Goal: Task Accomplishment & Management: Use online tool/utility

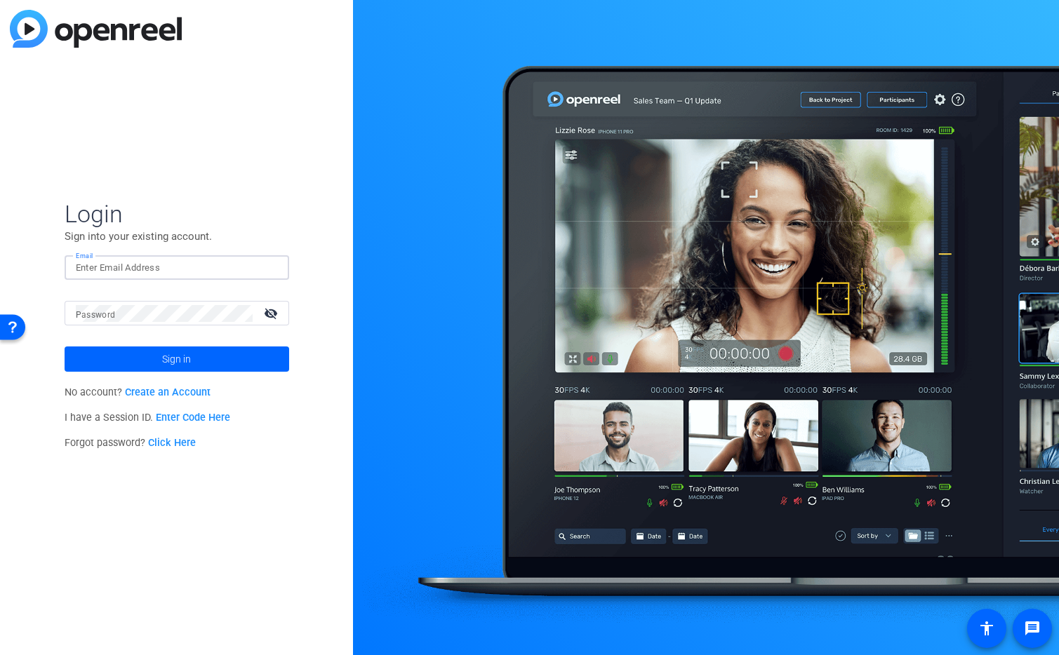
click at [267, 270] on img at bounding box center [266, 268] width 10 height 17
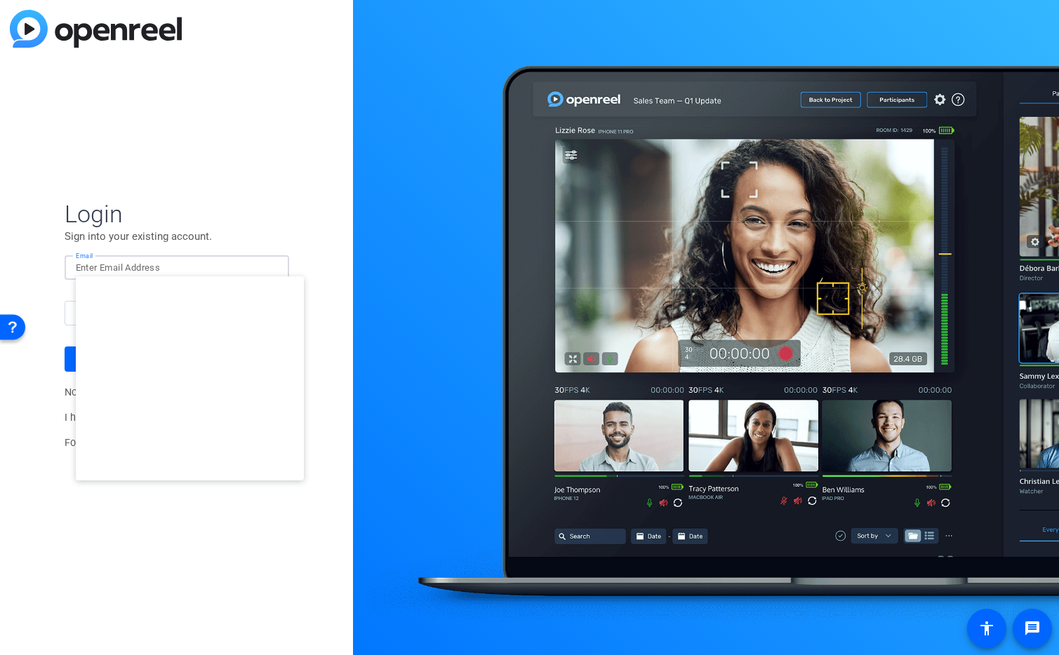
type input "studiosupport@openreel.com"
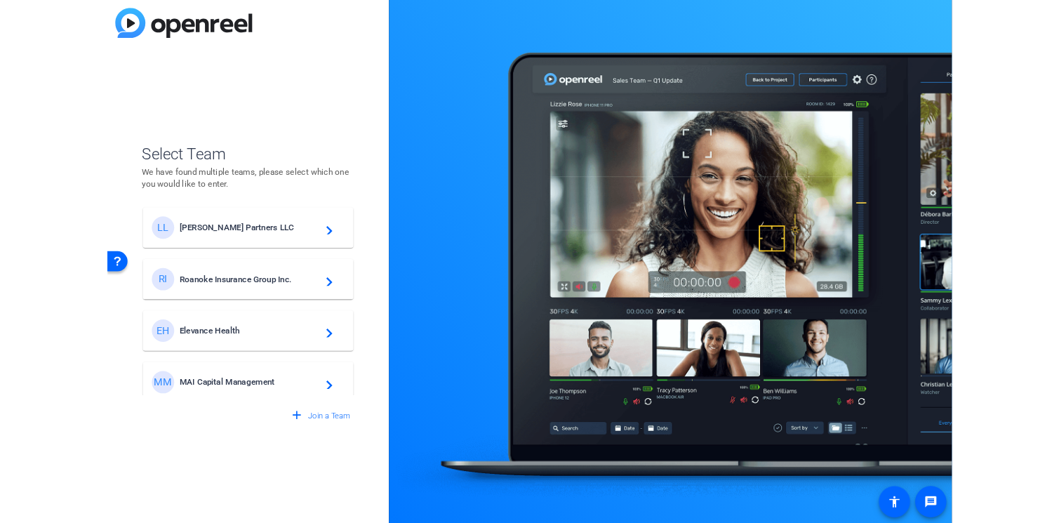
scroll to position [6, 0]
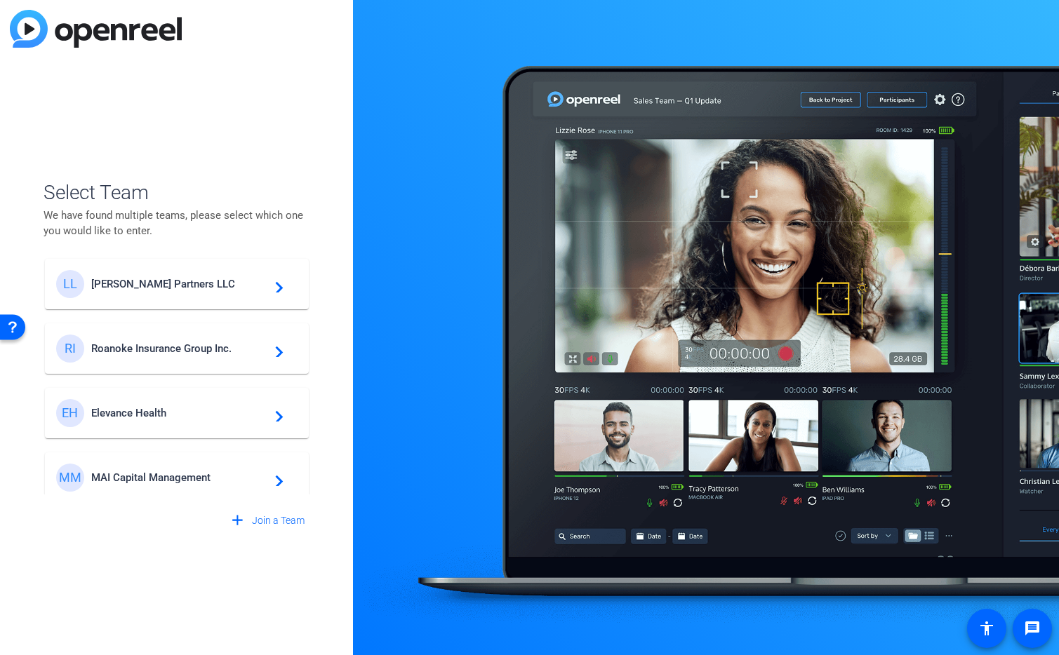
click at [194, 411] on span "Elevance Health" at bounding box center [178, 413] width 175 height 13
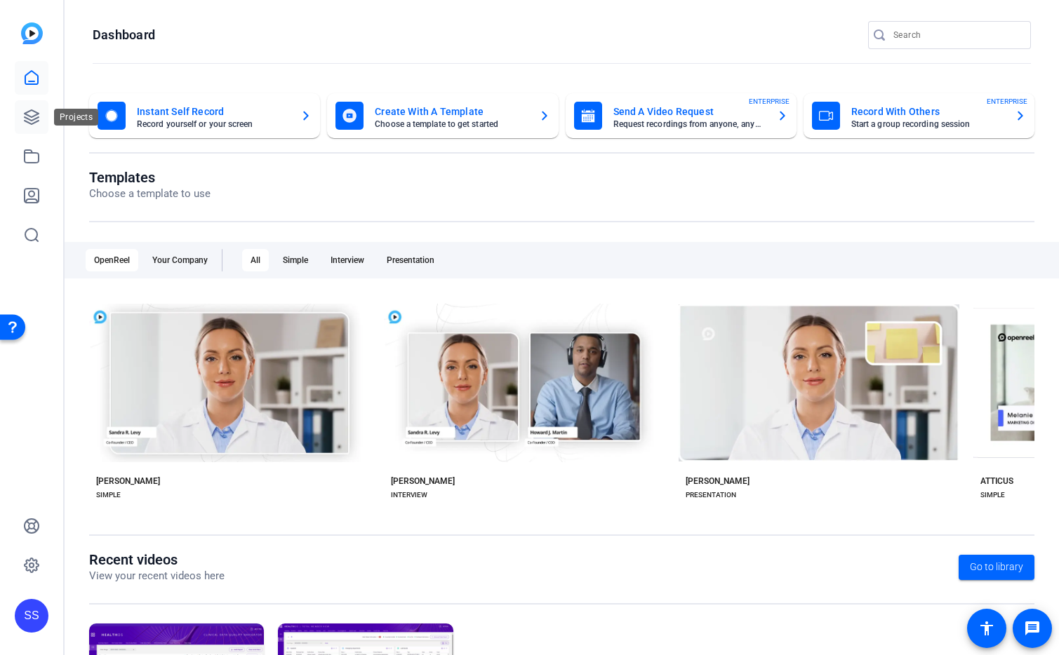
click at [27, 122] on icon at bounding box center [32, 117] width 14 height 14
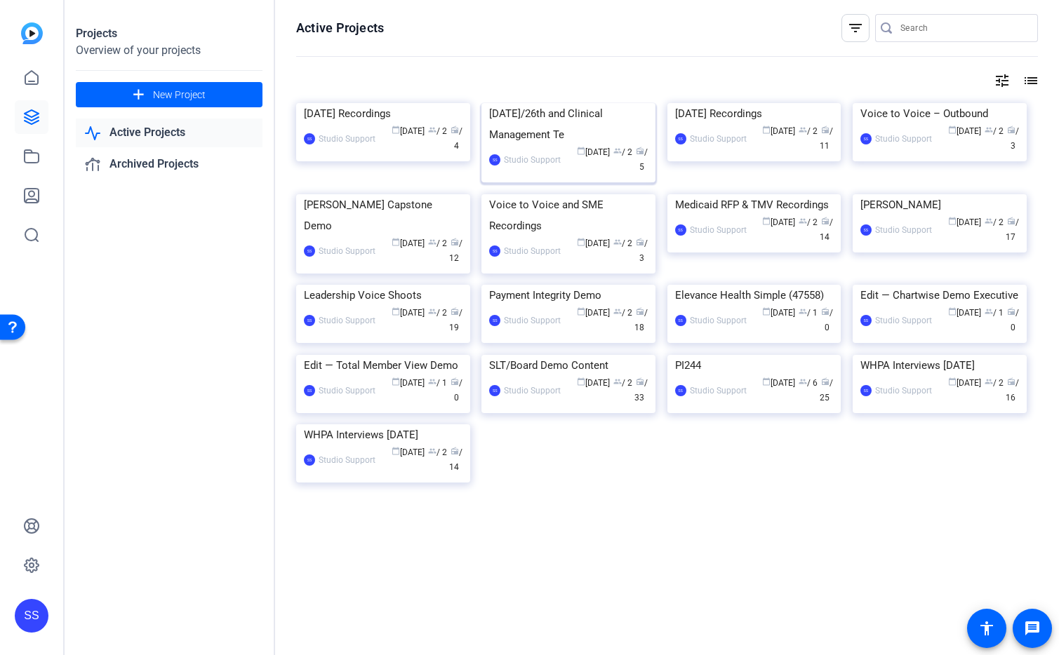
click at [569, 145] on div "[DATE]/26th and Clinical Management Te" at bounding box center [568, 124] width 159 height 42
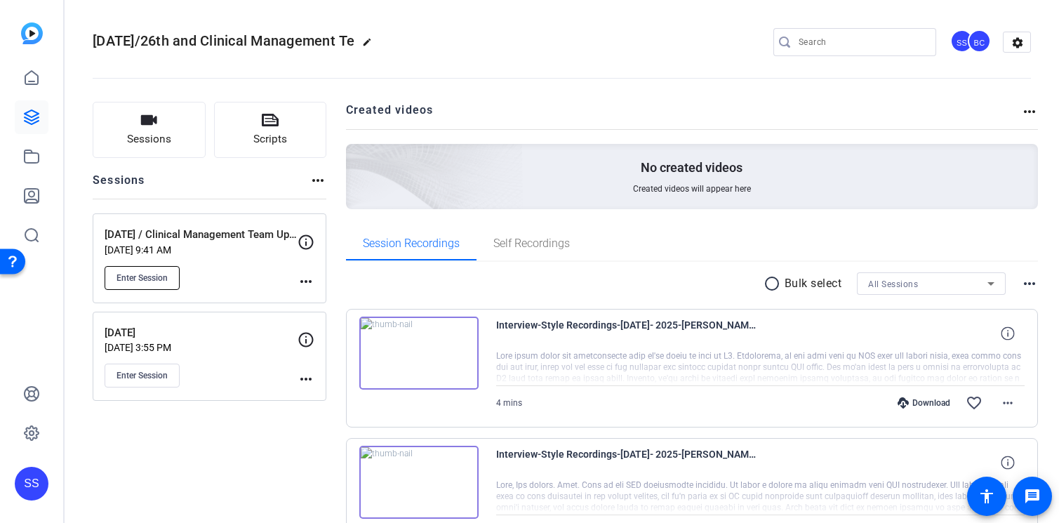
click at [152, 273] on span "Enter Session" at bounding box center [141, 277] width 51 height 11
click at [379, 41] on mat-icon "edit" at bounding box center [370, 45] width 17 height 17
click at [128, 39] on input "[DATE]/26th and Clinical Management Te" at bounding box center [150, 42] width 92 height 17
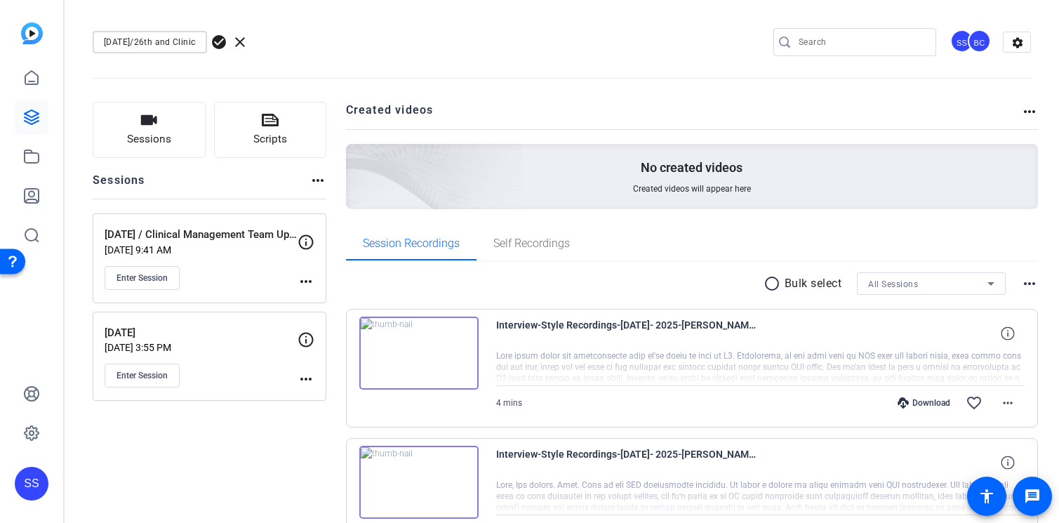
click at [128, 39] on input "[DATE]/26th and Clinical Management Te" at bounding box center [150, 42] width 92 height 17
click at [245, 43] on span "clear" at bounding box center [240, 42] width 17 height 17
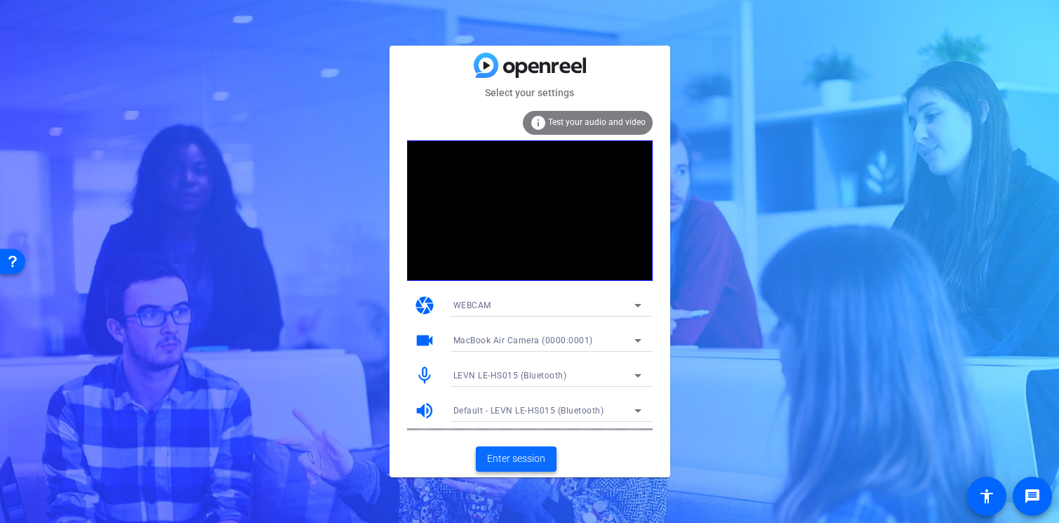
click at [512, 457] on span "Enter session" at bounding box center [516, 458] width 58 height 15
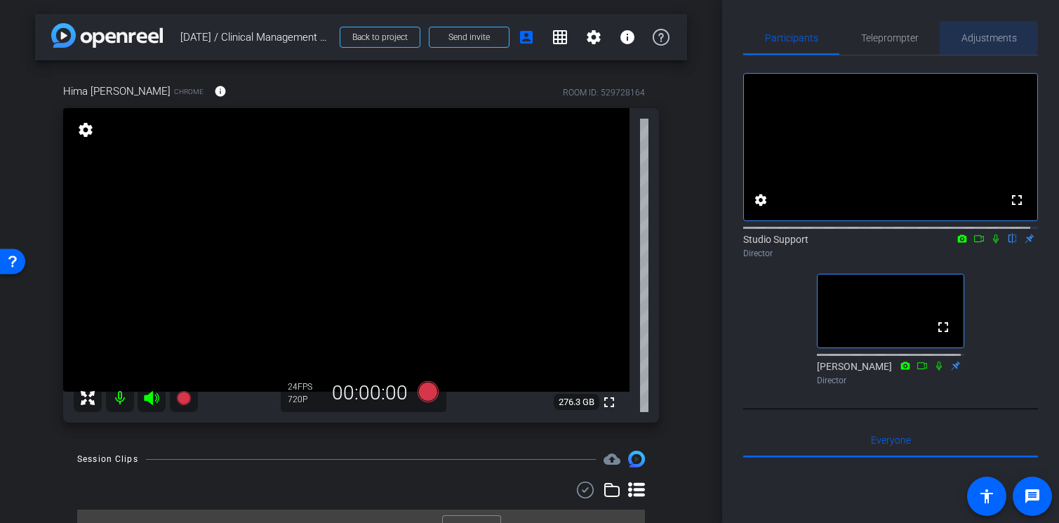
click at [976, 36] on span "Adjustments" at bounding box center [988, 38] width 55 height 10
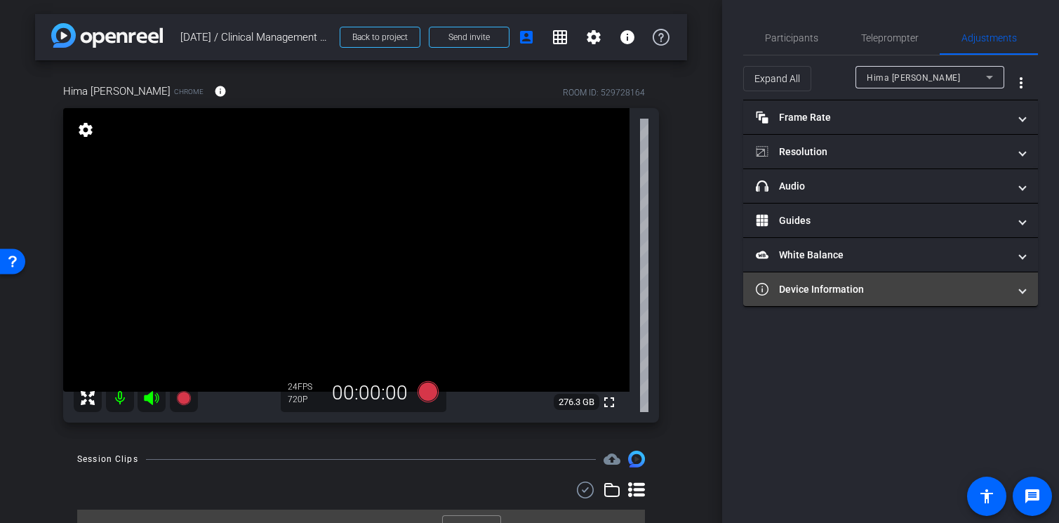
click at [860, 295] on mat-panel-title "Device Information" at bounding box center [882, 289] width 253 height 15
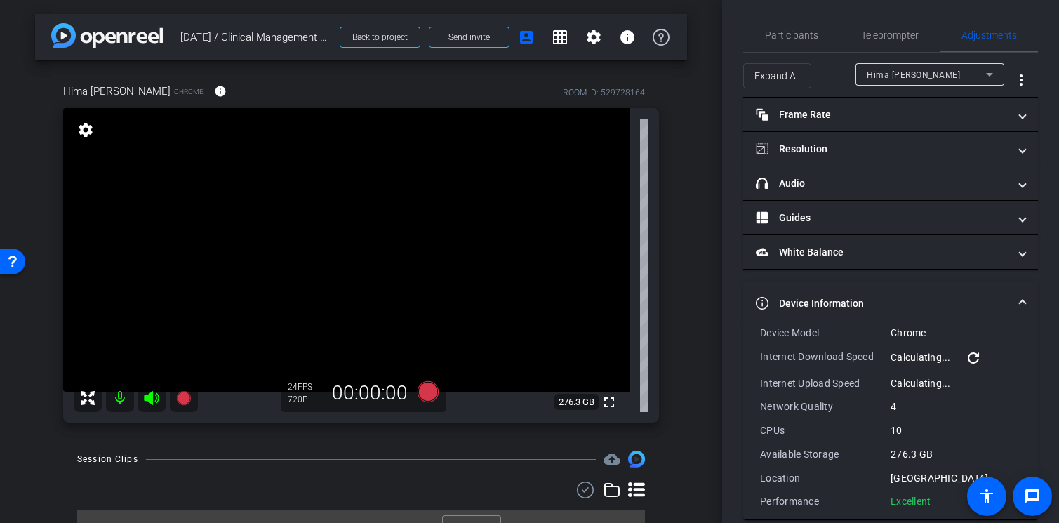
scroll to position [21, 0]
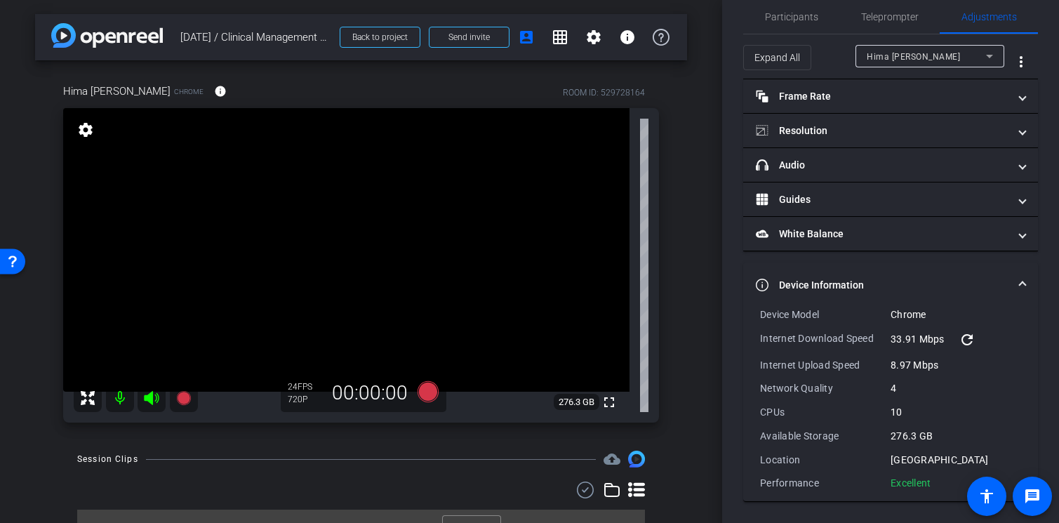
drag, startPoint x: 757, startPoint y: 311, endPoint x: 930, endPoint y: 482, distance: 243.6
click at [930, 482] on div "Device Model Chrome Internet Download Speed 33.91 Mbps refresh Internet Upload …" at bounding box center [890, 404] width 295 height 194
copy div "Device Model Chrome Internet Download Speed 33.91 Mbps refresh Internet Upload …"
click at [871, 320] on div "Device Model" at bounding box center [825, 314] width 131 height 14
click at [1020, 281] on span at bounding box center [1023, 285] width 6 height 15
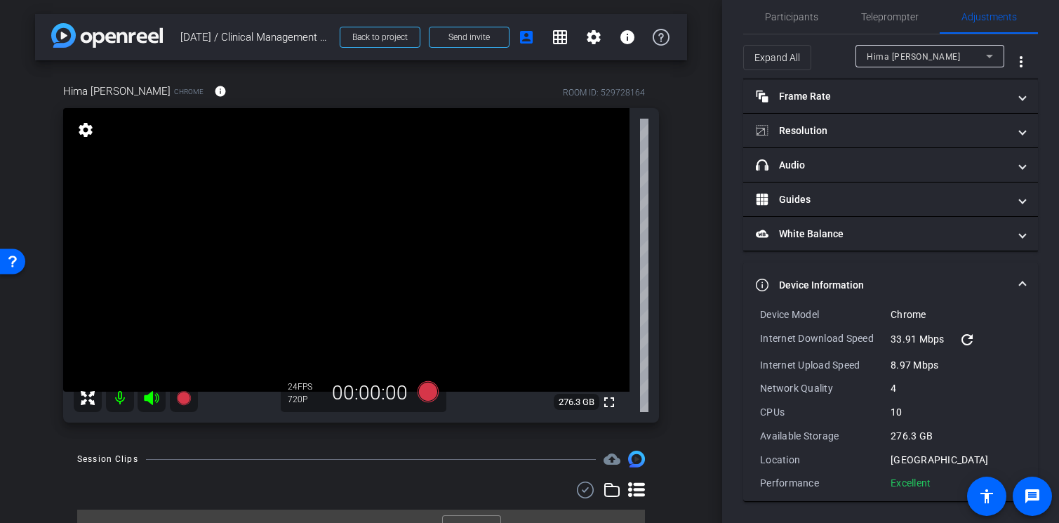
scroll to position [0, 0]
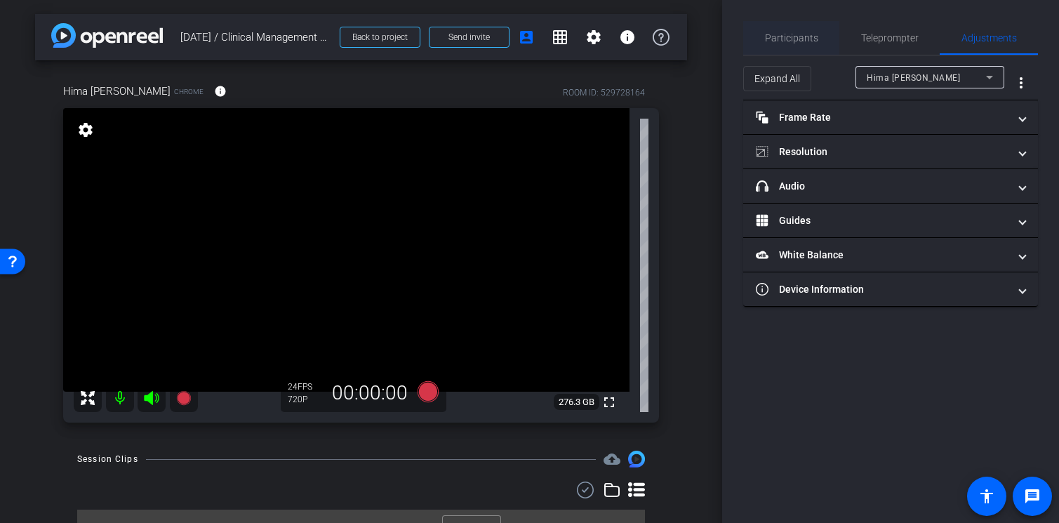
click at [789, 29] on span "Participants" at bounding box center [791, 38] width 53 height 34
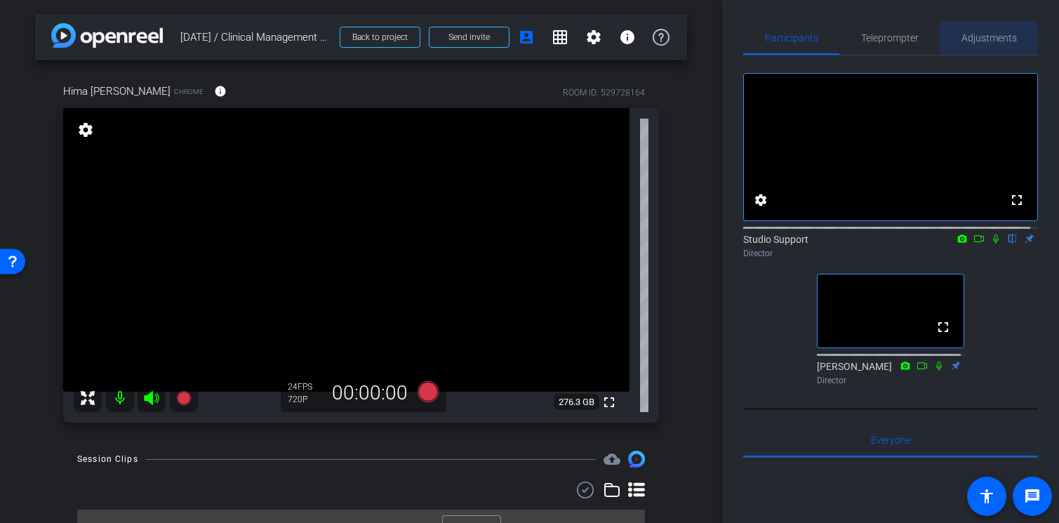
click at [980, 39] on span "Adjustments" at bounding box center [988, 38] width 55 height 10
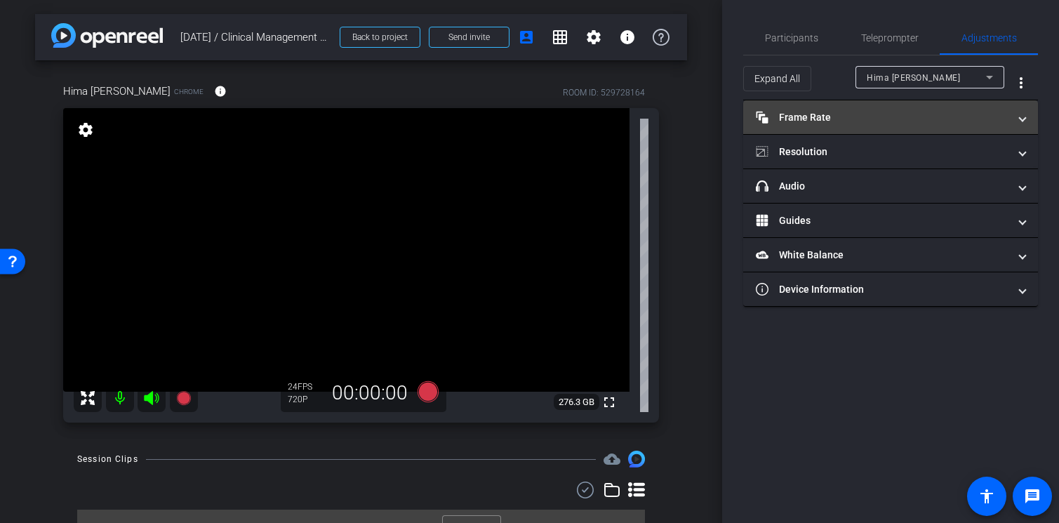
click at [919, 114] on mat-panel-title "Frame Rate Frame Rate" at bounding box center [882, 117] width 253 height 15
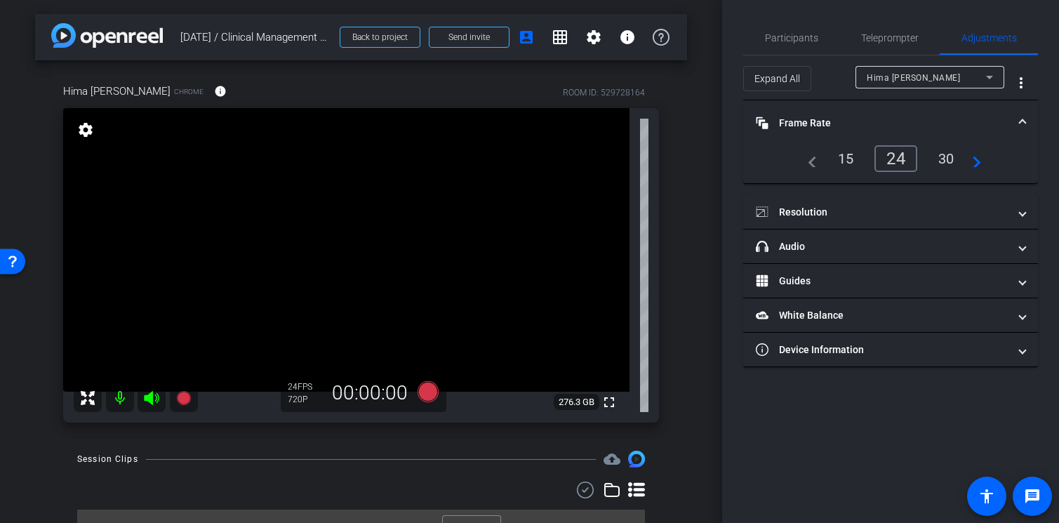
click at [919, 114] on mat-expansion-panel-header "Frame Rate Frame Rate" at bounding box center [890, 122] width 295 height 45
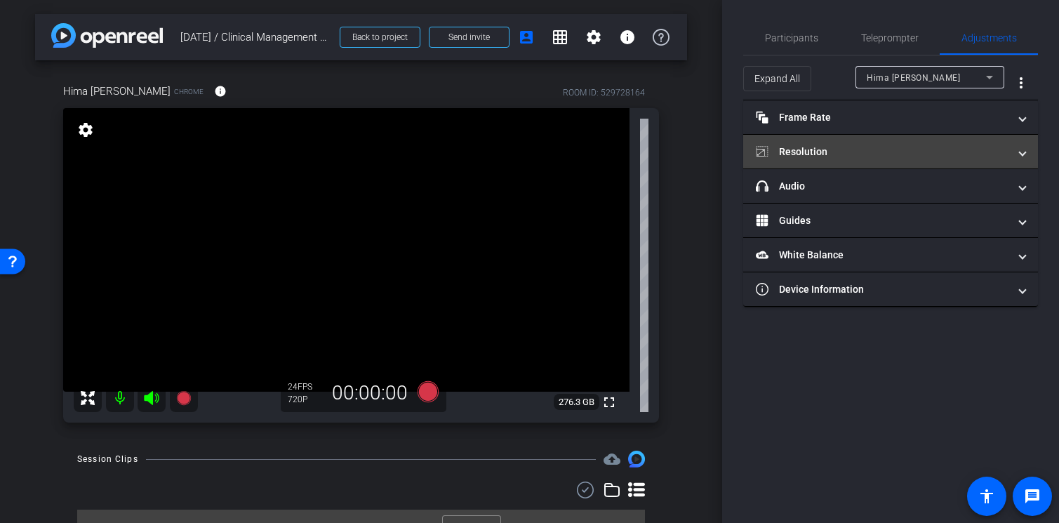
click at [913, 146] on mat-panel-title "Resolution" at bounding box center [882, 152] width 253 height 15
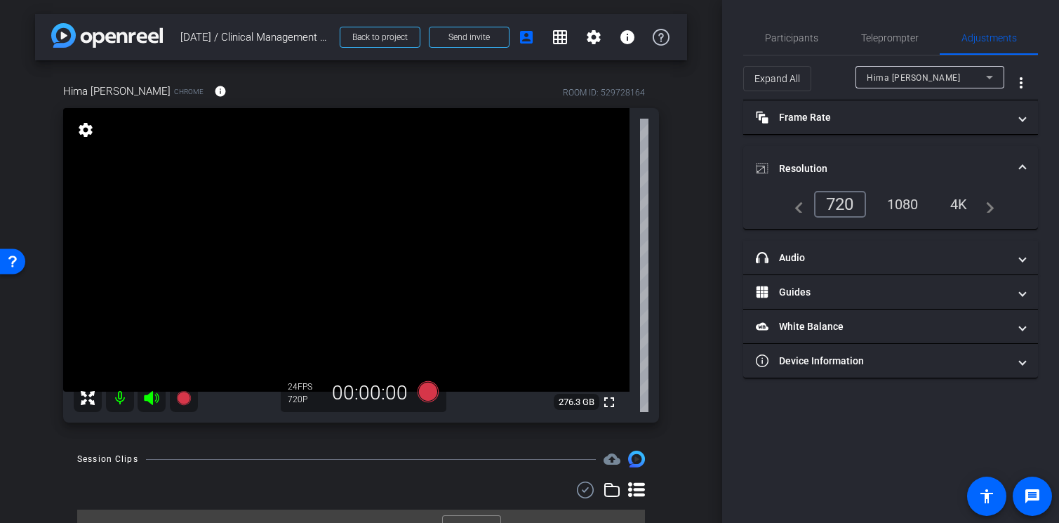
click at [909, 200] on div "1080" at bounding box center [902, 204] width 53 height 24
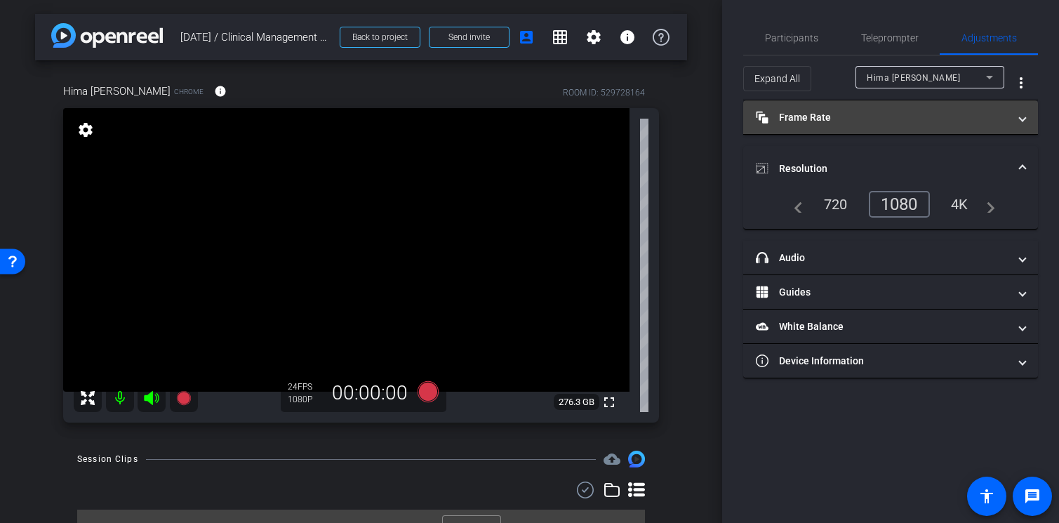
click at [907, 116] on mat-panel-title "Frame Rate Frame Rate" at bounding box center [882, 117] width 253 height 15
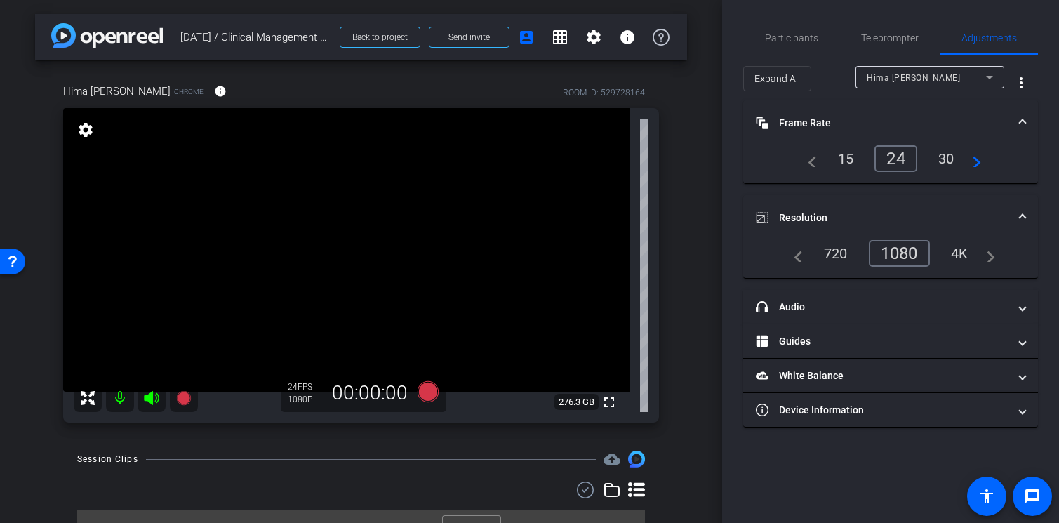
click at [963, 159] on div "30" at bounding box center [946, 159] width 37 height 24
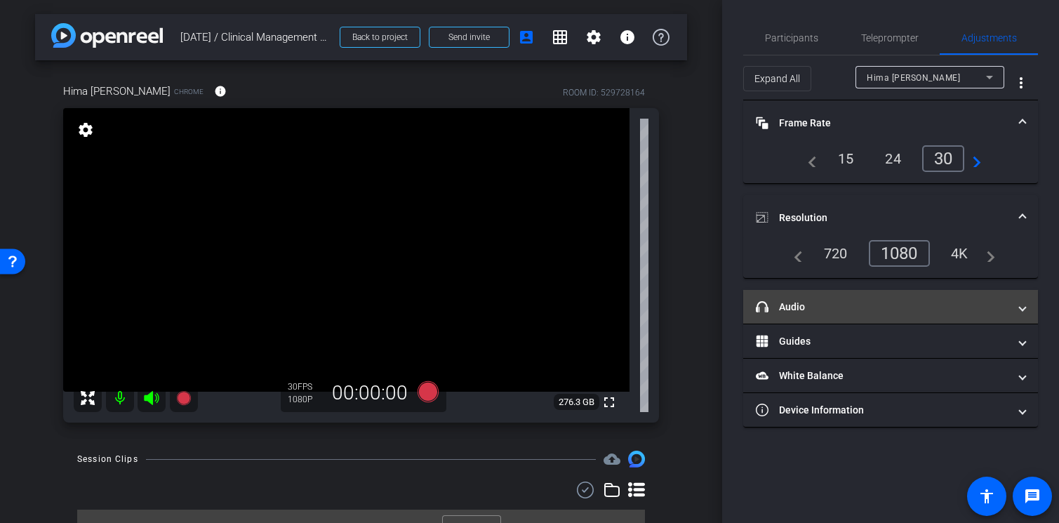
click at [1020, 296] on mat-expansion-panel-header "headphone icon Audio" at bounding box center [890, 307] width 295 height 34
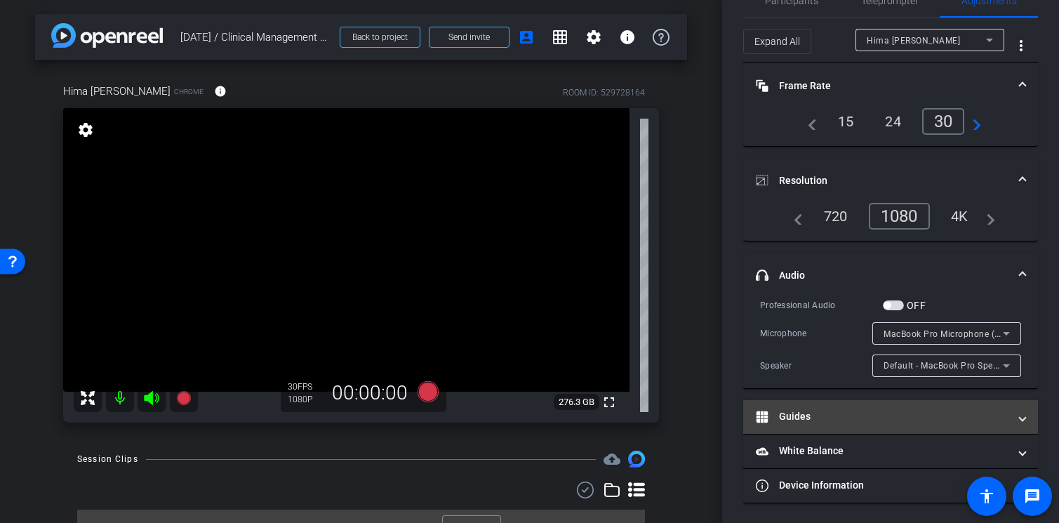
scroll to position [38, 0]
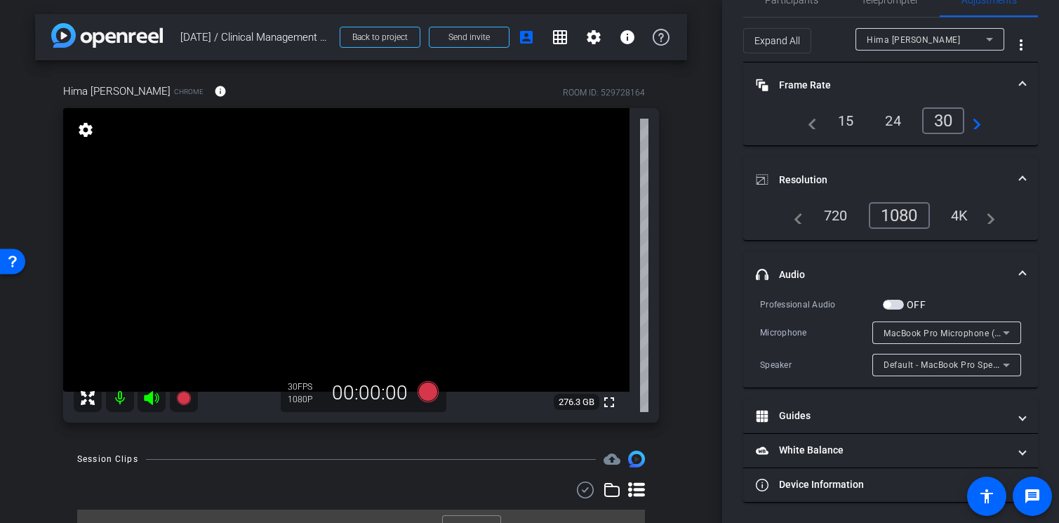
click at [1020, 177] on span at bounding box center [1023, 180] width 6 height 15
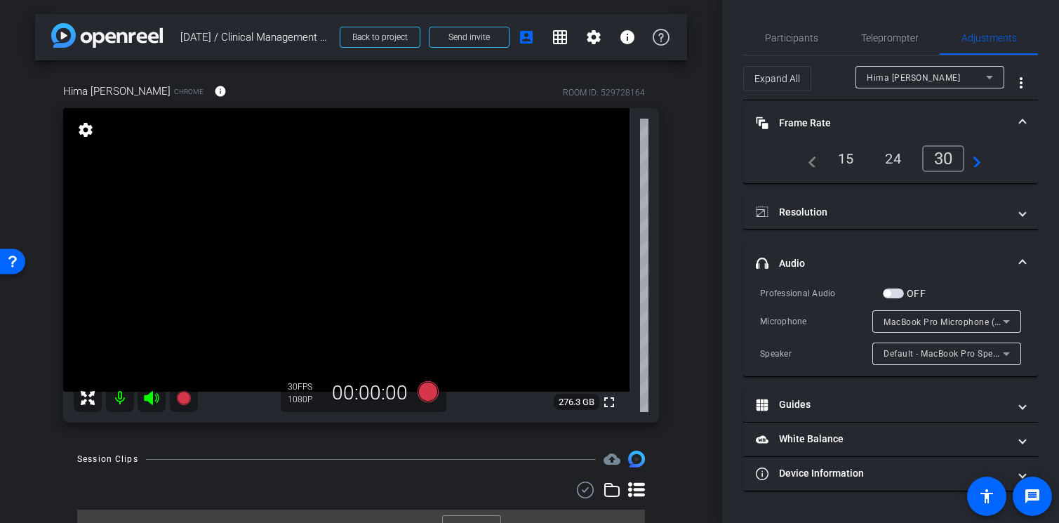
click at [1025, 119] on mat-expansion-panel-header "Frame Rate Frame Rate" at bounding box center [890, 122] width 295 height 45
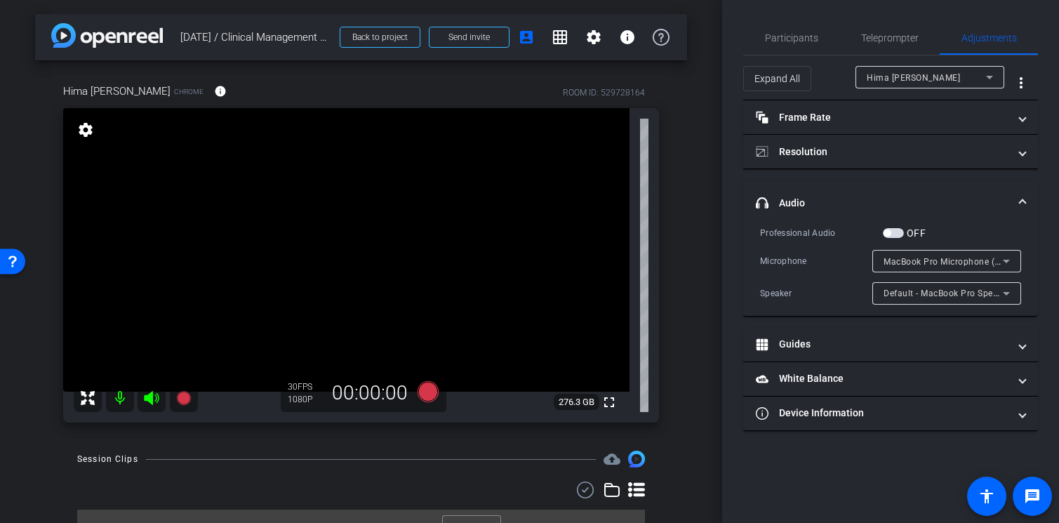
click at [1022, 199] on span at bounding box center [1023, 203] width 6 height 15
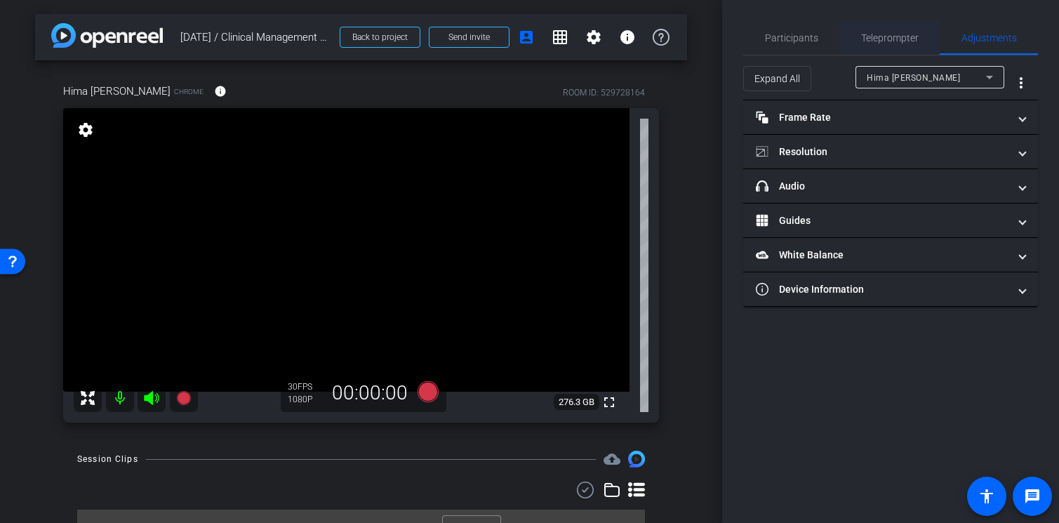
click at [861, 46] on span "Teleprompter" at bounding box center [890, 38] width 58 height 34
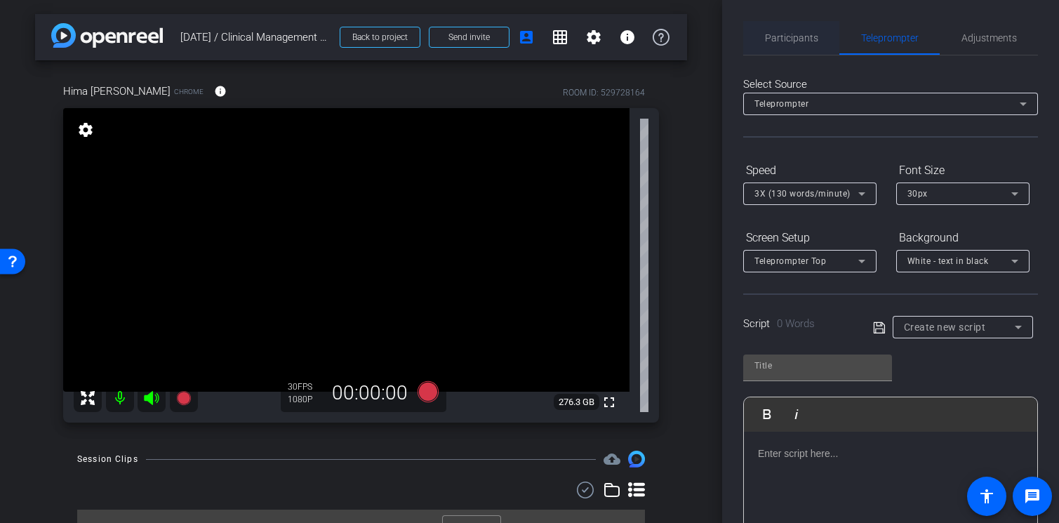
click at [807, 40] on span "Participants" at bounding box center [791, 38] width 53 height 10
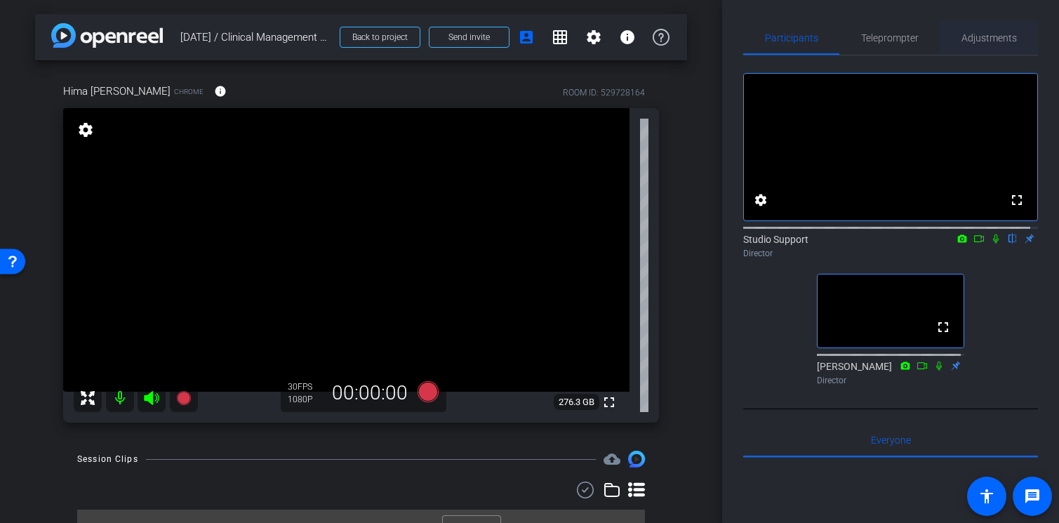
click at [1001, 39] on span "Adjustments" at bounding box center [988, 38] width 55 height 10
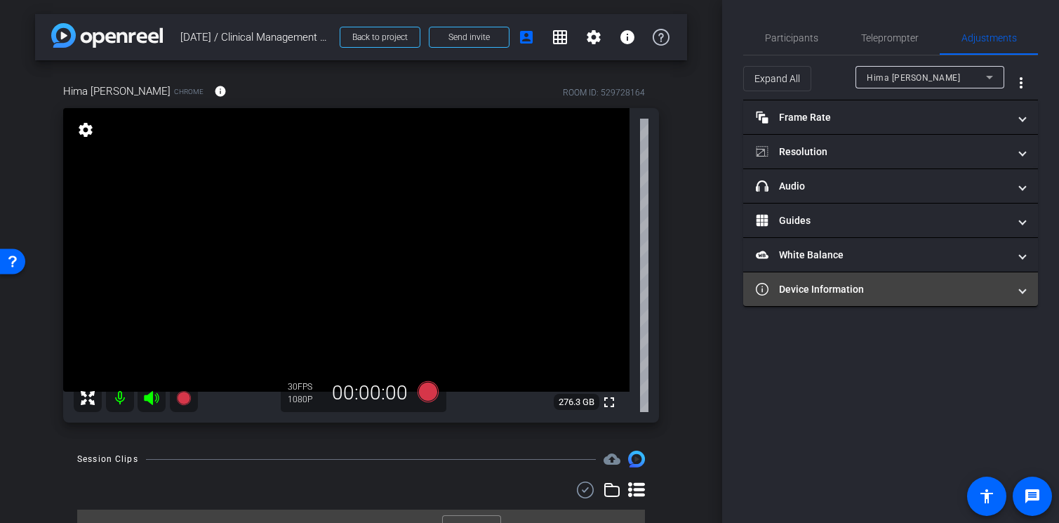
click at [931, 290] on mat-panel-title "Device Information" at bounding box center [882, 289] width 253 height 15
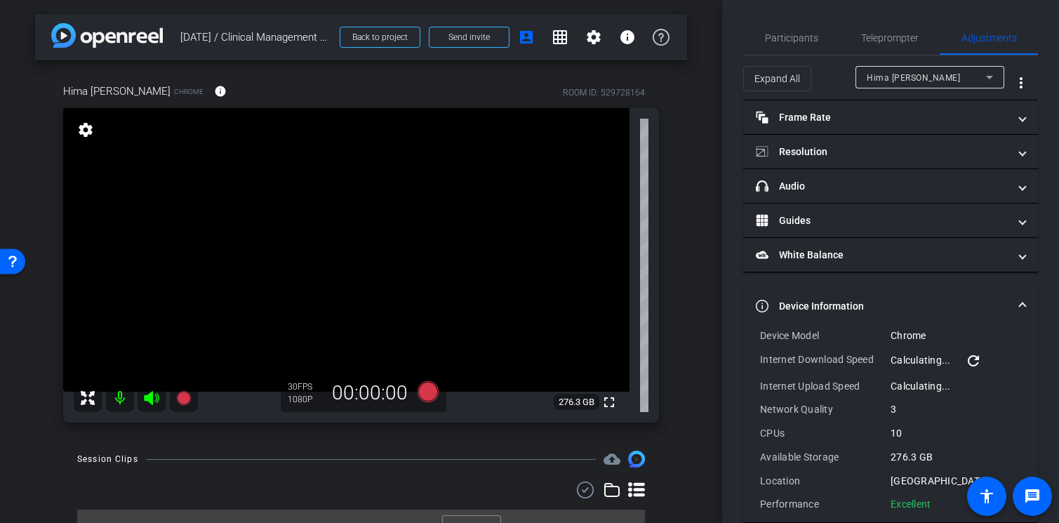
click at [971, 363] on mat-icon "refresh" at bounding box center [973, 360] width 17 height 17
click at [1020, 306] on span at bounding box center [1023, 306] width 6 height 15
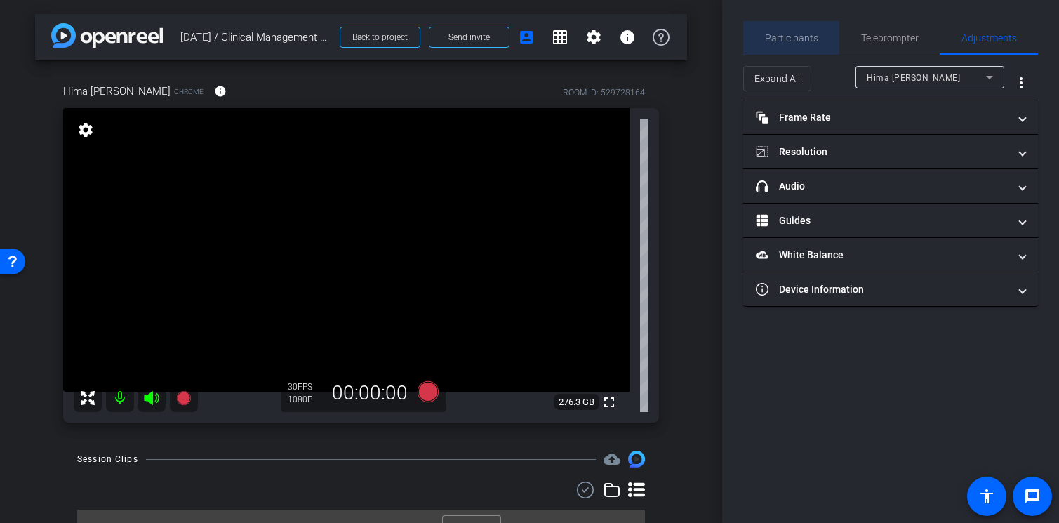
click at [801, 44] on span "Participants" at bounding box center [791, 38] width 53 height 34
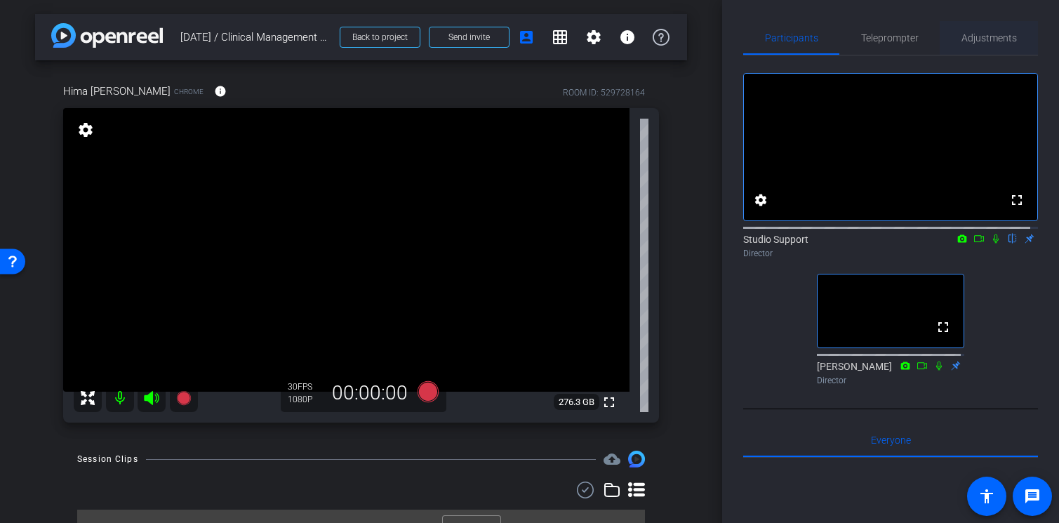
click at [997, 39] on span "Adjustments" at bounding box center [988, 38] width 55 height 10
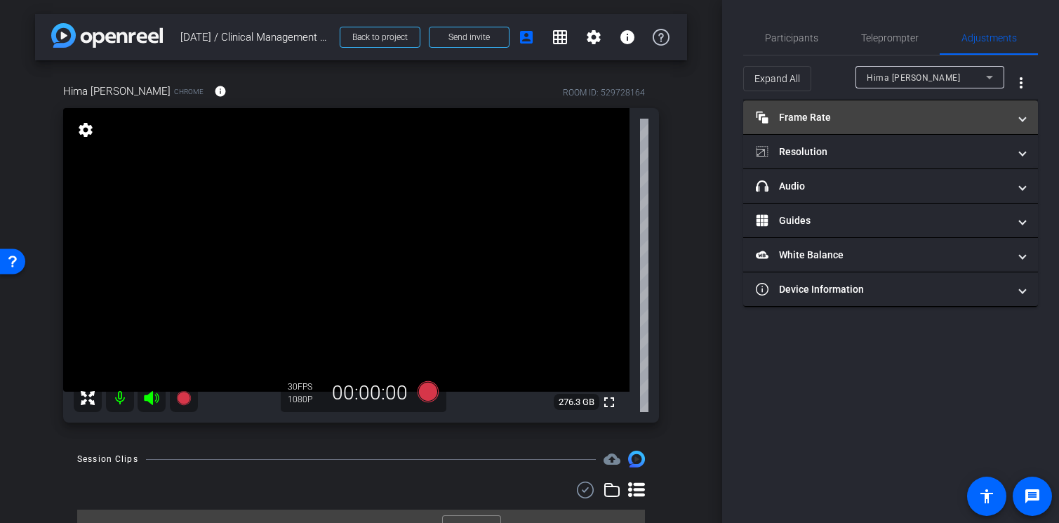
click at [963, 118] on mat-panel-title "Frame Rate Frame Rate" at bounding box center [882, 117] width 253 height 15
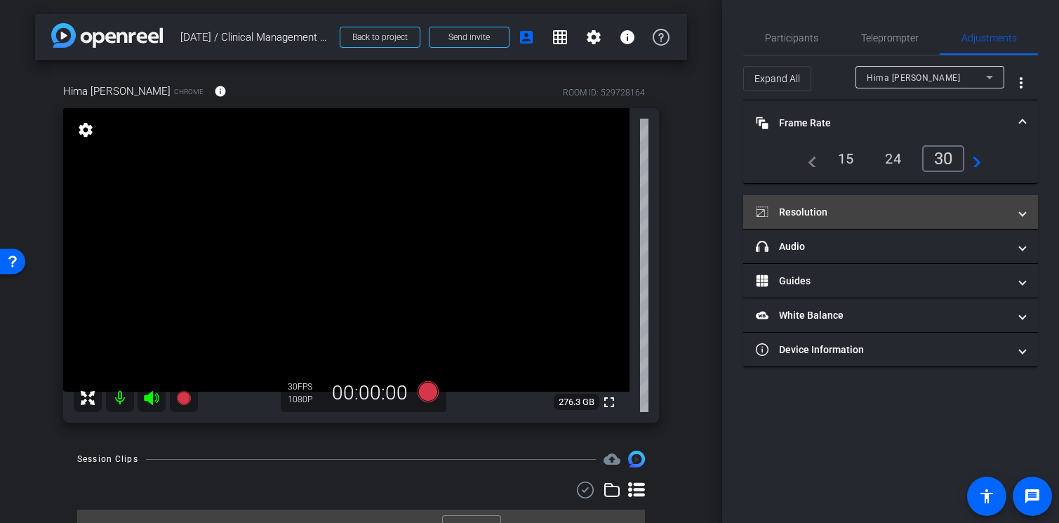
click at [944, 210] on mat-panel-title "Resolution" at bounding box center [882, 212] width 253 height 15
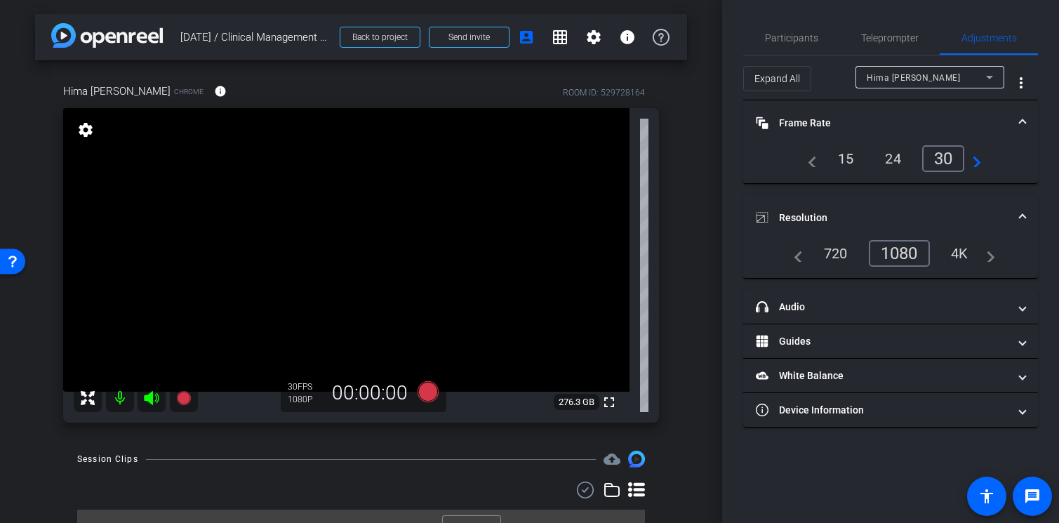
click at [1027, 123] on mat-expansion-panel-header "Frame Rate Frame Rate" at bounding box center [890, 122] width 295 height 45
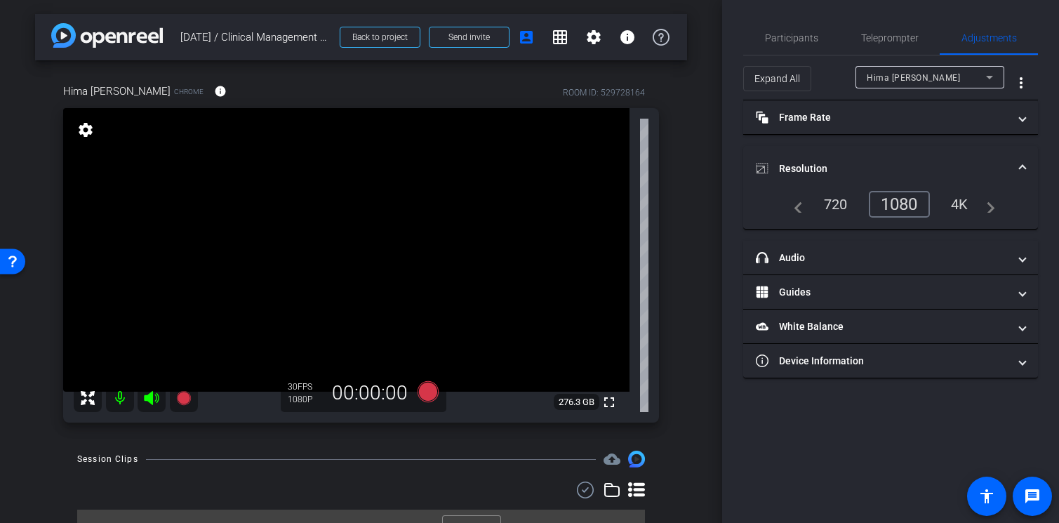
click at [1024, 170] on span at bounding box center [1023, 168] width 6 height 15
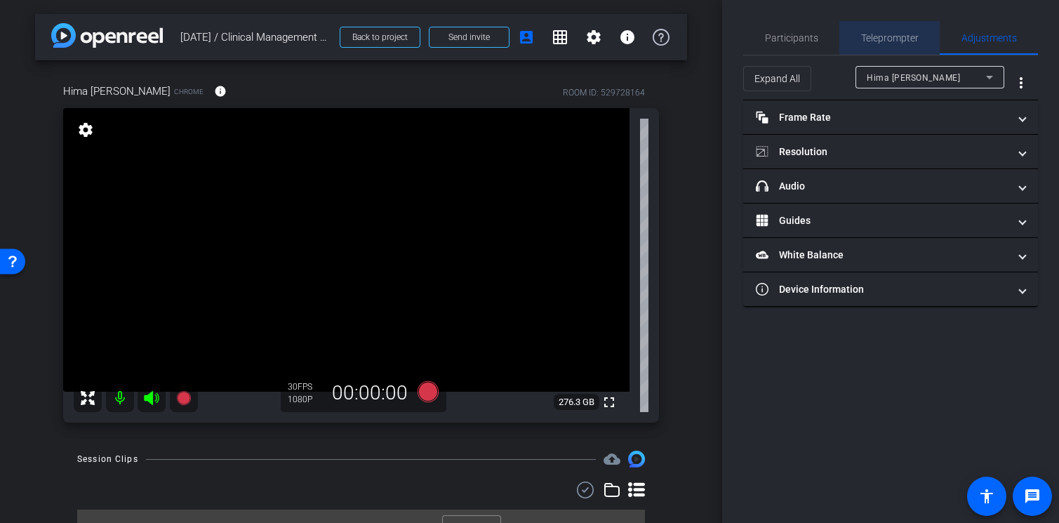
click at [879, 34] on span "Teleprompter" at bounding box center [890, 38] width 58 height 10
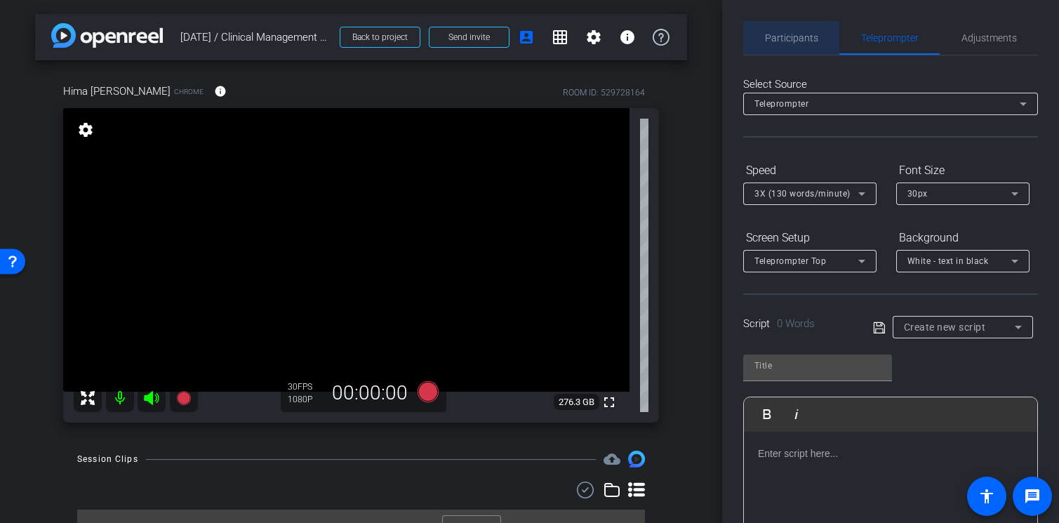
click at [797, 51] on span "Participants" at bounding box center [791, 38] width 53 height 34
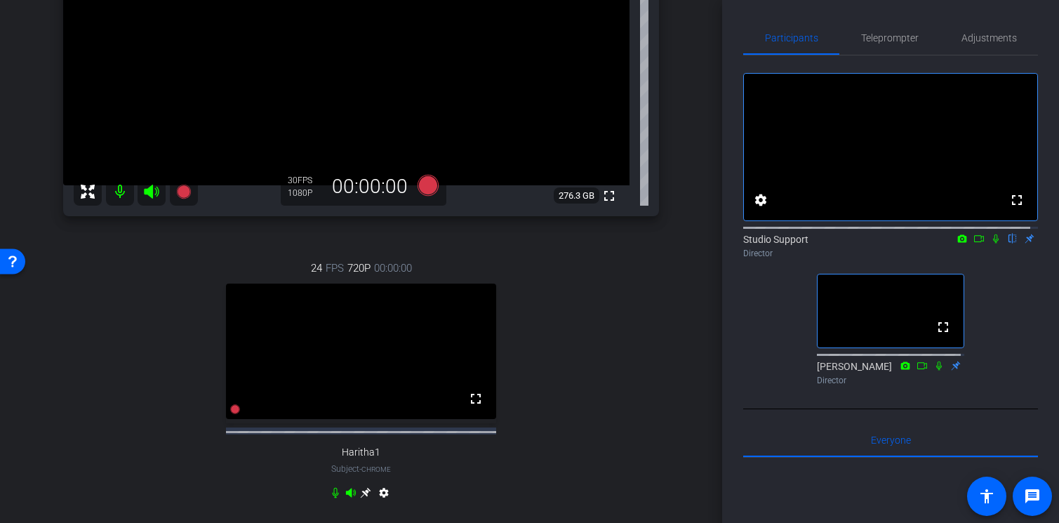
scroll to position [192, 0]
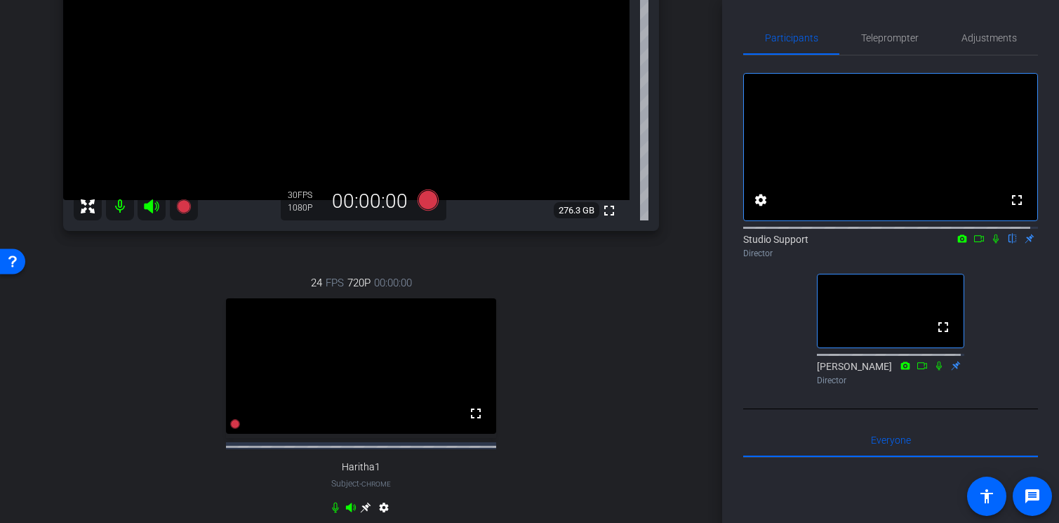
click at [579, 359] on div "24 FPS 720P 00:00:00 fullscreen Haritha1 Subject - Chrome settings" at bounding box center [361, 397] width 596 height 290
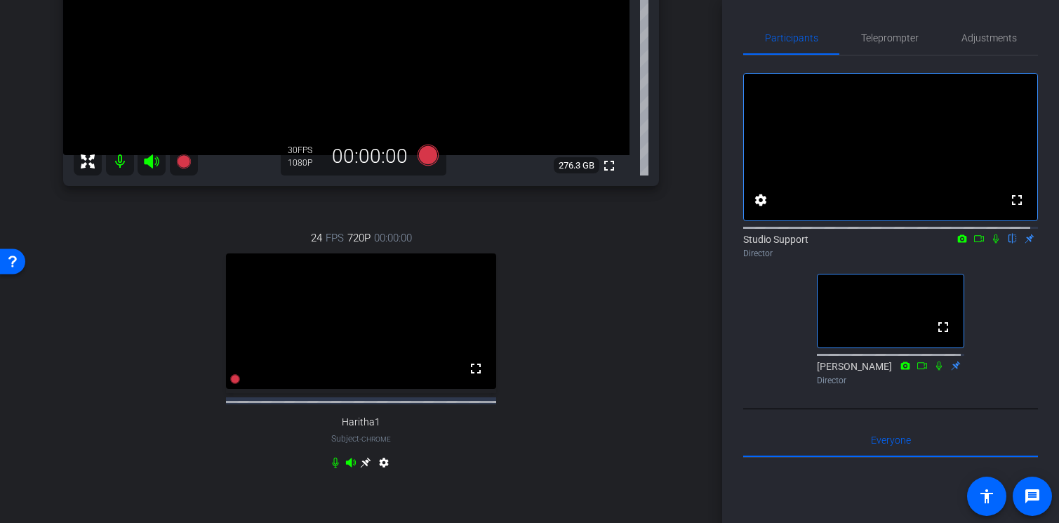
scroll to position [241, 0]
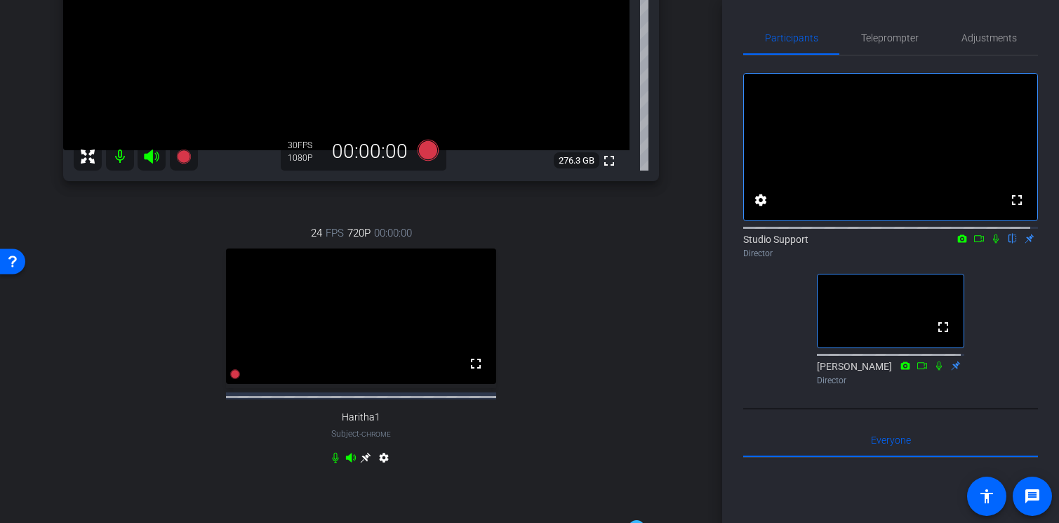
drag, startPoint x: 714, startPoint y: 227, endPoint x: 718, endPoint y: 196, distance: 31.2
click at [718, 196] on div "arrow_back [DATE] / Clinical Management Team Update Back to project Send invite…" at bounding box center [361, 261] width 722 height 523
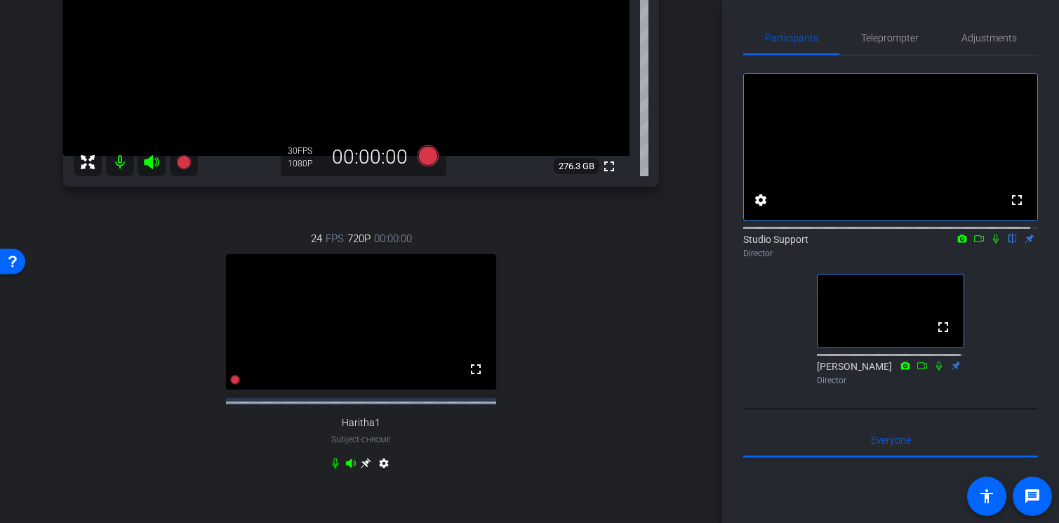
scroll to position [258, 0]
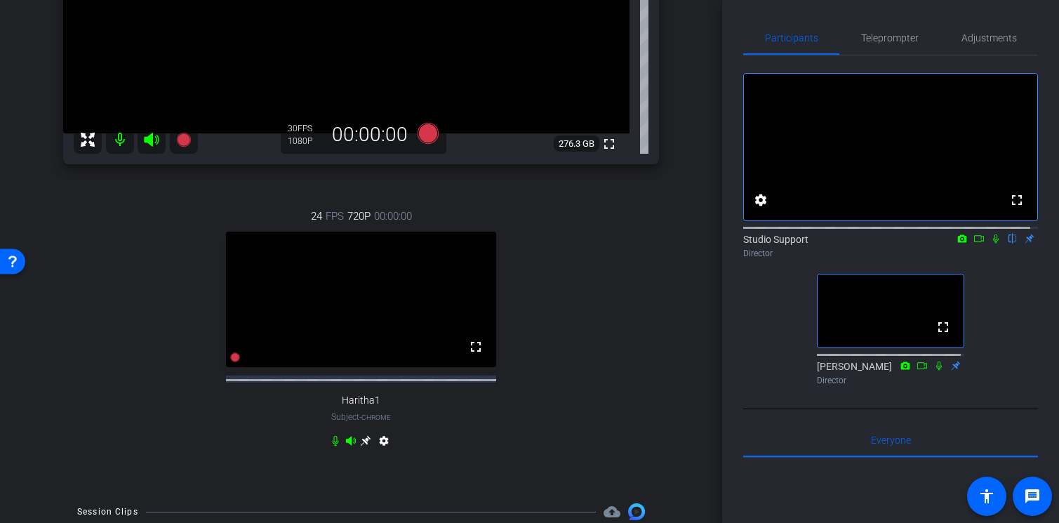
click at [551, 358] on div "24 FPS 720P 00:00:00 fullscreen Haritha1 Subject - Chrome settings" at bounding box center [361, 330] width 596 height 290
drag, startPoint x: 706, startPoint y: 291, endPoint x: 705, endPoint y: 279, distance: 12.6
click at [705, 279] on div "arrow_back [DATE] / Clinical Management Team Update Back to project Send invite…" at bounding box center [361, 261] width 722 height 523
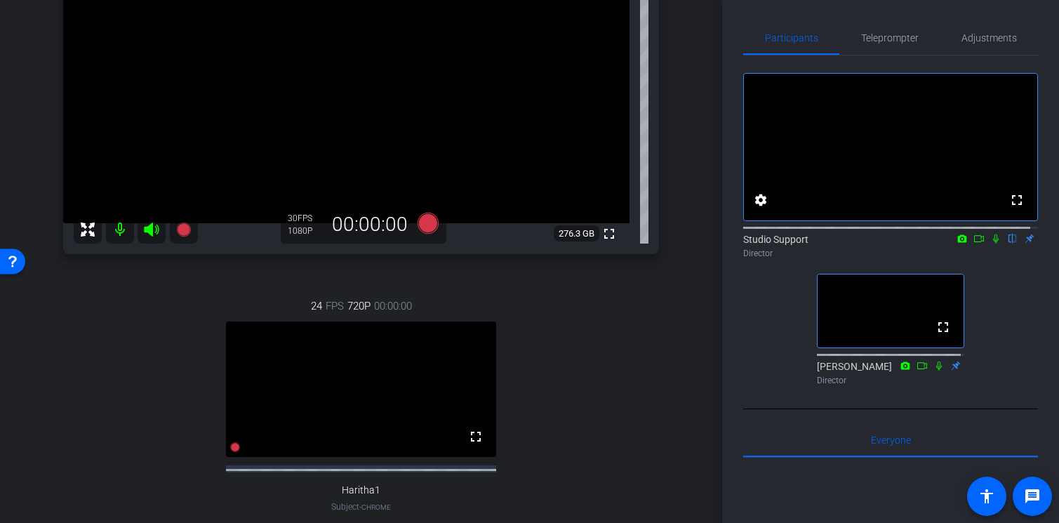
scroll to position [171, 0]
click at [996, 41] on span "Adjustments" at bounding box center [988, 38] width 55 height 10
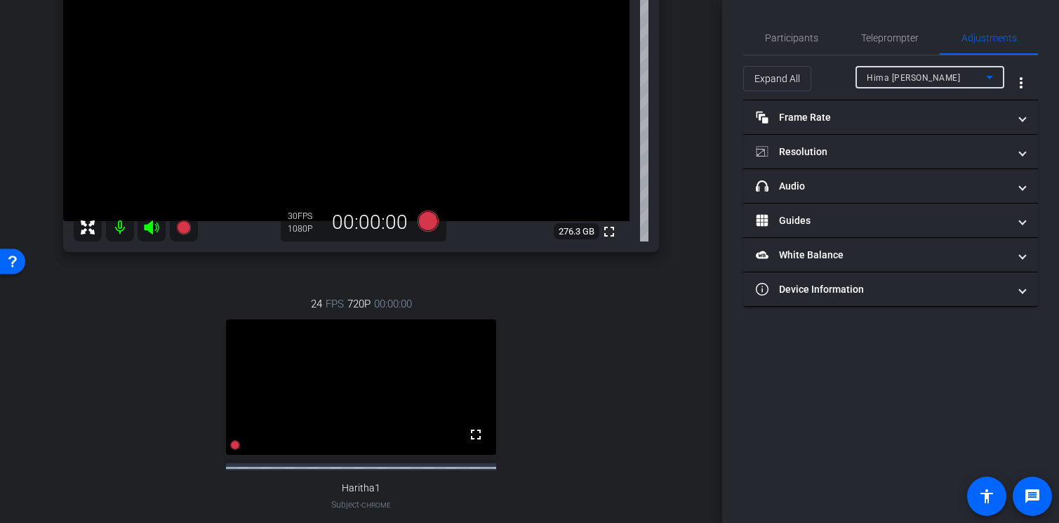
click at [956, 78] on div "Hima [PERSON_NAME]" at bounding box center [926, 78] width 119 height 18
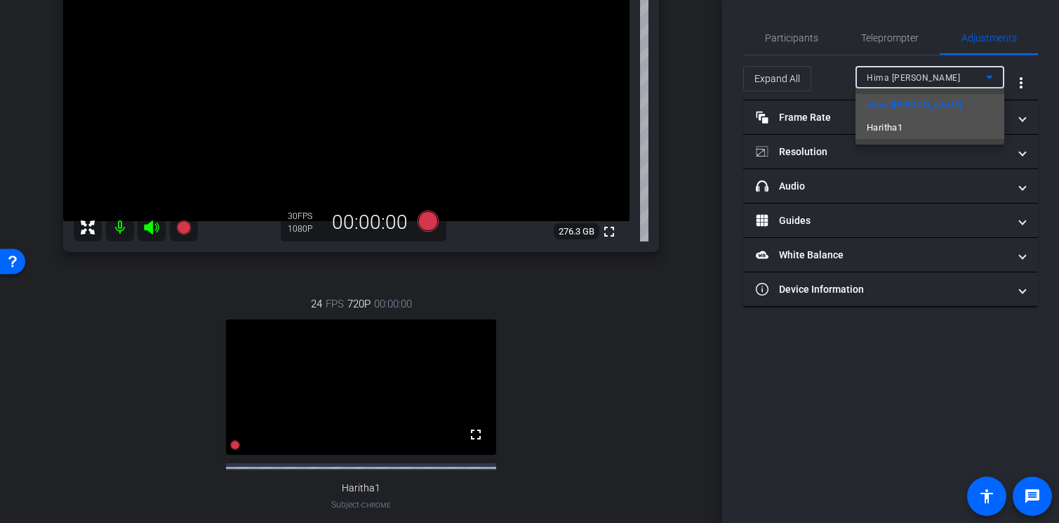
click at [945, 121] on mat-option "Haritha1" at bounding box center [929, 127] width 149 height 22
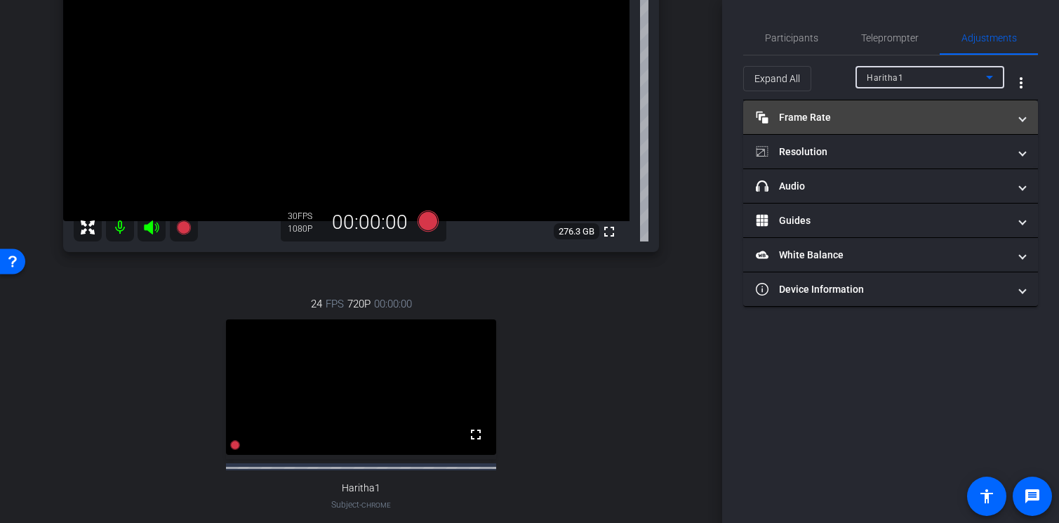
click at [930, 118] on mat-panel-title "Frame Rate Frame Rate" at bounding box center [882, 117] width 253 height 15
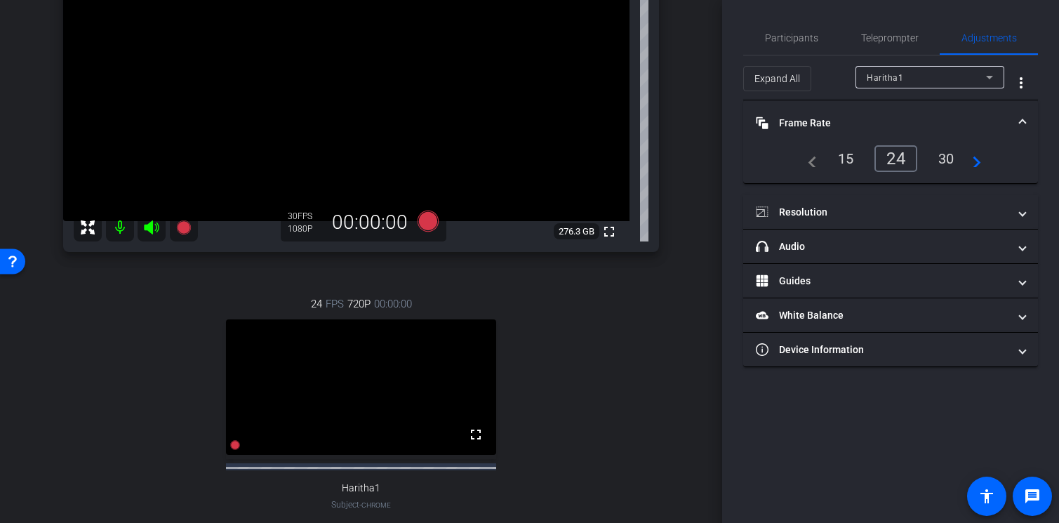
click at [942, 160] on div "30" at bounding box center [946, 159] width 37 height 24
click at [952, 161] on div "30" at bounding box center [943, 158] width 43 height 27
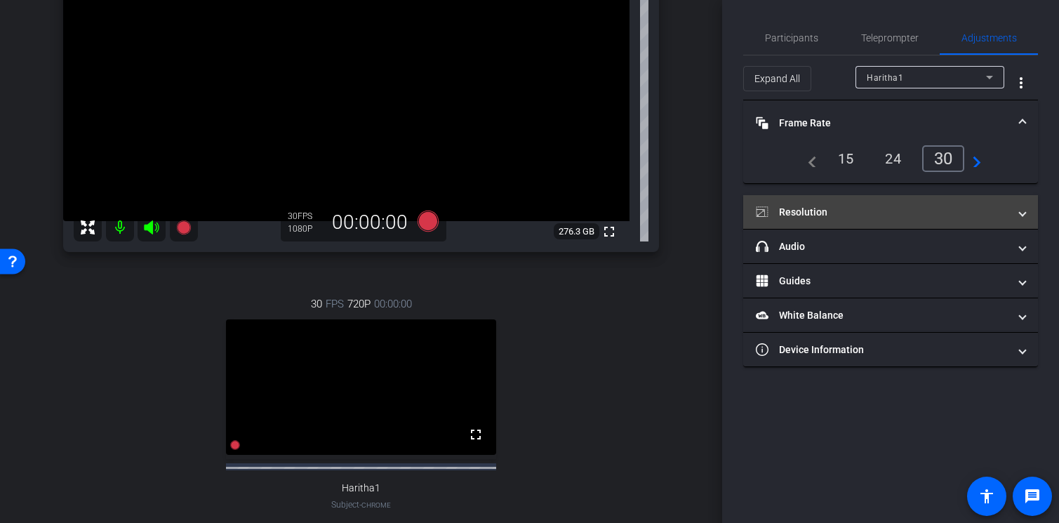
click at [937, 211] on mat-panel-title "Resolution" at bounding box center [882, 212] width 253 height 15
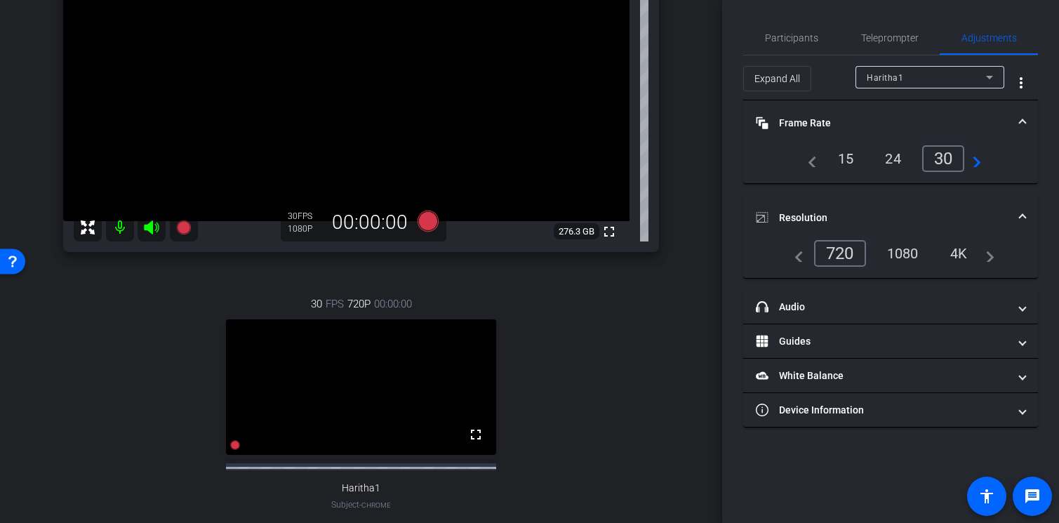
click at [920, 253] on div "1080" at bounding box center [902, 253] width 53 height 24
click at [907, 253] on div "1080" at bounding box center [902, 253] width 53 height 24
click at [1020, 218] on span at bounding box center [1023, 218] width 6 height 15
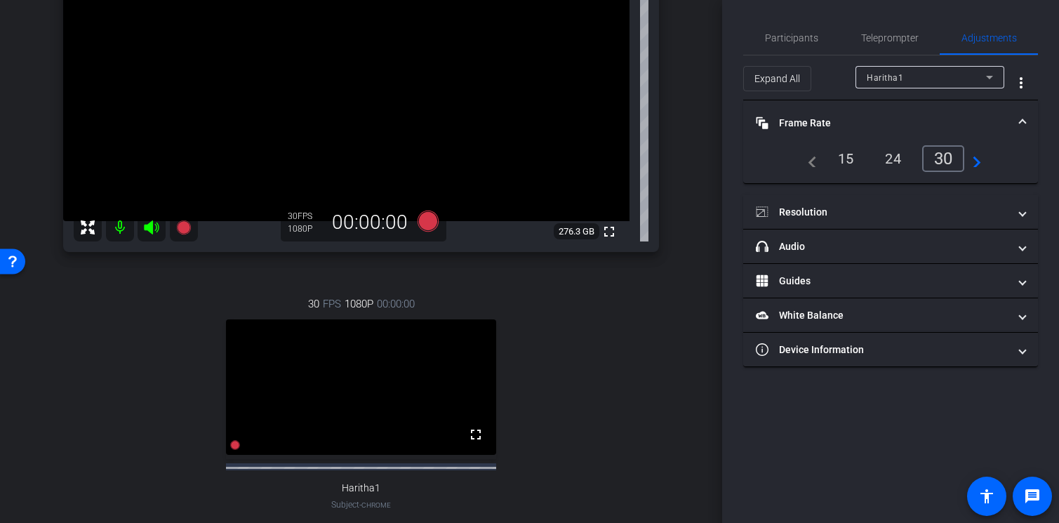
click at [1024, 121] on span at bounding box center [1023, 123] width 6 height 15
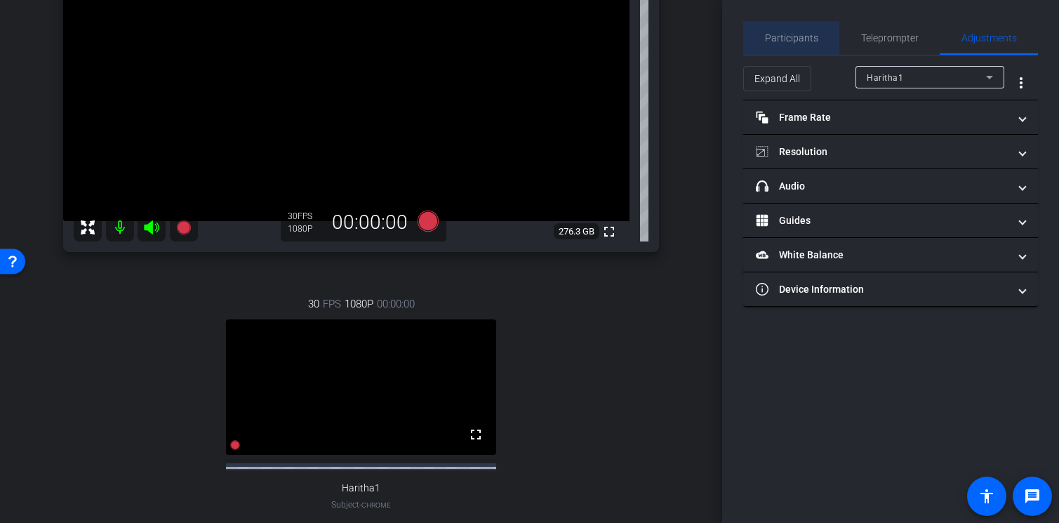
click at [808, 38] on span "Participants" at bounding box center [791, 38] width 53 height 10
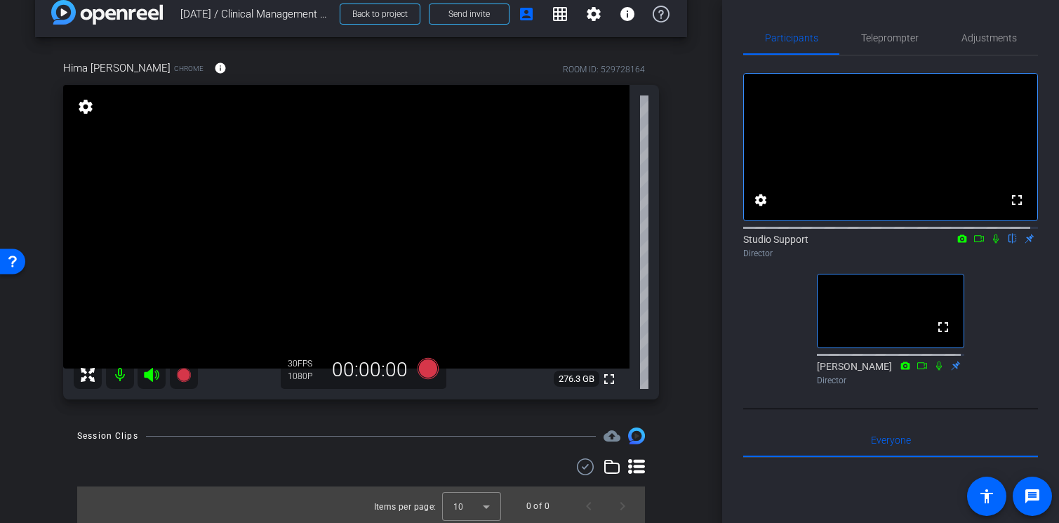
scroll to position [26, 0]
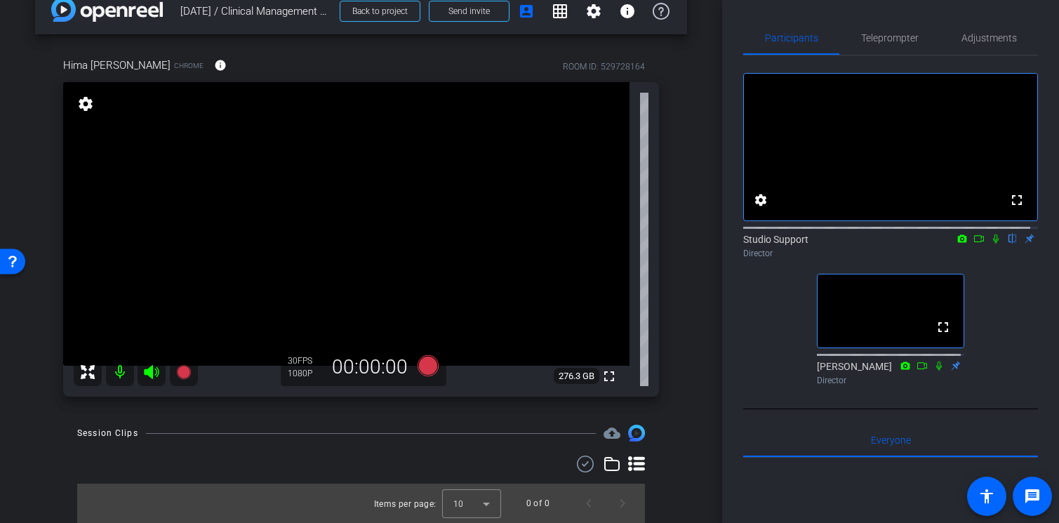
drag, startPoint x: 713, startPoint y: 122, endPoint x: 713, endPoint y: 93, distance: 28.8
click at [713, 95] on div "arrow_back [DATE] / Clinical Management Team Update Back to project Send invite…" at bounding box center [361, 235] width 722 height 523
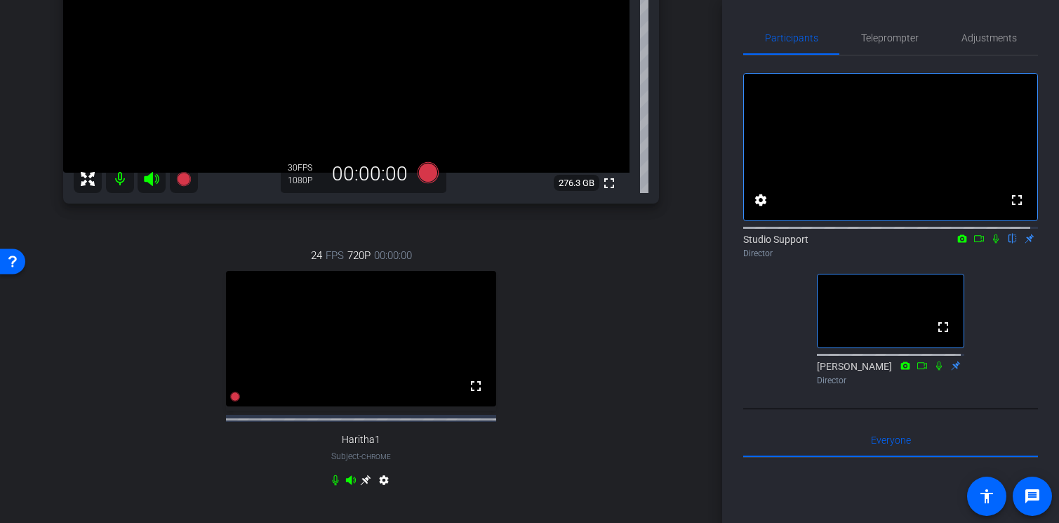
scroll to position [234, 0]
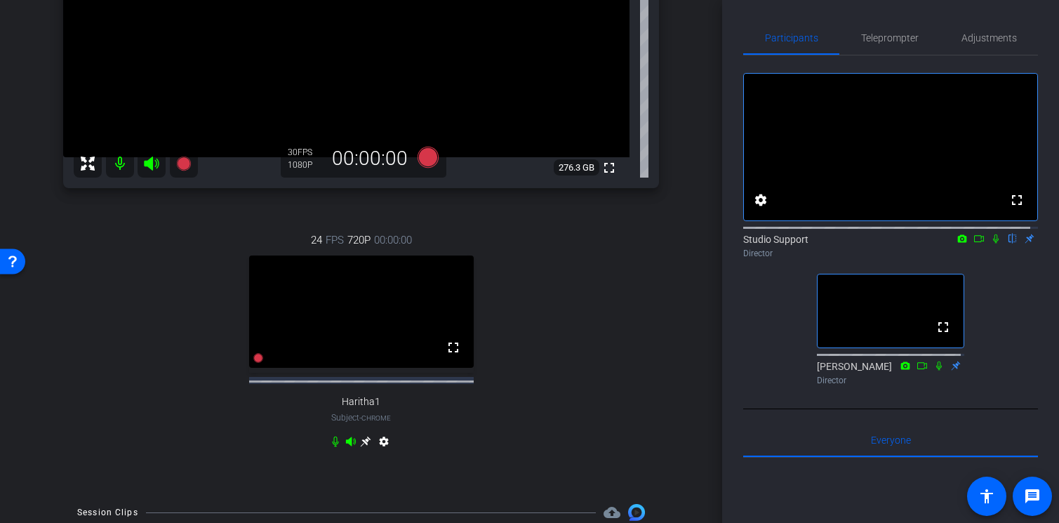
click at [365, 458] on div "24 FPS 720P 00:00:00 fullscreen Haritha1 Subject - Chrome settings" at bounding box center [361, 342] width 596 height 267
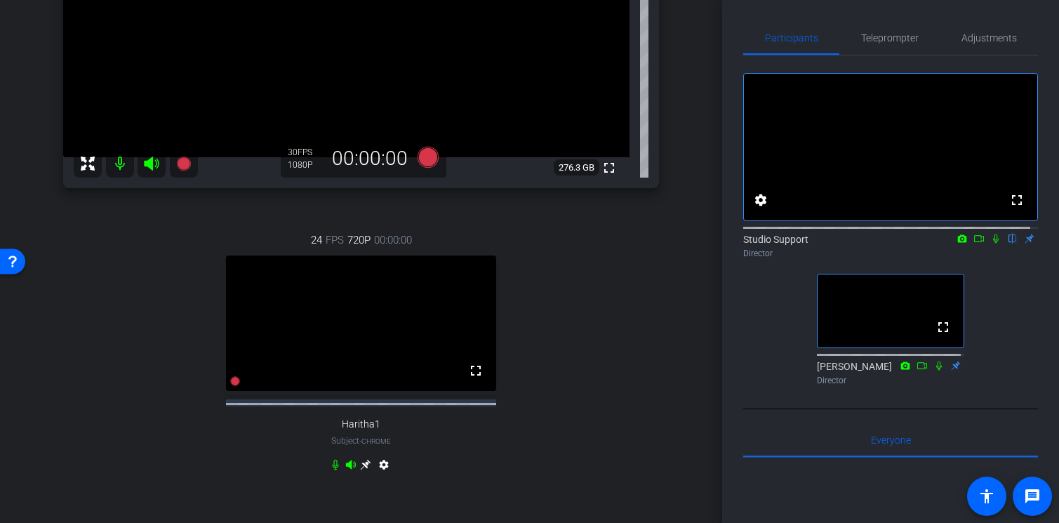
click at [361, 470] on icon at bounding box center [365, 464] width 11 height 11
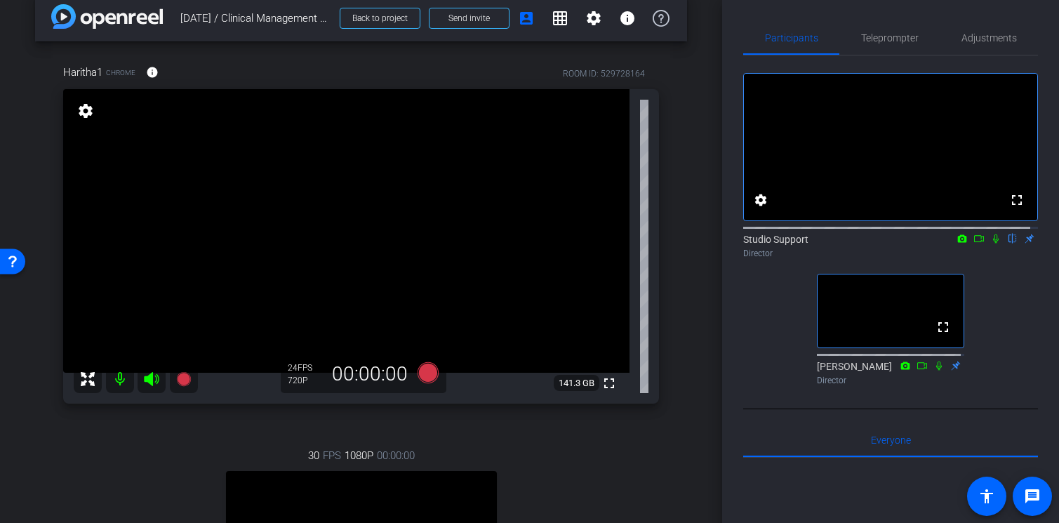
scroll to position [18, 0]
click at [989, 36] on span "Adjustments" at bounding box center [988, 38] width 55 height 10
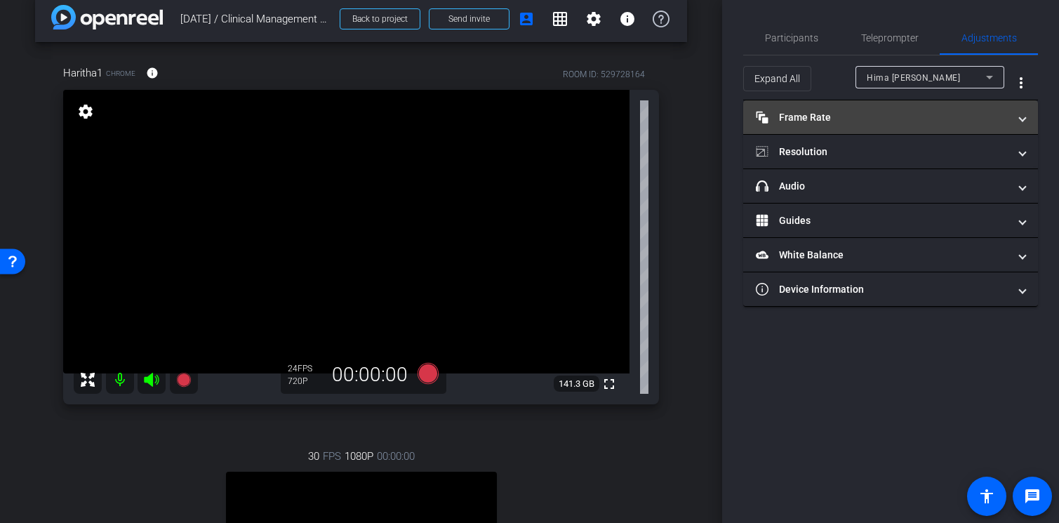
click at [956, 117] on mat-panel-title "Frame Rate Frame Rate" at bounding box center [882, 117] width 253 height 15
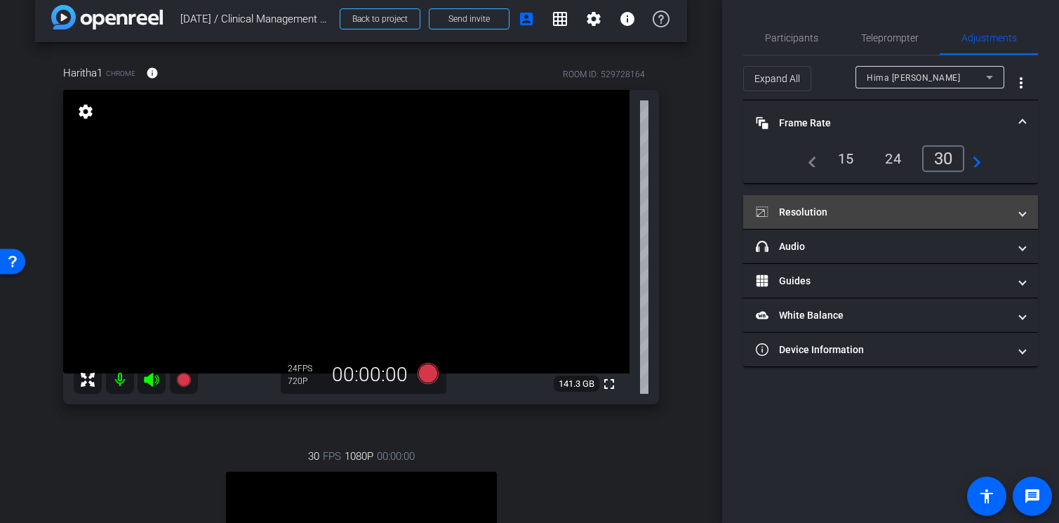
click at [939, 205] on mat-panel-title "Resolution" at bounding box center [882, 212] width 253 height 15
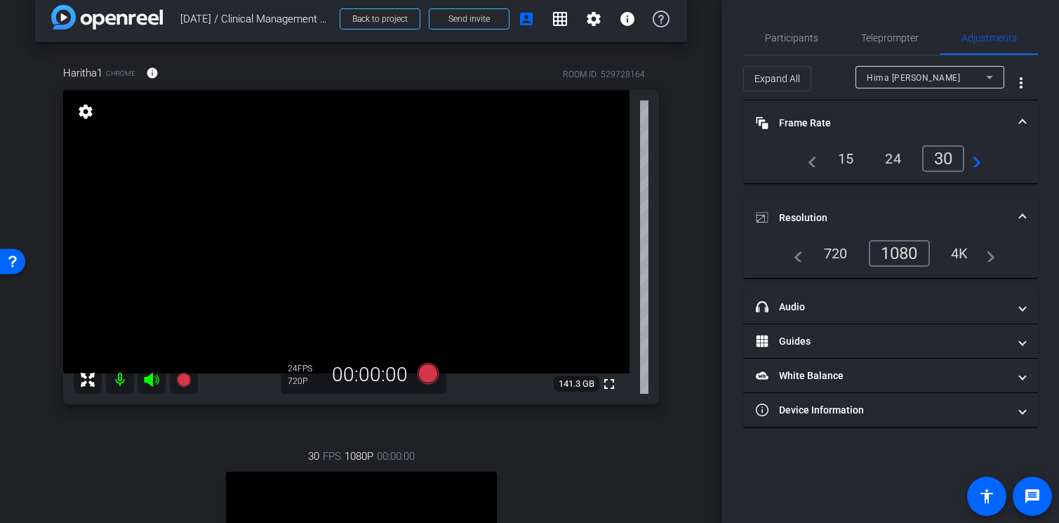
click at [949, 77] on span "Hima [PERSON_NAME]" at bounding box center [913, 78] width 93 height 10
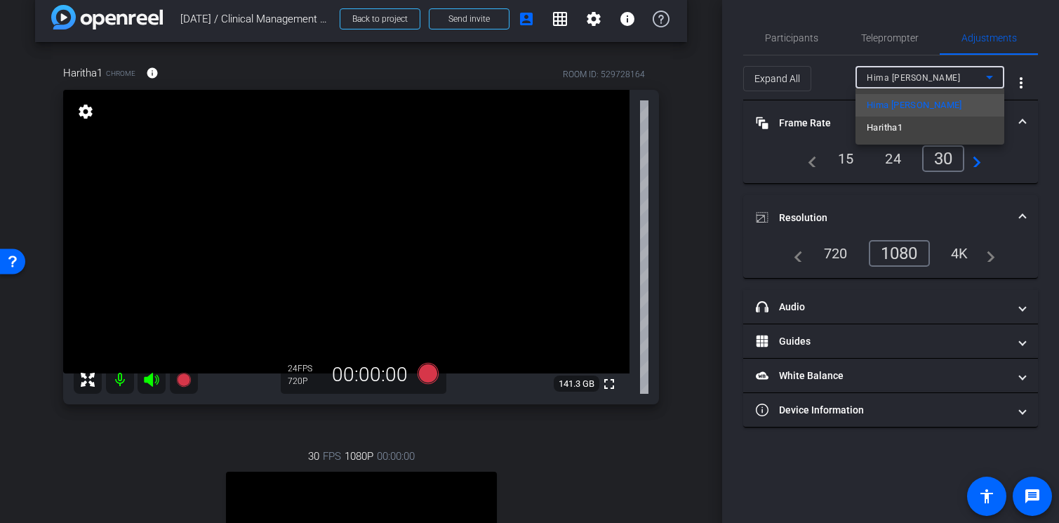
click at [924, 127] on mat-option "Haritha1" at bounding box center [929, 127] width 149 height 22
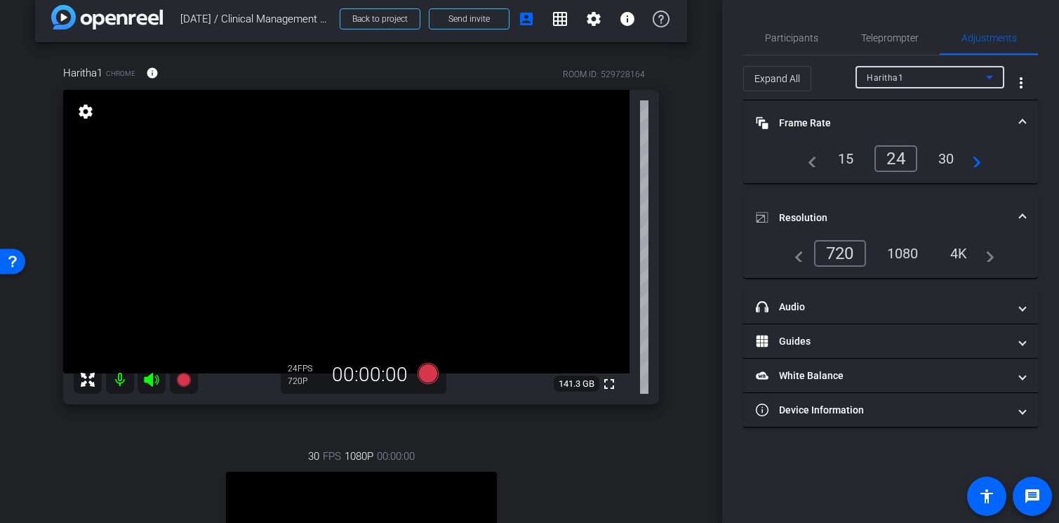
click at [899, 250] on div "1080" at bounding box center [902, 253] width 53 height 24
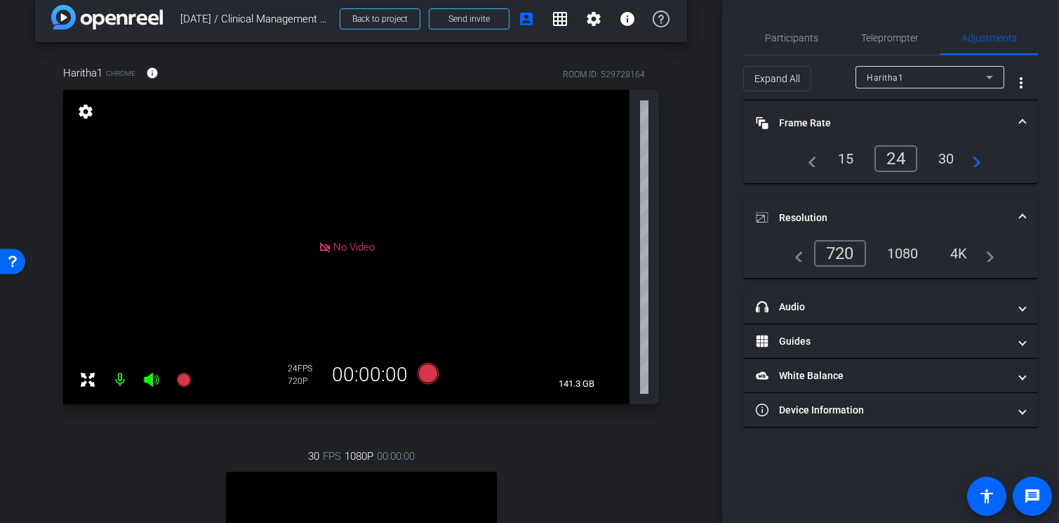
click at [904, 253] on div "1080" at bounding box center [902, 253] width 53 height 24
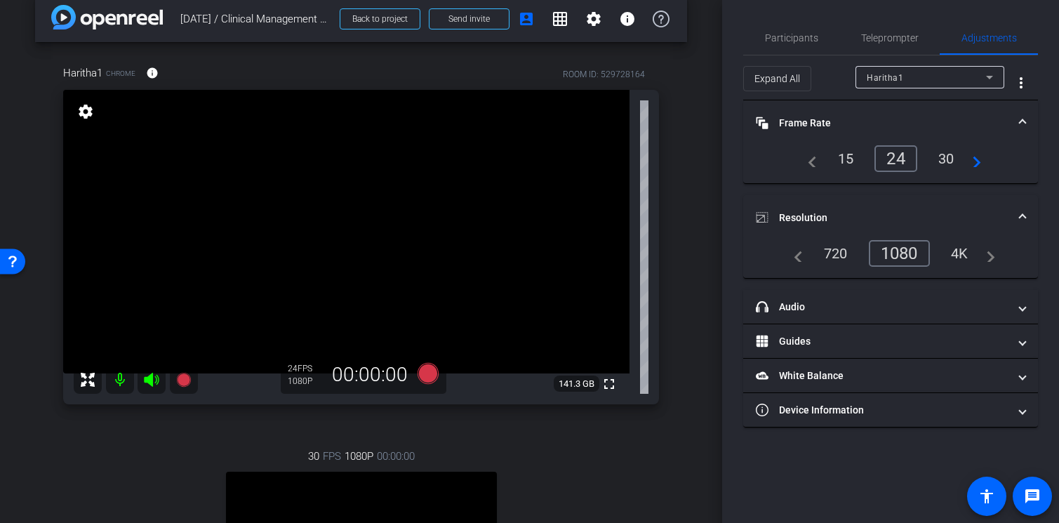
click at [952, 163] on div "30" at bounding box center [946, 159] width 37 height 24
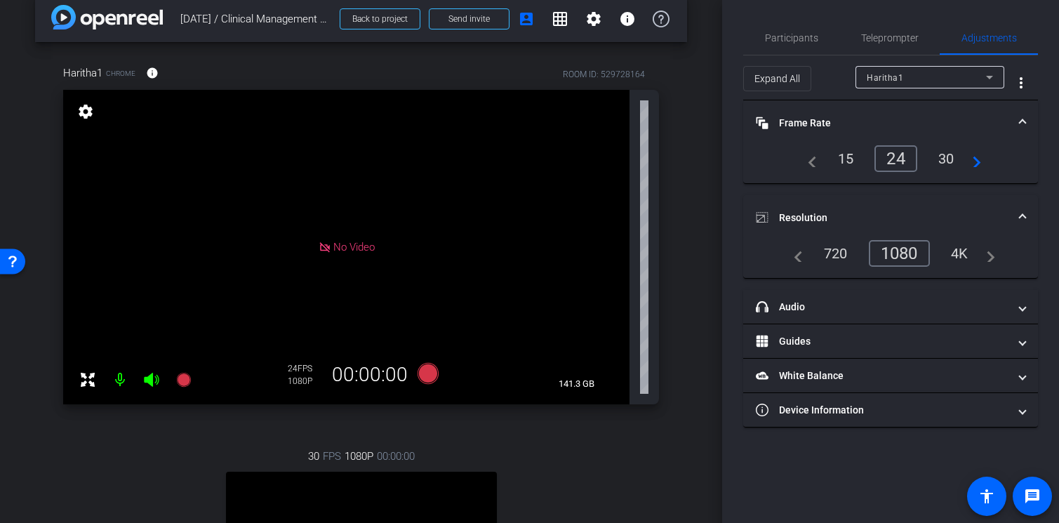
click at [947, 156] on div "30" at bounding box center [946, 159] width 37 height 24
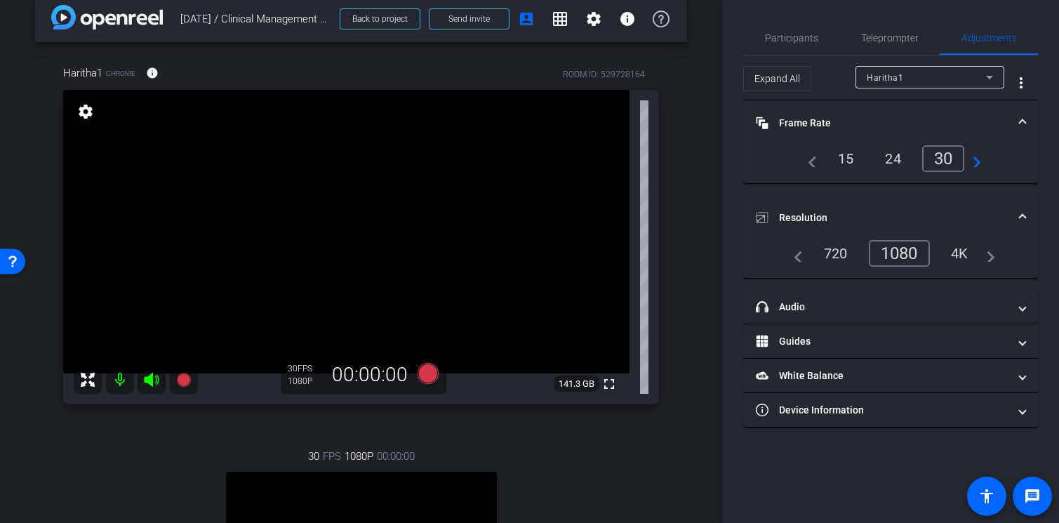
click at [1020, 216] on span at bounding box center [1023, 218] width 6 height 15
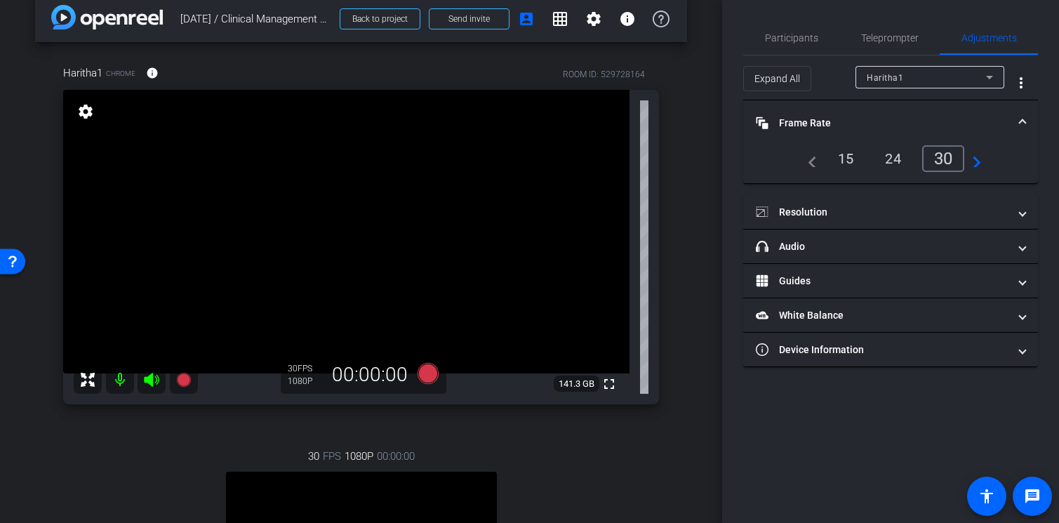
click at [1020, 123] on span at bounding box center [1023, 123] width 6 height 15
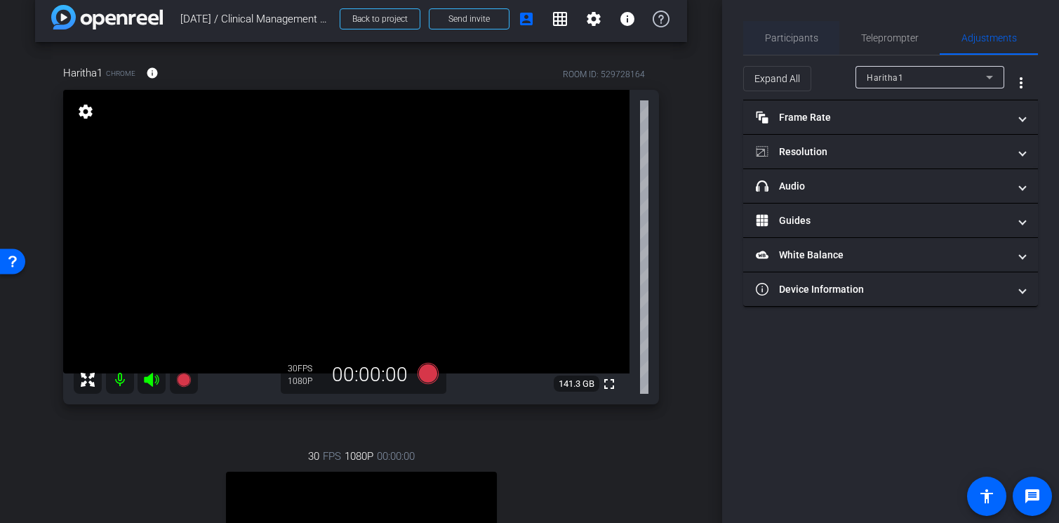
click at [815, 40] on span "Participants" at bounding box center [791, 38] width 53 height 10
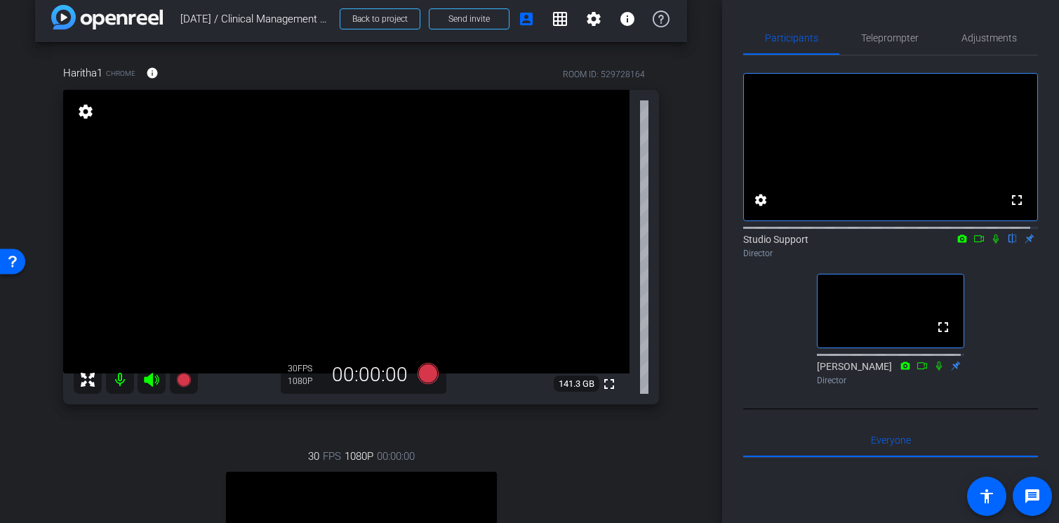
click at [309, 187] on video at bounding box center [346, 231] width 566 height 283
click at [302, 189] on video at bounding box center [346, 231] width 566 height 283
click at [298, 179] on video at bounding box center [346, 231] width 566 height 283
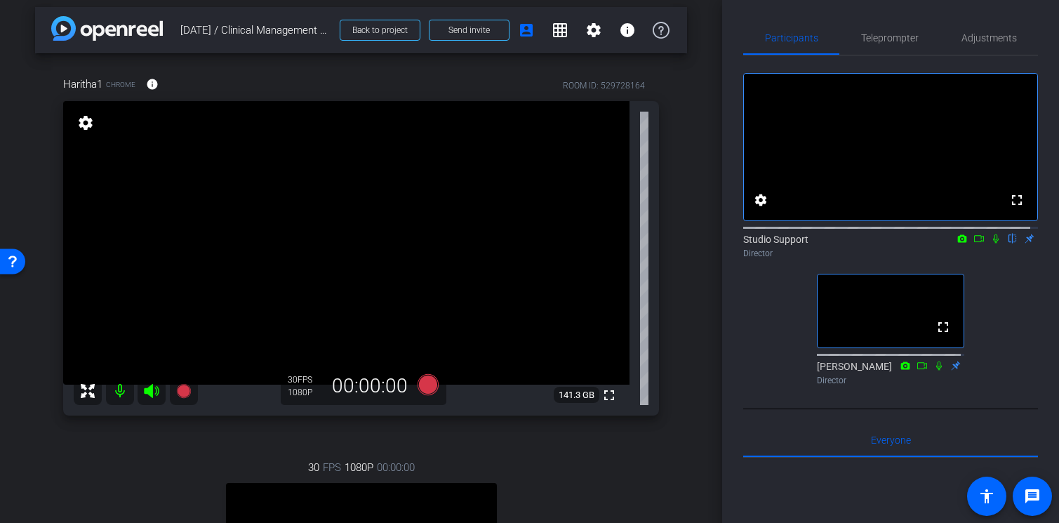
scroll to position [0, 0]
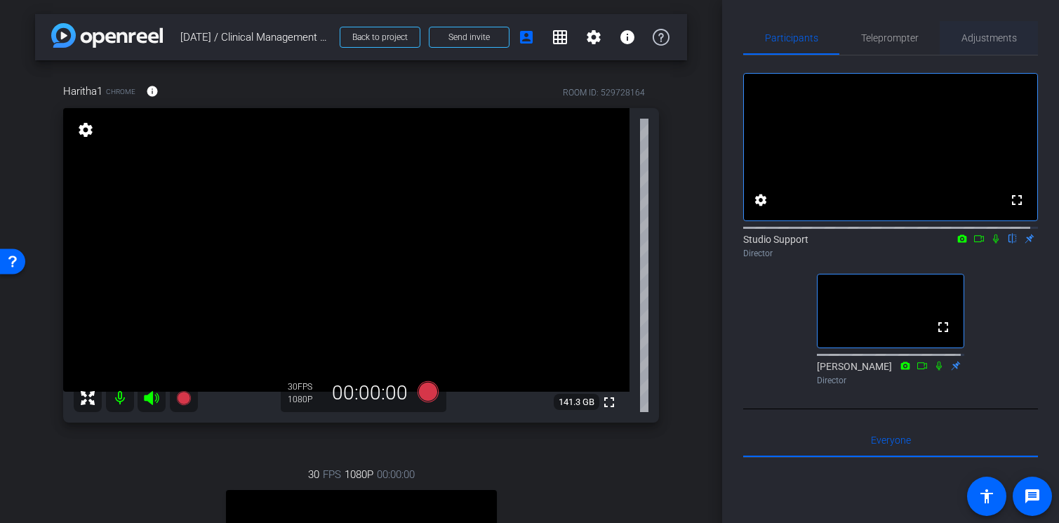
click at [984, 35] on span "Adjustments" at bounding box center [988, 38] width 55 height 10
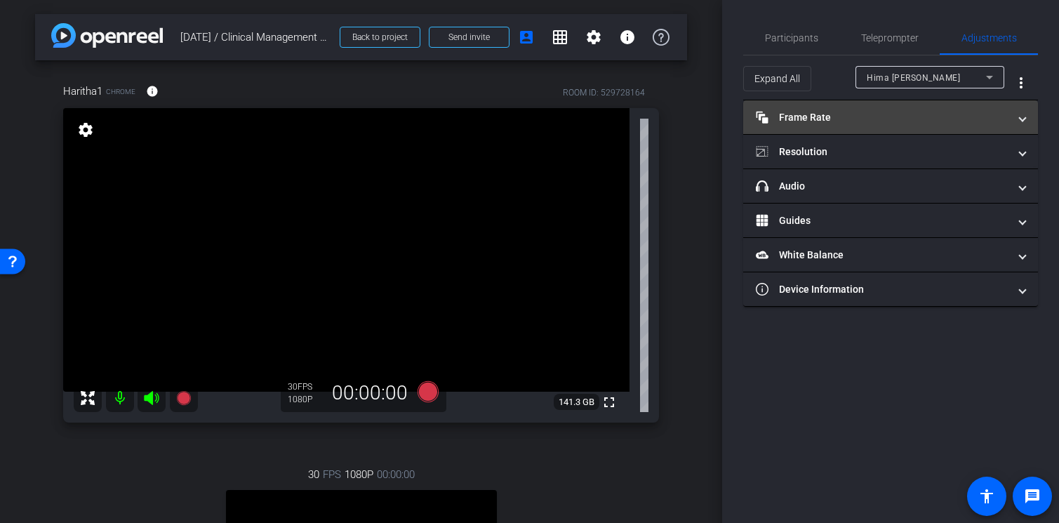
click at [994, 113] on mat-panel-title "Frame Rate Frame Rate" at bounding box center [882, 117] width 253 height 15
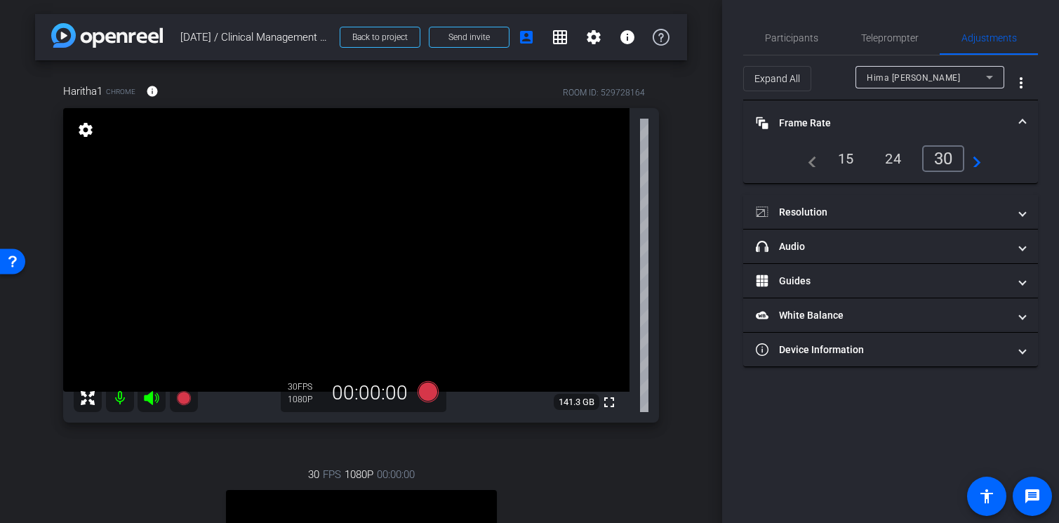
click at [981, 71] on icon at bounding box center [989, 77] width 17 height 17
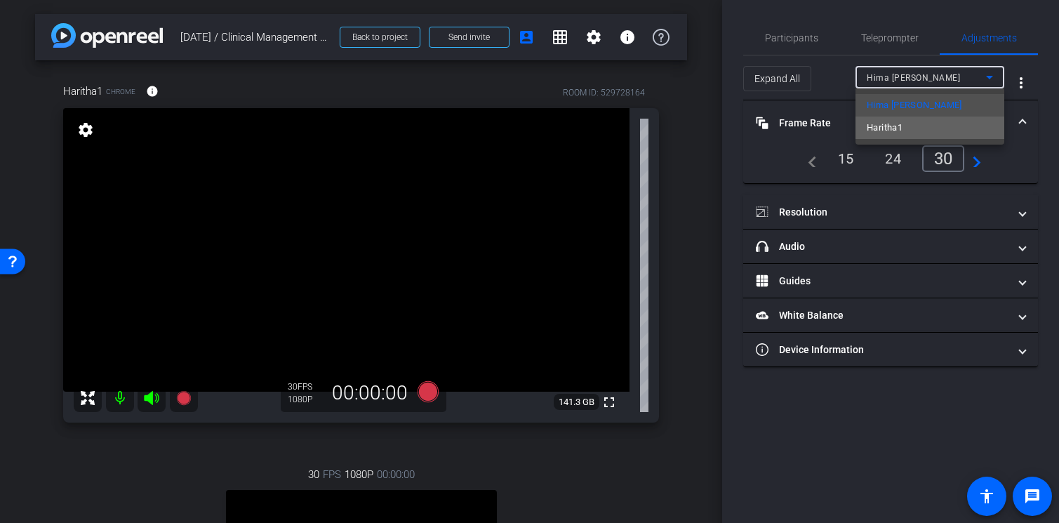
click at [964, 121] on mat-option "Haritha1" at bounding box center [929, 127] width 149 height 22
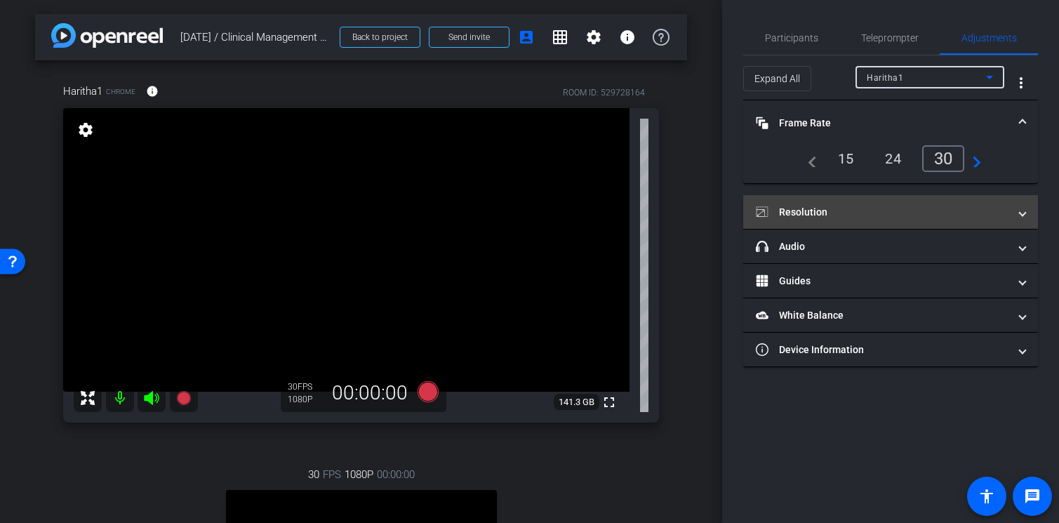
click at [1024, 208] on span at bounding box center [1023, 212] width 6 height 15
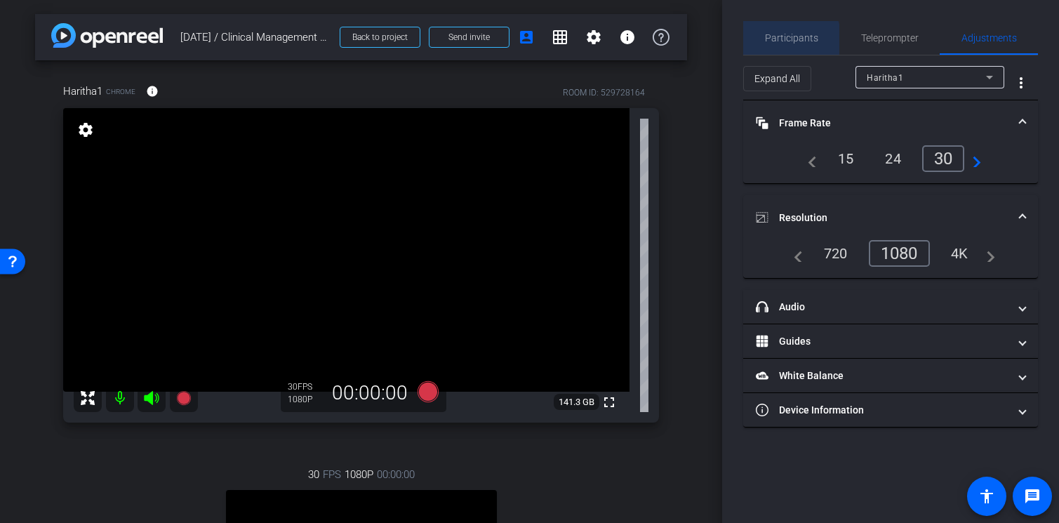
click at [787, 39] on span "Participants" at bounding box center [791, 38] width 53 height 10
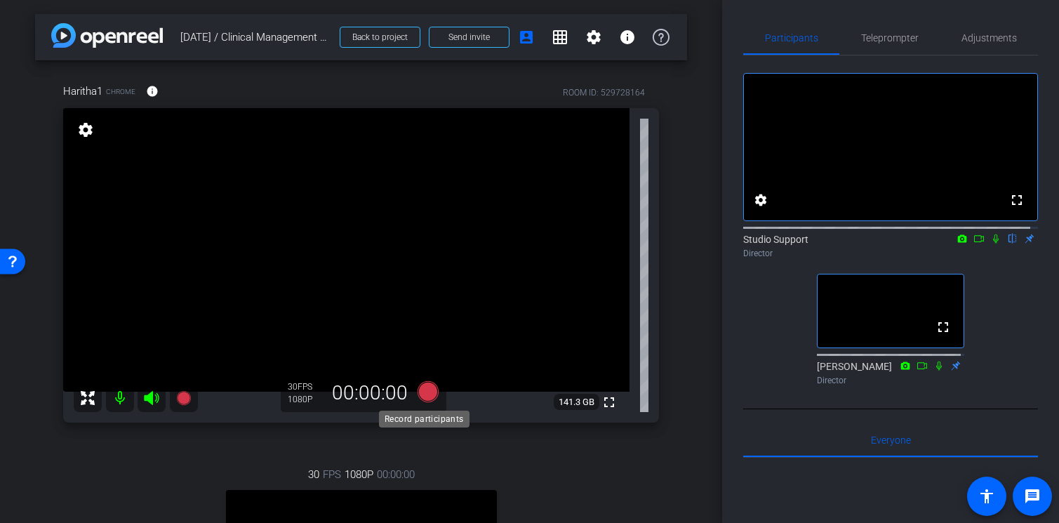
click at [428, 395] on icon at bounding box center [427, 391] width 21 height 21
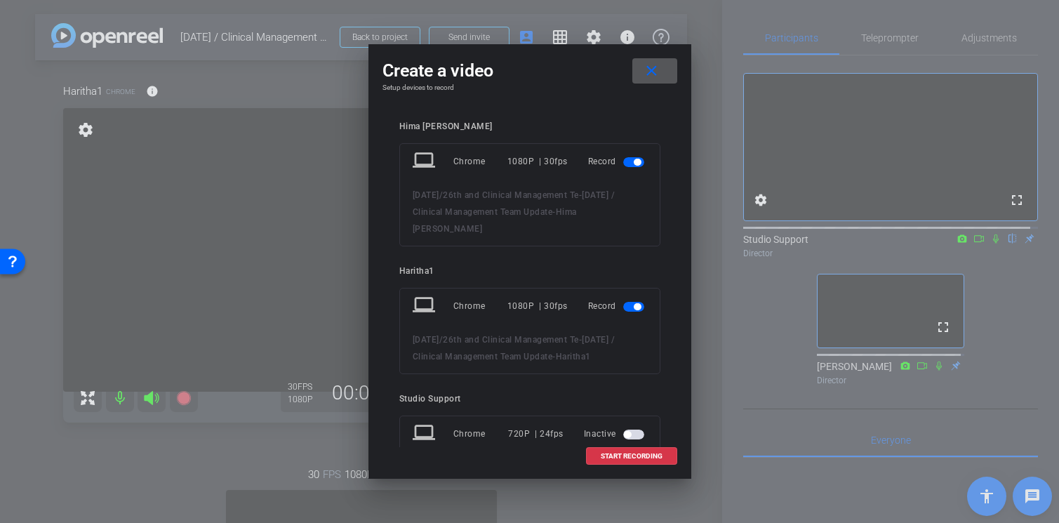
click at [623, 162] on span "button" at bounding box center [633, 162] width 21 height 10
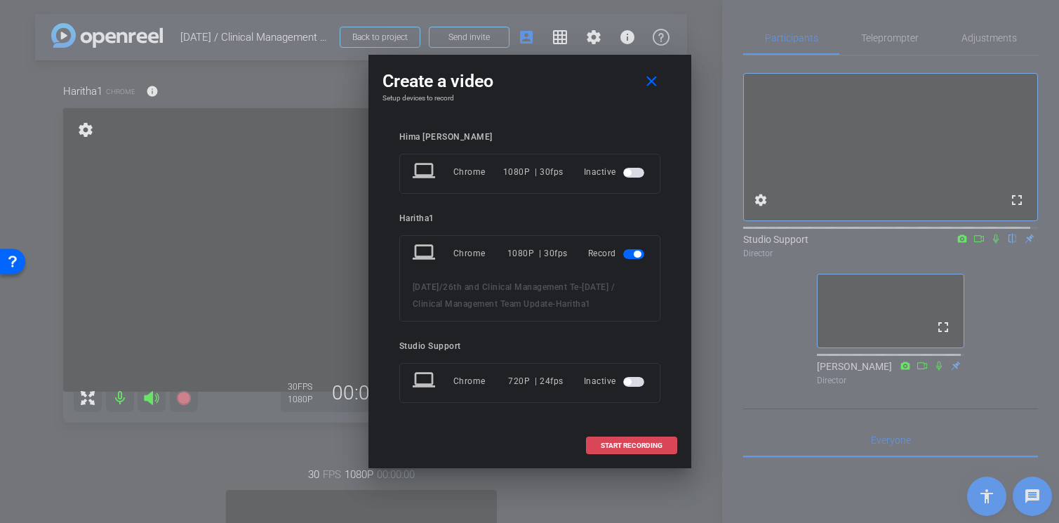
click at [629, 446] on span "START RECORDING" at bounding box center [632, 445] width 62 height 7
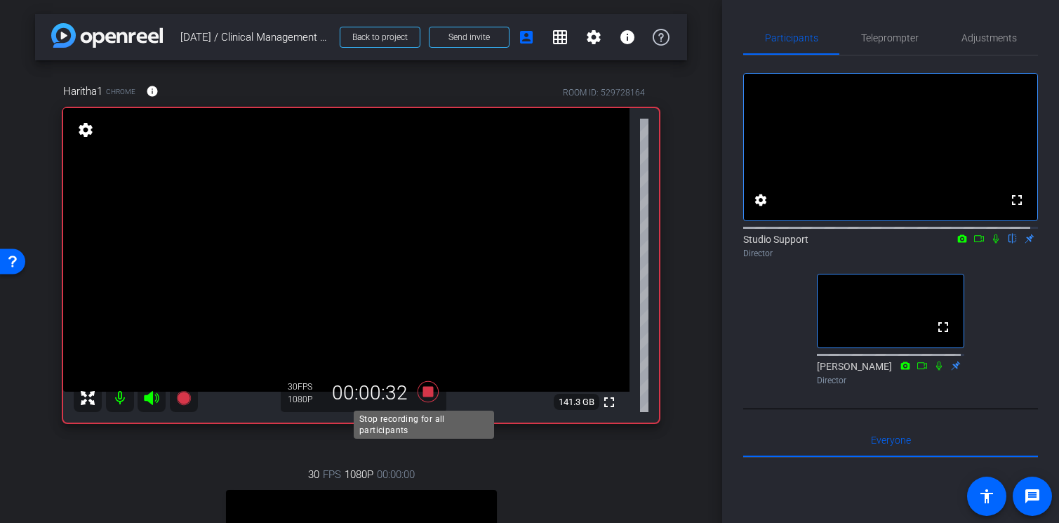
click at [422, 389] on icon at bounding box center [427, 391] width 21 height 21
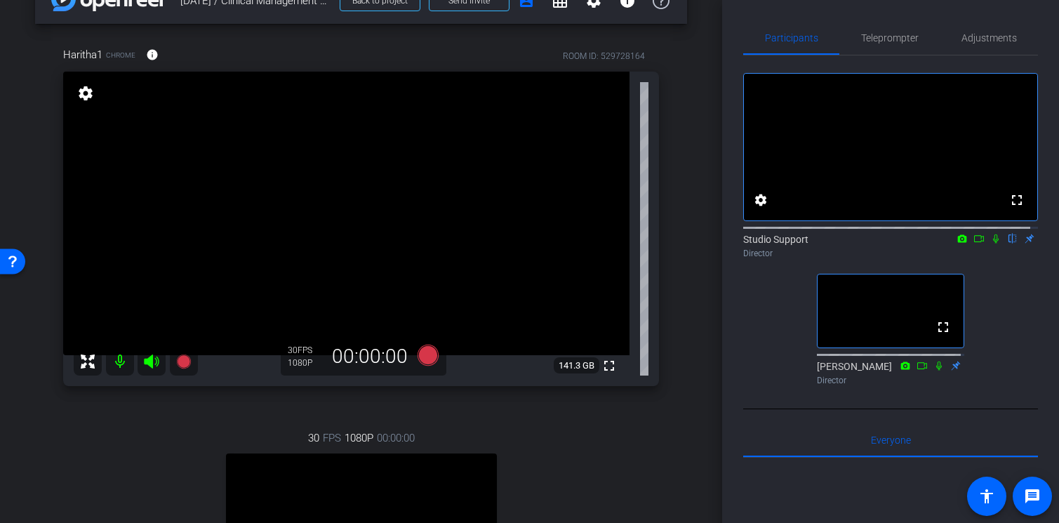
scroll to position [27, 0]
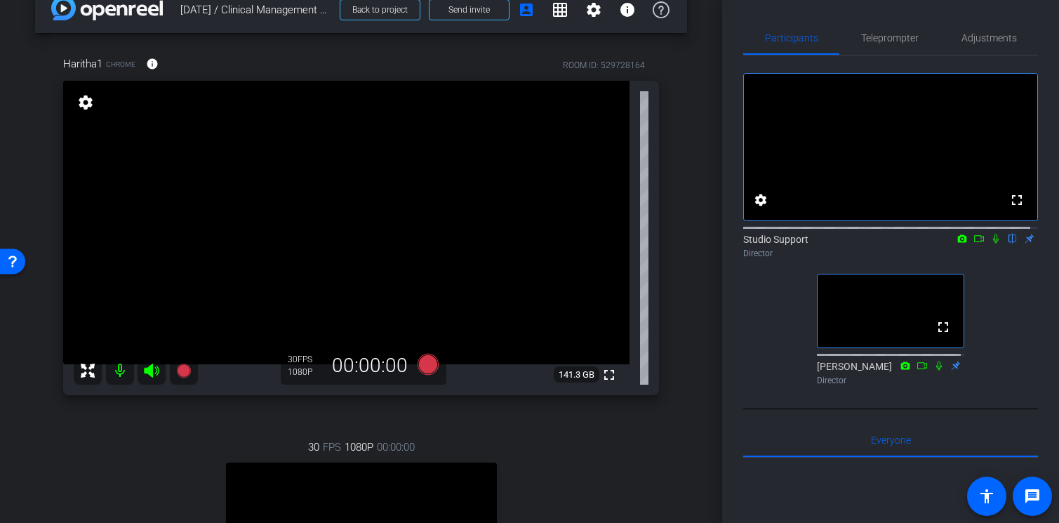
click at [683, 226] on div "arrow_back [DATE] / Clinical Management Team Update Back to project Send invite…" at bounding box center [361, 234] width 722 height 523
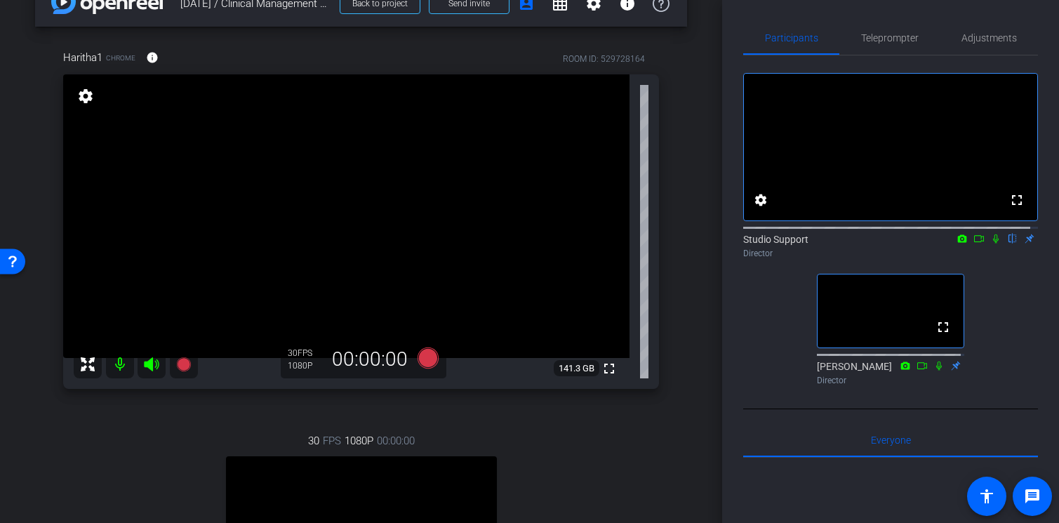
scroll to position [75, 0]
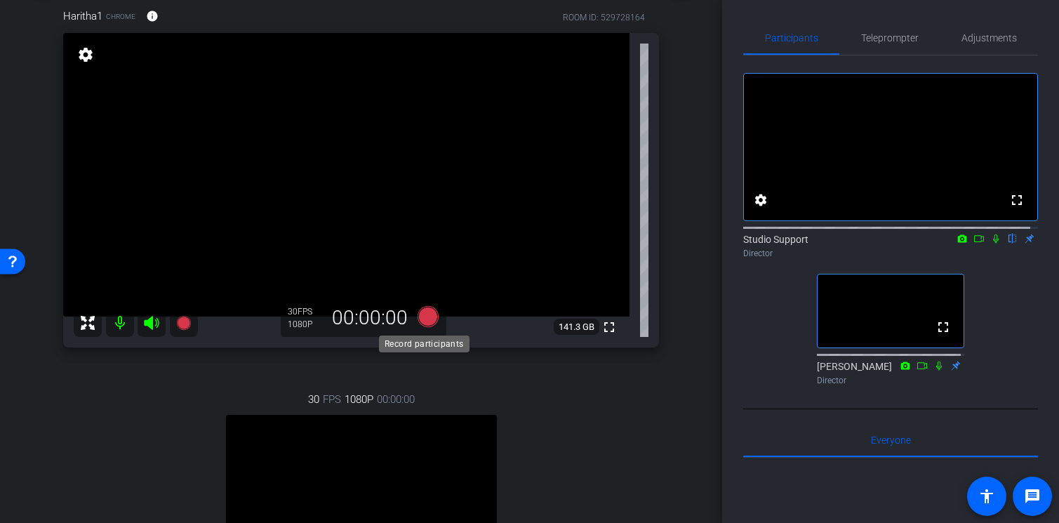
click at [428, 316] on icon at bounding box center [427, 316] width 21 height 21
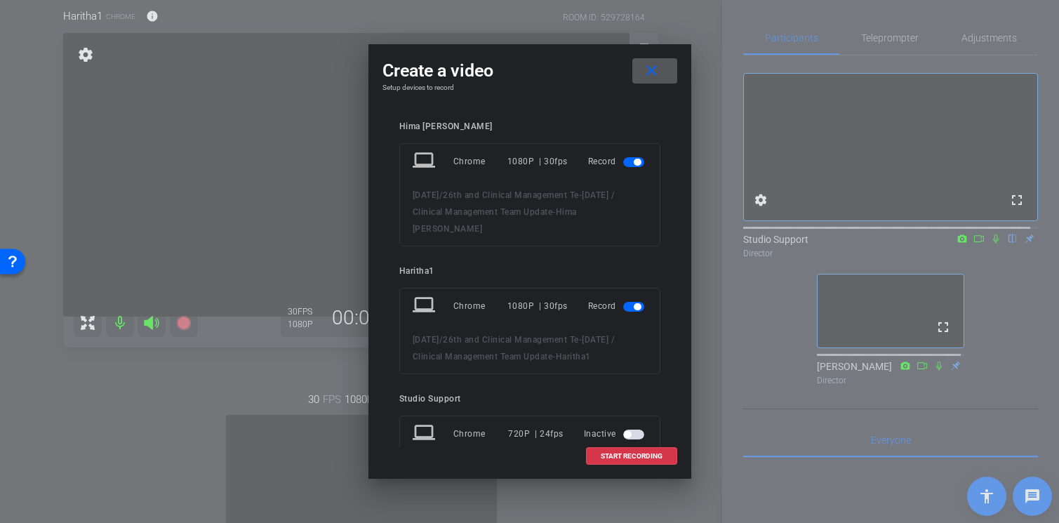
click at [625, 158] on span "button" at bounding box center [633, 162] width 21 height 10
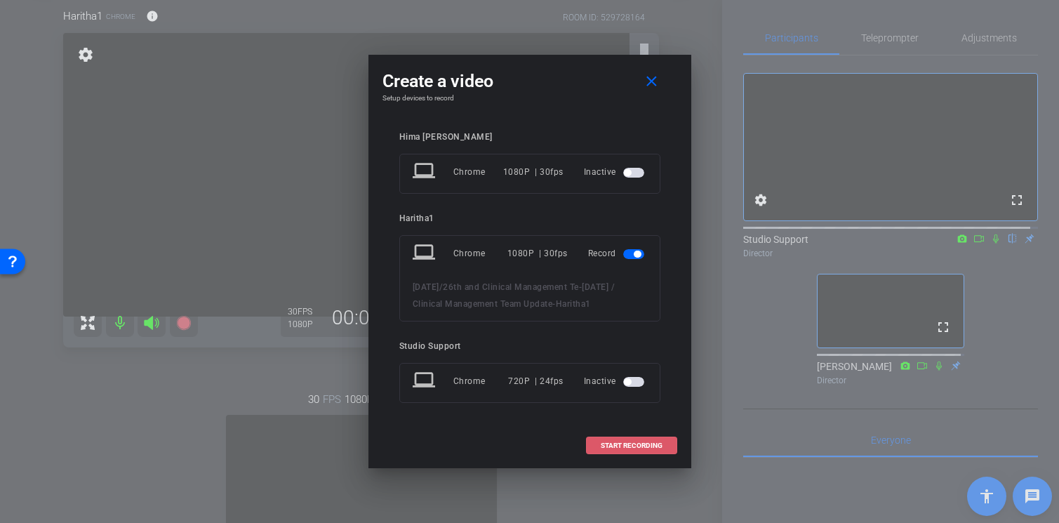
click at [639, 448] on span "START RECORDING" at bounding box center [632, 445] width 62 height 7
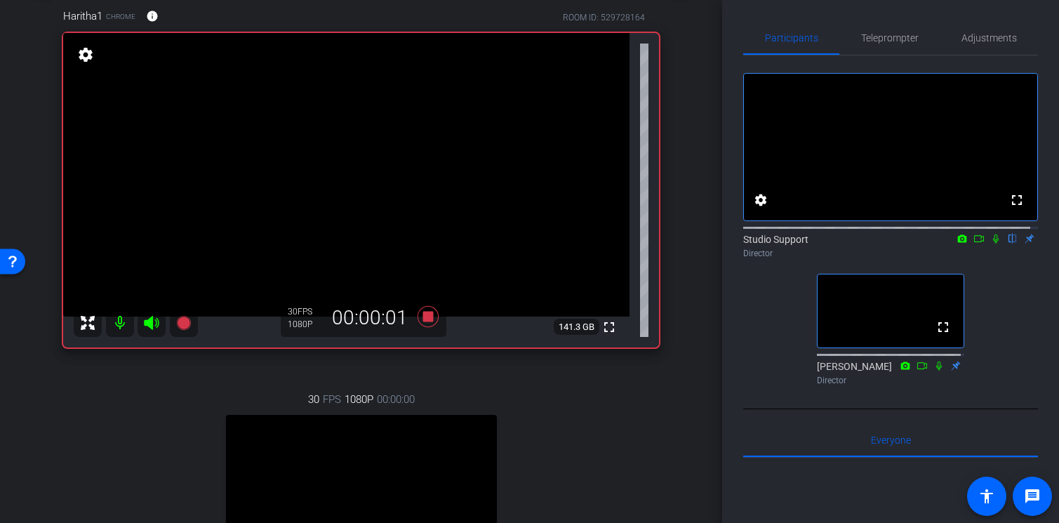
click at [973, 243] on icon at bounding box center [978, 239] width 11 height 10
click at [1007, 243] on icon at bounding box center [1012, 239] width 11 height 10
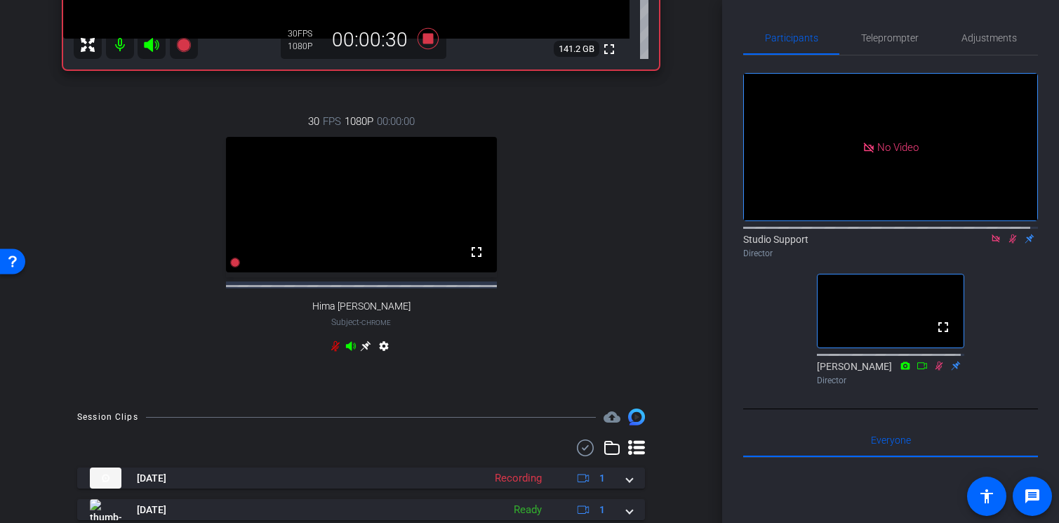
scroll to position [413, 0]
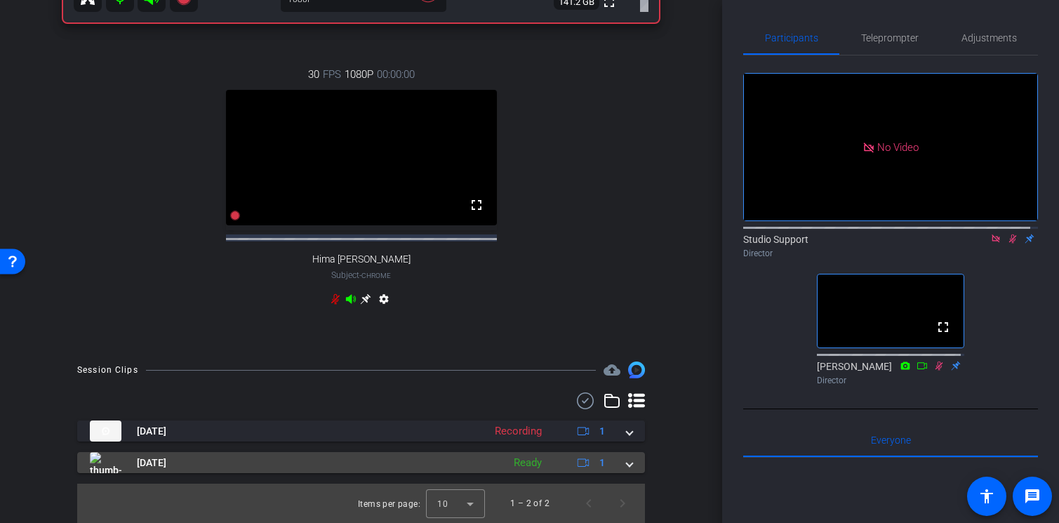
click at [629, 462] on mat-expansion-panel-header "[DATE] Ready 1" at bounding box center [361, 462] width 568 height 21
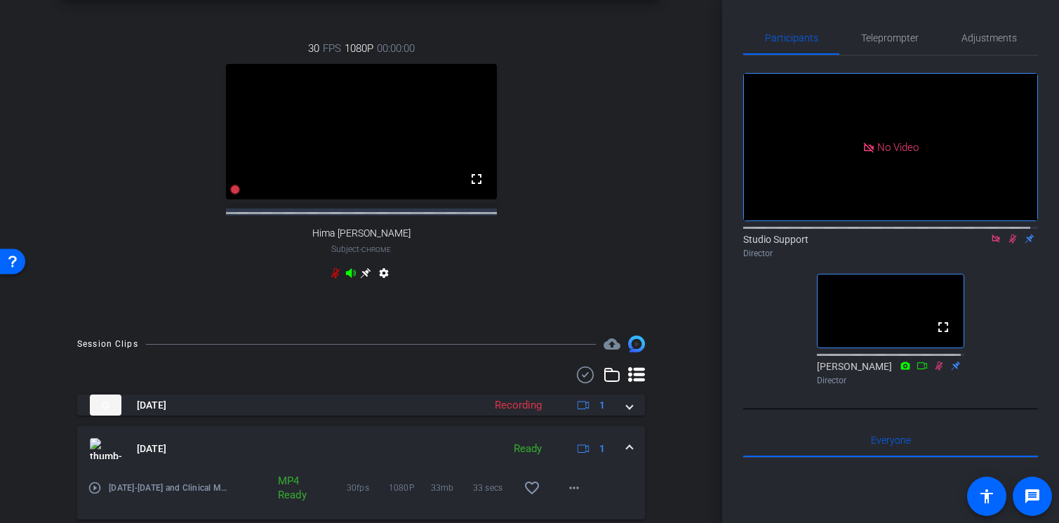
scroll to position [446, 0]
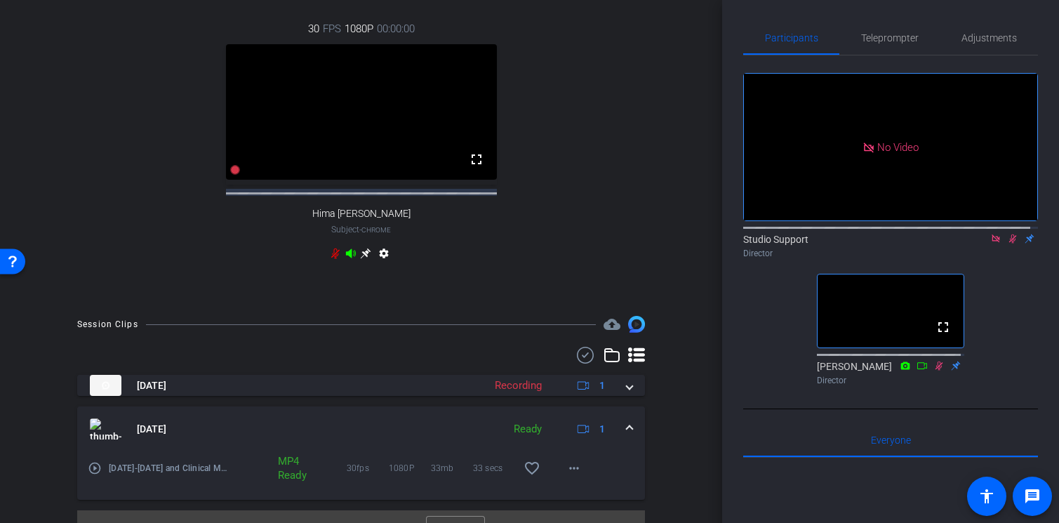
click at [95, 475] on mat-icon "play_circle_outline" at bounding box center [95, 468] width 14 height 14
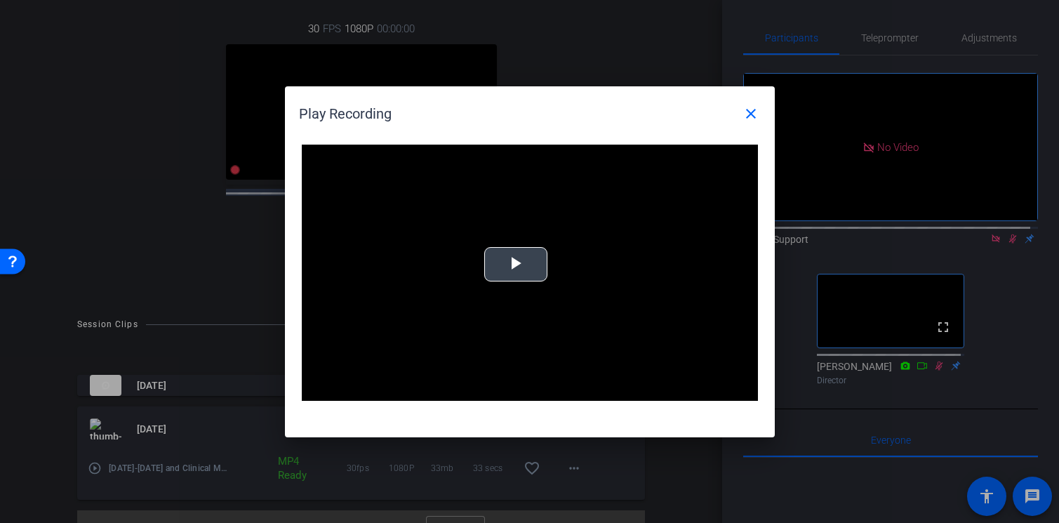
click at [516, 264] on span "Video Player" at bounding box center [516, 264] width 0 height 0
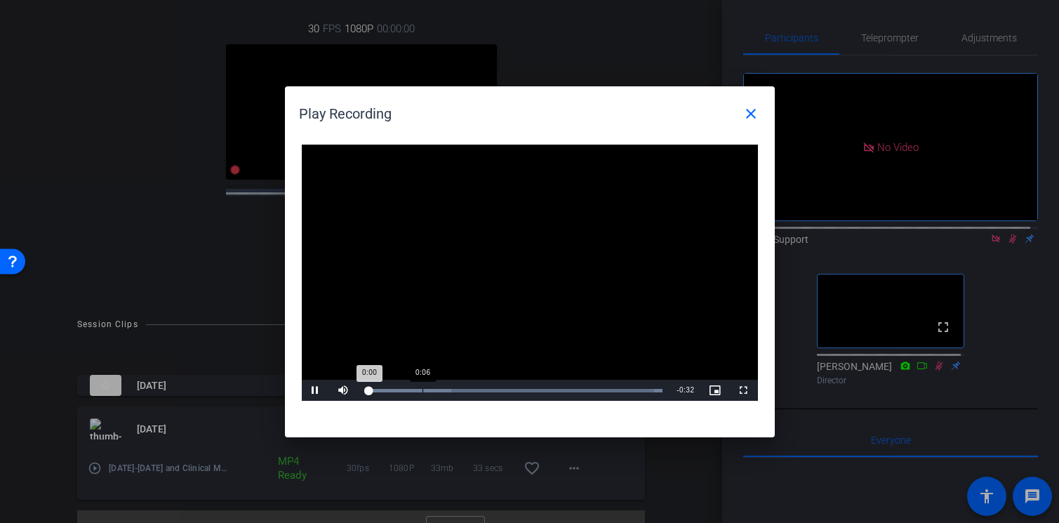
click at [422, 385] on div "Loaded : 100.00% 0:06 0:00" at bounding box center [514, 390] width 312 height 21
click at [537, 389] on div "Loaded : 100.00% 0:19 0:10" at bounding box center [514, 391] width 298 height 4
click at [613, 387] on div "Loaded : 100.00% 0:27 0:20" at bounding box center [514, 390] width 312 height 21
click at [756, 116] on mat-icon "close" at bounding box center [750, 113] width 17 height 17
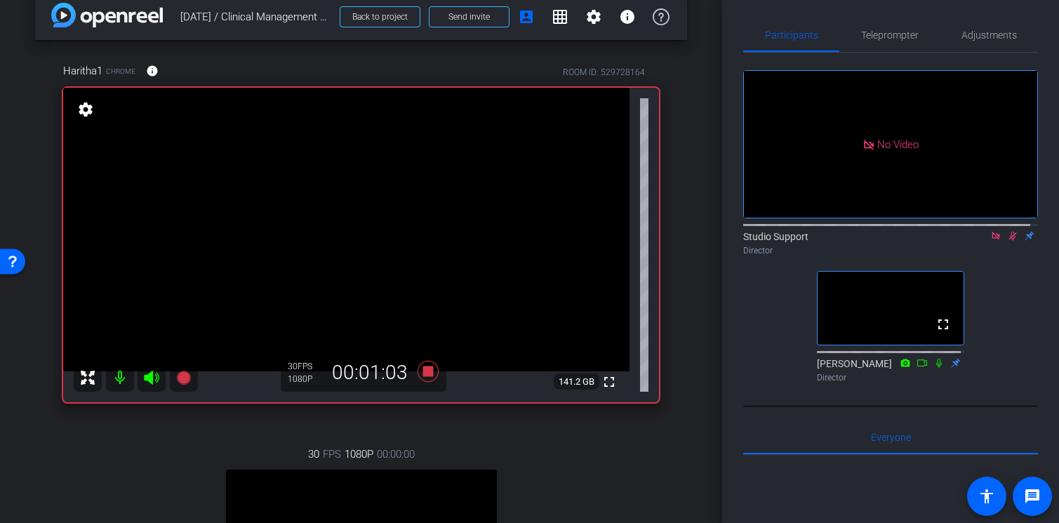
scroll to position [0, 0]
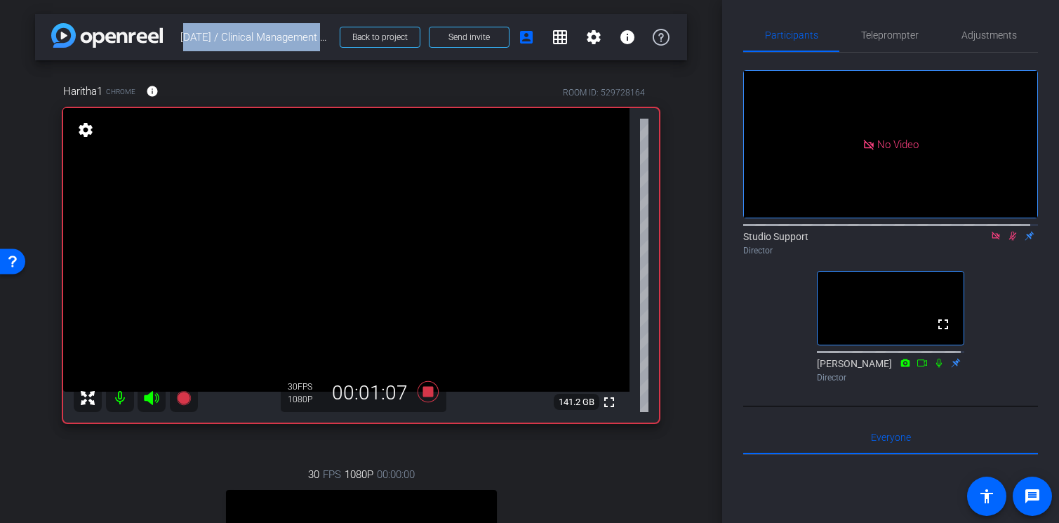
drag, startPoint x: 181, startPoint y: 37, endPoint x: 321, endPoint y: 46, distance: 140.6
click at [321, 46] on span "[DATE] / Clinical Management Team Update" at bounding box center [255, 37] width 151 height 28
click at [281, 77] on div "Haritha1 Chrome info ROOM ID: 529728164" at bounding box center [361, 91] width 596 height 34
click at [997, 36] on span "Adjustments" at bounding box center [988, 35] width 55 height 10
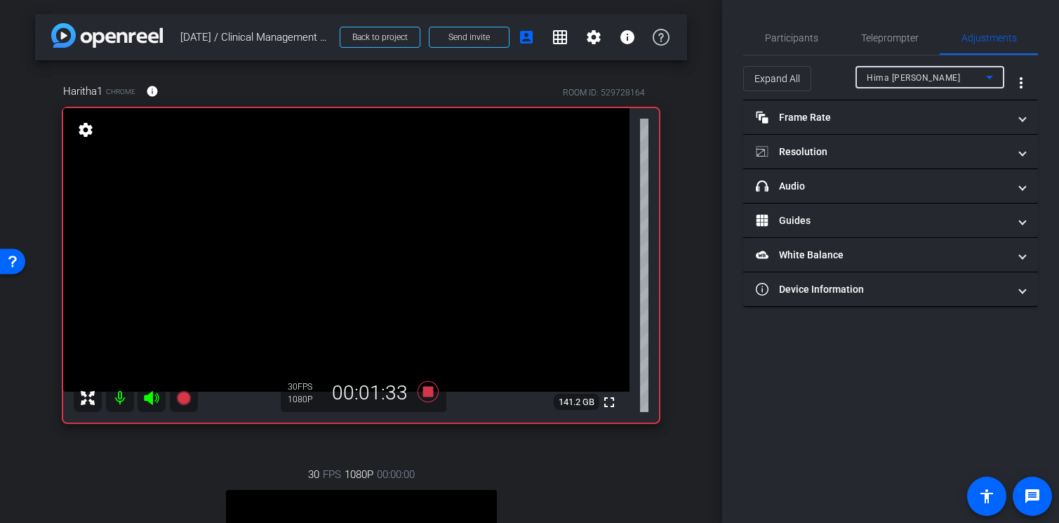
click at [981, 73] on icon at bounding box center [989, 77] width 17 height 17
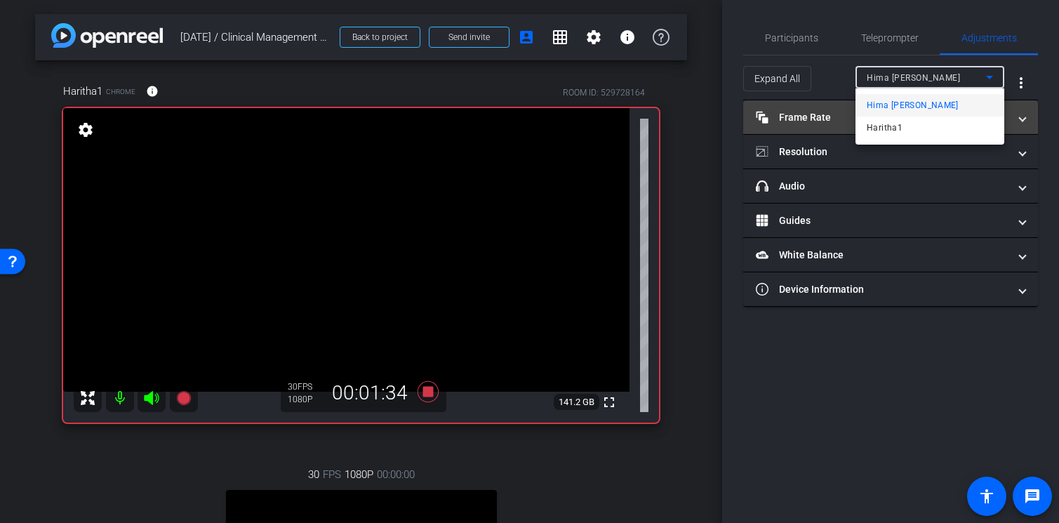
click at [946, 121] on mat-option "Haritha1" at bounding box center [929, 127] width 149 height 22
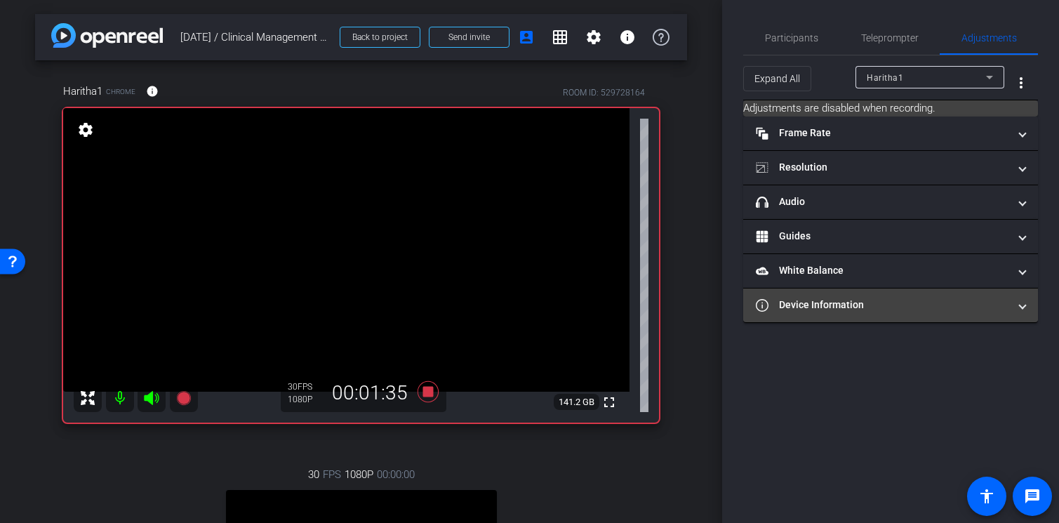
click at [984, 288] on mat-expansion-panel-header "Device Information" at bounding box center [890, 305] width 295 height 34
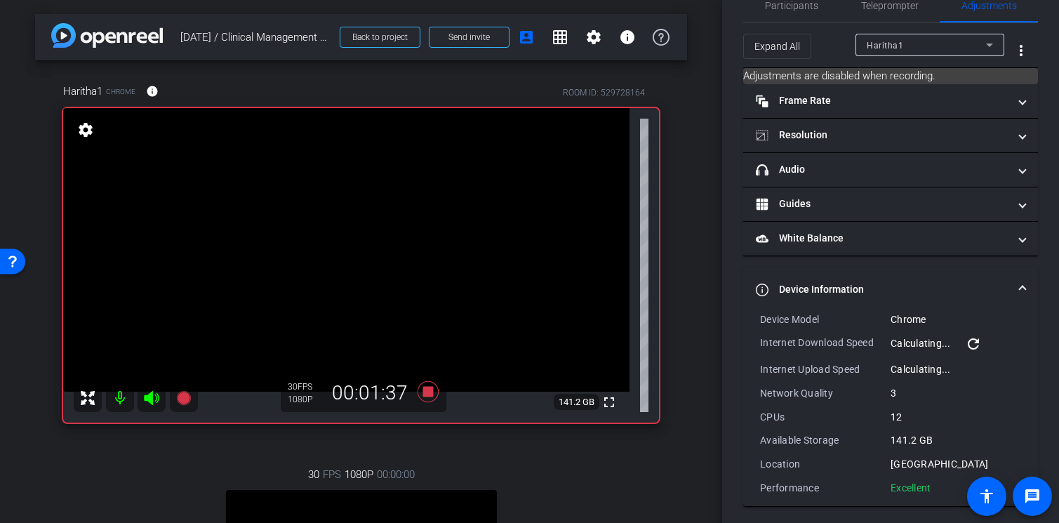
scroll to position [33, 0]
drag, startPoint x: 756, startPoint y: 316, endPoint x: 931, endPoint y: 490, distance: 247.6
click at [931, 490] on div "Device Model Chrome Internet Download Speed 17.15 Mbps refresh Internet Upload …" at bounding box center [890, 409] width 295 height 194
copy div "Device Model Chrome Internet Download Speed 17.15 Mbps refresh Internet Upload …"
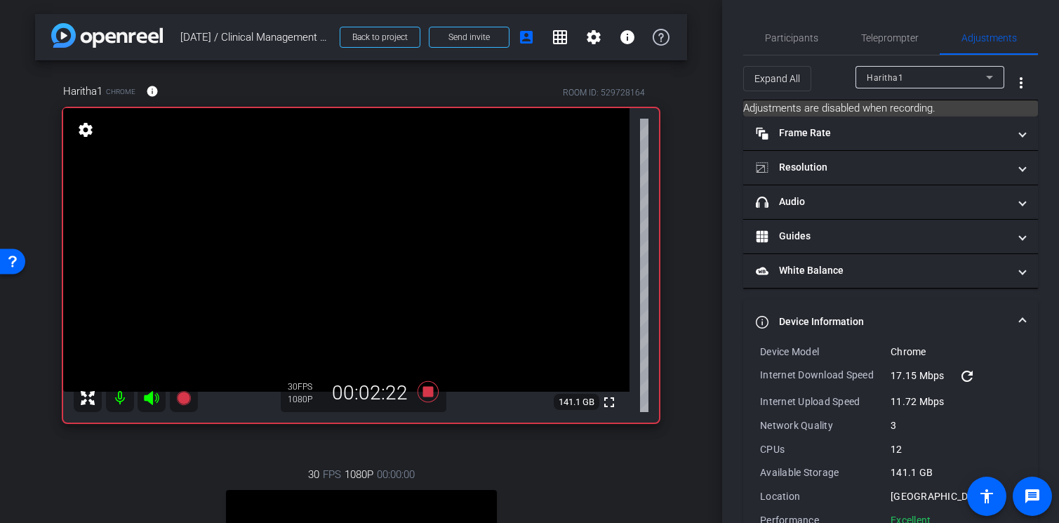
scroll to position [0, 0]
click at [792, 40] on span "Participants" at bounding box center [791, 38] width 53 height 10
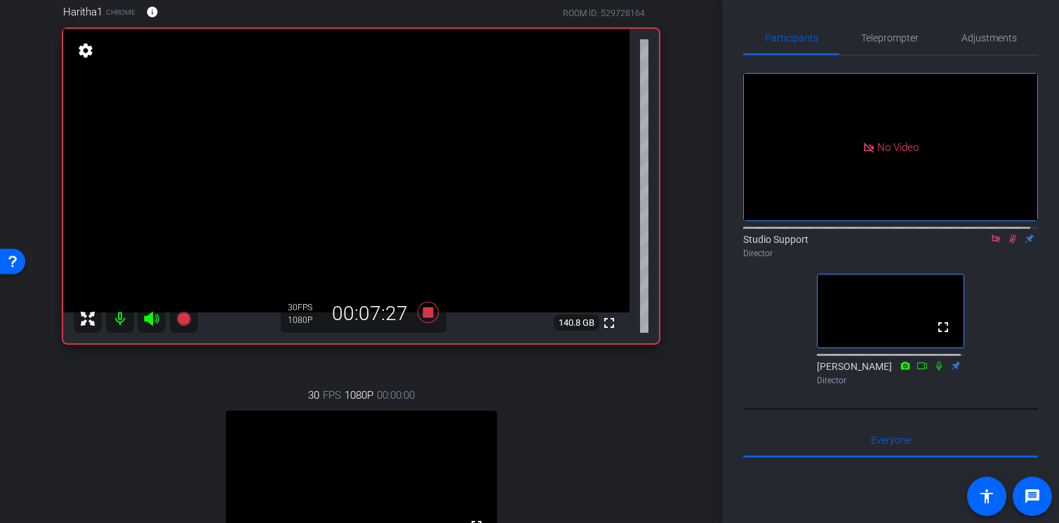
scroll to position [79, 0]
click at [994, 38] on span "Adjustments" at bounding box center [988, 38] width 55 height 10
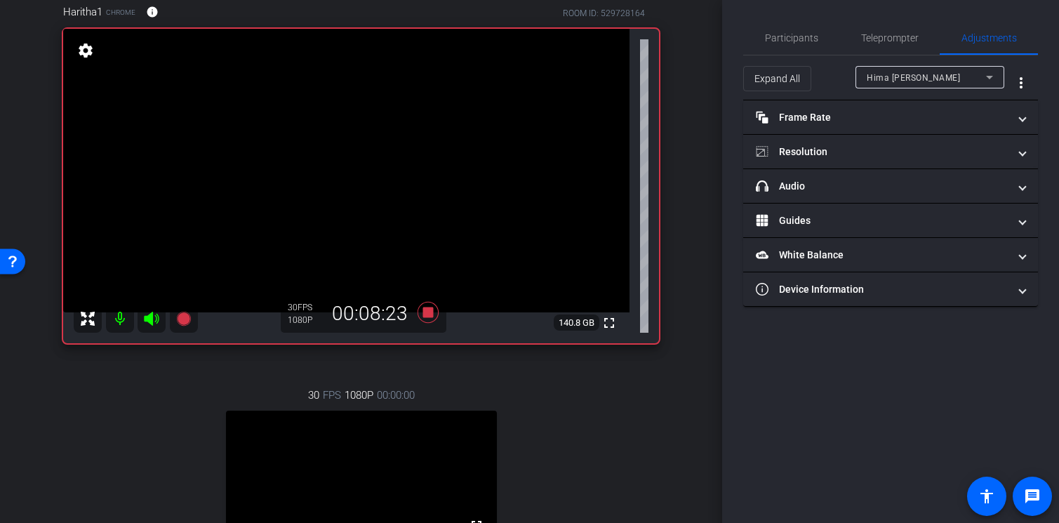
click at [984, 78] on icon at bounding box center [989, 77] width 17 height 17
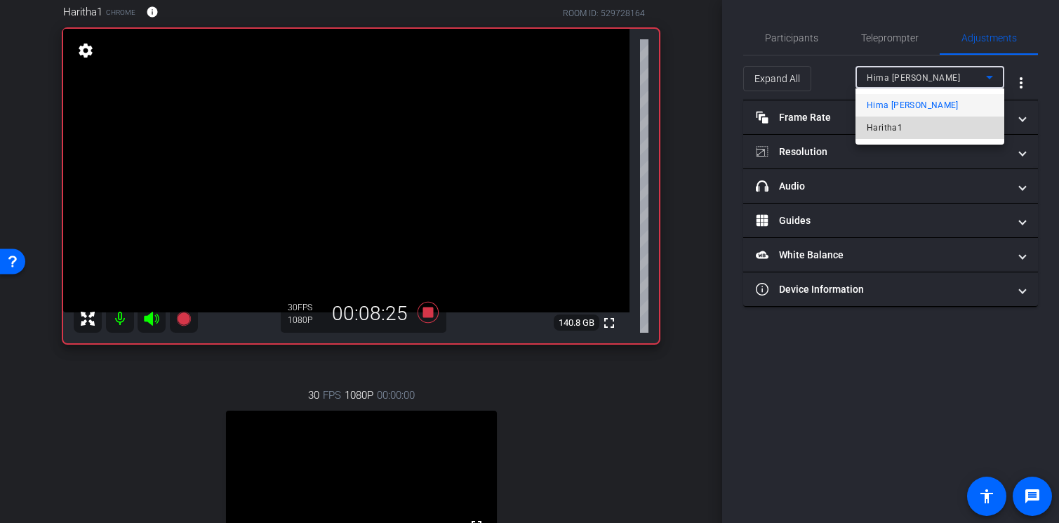
click at [947, 127] on mat-option "Haritha1" at bounding box center [929, 127] width 149 height 22
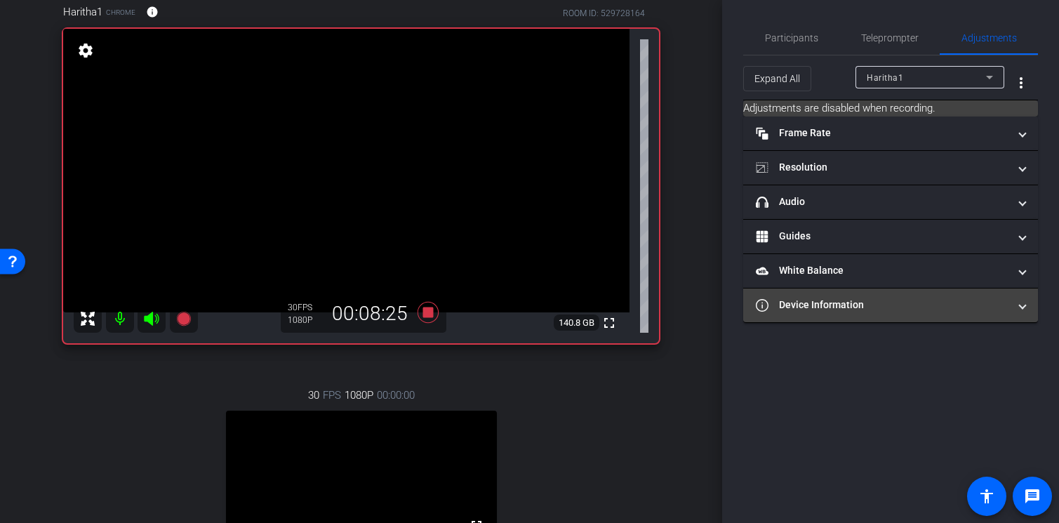
click at [928, 300] on mat-panel-title "Device Information" at bounding box center [882, 305] width 253 height 15
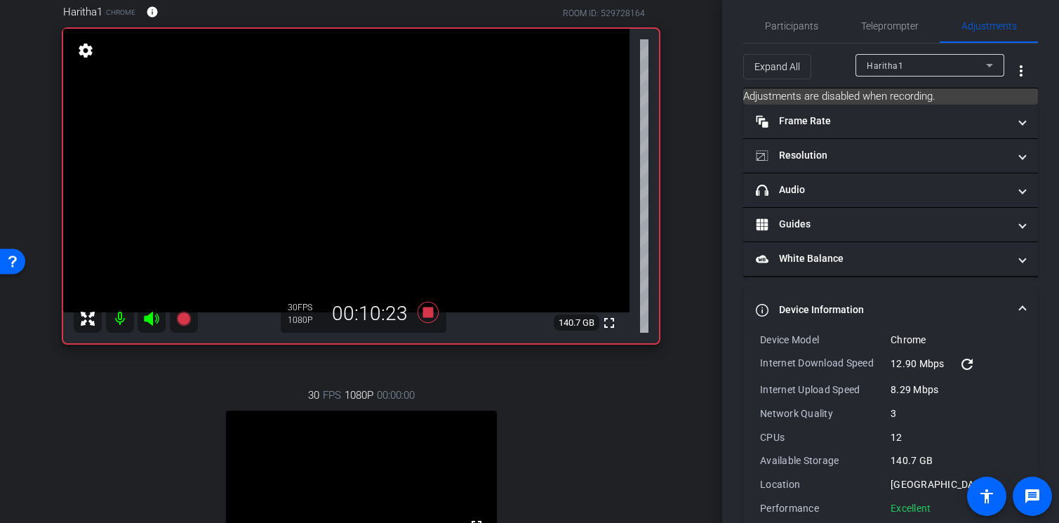
scroll to position [0, 0]
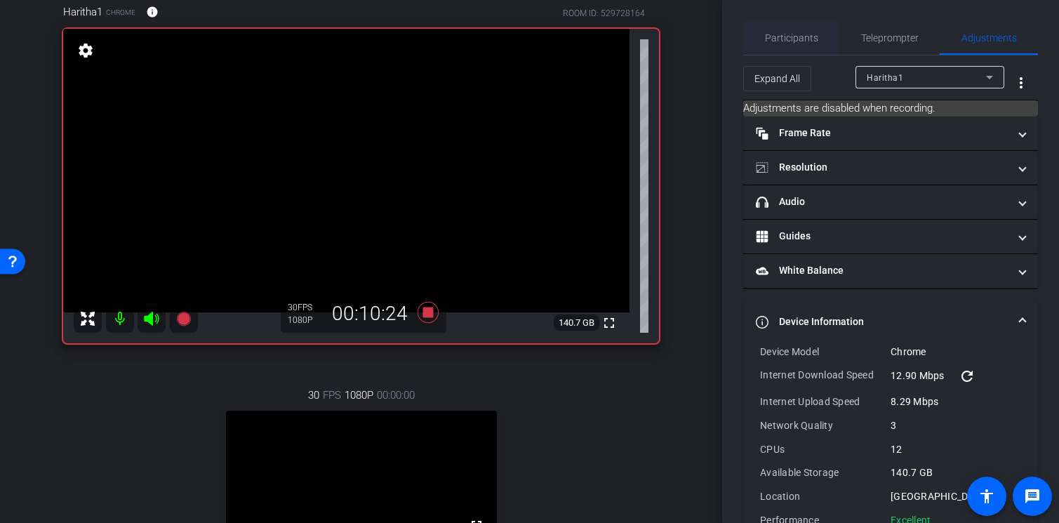
click at [794, 34] on span "Participants" at bounding box center [791, 38] width 53 height 10
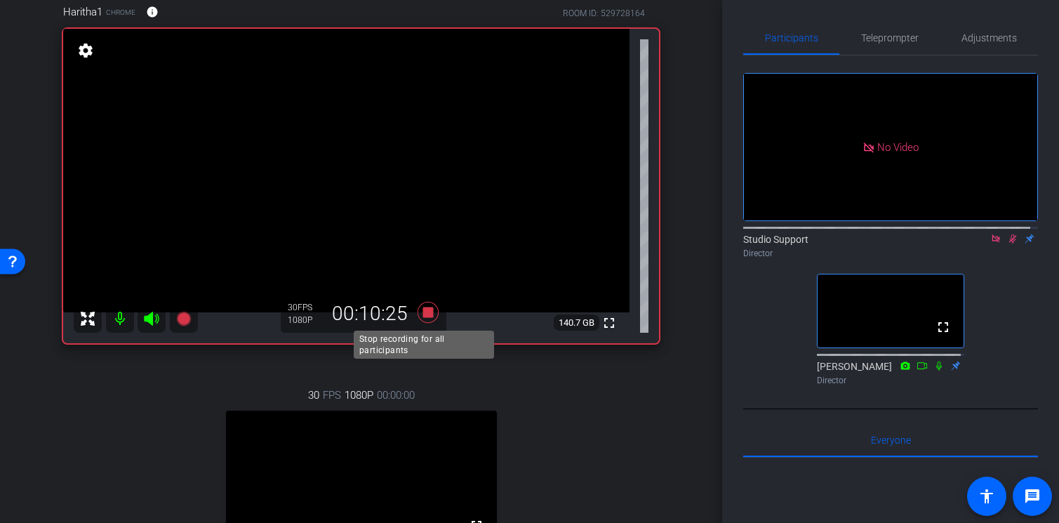
click at [423, 316] on icon at bounding box center [427, 312] width 21 height 21
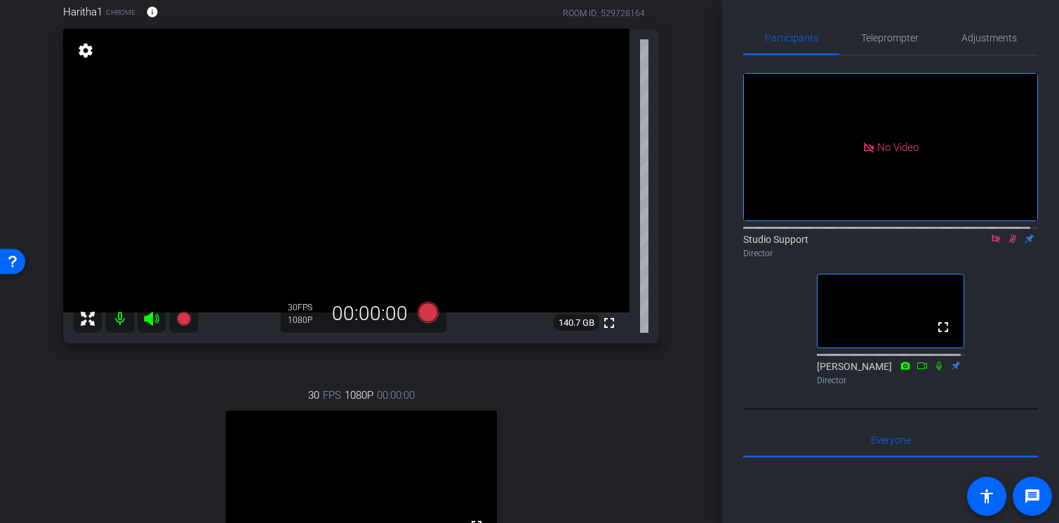
click at [1009, 234] on icon at bounding box center [1013, 238] width 8 height 9
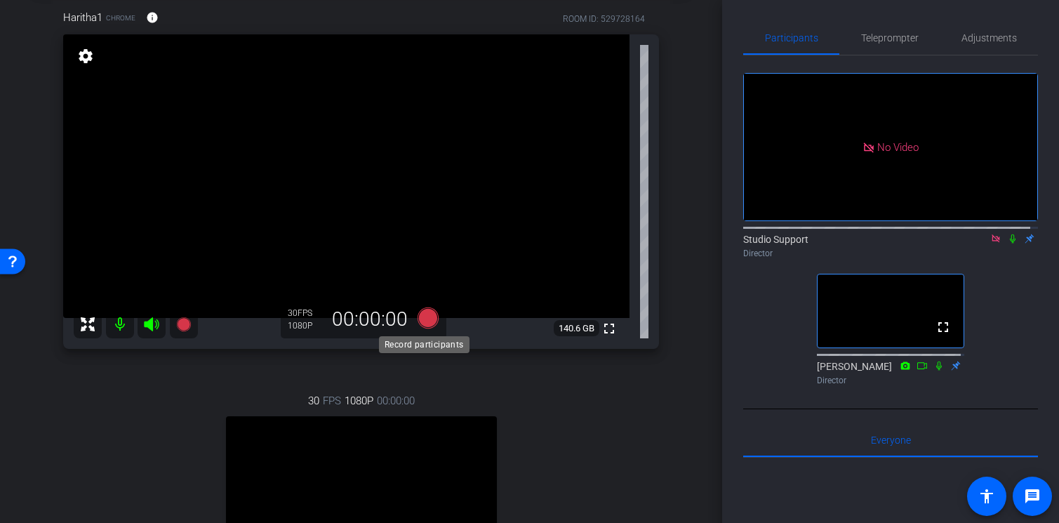
click at [425, 318] on icon at bounding box center [427, 317] width 21 height 21
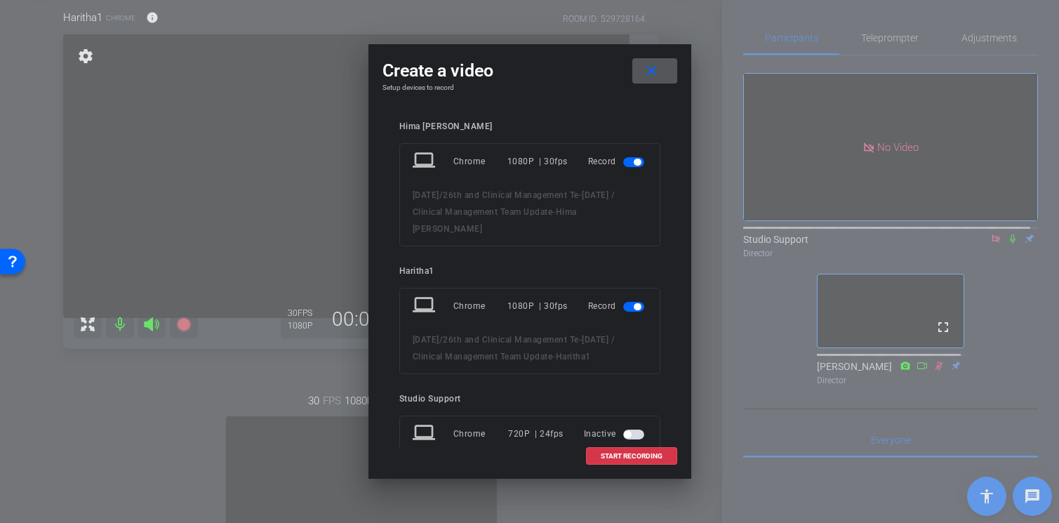
click at [623, 163] on span "button" at bounding box center [633, 162] width 21 height 10
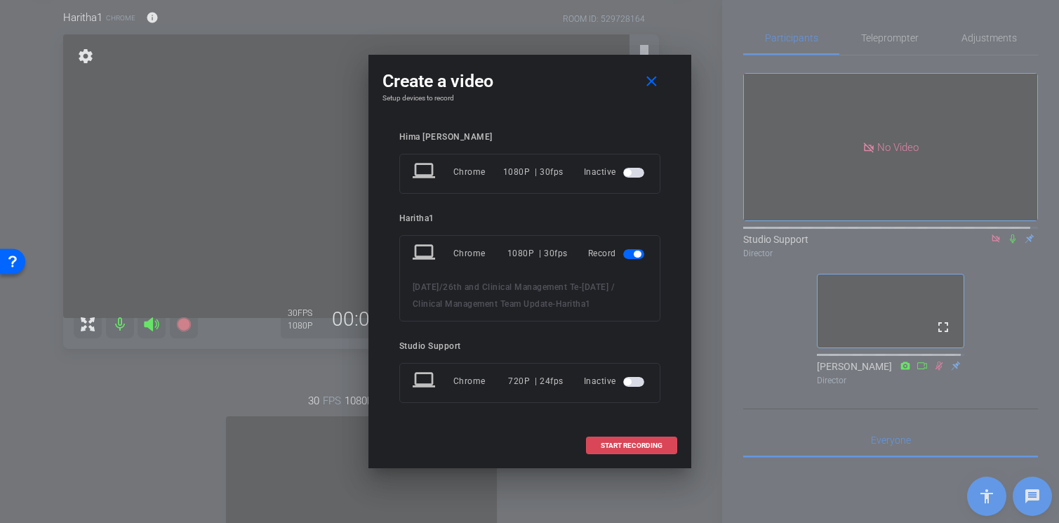
click at [652, 443] on span "START RECORDING" at bounding box center [632, 445] width 62 height 7
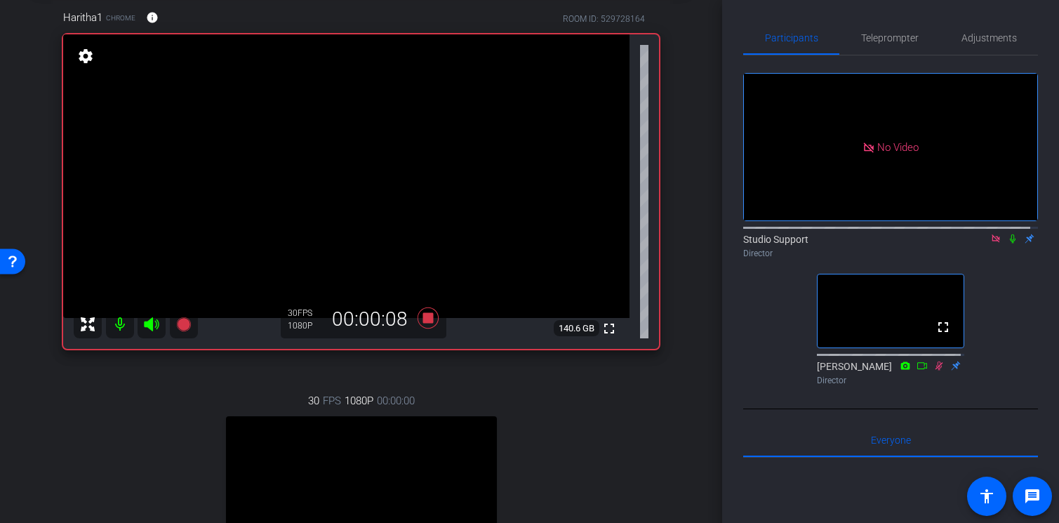
click at [1007, 234] on icon at bounding box center [1012, 239] width 11 height 10
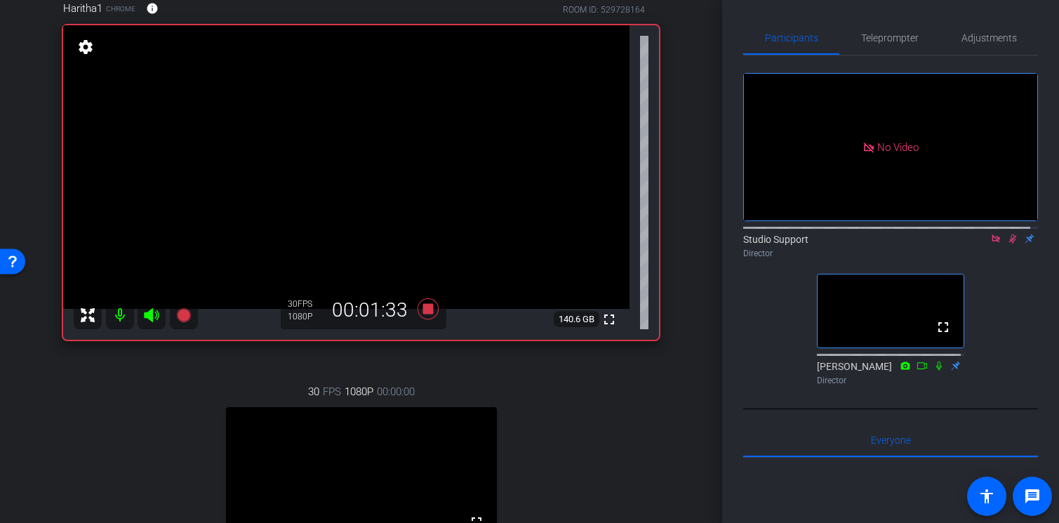
scroll to position [81, 0]
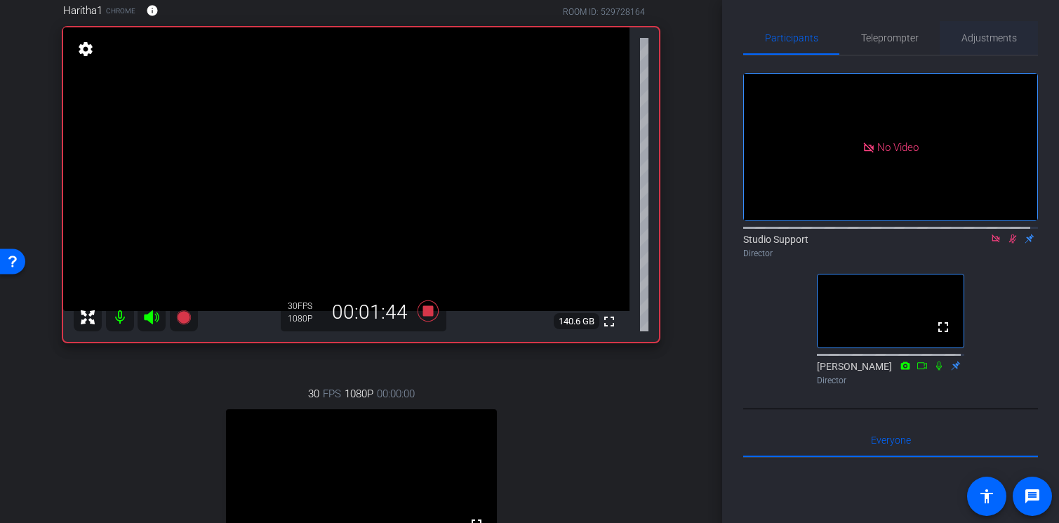
click at [980, 36] on span "Adjustments" at bounding box center [988, 38] width 55 height 10
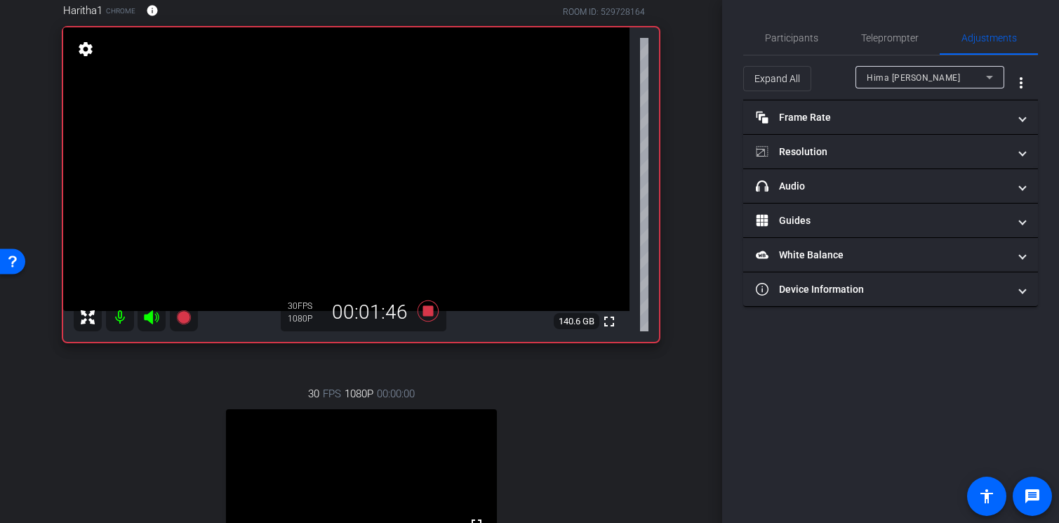
click at [914, 76] on span "Hima [PERSON_NAME]" at bounding box center [913, 78] width 93 height 10
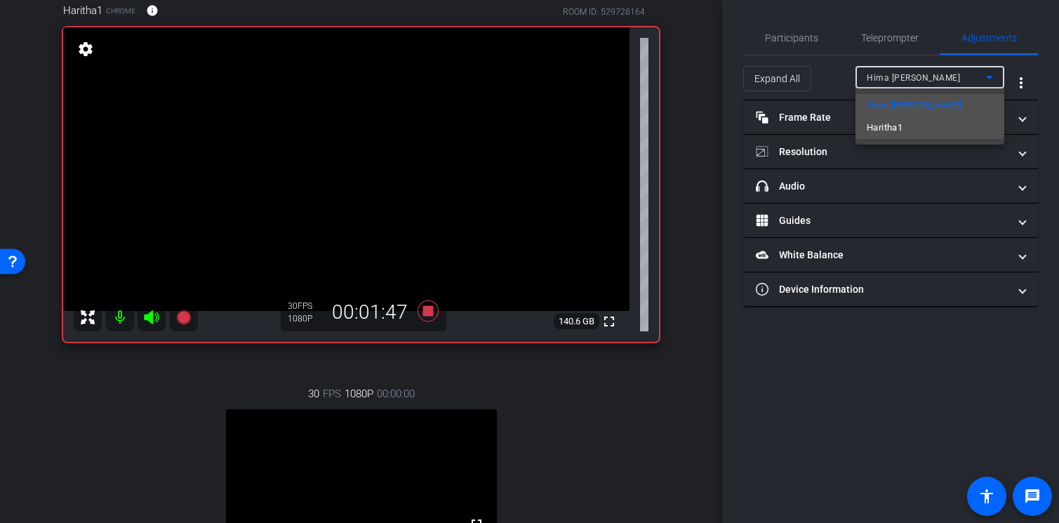
click at [911, 121] on mat-option "Haritha1" at bounding box center [929, 127] width 149 height 22
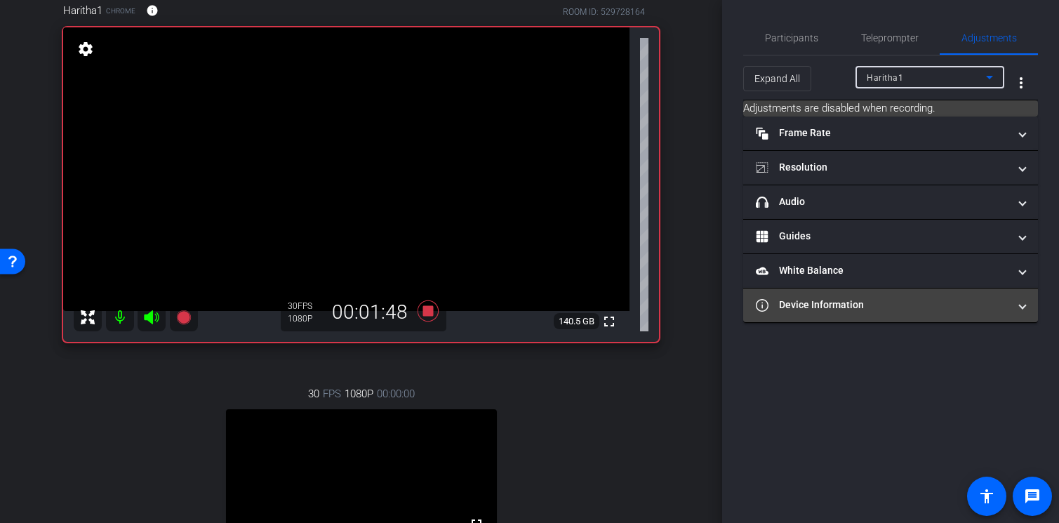
click at [893, 299] on mat-panel-title "Device Information" at bounding box center [882, 305] width 253 height 15
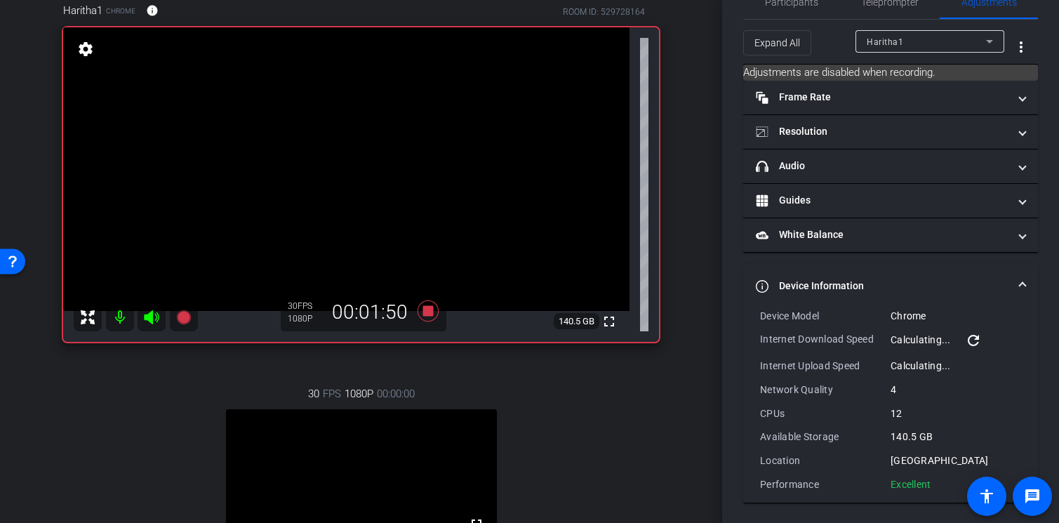
scroll to position [36, 0]
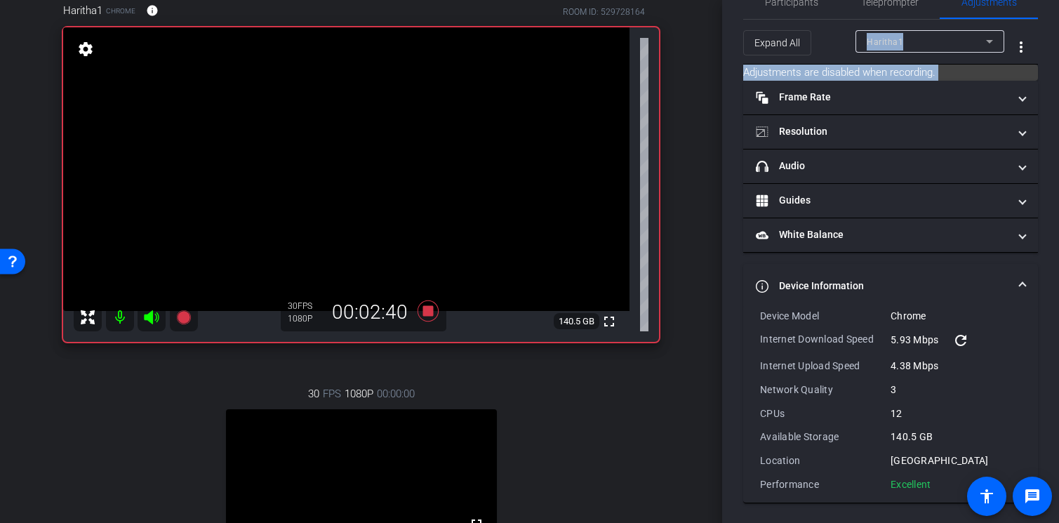
drag, startPoint x: 723, startPoint y: 76, endPoint x: 726, endPoint y: 52, distance: 24.0
click at [726, 52] on div "Participants Teleprompter Adjustments Studio Support Director [PERSON_NAME] Dir…" at bounding box center [890, 261] width 337 height 523
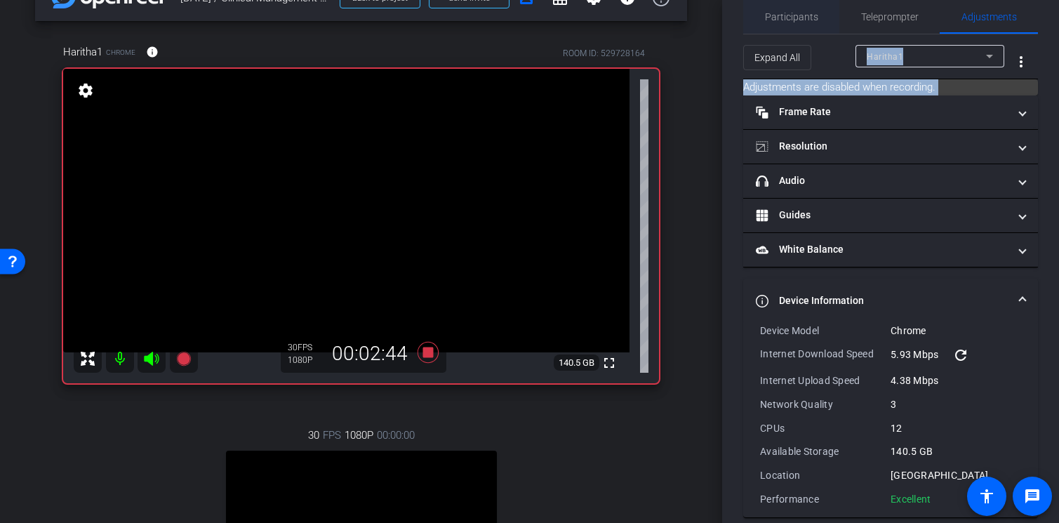
scroll to position [0, 0]
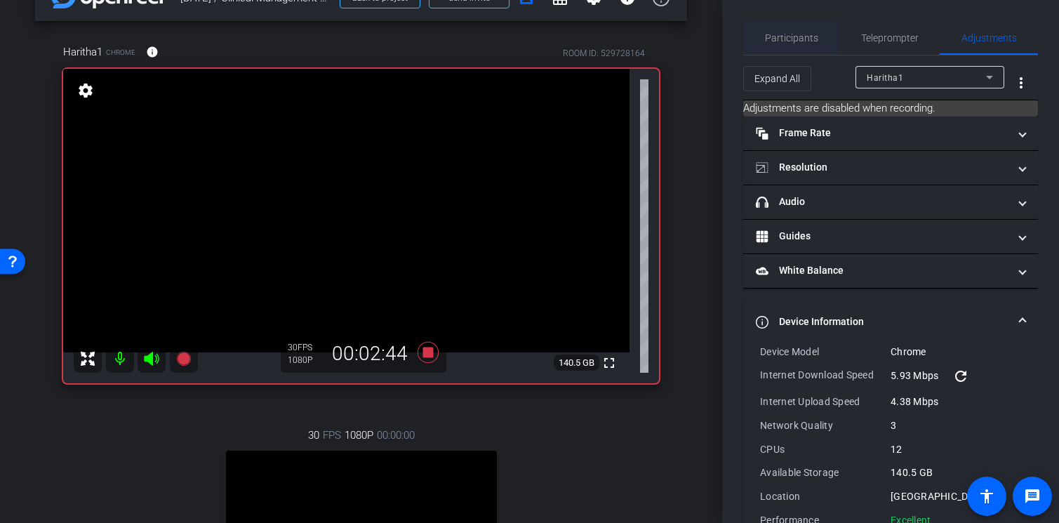
click at [798, 46] on span "Participants" at bounding box center [791, 38] width 53 height 34
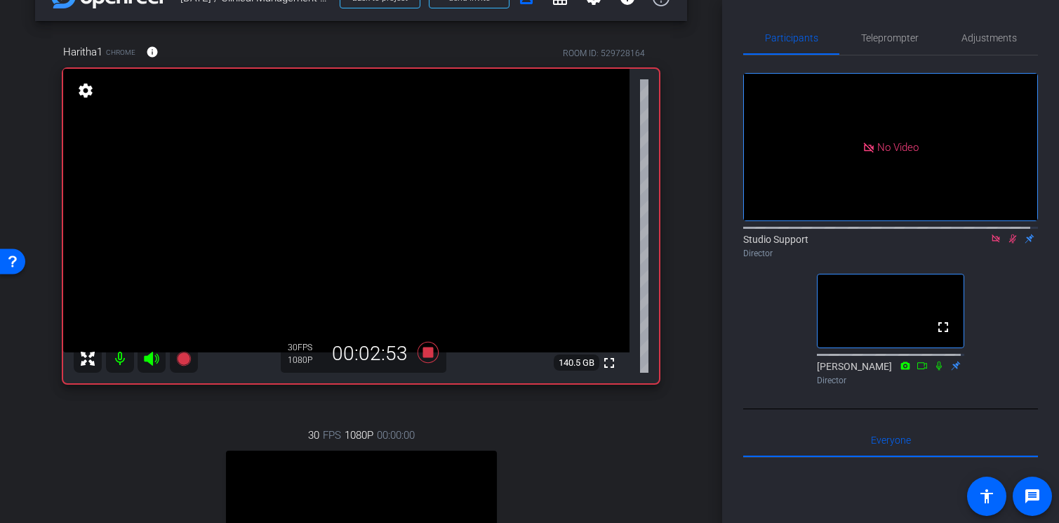
click at [1009, 234] on icon at bounding box center [1013, 238] width 8 height 9
click at [427, 354] on icon at bounding box center [427, 352] width 21 height 21
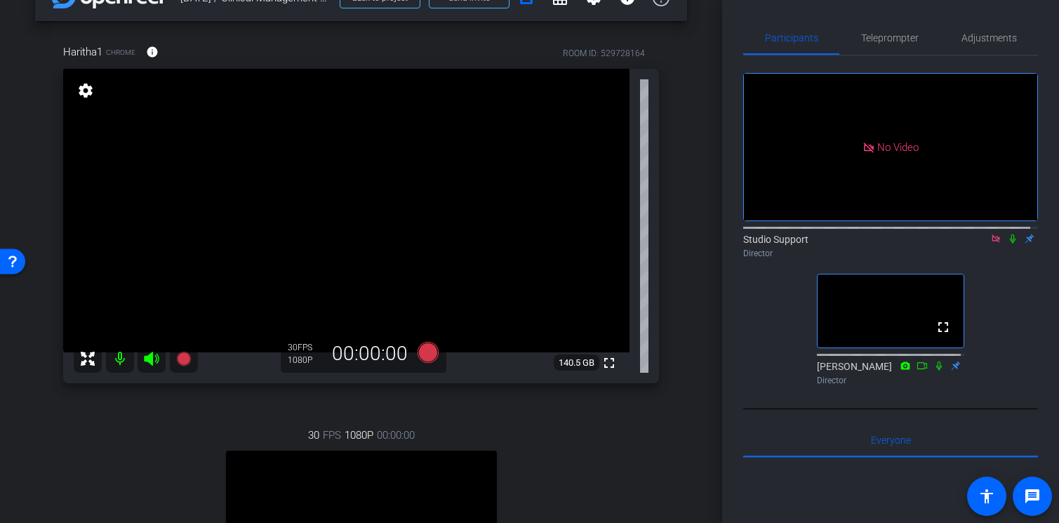
click at [990, 234] on icon at bounding box center [995, 239] width 11 height 10
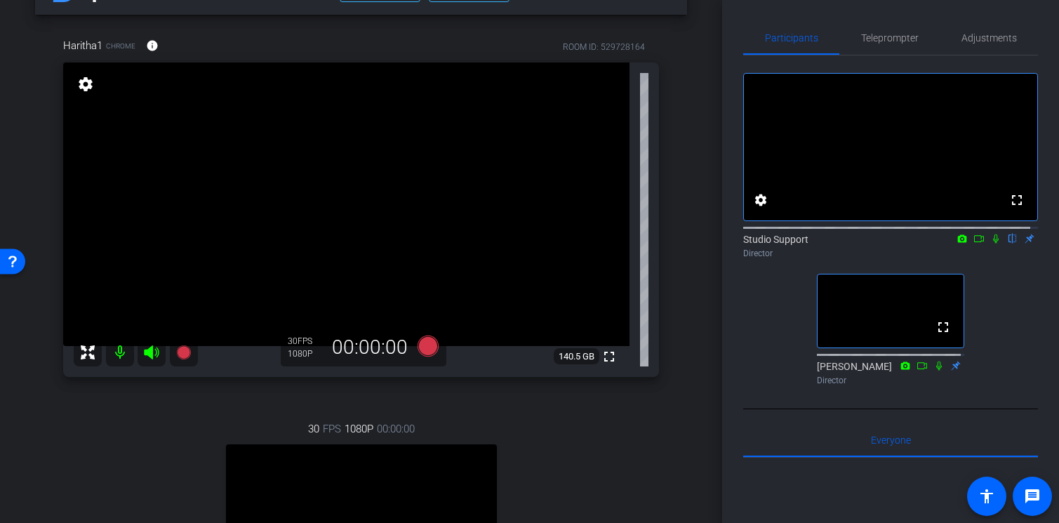
scroll to position [20, 0]
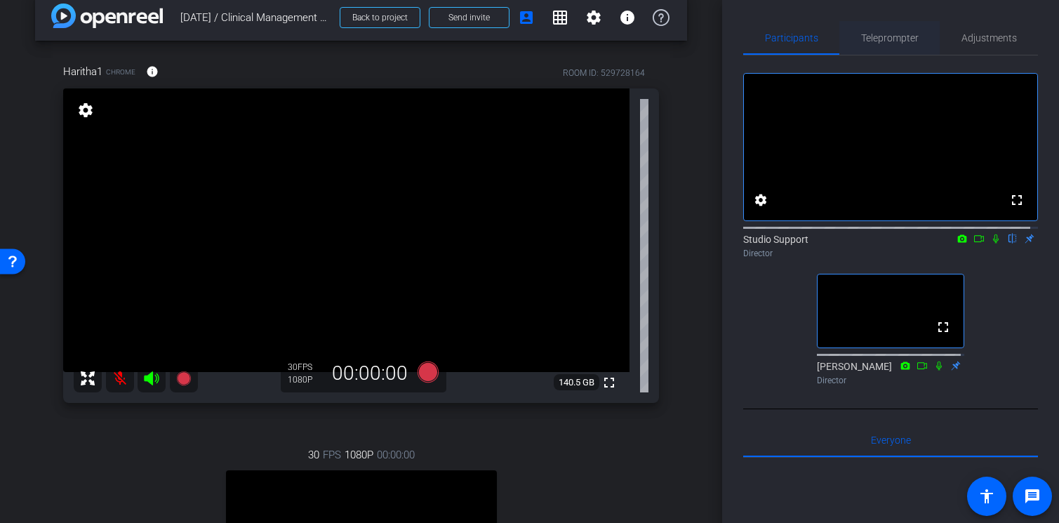
click at [919, 36] on div "Teleprompter" at bounding box center [889, 38] width 100 height 34
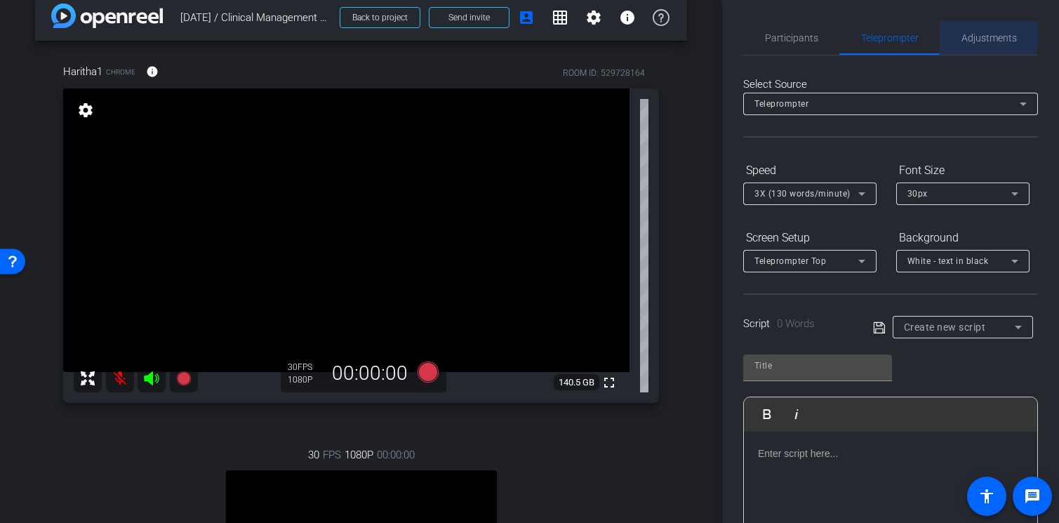
click at [970, 34] on span "Adjustments" at bounding box center [988, 38] width 55 height 10
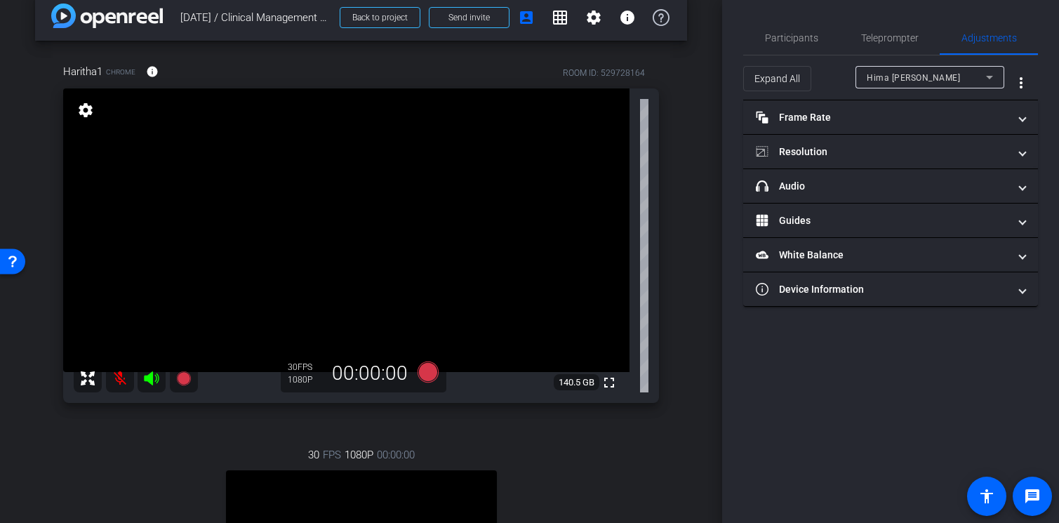
scroll to position [0, 0]
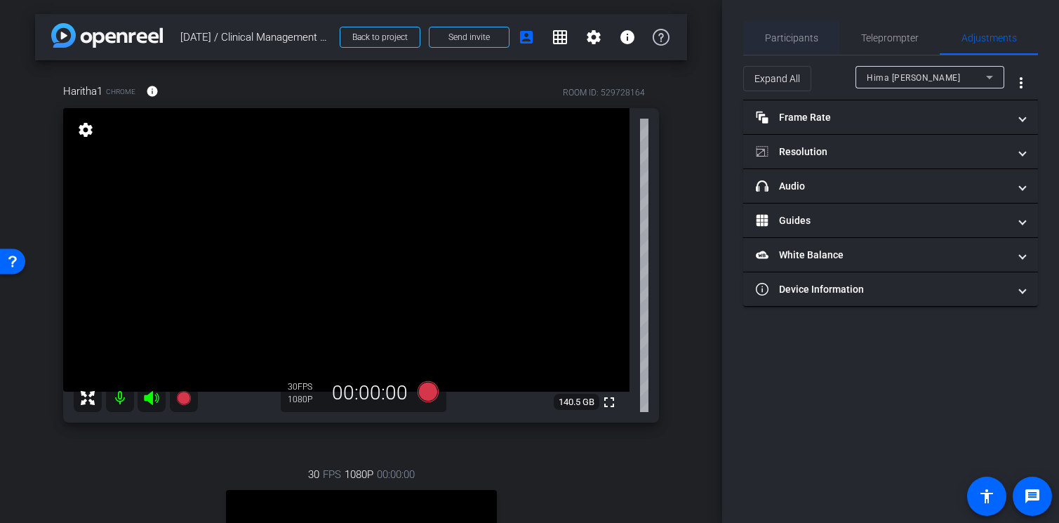
click at [783, 33] on span "Participants" at bounding box center [791, 38] width 53 height 10
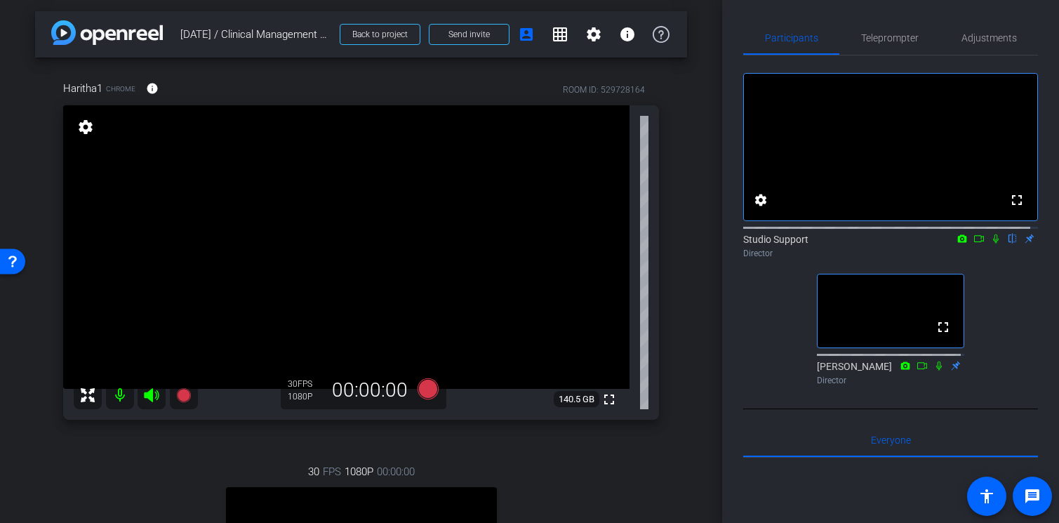
scroll to position [6, 0]
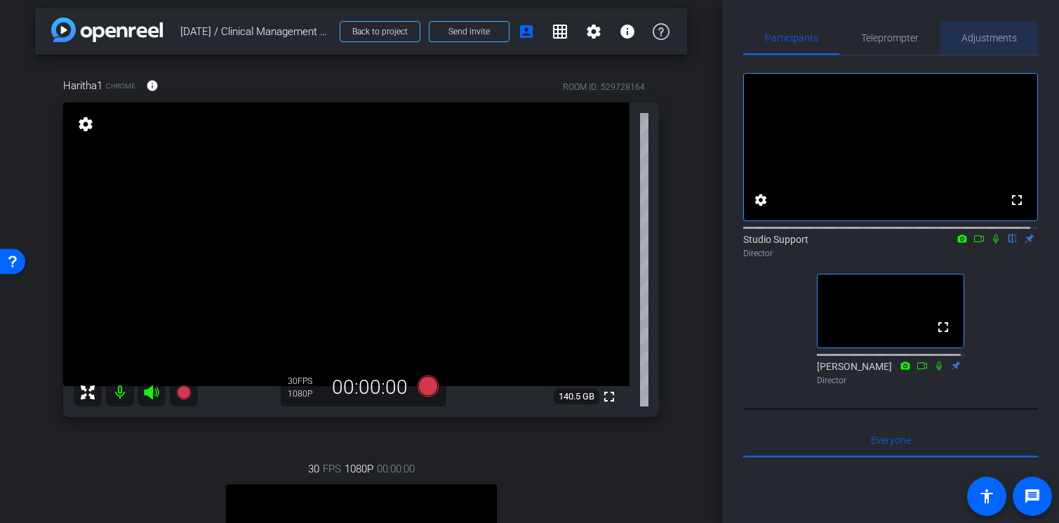
click at [996, 37] on span "Adjustments" at bounding box center [988, 38] width 55 height 10
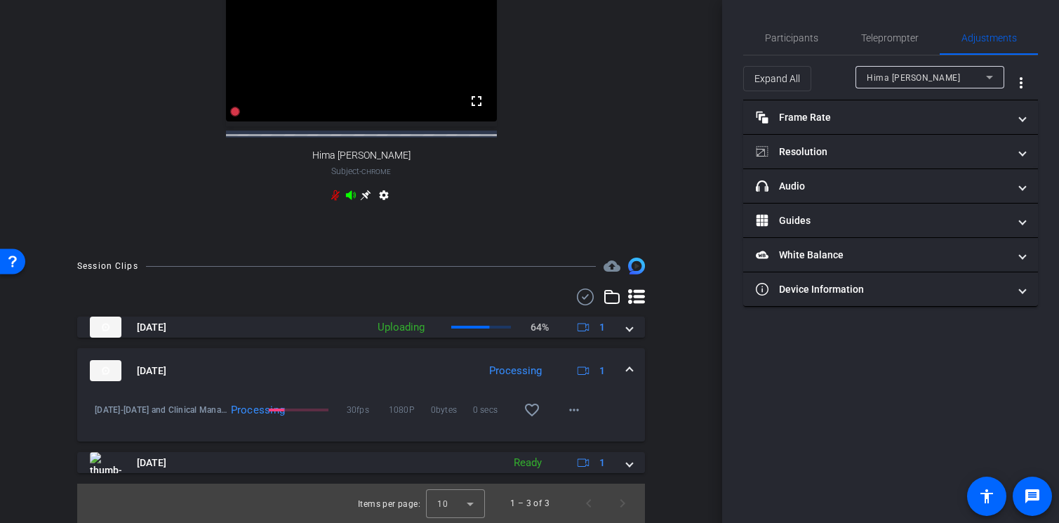
scroll to position [509, 0]
click at [627, 374] on span at bounding box center [630, 370] width 6 height 15
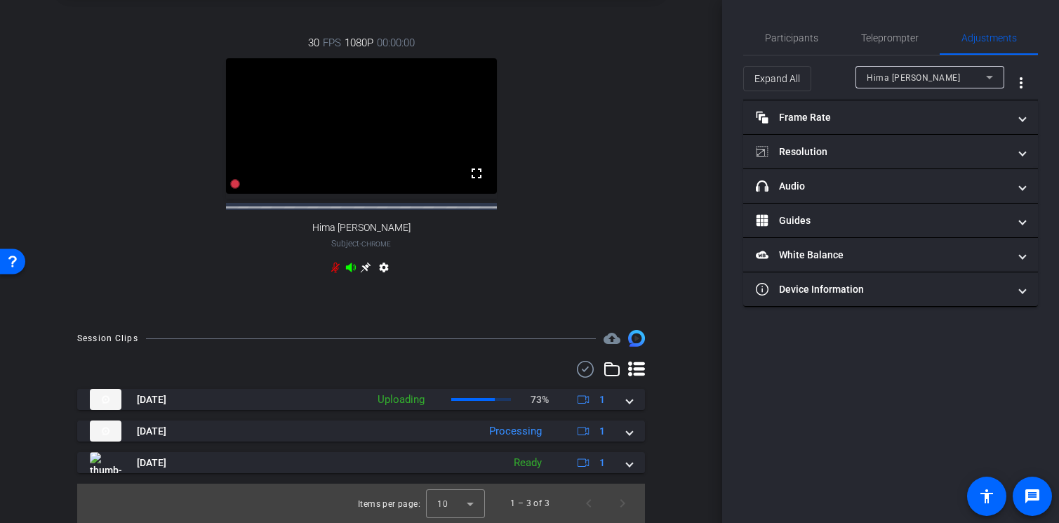
scroll to position [444, 0]
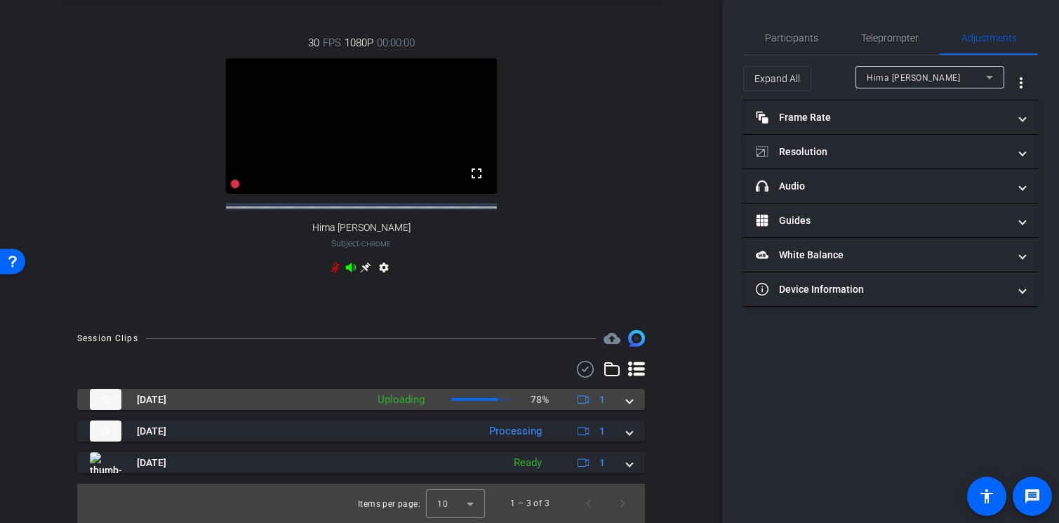
click at [627, 399] on span at bounding box center [630, 399] width 6 height 15
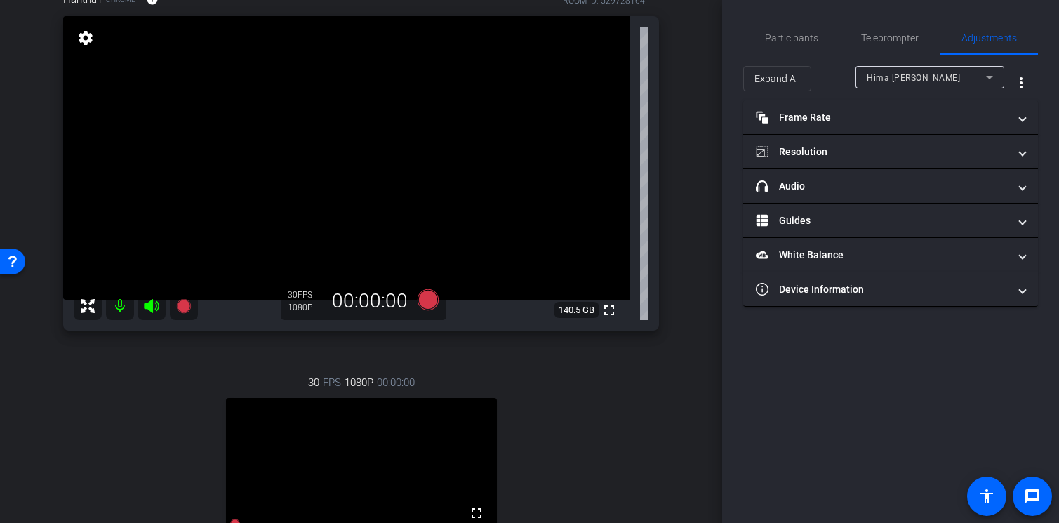
scroll to position [0, 0]
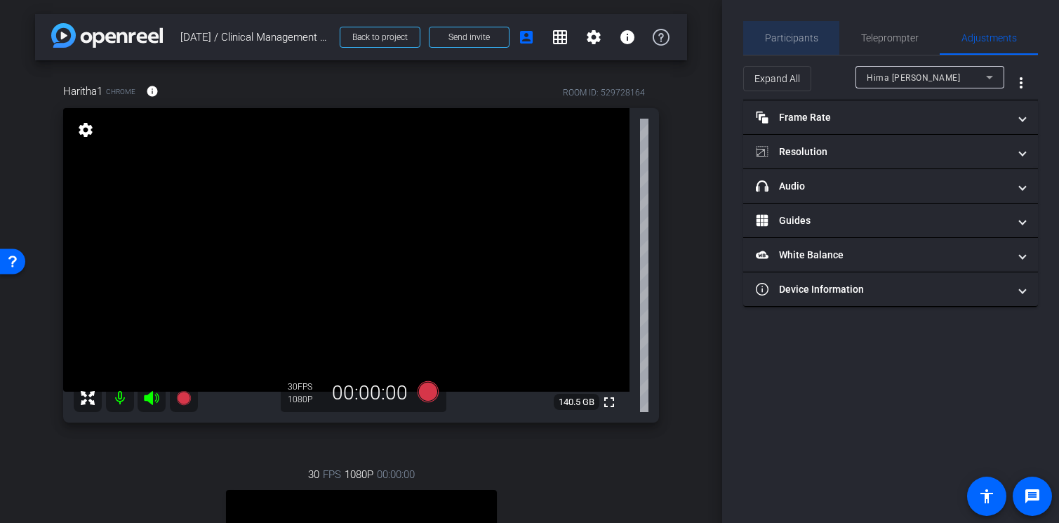
click at [806, 40] on span "Participants" at bounding box center [791, 38] width 53 height 10
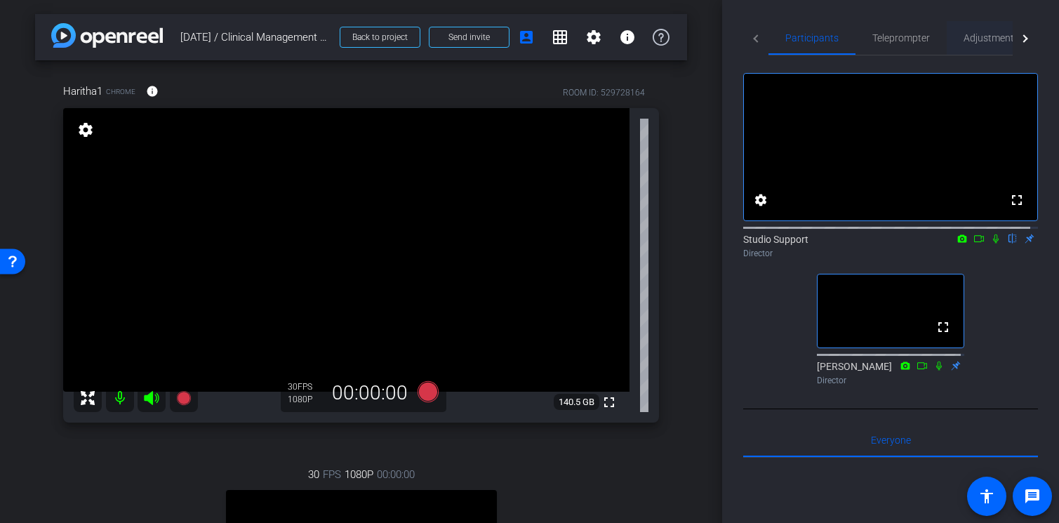
click at [976, 41] on span "Adjustments" at bounding box center [990, 38] width 55 height 10
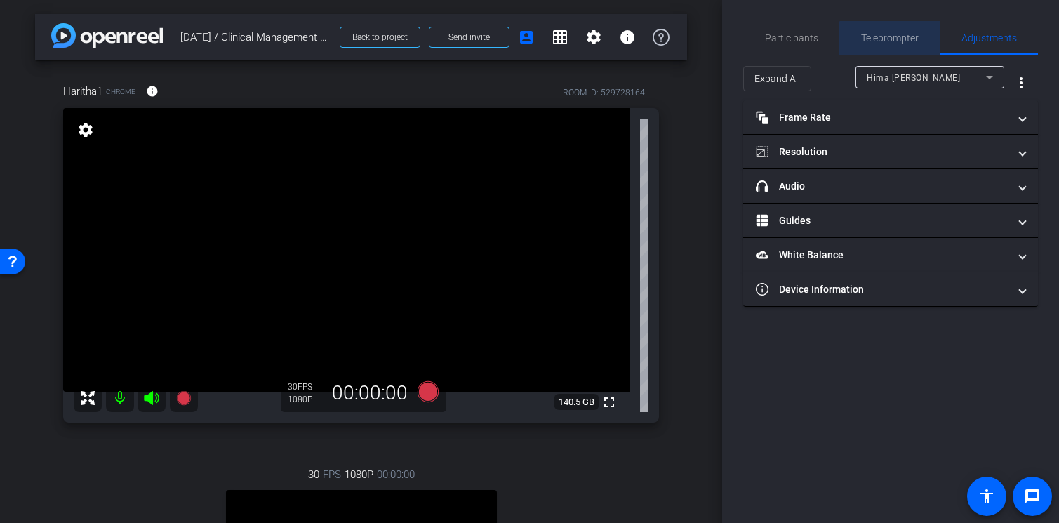
click at [916, 40] on span "Teleprompter" at bounding box center [890, 38] width 58 height 10
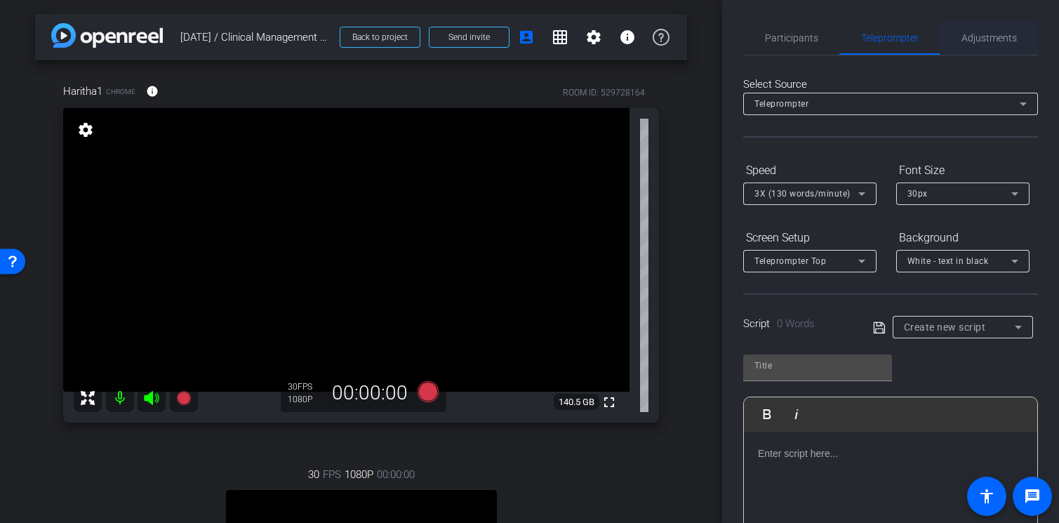
click at [962, 37] on span "Adjustments" at bounding box center [988, 38] width 55 height 10
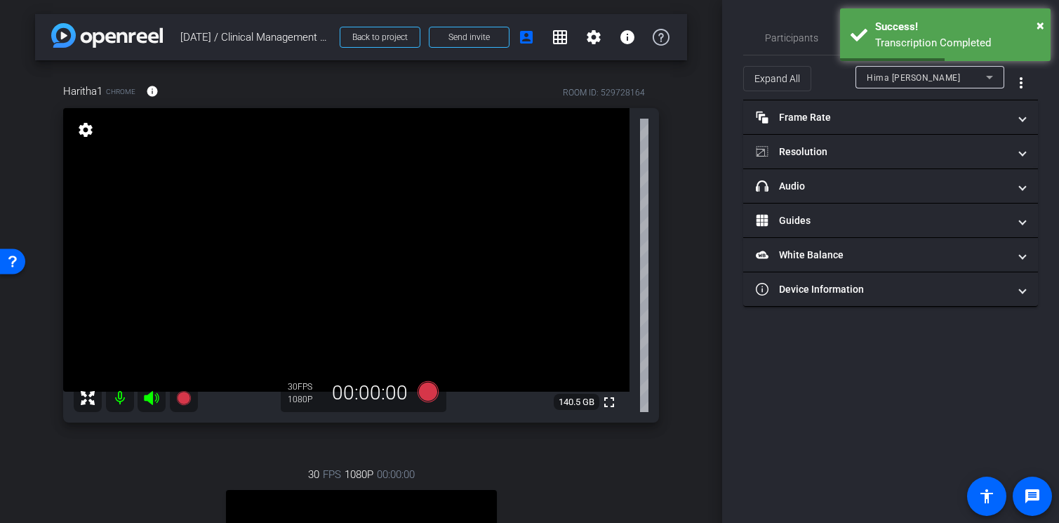
click at [923, 81] on span "Hima [PERSON_NAME]" at bounding box center [913, 78] width 93 height 10
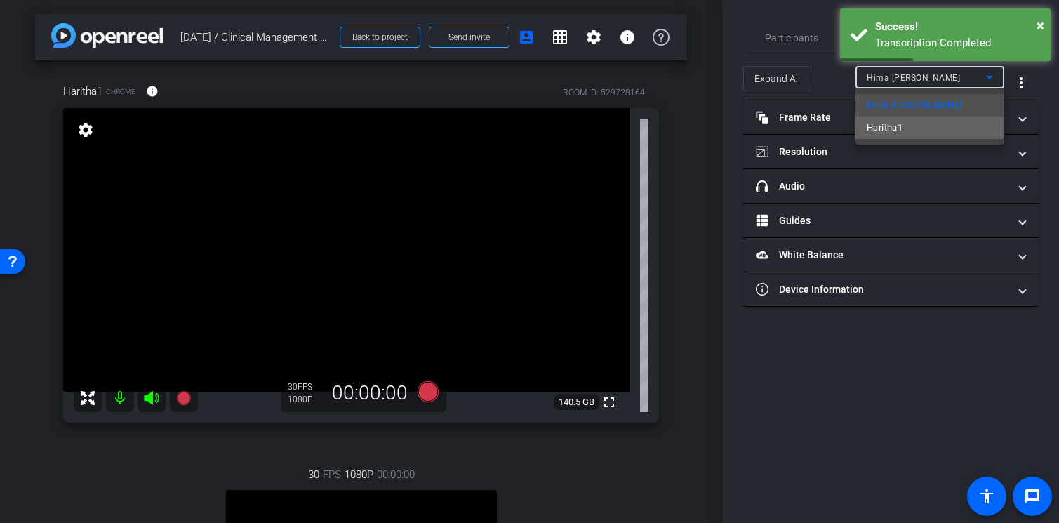
click at [922, 125] on mat-option "Haritha1" at bounding box center [929, 127] width 149 height 22
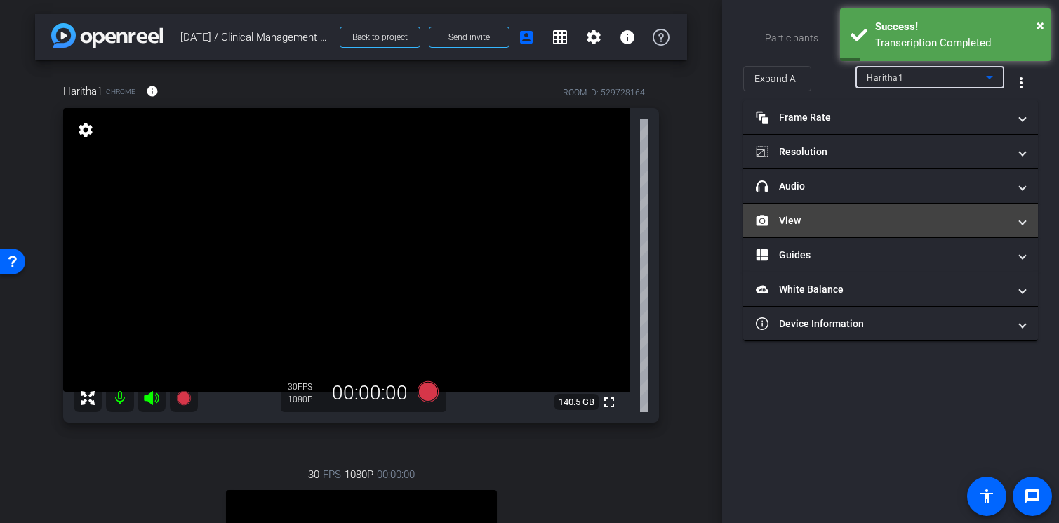
click at [902, 216] on mat-panel-title "View" at bounding box center [882, 220] width 253 height 15
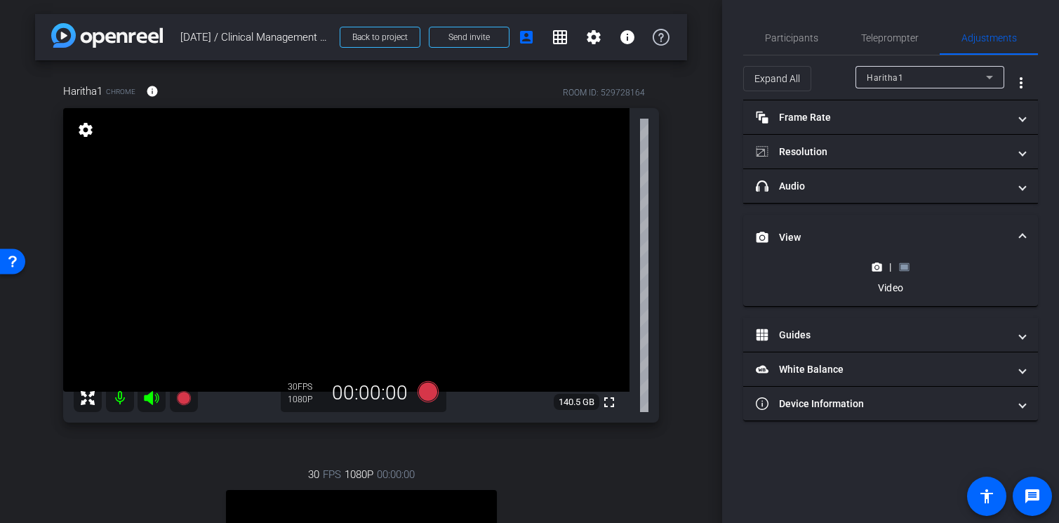
click at [907, 265] on rect at bounding box center [904, 267] width 8 height 6
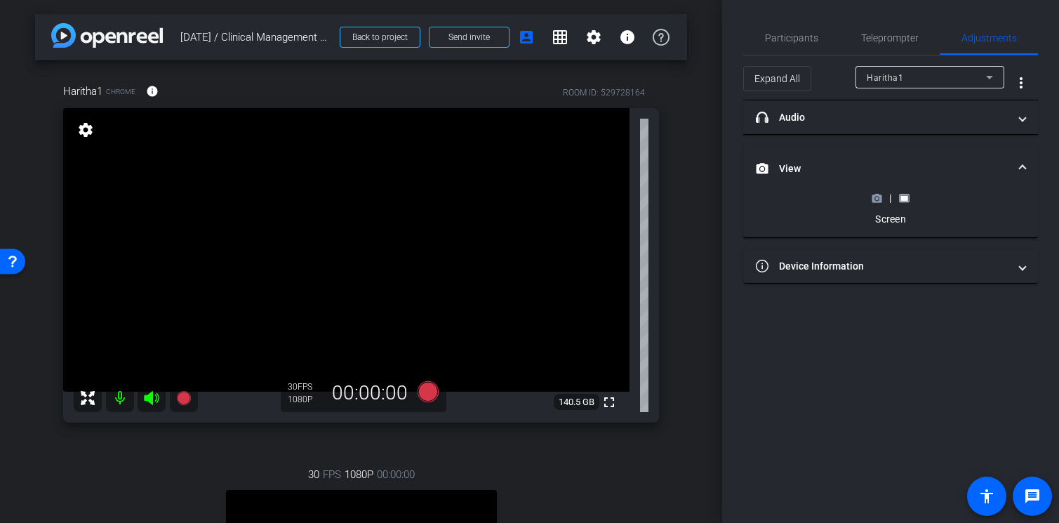
click at [882, 198] on div "|" at bounding box center [889, 198] width 51 height 14
click at [879, 201] on icon at bounding box center [877, 198] width 10 height 8
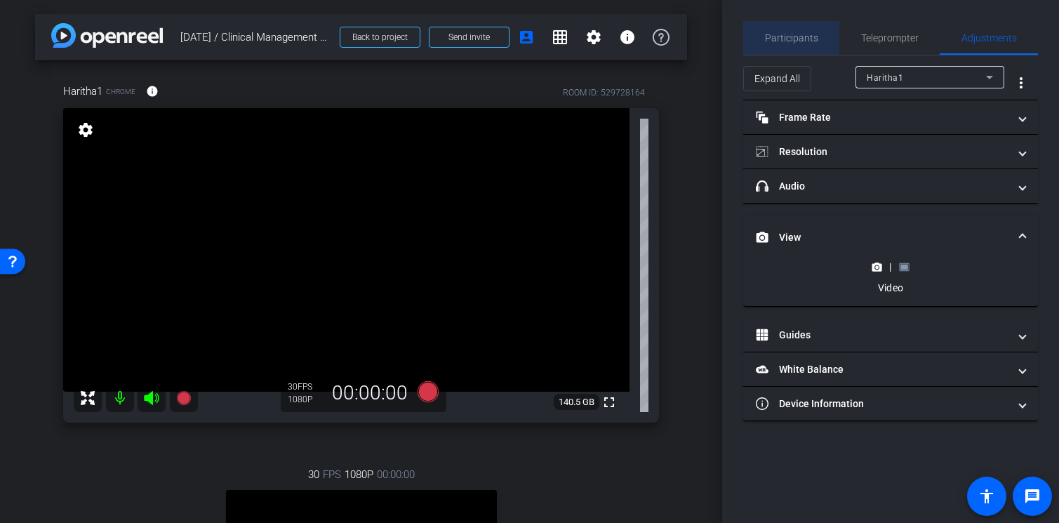
click at [815, 39] on span "Participants" at bounding box center [791, 38] width 53 height 10
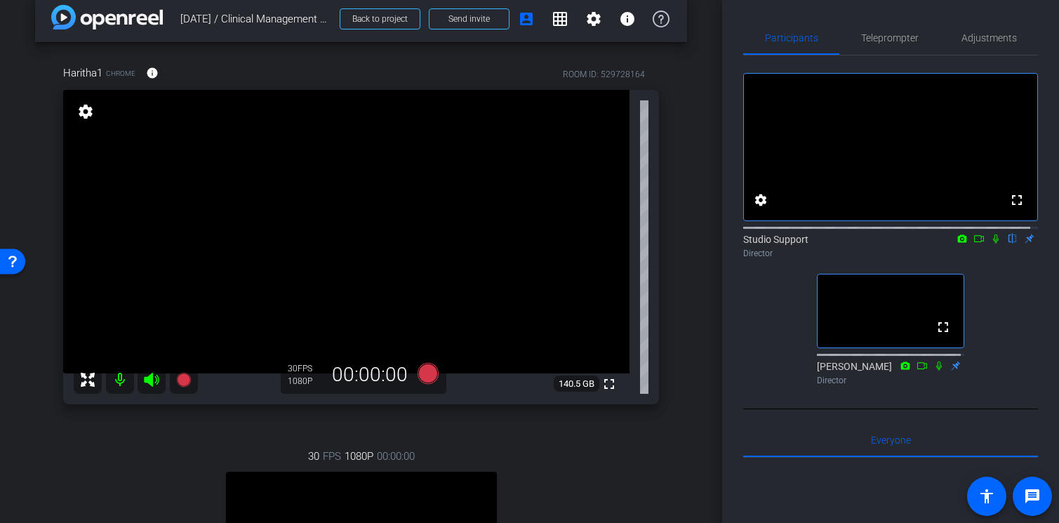
scroll to position [11, 0]
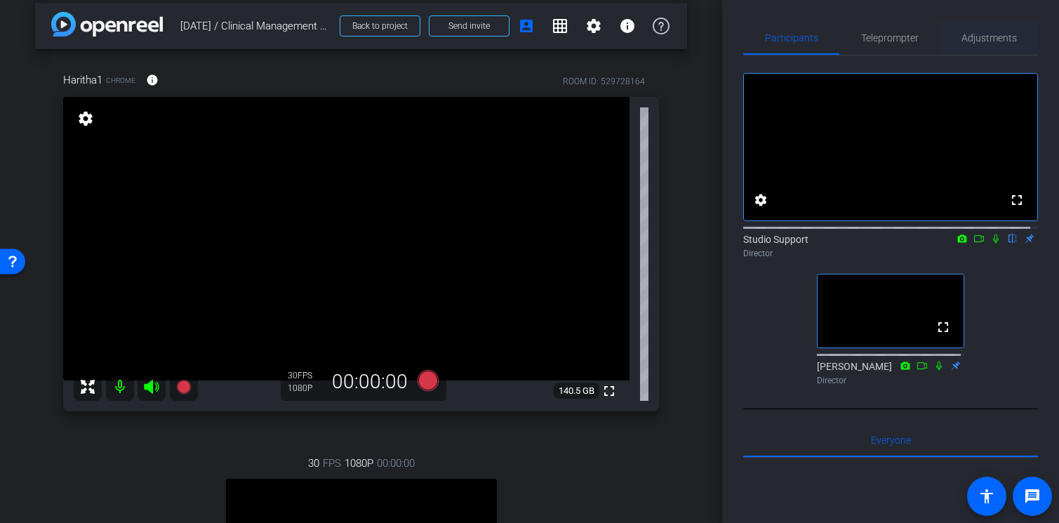
click at [984, 36] on span "Adjustments" at bounding box center [988, 38] width 55 height 10
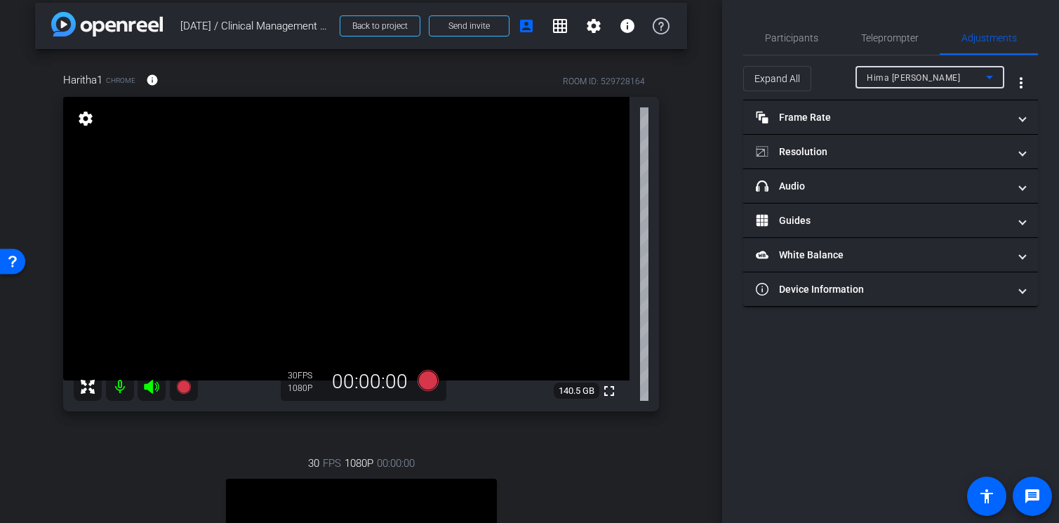
click at [948, 79] on span "Hima [PERSON_NAME]" at bounding box center [913, 78] width 93 height 10
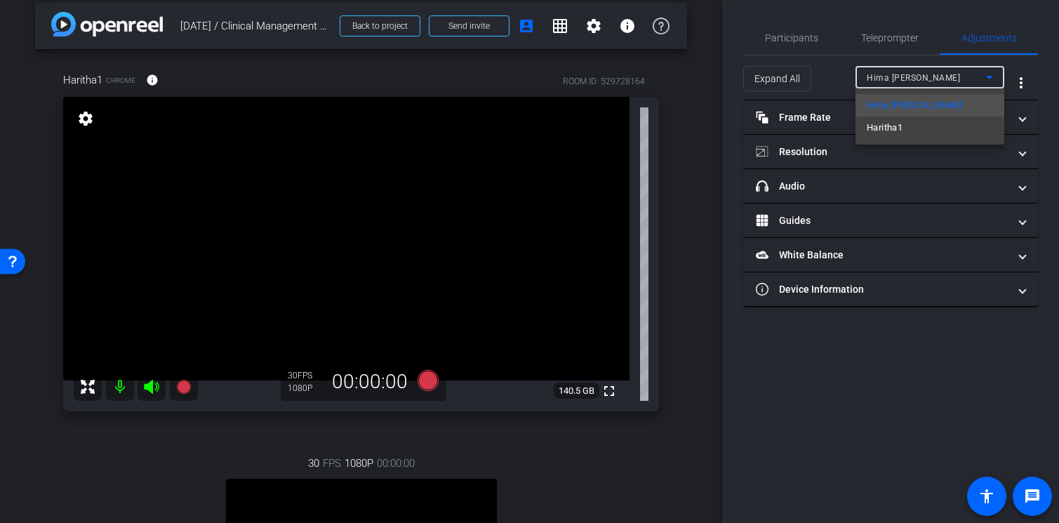
click at [928, 126] on mat-option "Haritha1" at bounding box center [929, 127] width 149 height 22
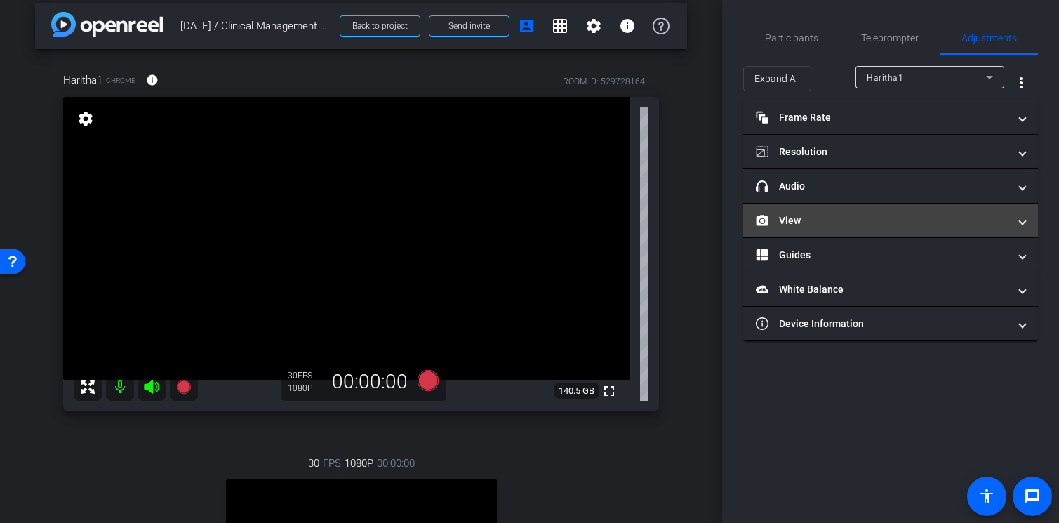
click at [862, 221] on mat-panel-title "View" at bounding box center [882, 220] width 253 height 15
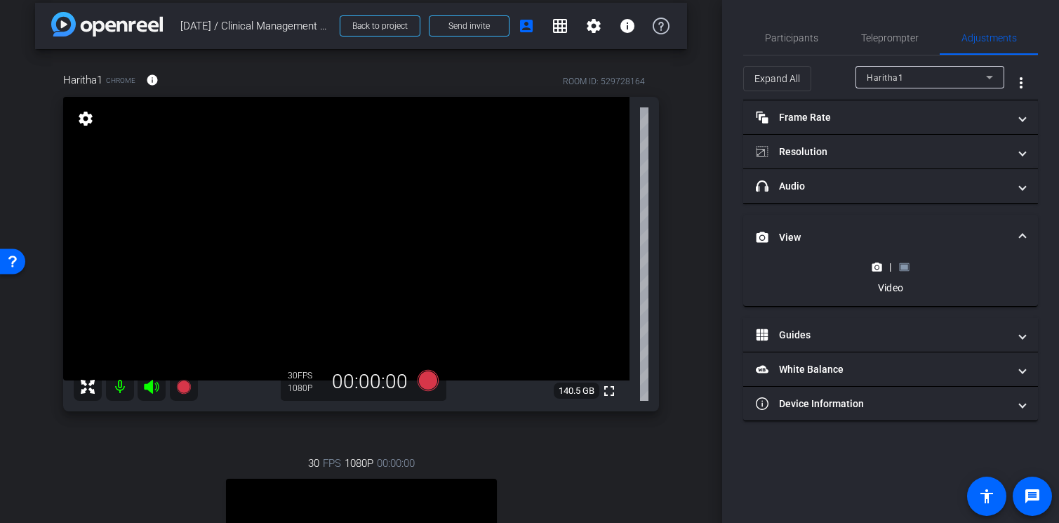
click at [907, 267] on rect at bounding box center [904, 267] width 8 height 6
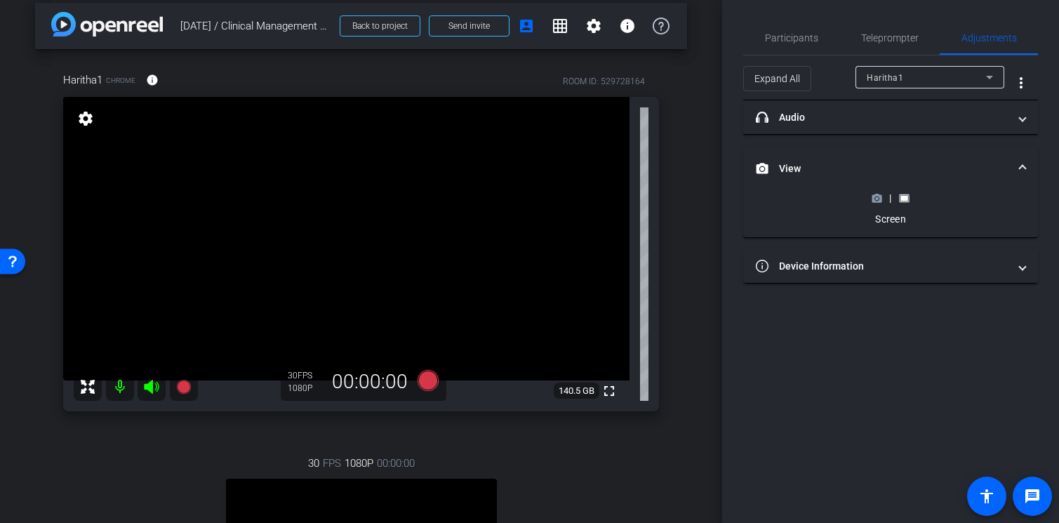
click at [880, 201] on icon at bounding box center [877, 198] width 10 height 8
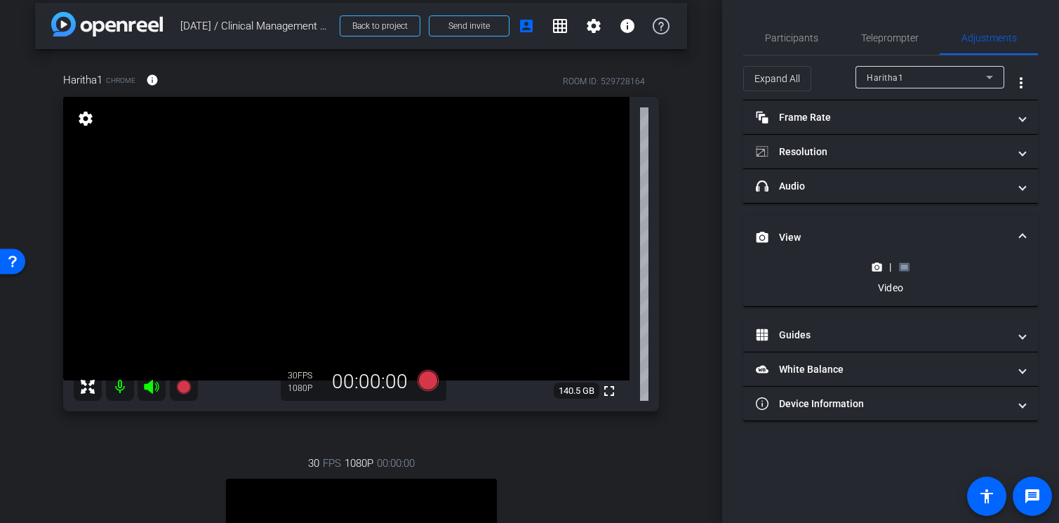
click at [911, 265] on div "|" at bounding box center [889, 267] width 51 height 14
click at [904, 267] on rect at bounding box center [904, 267] width 8 height 6
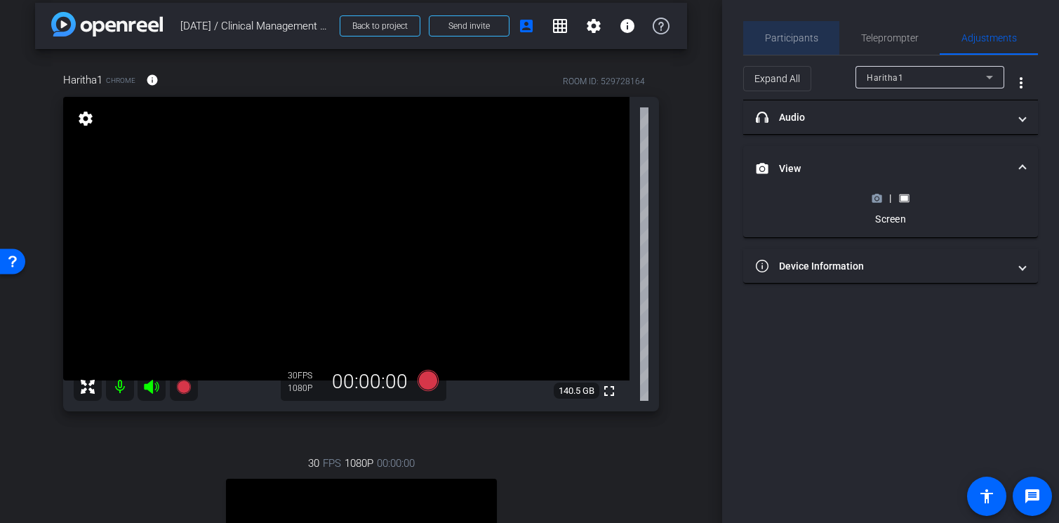
click at [803, 38] on span "Participants" at bounding box center [791, 38] width 53 height 10
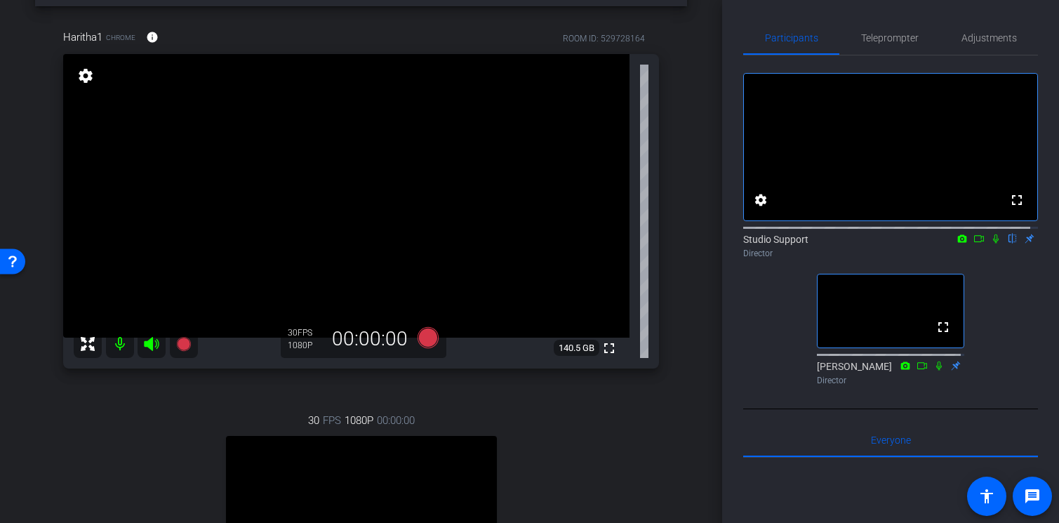
scroll to position [18, 0]
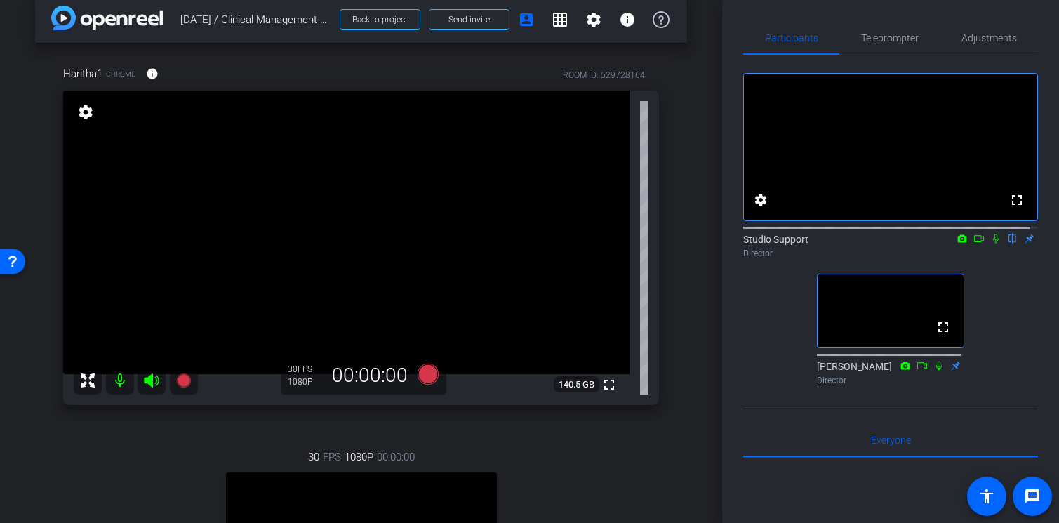
click at [976, 243] on icon at bounding box center [978, 239] width 11 height 10
click at [422, 379] on icon at bounding box center [427, 373] width 21 height 21
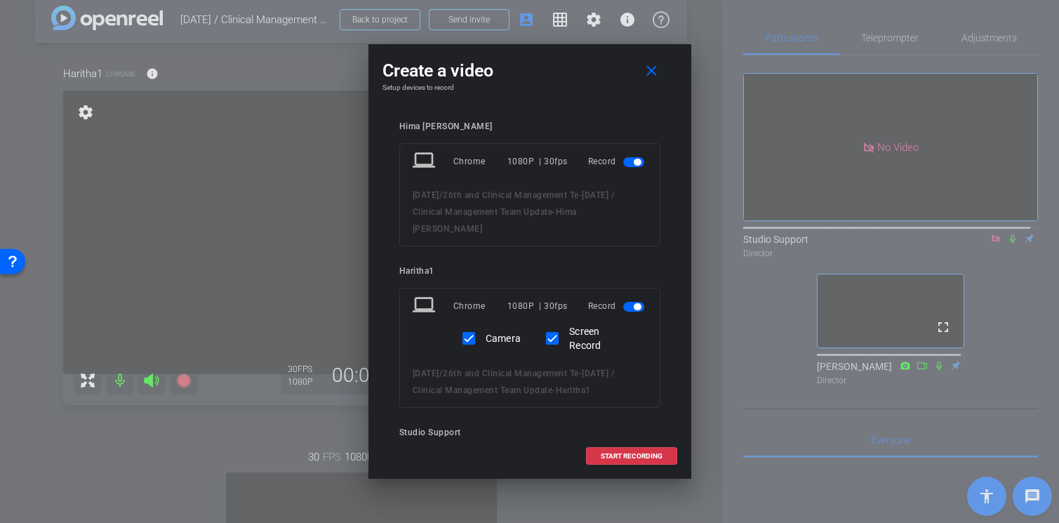
click at [623, 165] on span "button" at bounding box center [633, 162] width 21 height 10
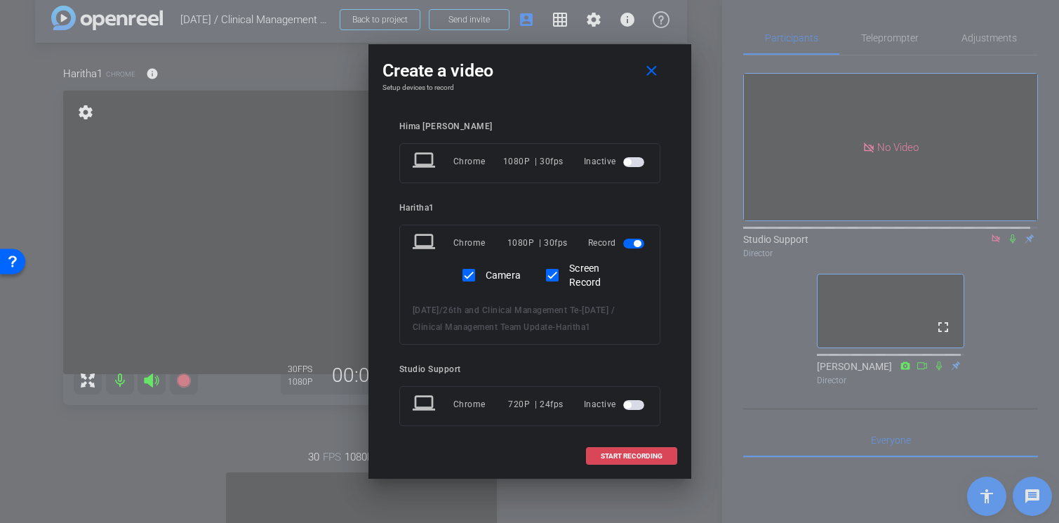
click at [640, 456] on span "START RECORDING" at bounding box center [632, 456] width 62 height 7
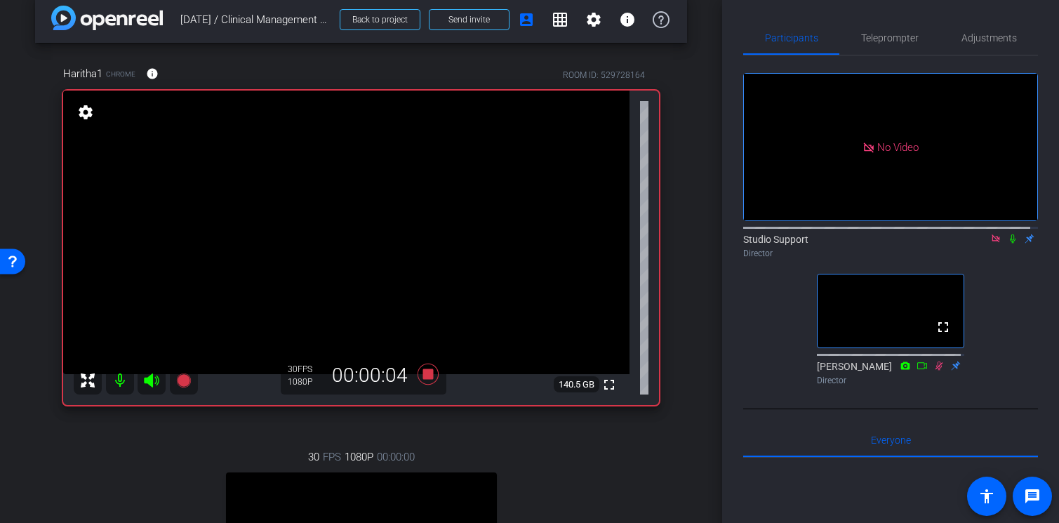
click at [1010, 243] on icon at bounding box center [1013, 238] width 6 height 9
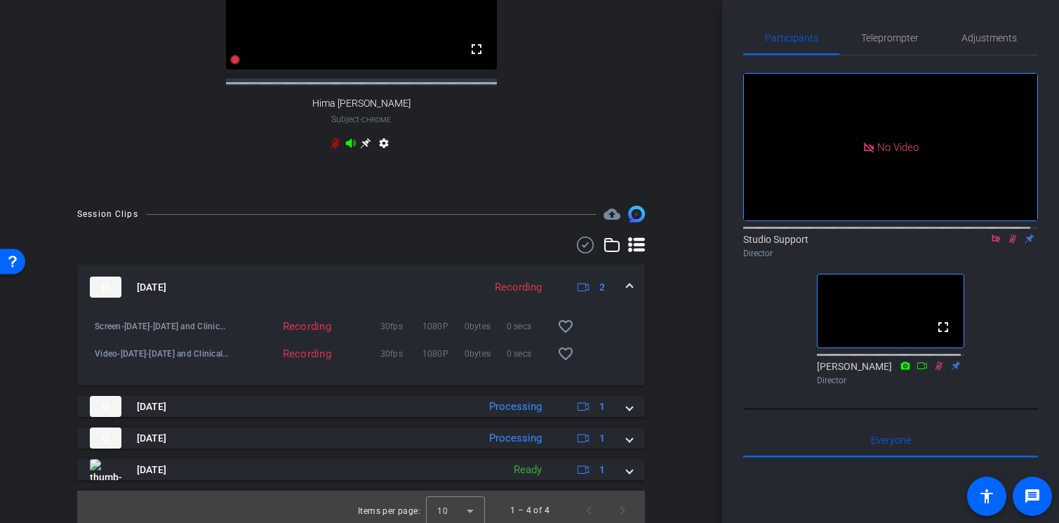
scroll to position [575, 0]
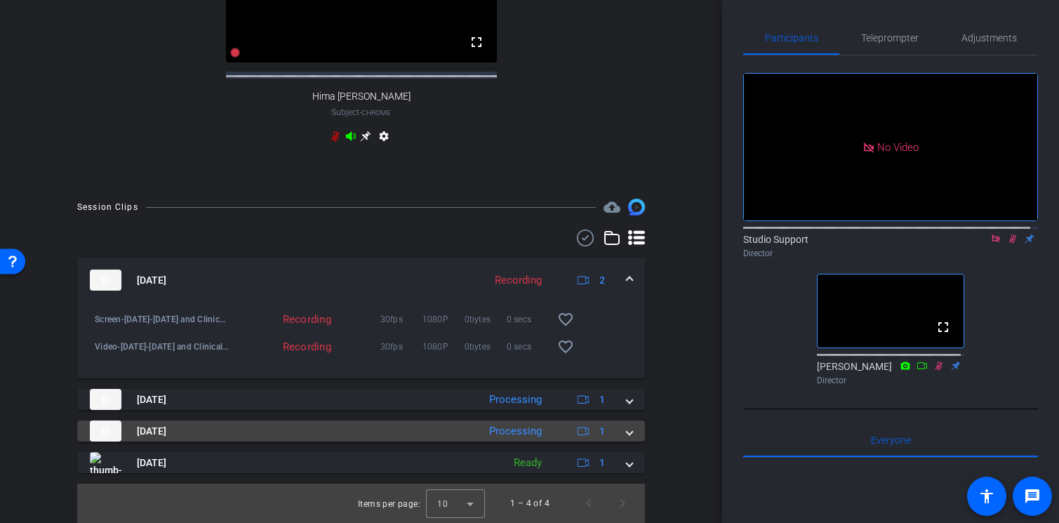
click at [625, 433] on mat-expansion-panel-header "[DATE] Processing 1" at bounding box center [361, 430] width 568 height 21
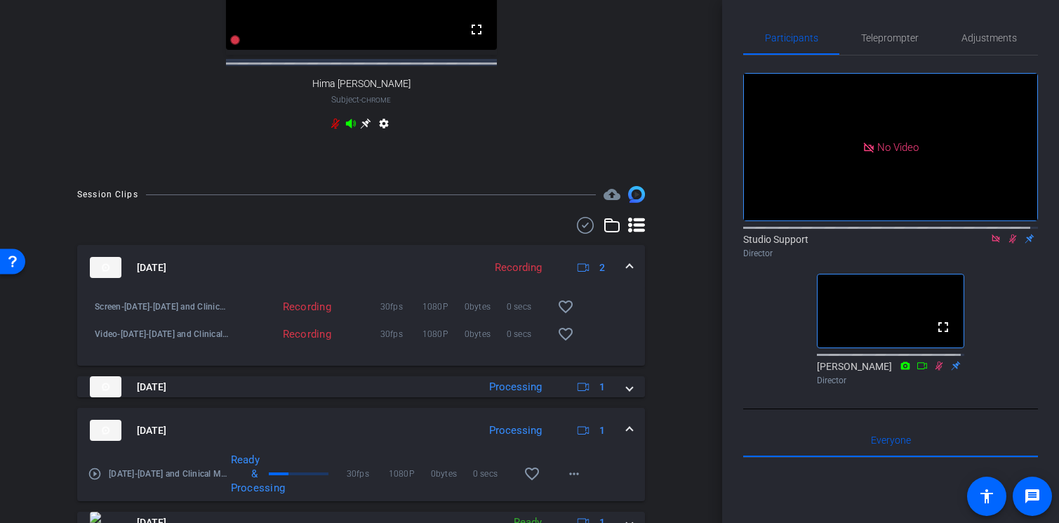
click at [95, 481] on mat-icon "play_circle_outline" at bounding box center [95, 474] width 14 height 14
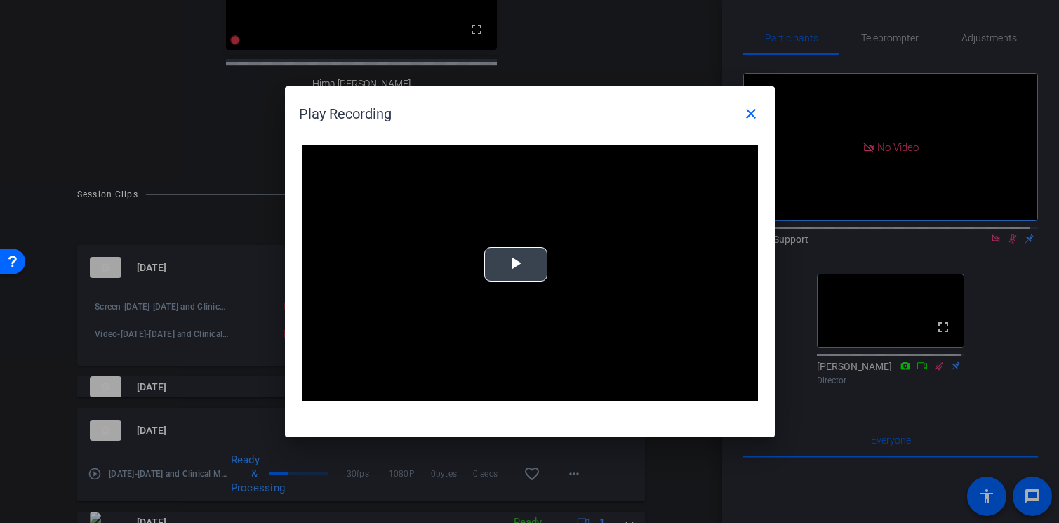
click at [516, 264] on span "Video Player" at bounding box center [516, 264] width 0 height 0
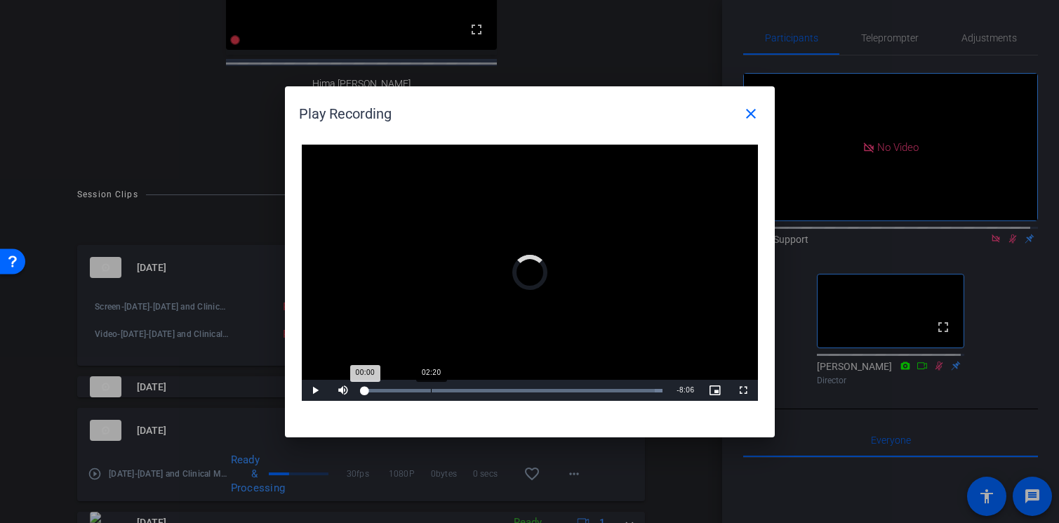
click at [430, 385] on div "Loaded : 100.00% 02:20 00:00" at bounding box center [514, 390] width 312 height 21
click at [509, 385] on div "Loaded : 100.00% 05:03 02:24" at bounding box center [514, 390] width 312 height 21
click at [543, 387] on div "Loaded : 100.00% 06:17 05:04" at bounding box center [514, 390] width 312 height 21
click at [752, 119] on mat-icon "close" at bounding box center [750, 113] width 17 height 17
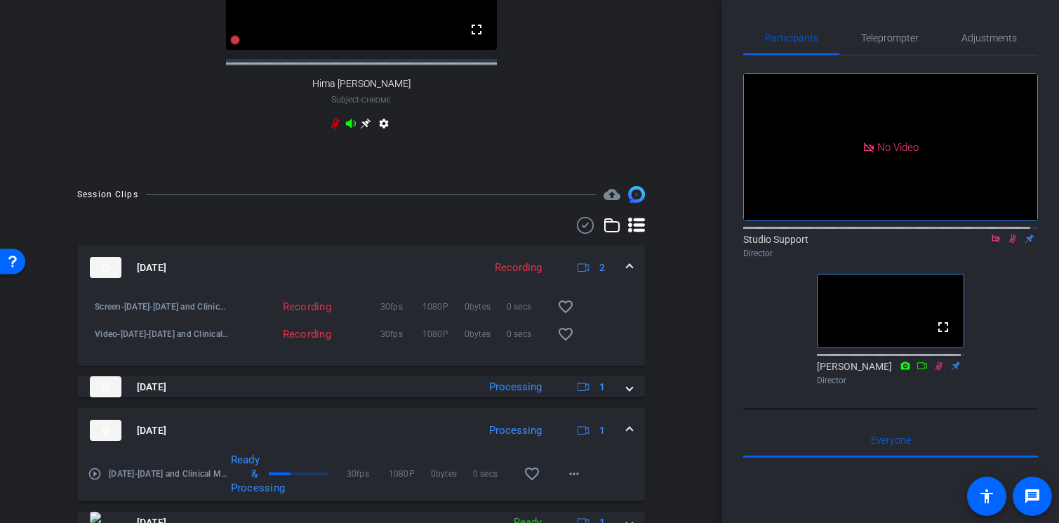
click at [627, 441] on mat-expansion-panel-header "[DATE] Processing 1" at bounding box center [361, 430] width 568 height 45
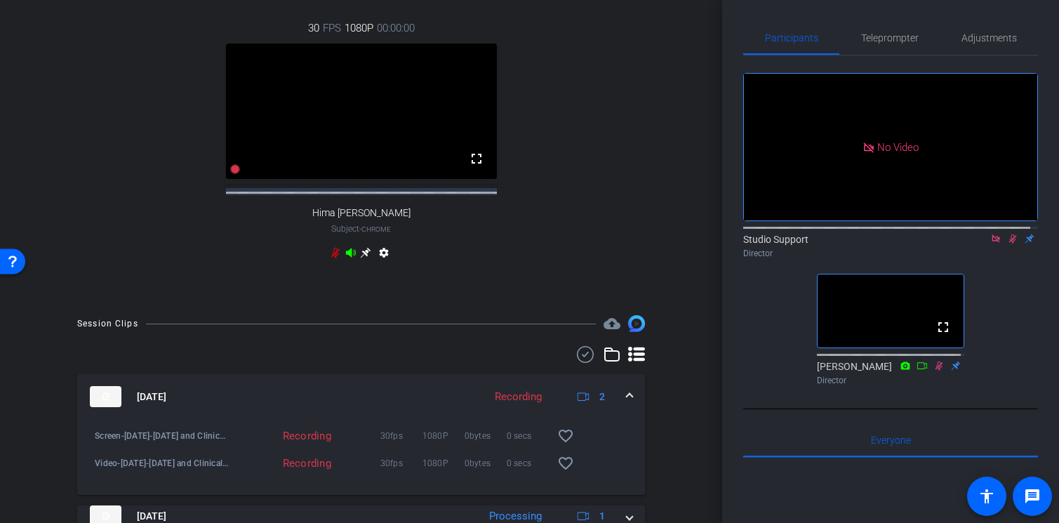
scroll to position [573, 0]
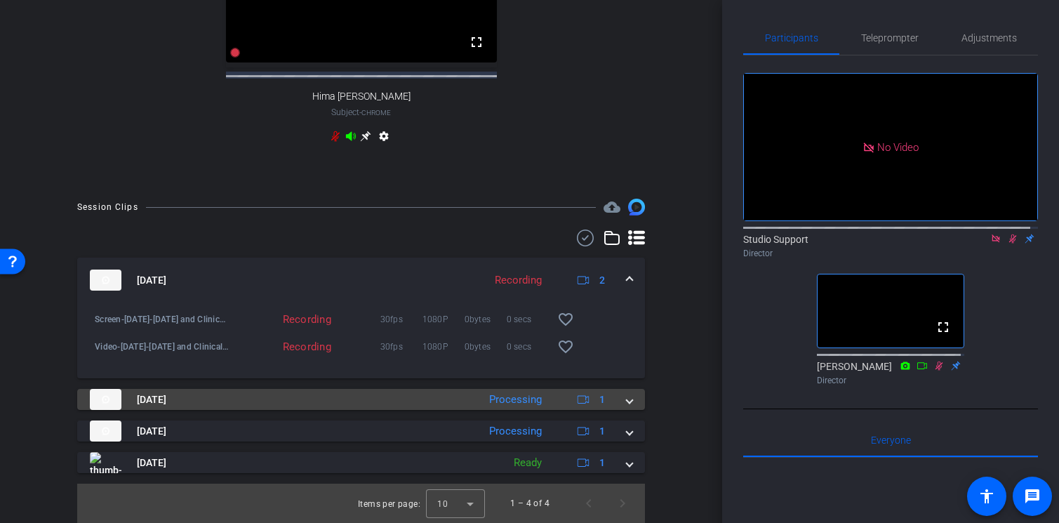
click at [627, 404] on span at bounding box center [630, 399] width 6 height 15
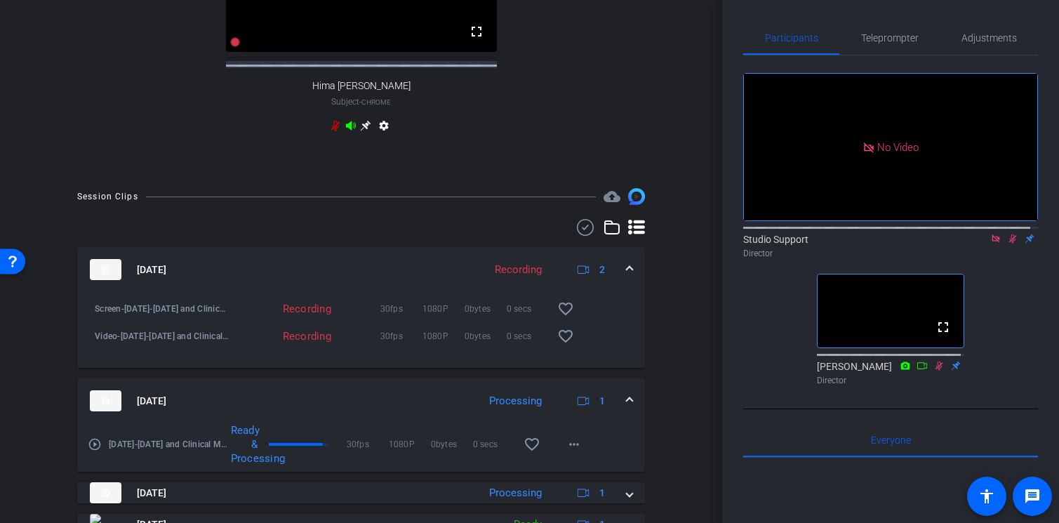
click at [95, 451] on mat-icon "play_circle_outline" at bounding box center [95, 444] width 14 height 14
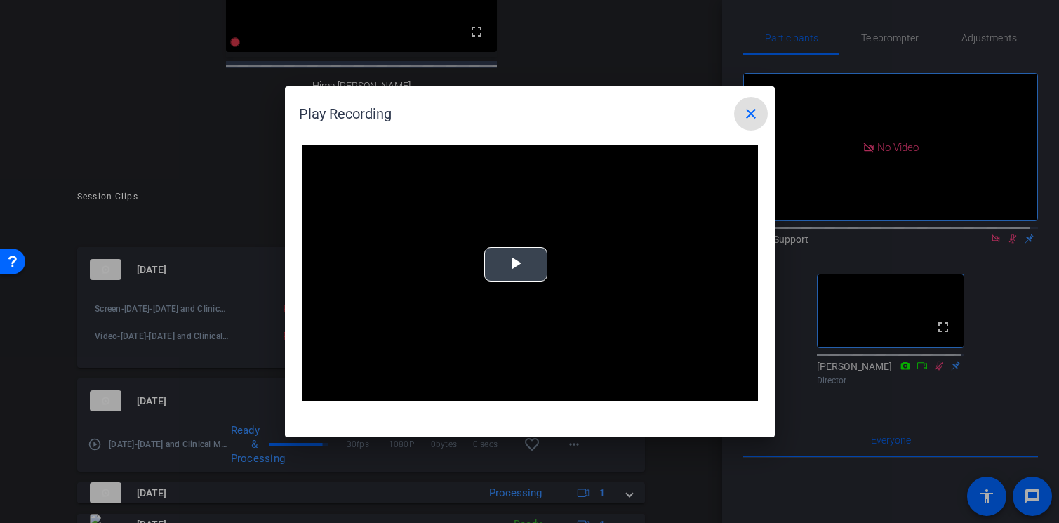
click at [516, 264] on span "Video Player" at bounding box center [516, 264] width 0 height 0
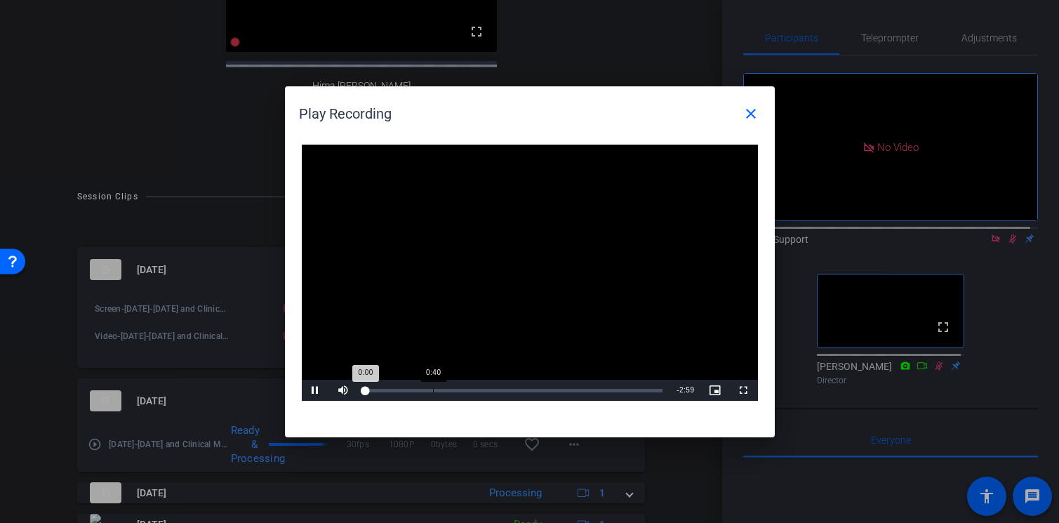
click at [435, 384] on div "Loaded : 0% 0:40 0:00" at bounding box center [514, 390] width 312 height 21
click at [522, 387] on div "Loaded : 0% 1:34 1:34" at bounding box center [514, 390] width 312 height 21
click at [554, 389] on div "Loaded : 0% 1:54 1:54" at bounding box center [514, 391] width 298 height 4
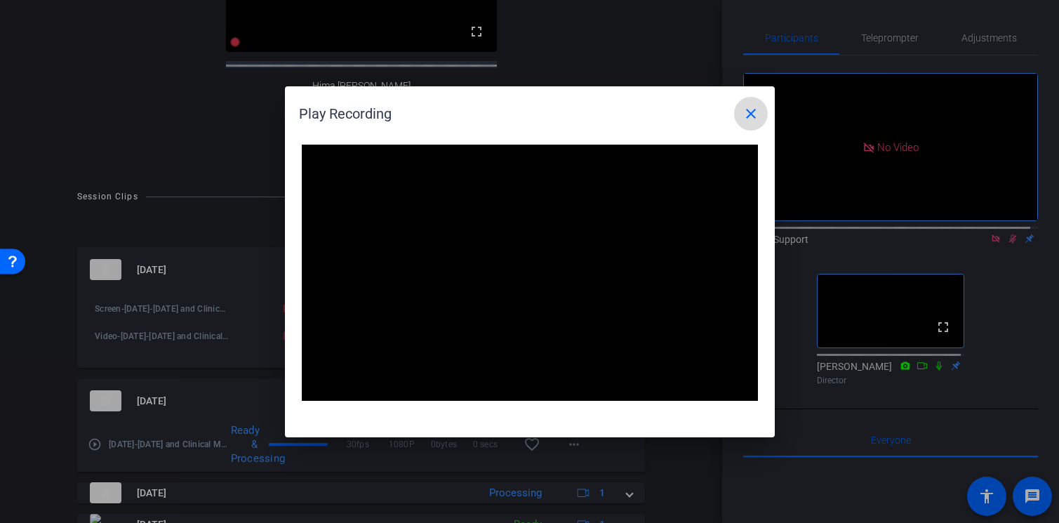
click at [755, 116] on mat-icon "close" at bounding box center [750, 113] width 17 height 17
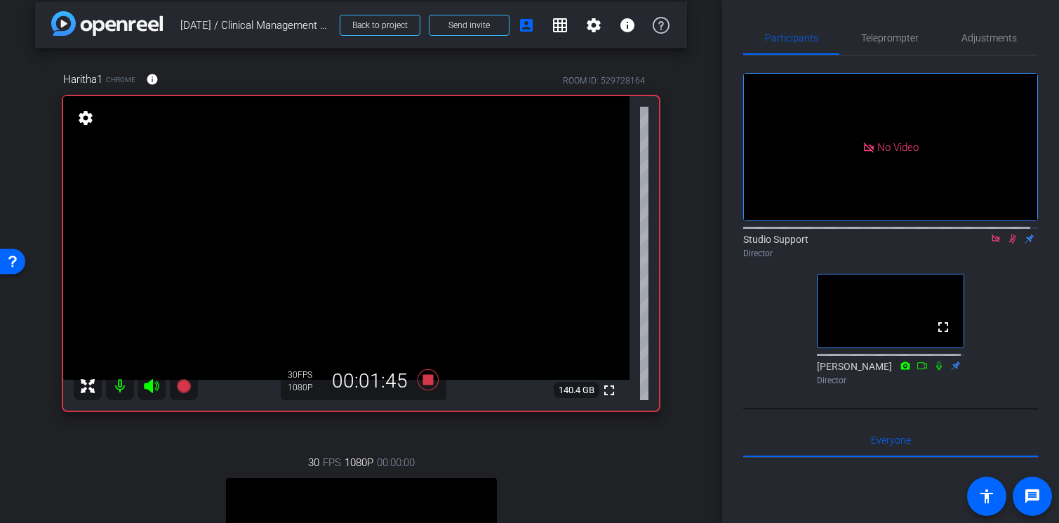
scroll to position [8, 0]
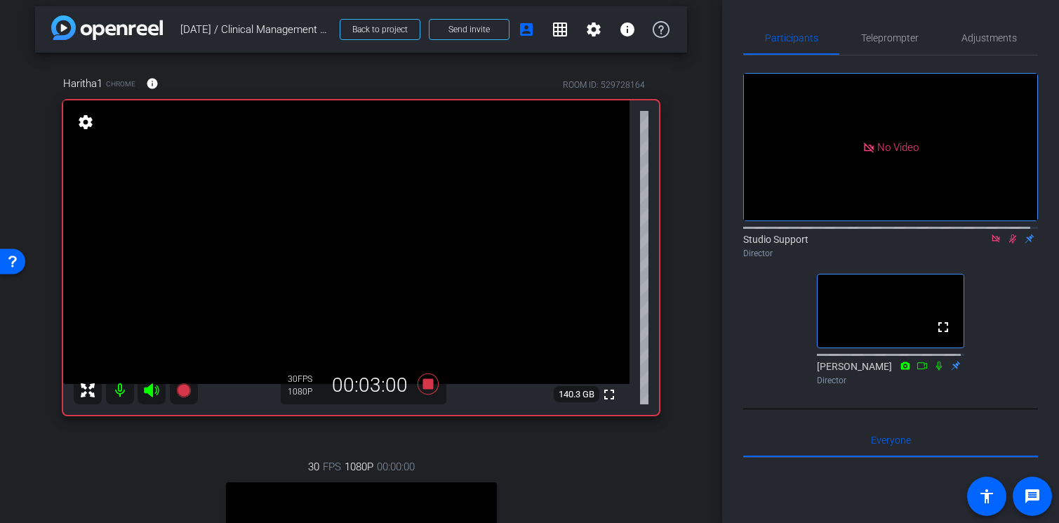
click at [1007, 243] on icon at bounding box center [1012, 239] width 11 height 10
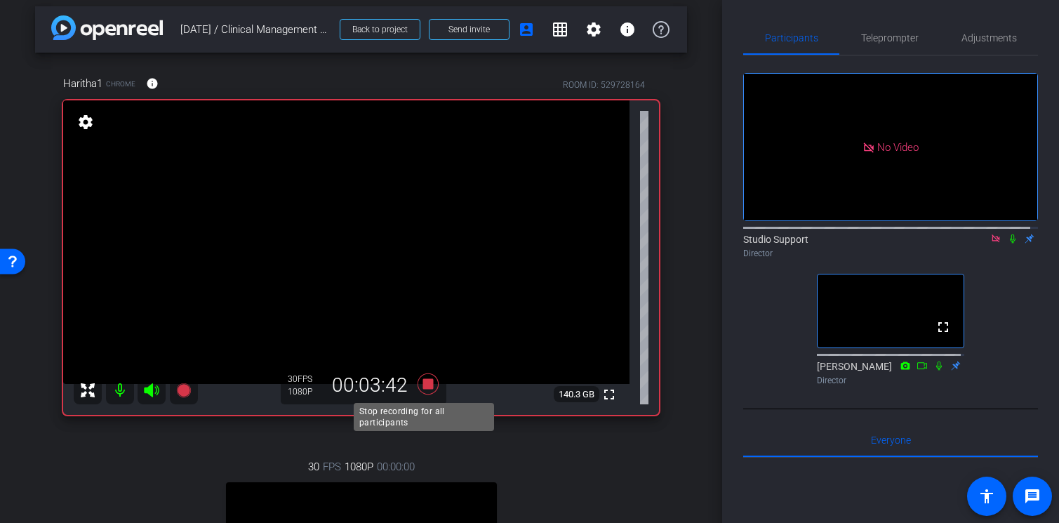
click at [425, 382] on icon at bounding box center [427, 383] width 21 height 21
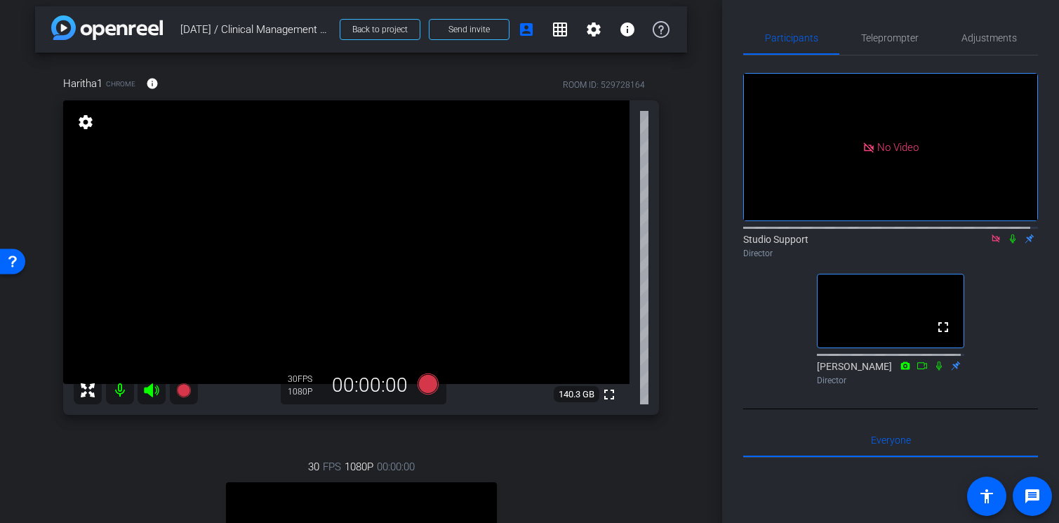
click at [990, 243] on icon at bounding box center [995, 239] width 11 height 10
click at [970, 36] on span "Adjustments" at bounding box center [988, 38] width 55 height 10
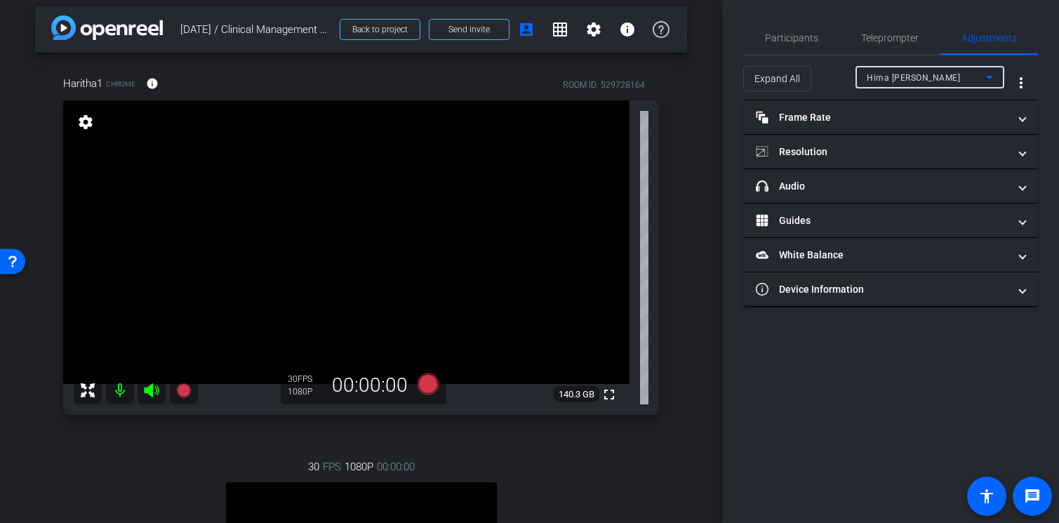
click at [956, 79] on div "Hima [PERSON_NAME]" at bounding box center [926, 78] width 119 height 18
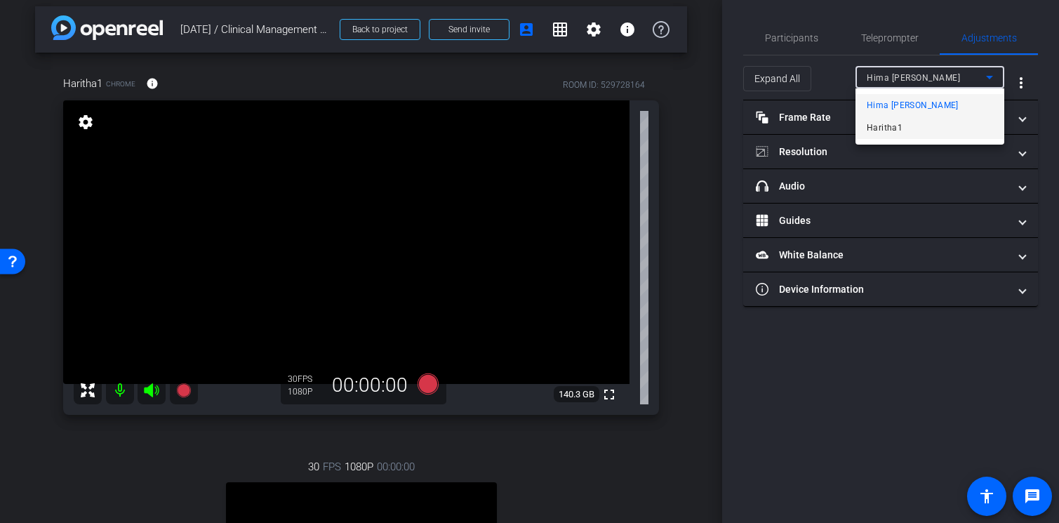
click at [937, 128] on mat-option "Haritha1" at bounding box center [929, 127] width 149 height 22
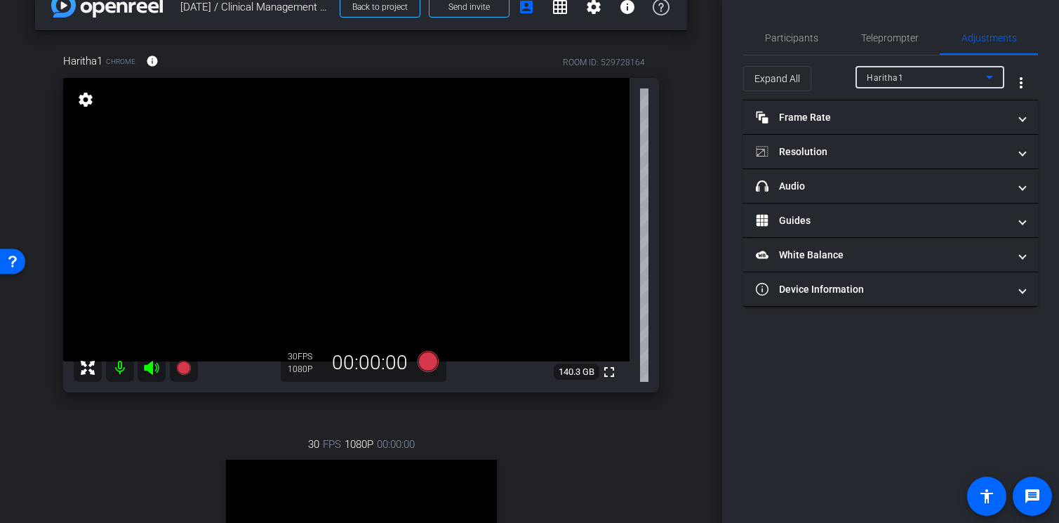
scroll to position [0, 0]
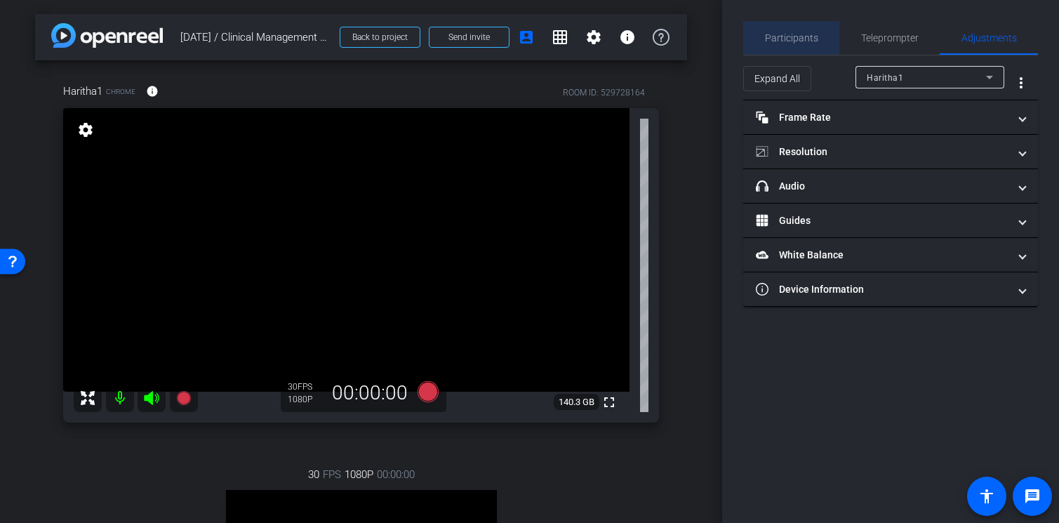
click at [824, 39] on div "Participants" at bounding box center [791, 38] width 96 height 34
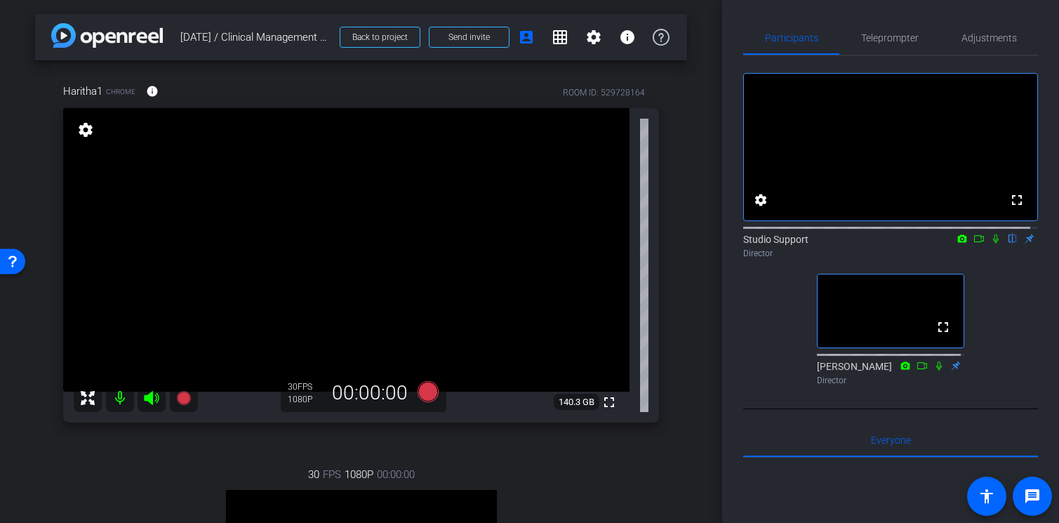
scroll to position [17, 0]
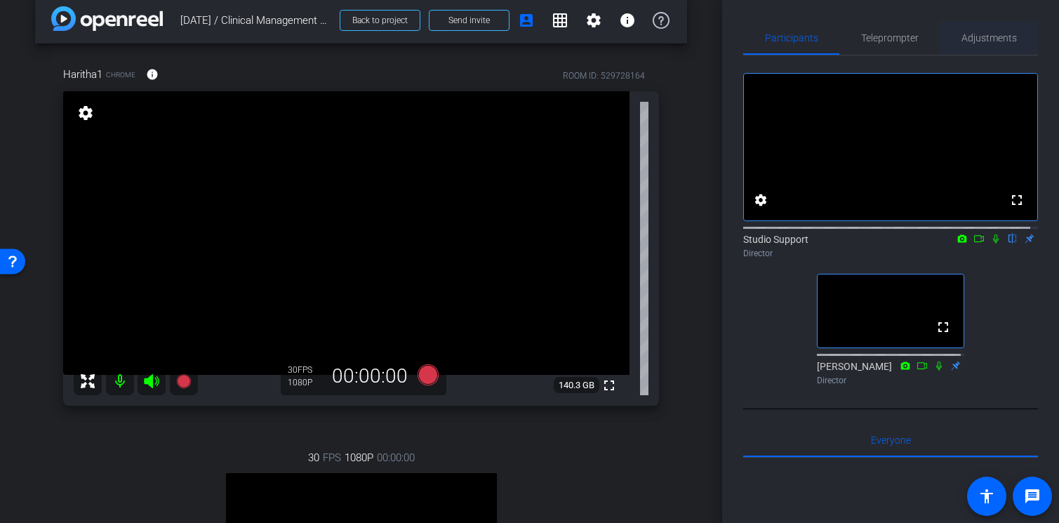
click at [973, 32] on span "Adjustments" at bounding box center [988, 38] width 55 height 34
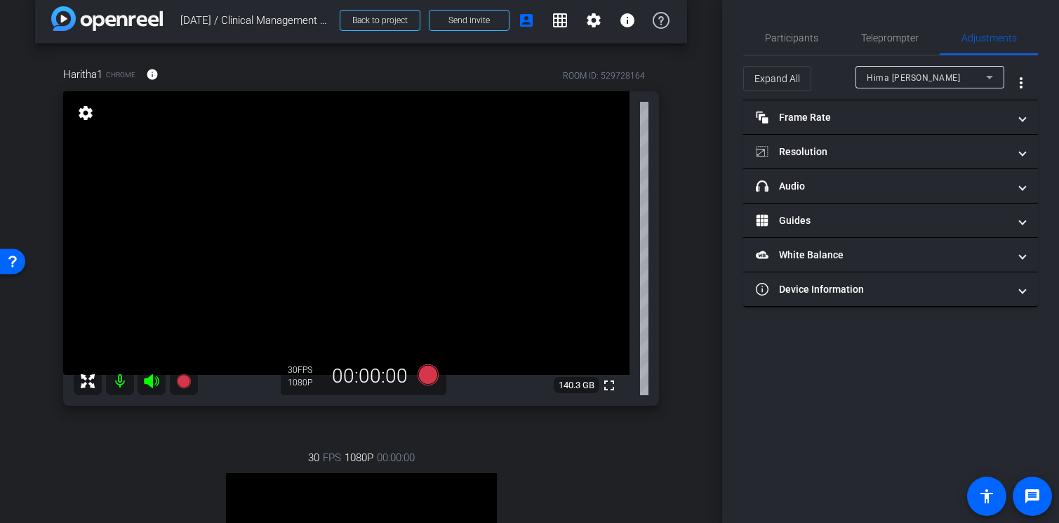
click at [940, 73] on span "Hima [PERSON_NAME]" at bounding box center [913, 78] width 93 height 10
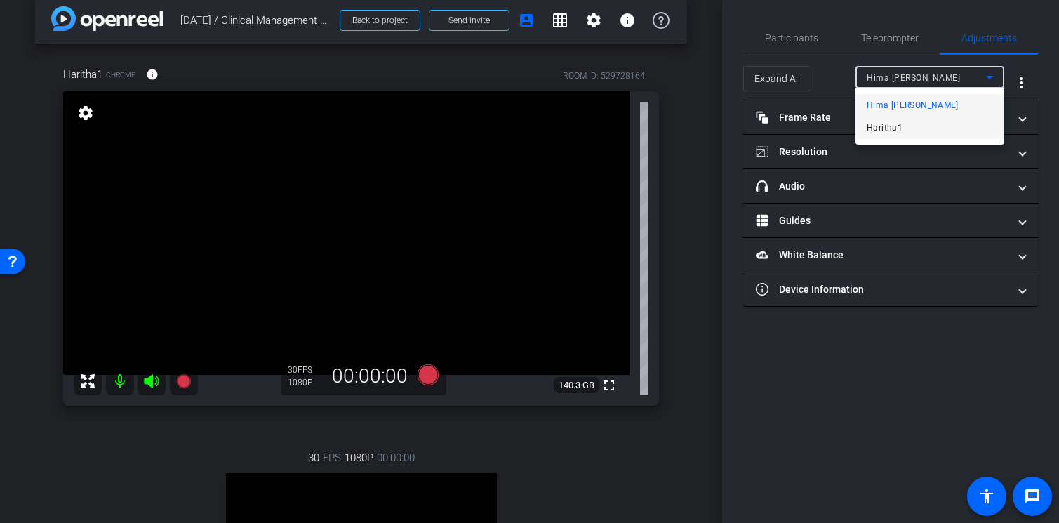
click at [918, 131] on mat-option "Haritha1" at bounding box center [929, 127] width 149 height 22
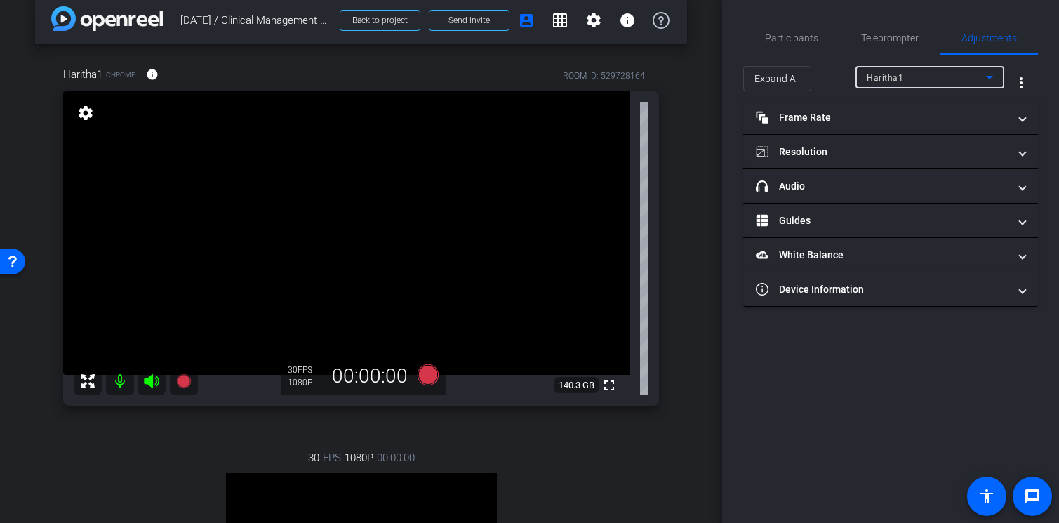
scroll to position [0, 0]
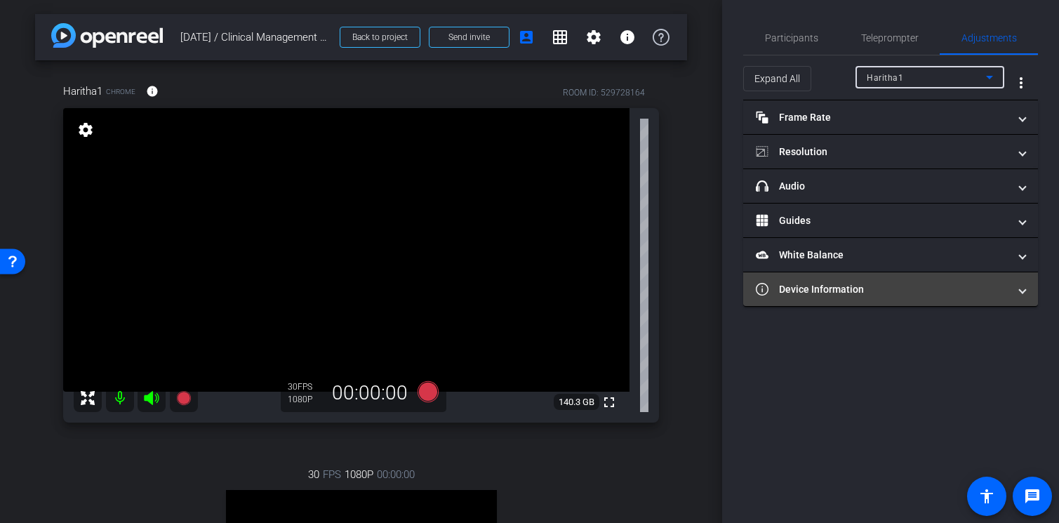
click at [834, 293] on mat-panel-title "Device Information" at bounding box center [882, 289] width 253 height 15
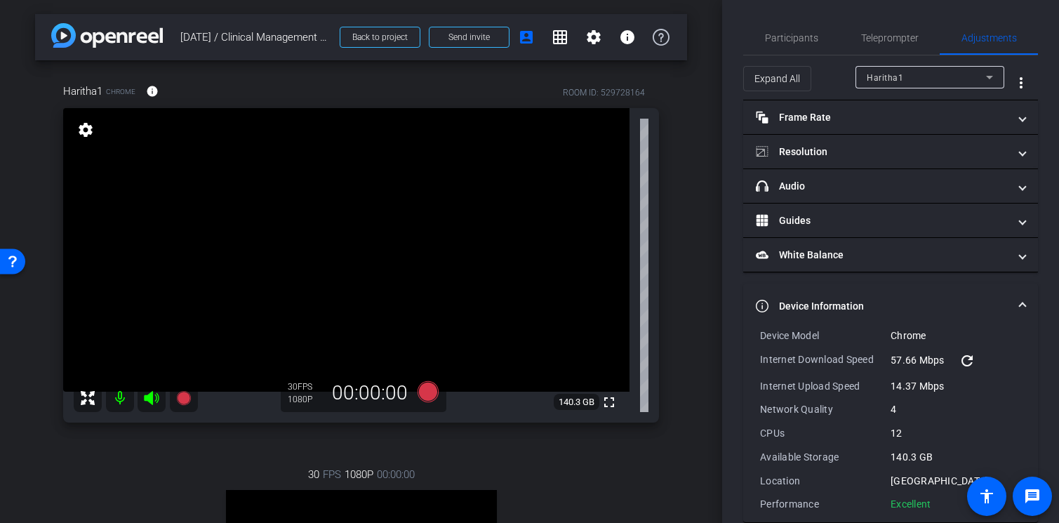
click at [1020, 303] on span at bounding box center [1023, 306] width 6 height 15
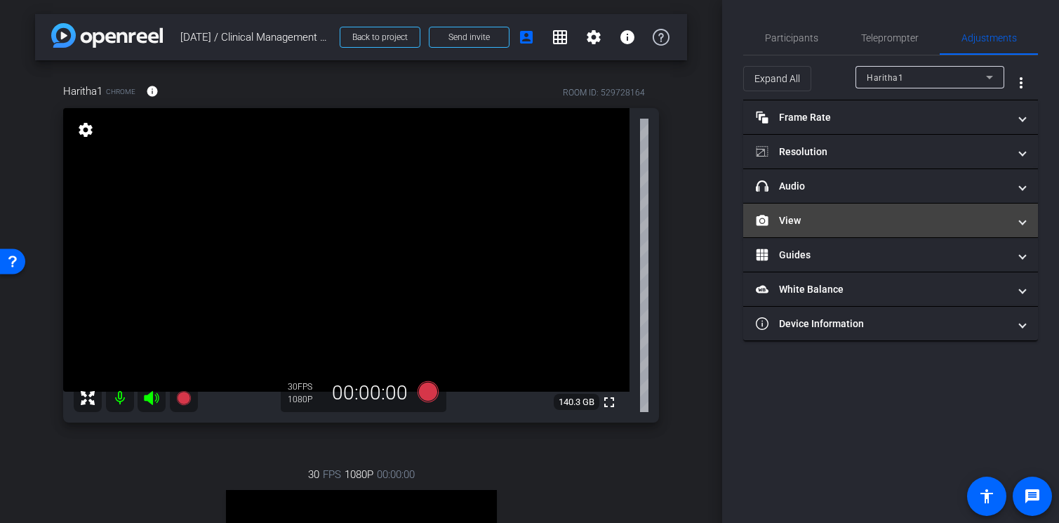
click at [842, 230] on mat-expansion-panel-header "View" at bounding box center [890, 220] width 295 height 34
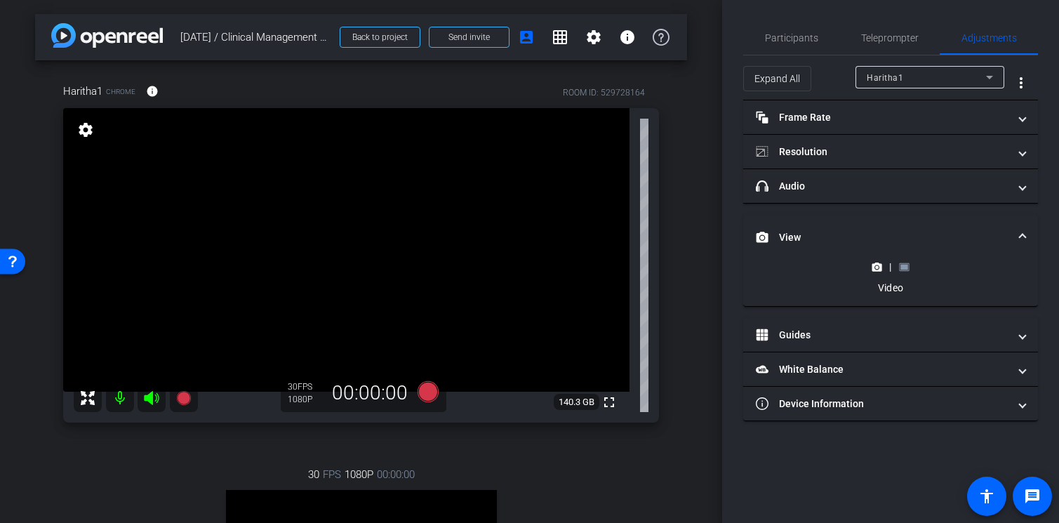
click at [904, 265] on rect at bounding box center [904, 267] width 8 height 6
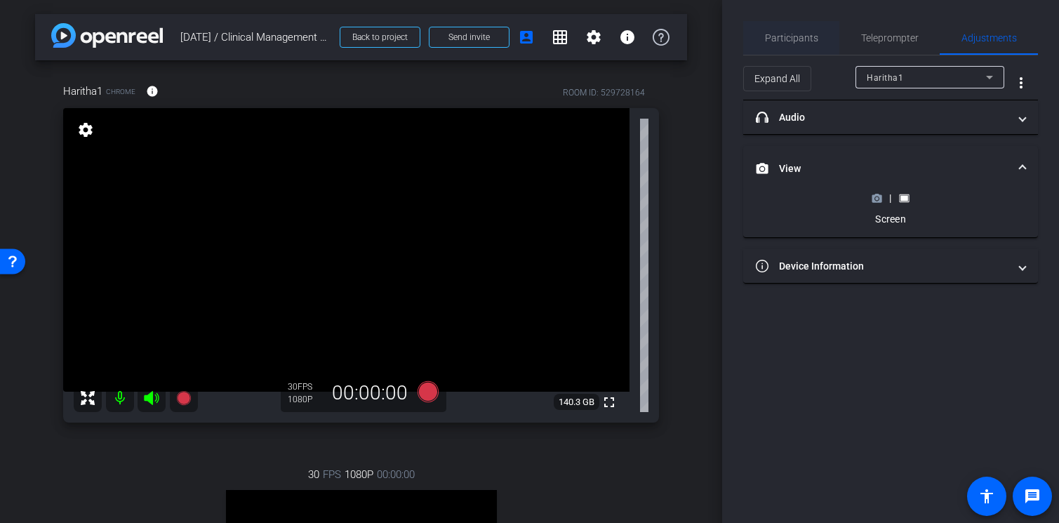
click at [797, 37] on span "Participants" at bounding box center [791, 38] width 53 height 10
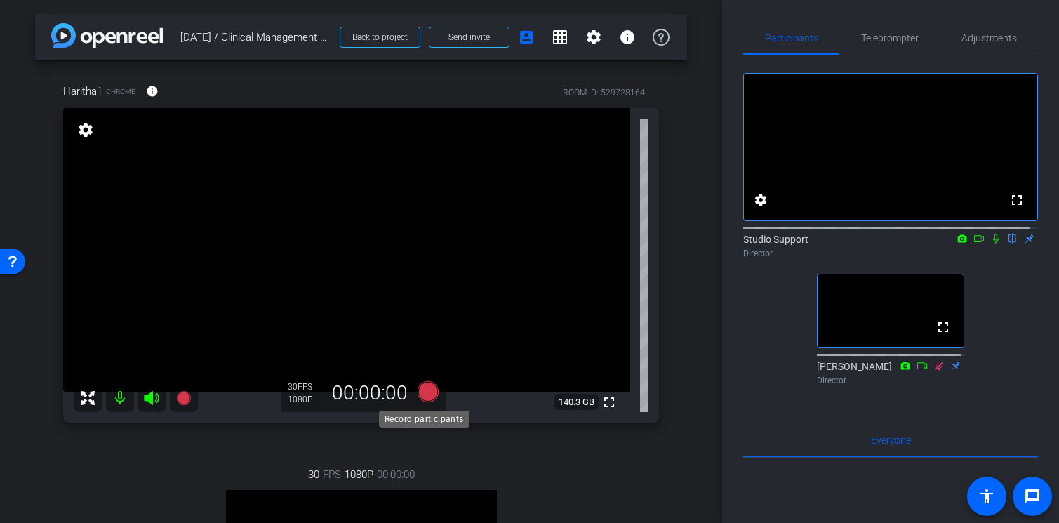
click at [427, 394] on icon at bounding box center [427, 391] width 21 height 21
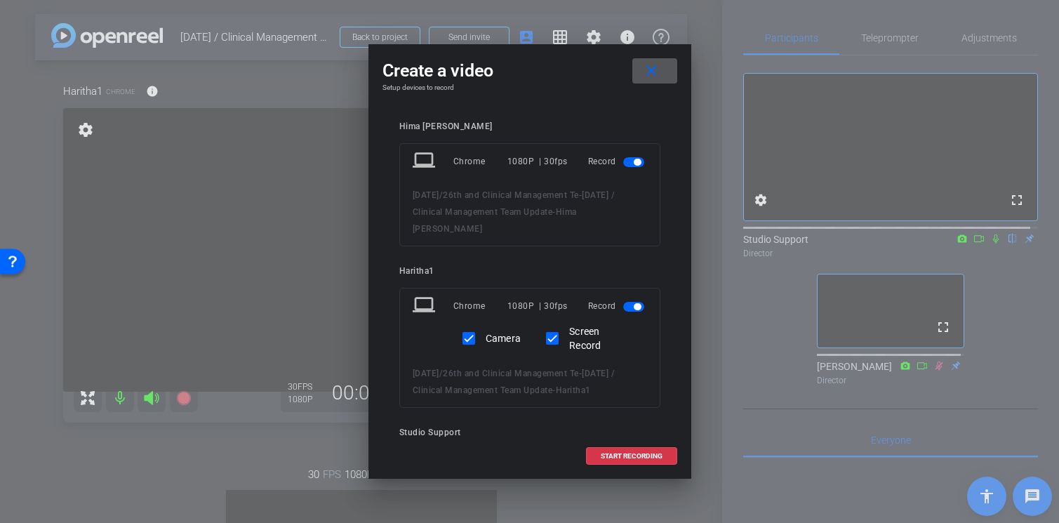
click at [623, 161] on span "button" at bounding box center [633, 162] width 21 height 10
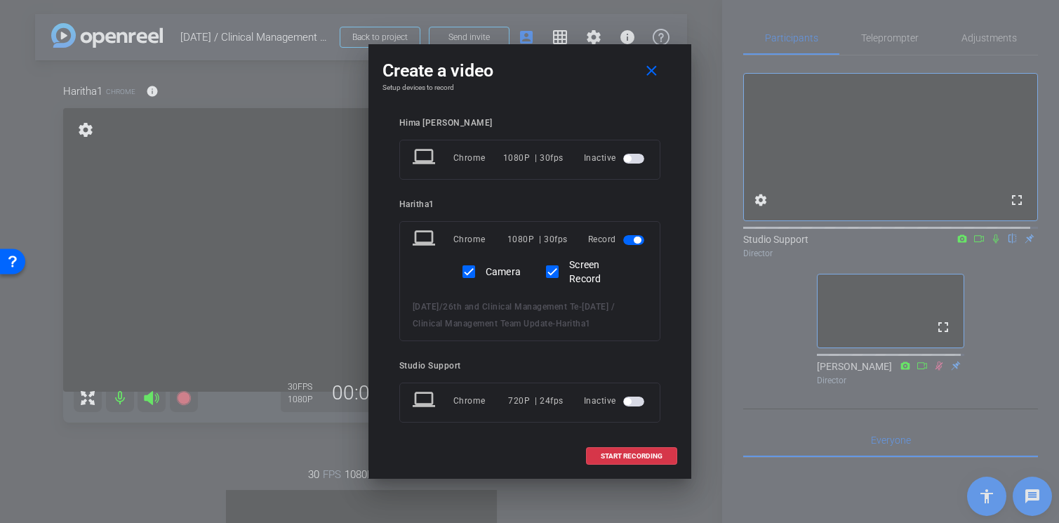
scroll to position [6, 0]
click at [645, 455] on span "START RECORDING" at bounding box center [632, 456] width 62 height 7
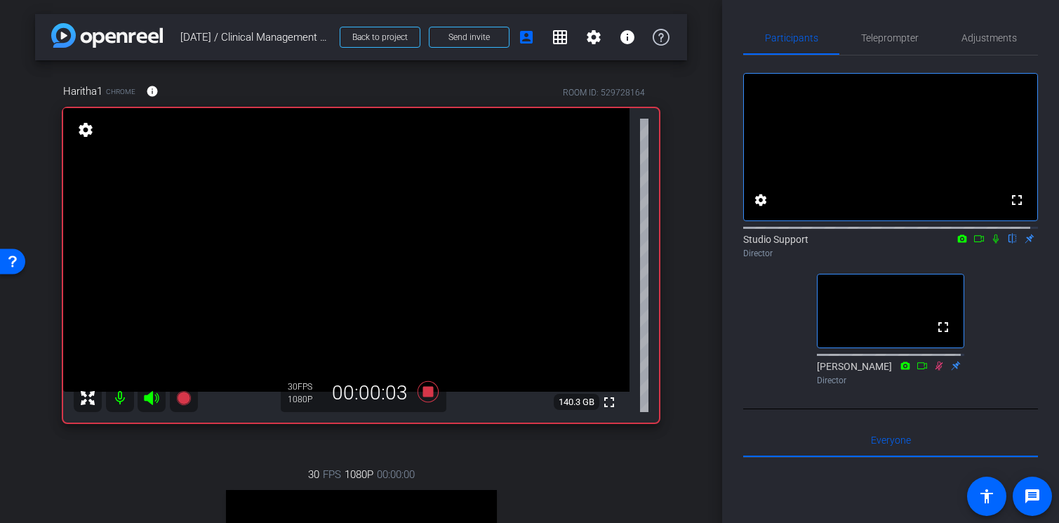
click at [991, 243] on icon at bounding box center [995, 239] width 11 height 10
click at [973, 243] on icon at bounding box center [978, 239] width 11 height 10
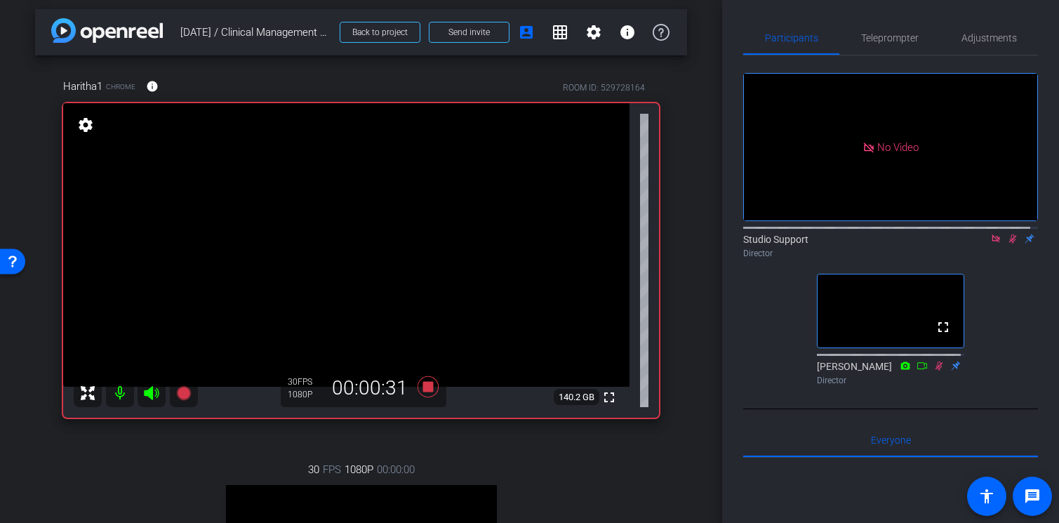
scroll to position [2, 0]
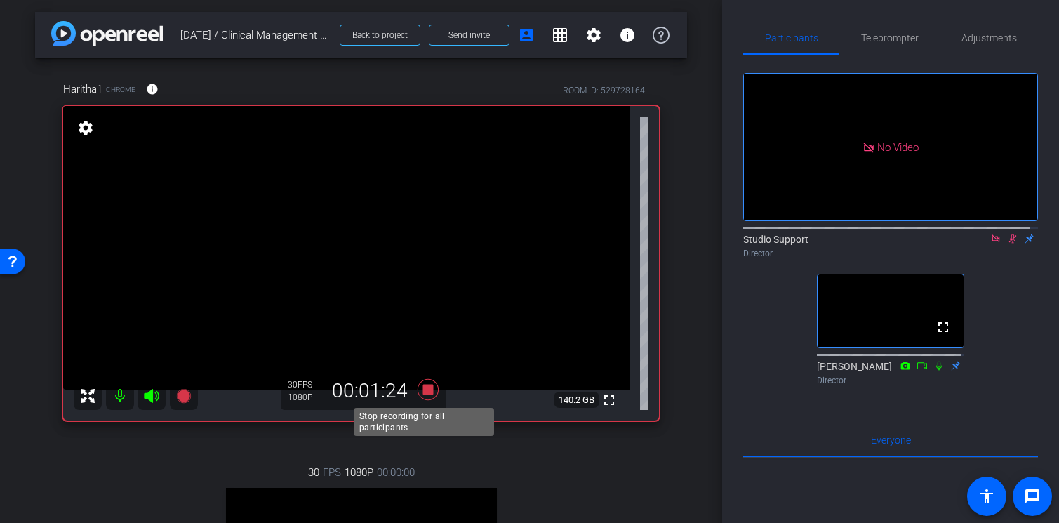
click at [425, 392] on icon at bounding box center [427, 389] width 21 height 21
click at [1009, 243] on icon at bounding box center [1013, 238] width 8 height 9
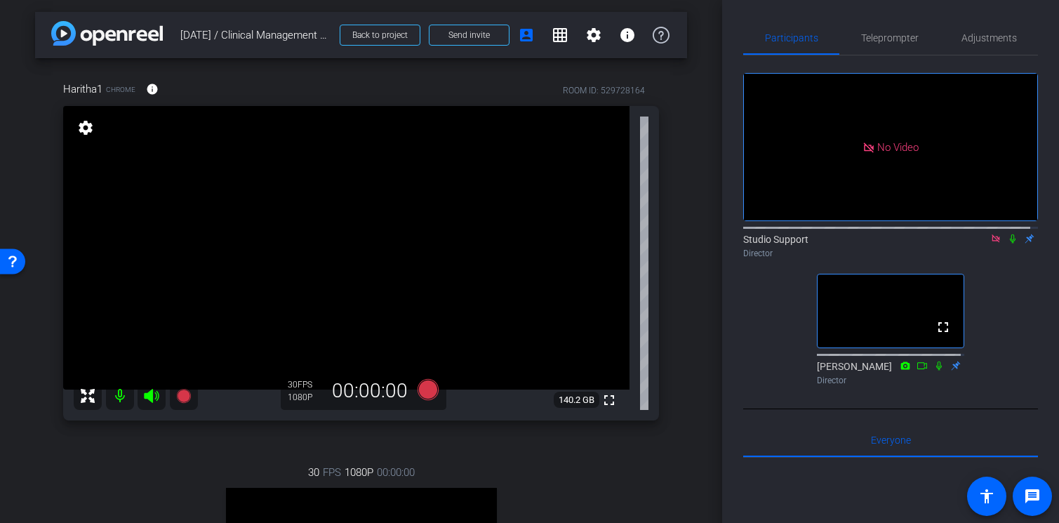
click at [991, 242] on icon at bounding box center [995, 238] width 8 height 8
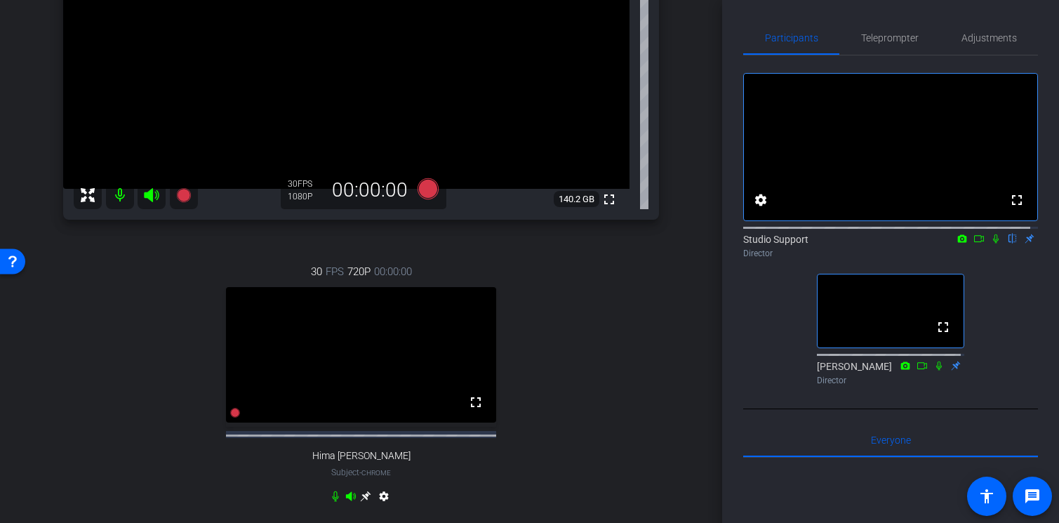
scroll to position [205, 0]
click at [987, 38] on span "Adjustments" at bounding box center [988, 38] width 55 height 10
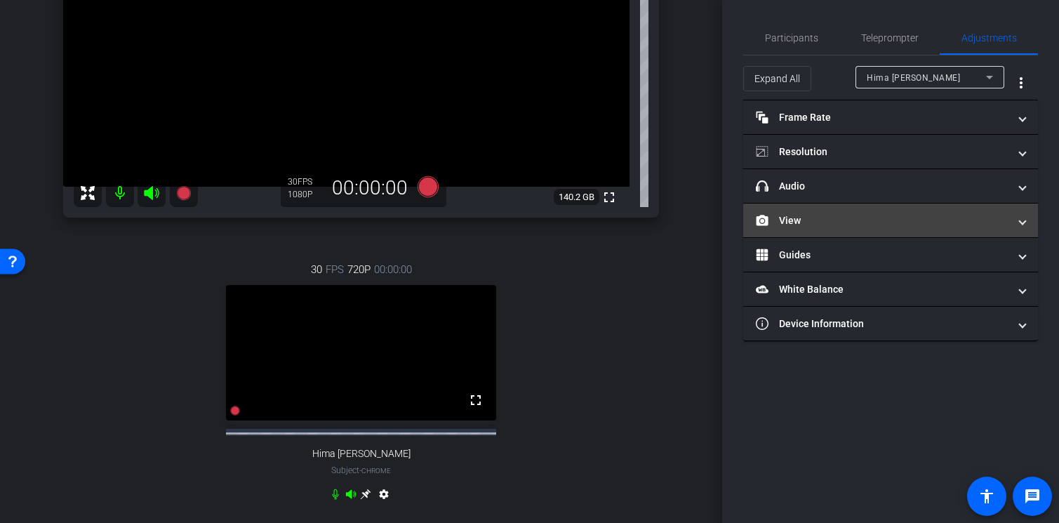
click at [887, 213] on mat-panel-title "View" at bounding box center [882, 220] width 253 height 15
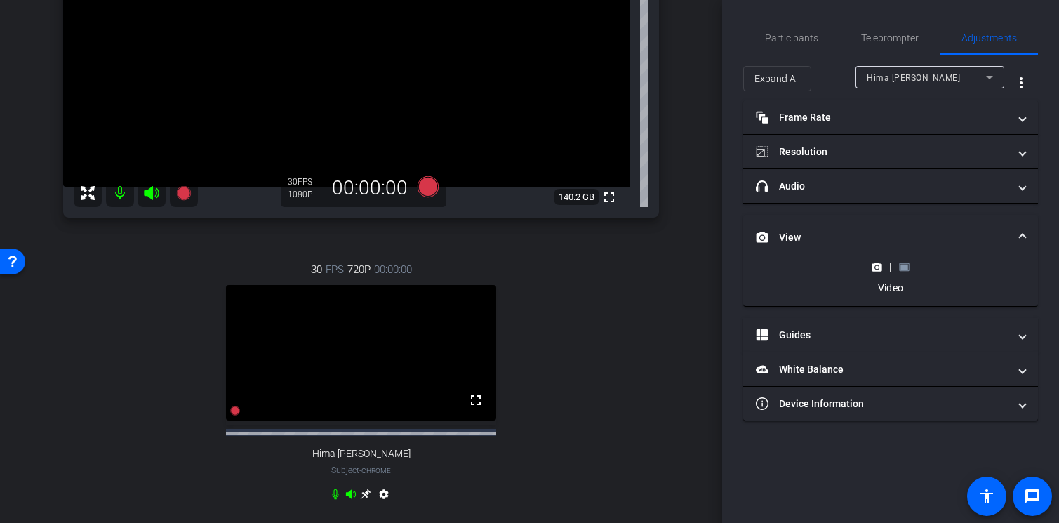
click at [908, 267] on icon at bounding box center [904, 266] width 10 height 8
click at [902, 265] on rect at bounding box center [904, 267] width 8 height 6
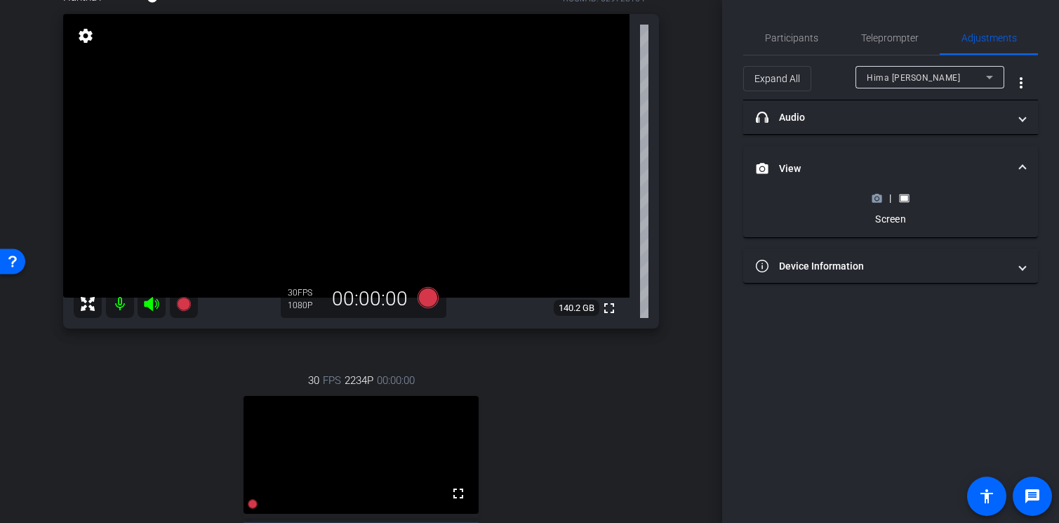
scroll to position [129, 0]
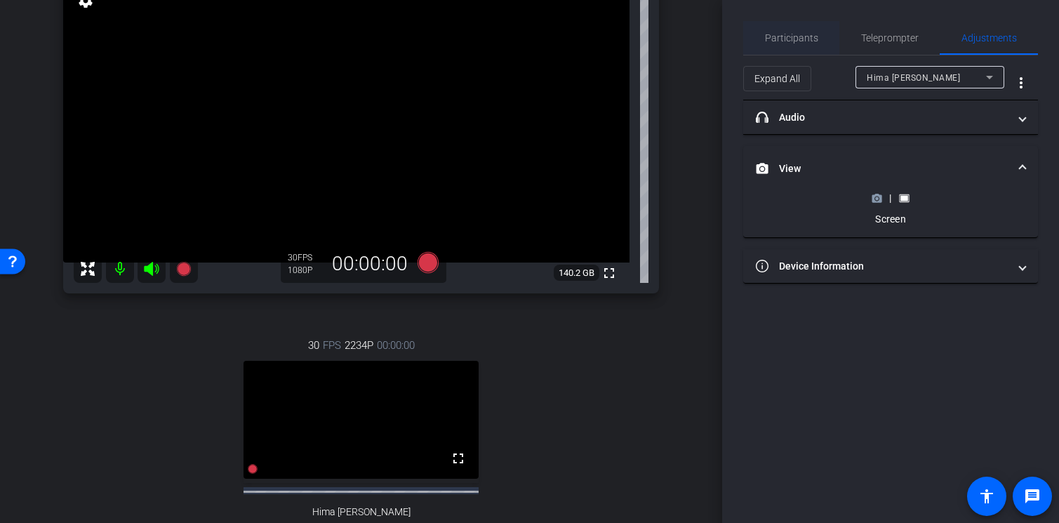
click at [798, 38] on span "Participants" at bounding box center [791, 38] width 53 height 10
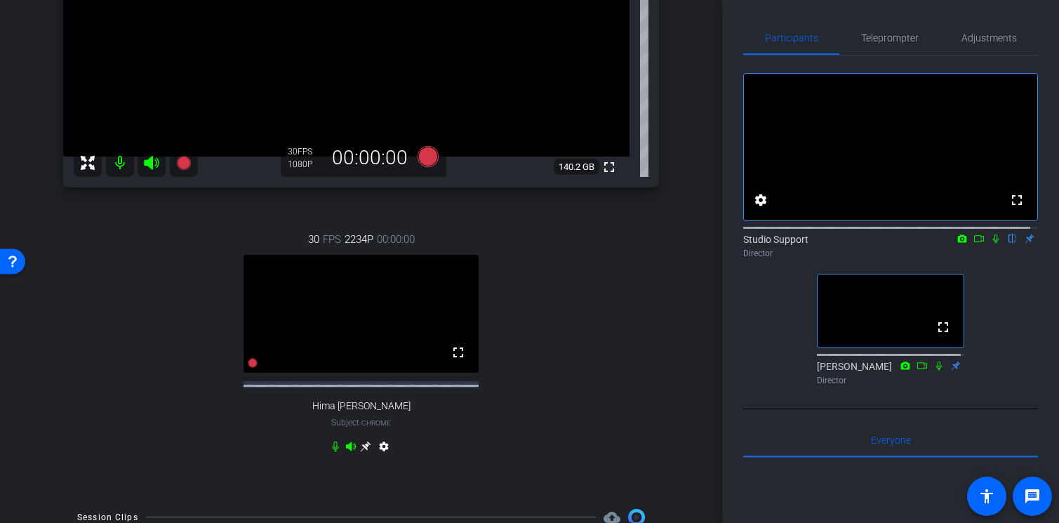
scroll to position [260, 0]
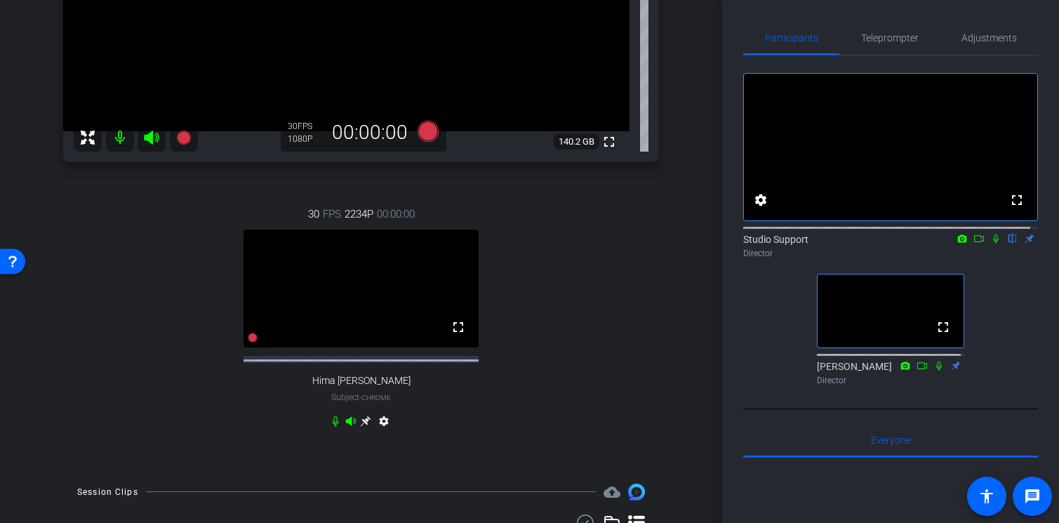
click at [364, 427] on icon at bounding box center [365, 420] width 11 height 11
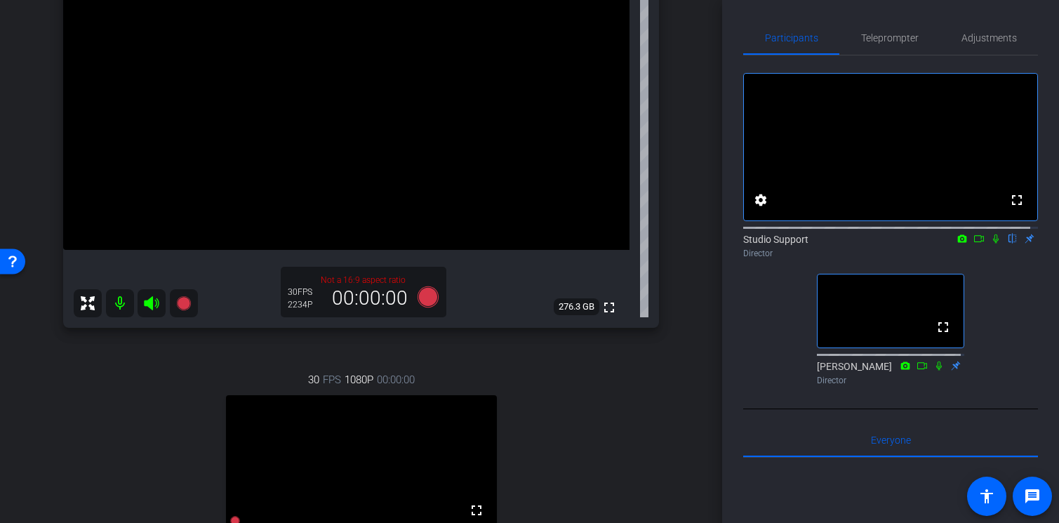
scroll to position [0, 0]
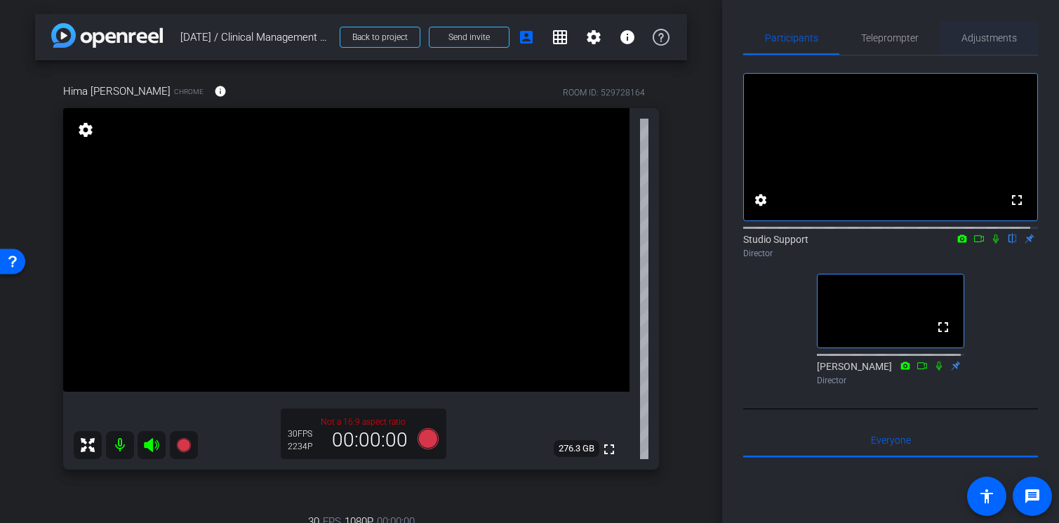
click at [976, 38] on span "Adjustments" at bounding box center [988, 38] width 55 height 10
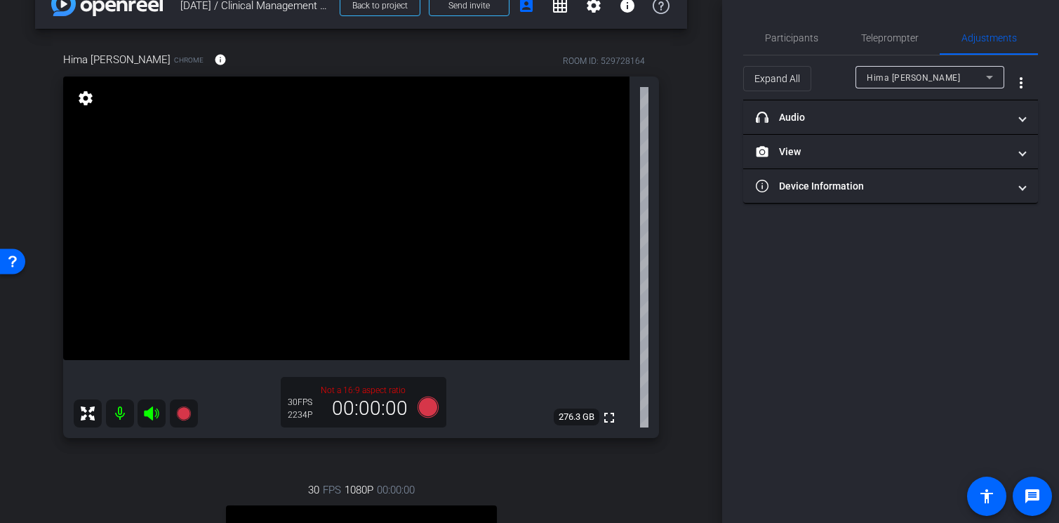
scroll to position [36, 0]
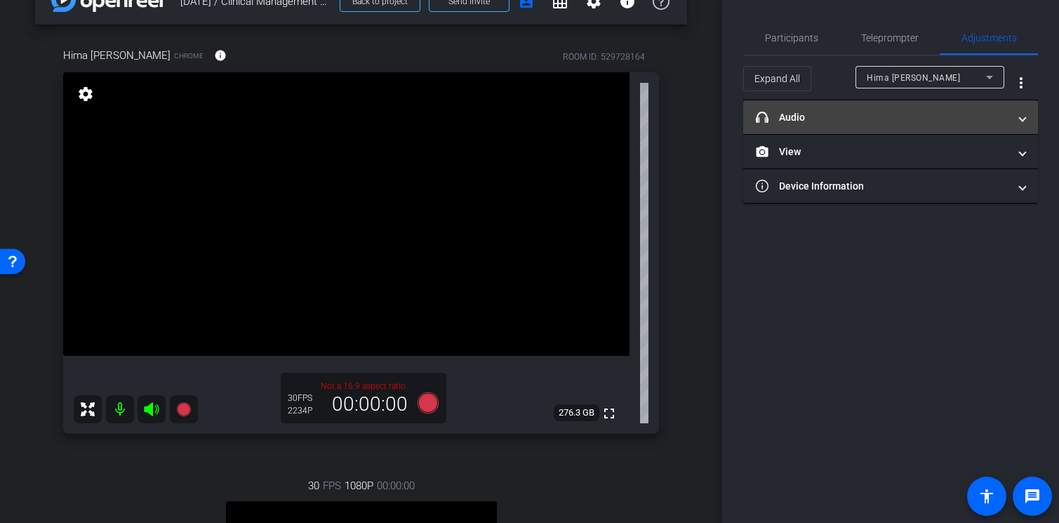
click at [842, 110] on mat-panel-title "headphone icon Audio" at bounding box center [882, 117] width 253 height 15
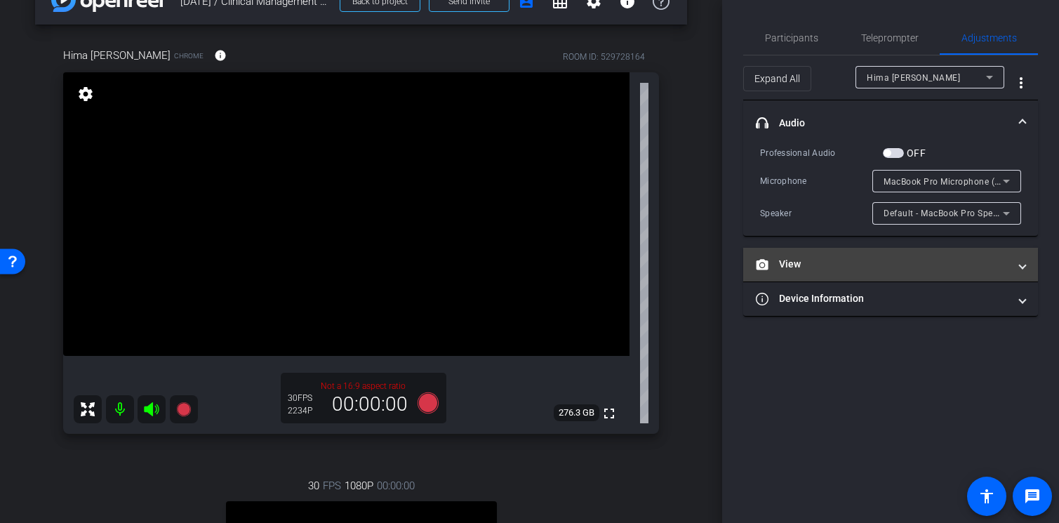
click at [911, 263] on mat-panel-title "View" at bounding box center [882, 264] width 253 height 15
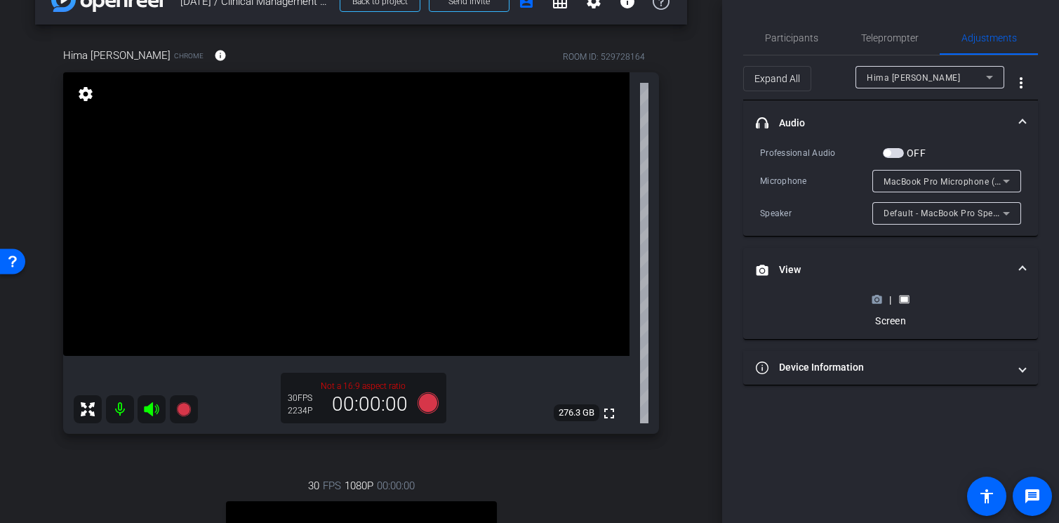
click at [1027, 269] on mat-expansion-panel-header "View" at bounding box center [890, 270] width 295 height 45
click at [1018, 112] on mat-expansion-panel-header "headphone icon Audio" at bounding box center [890, 122] width 295 height 45
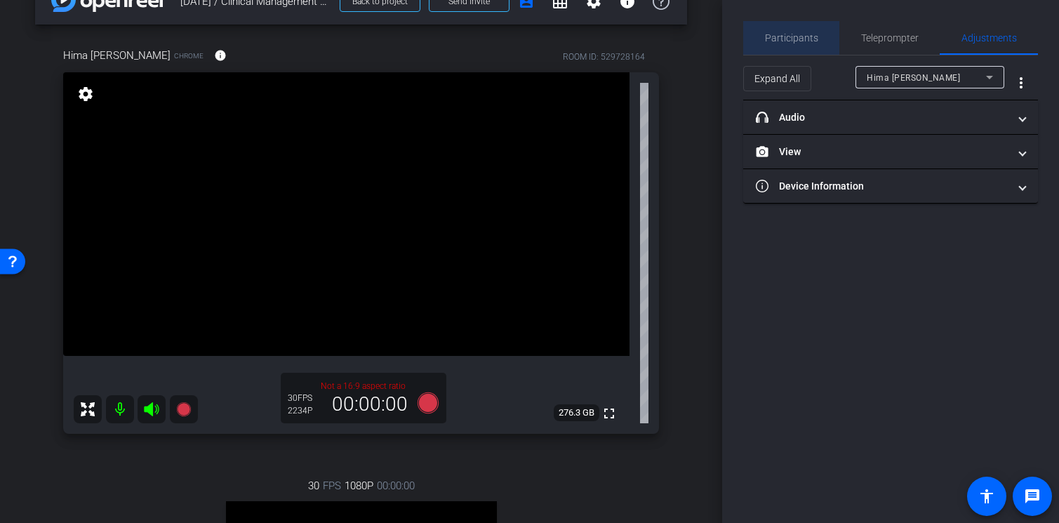
click at [797, 41] on span "Participants" at bounding box center [791, 38] width 53 height 10
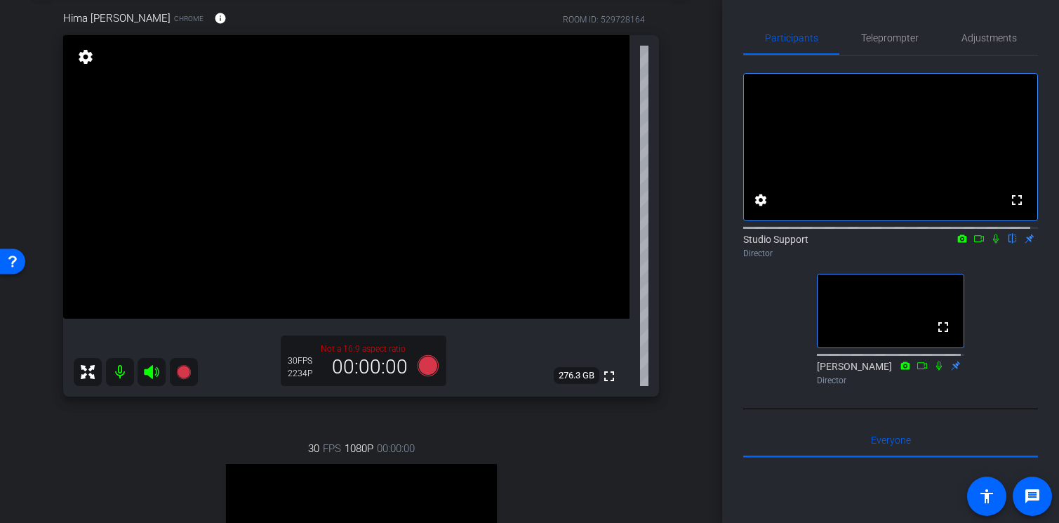
scroll to position [72, 0]
click at [999, 34] on span "Adjustments" at bounding box center [988, 38] width 55 height 10
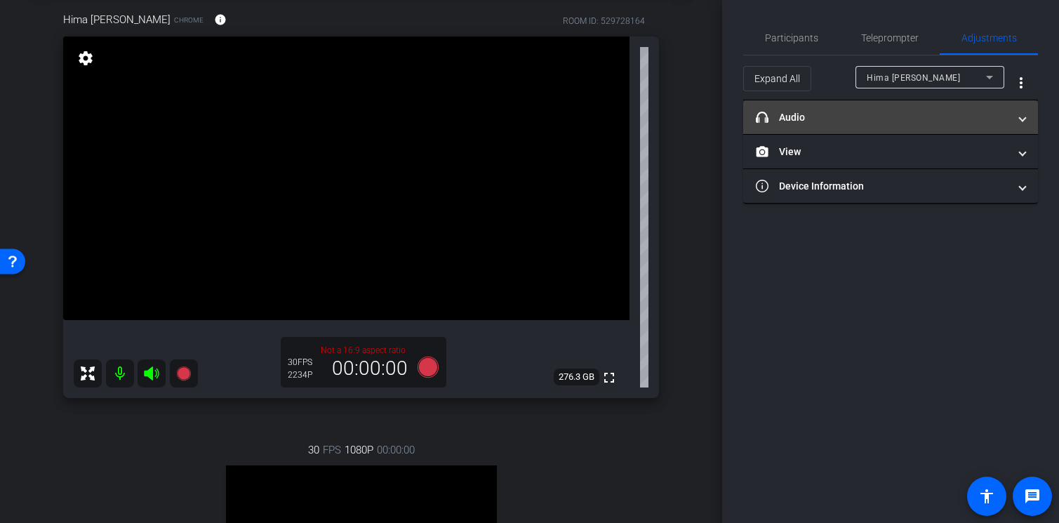
click at [951, 107] on mat-expansion-panel-header "headphone icon Audio" at bounding box center [890, 117] width 295 height 34
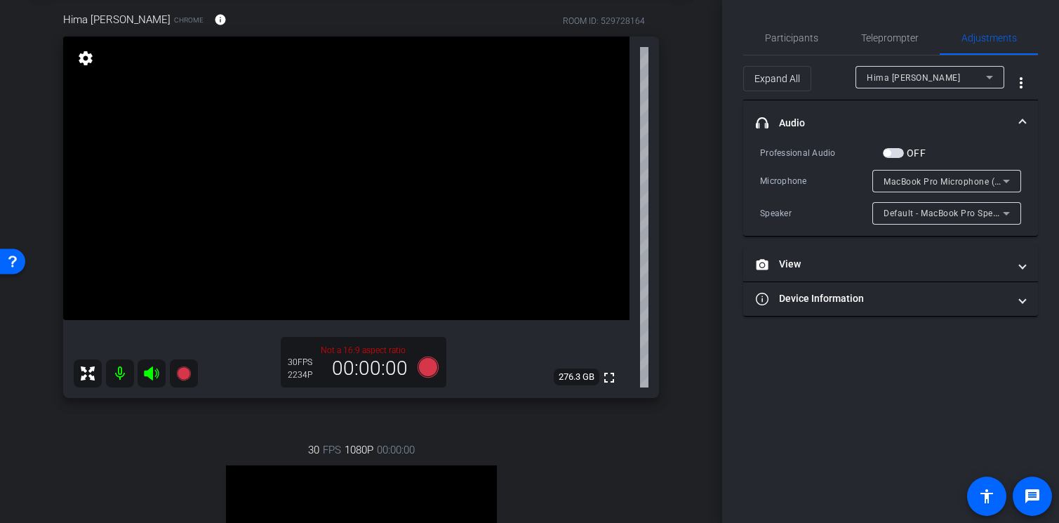
click at [951, 107] on mat-expansion-panel-header "headphone icon Audio" at bounding box center [890, 122] width 295 height 45
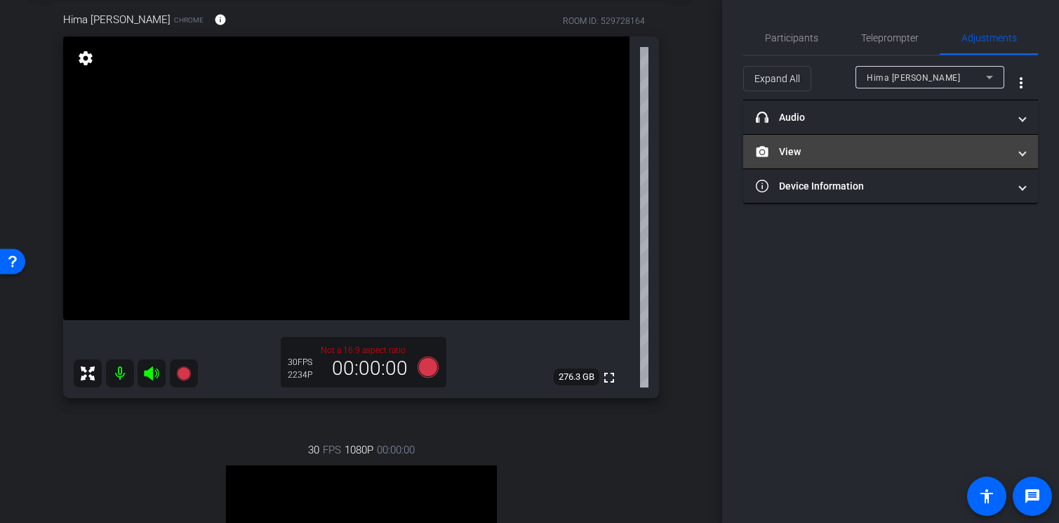
click at [953, 145] on mat-panel-title "View" at bounding box center [882, 152] width 253 height 15
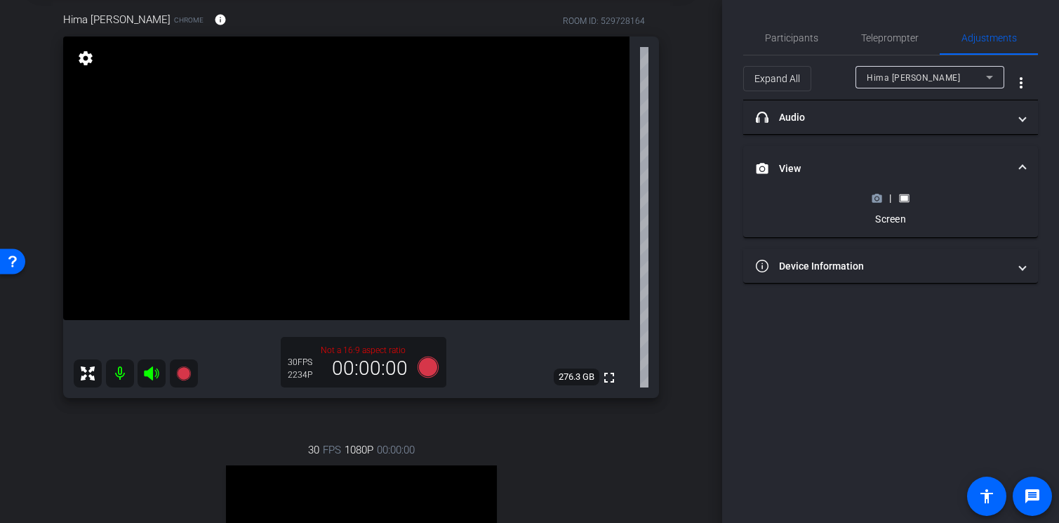
click at [954, 144] on mat-accordion "headphone icon Audio Professional Audio OFF Microphone MacBook Pro Microphone (…" at bounding box center [890, 191] width 295 height 183
click at [1027, 163] on mat-expansion-panel-header "View" at bounding box center [890, 168] width 295 height 45
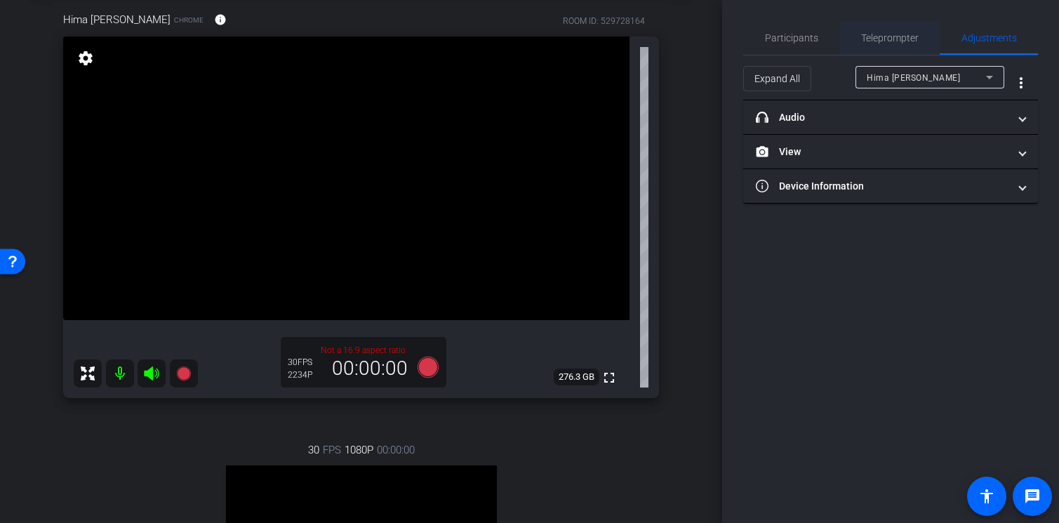
click at [886, 39] on span "Teleprompter" at bounding box center [890, 38] width 58 height 10
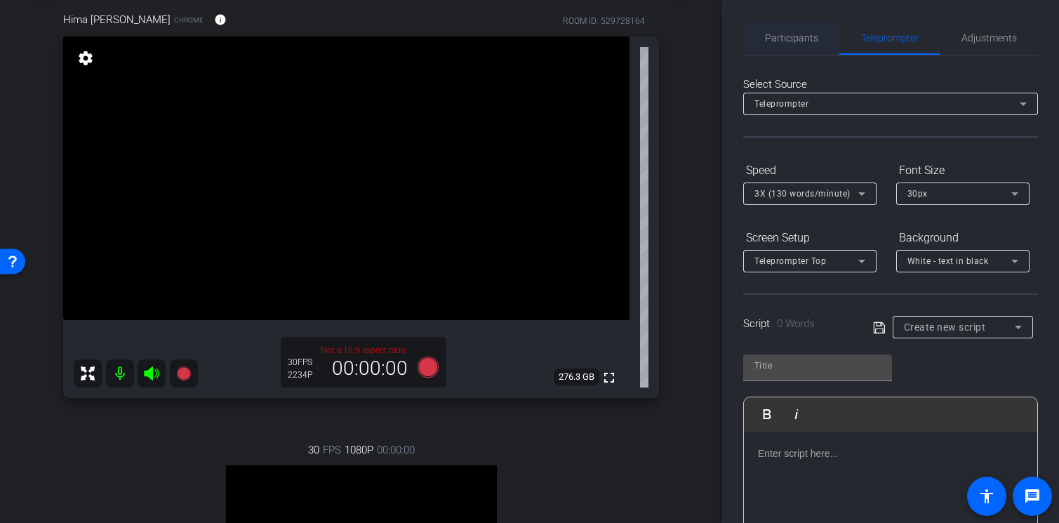
click at [791, 46] on span "Participants" at bounding box center [791, 38] width 53 height 34
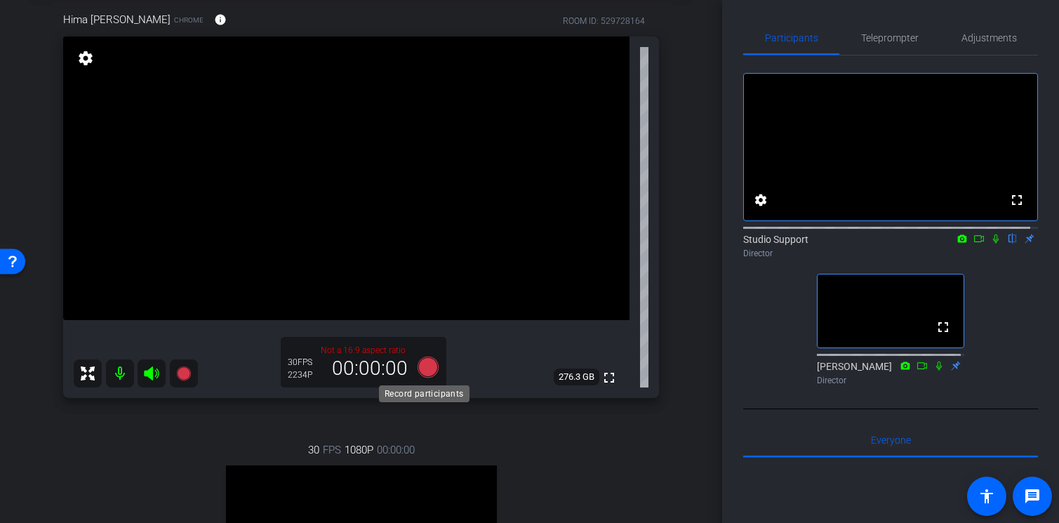
click at [425, 366] on icon at bounding box center [427, 366] width 21 height 21
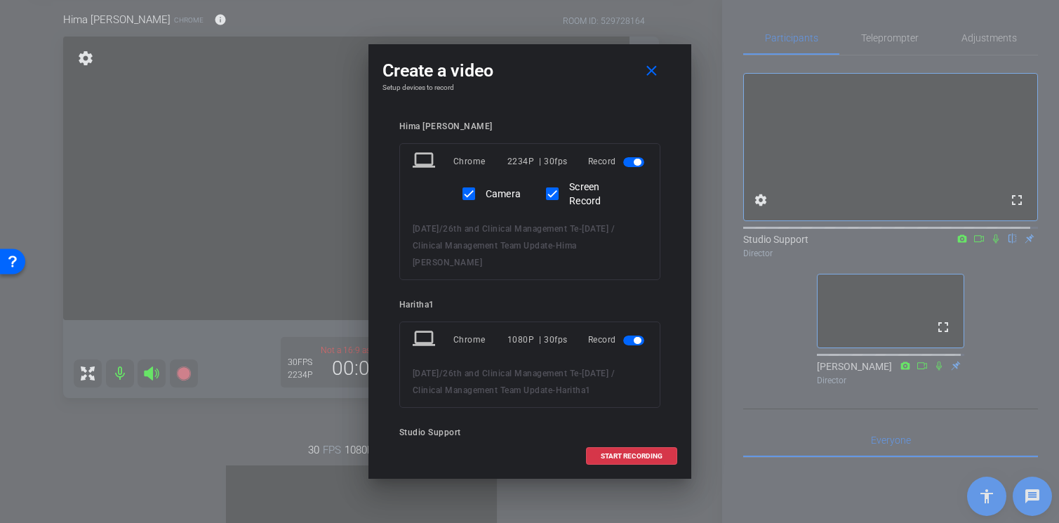
click at [625, 340] on span "button" at bounding box center [633, 340] width 21 height 10
click at [645, 455] on span "START RECORDING" at bounding box center [632, 456] width 62 height 7
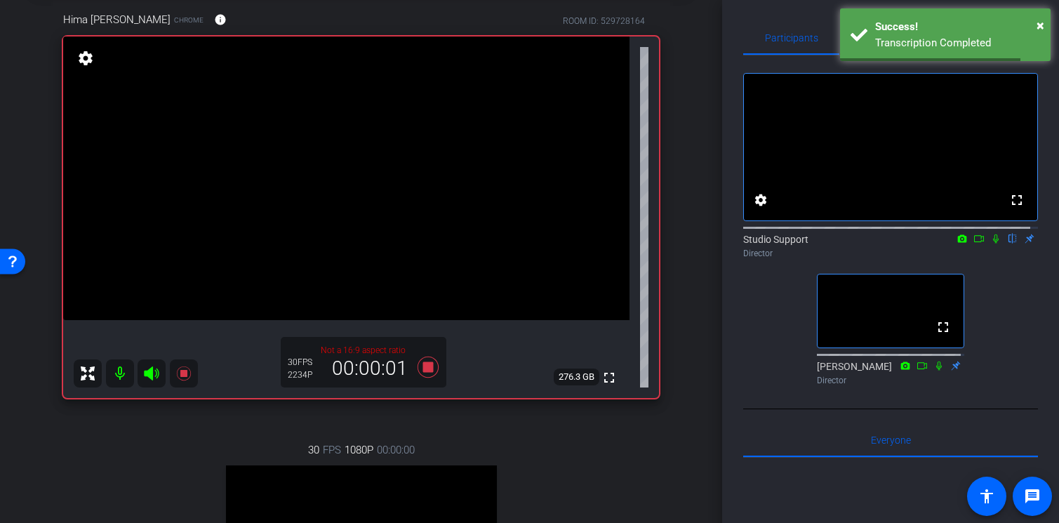
click at [990, 243] on icon at bounding box center [995, 239] width 11 height 10
click at [974, 242] on icon at bounding box center [979, 238] width 10 height 7
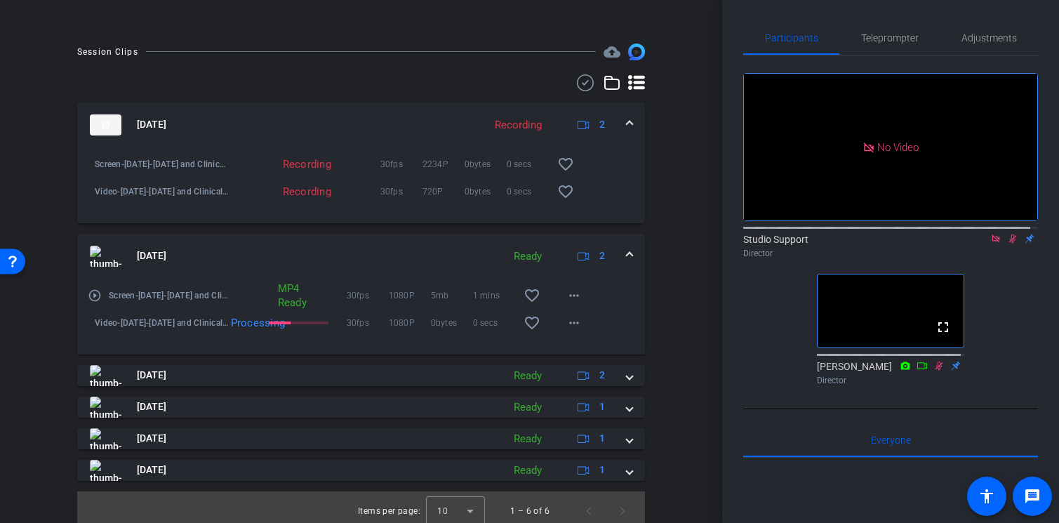
scroll to position [782, 0]
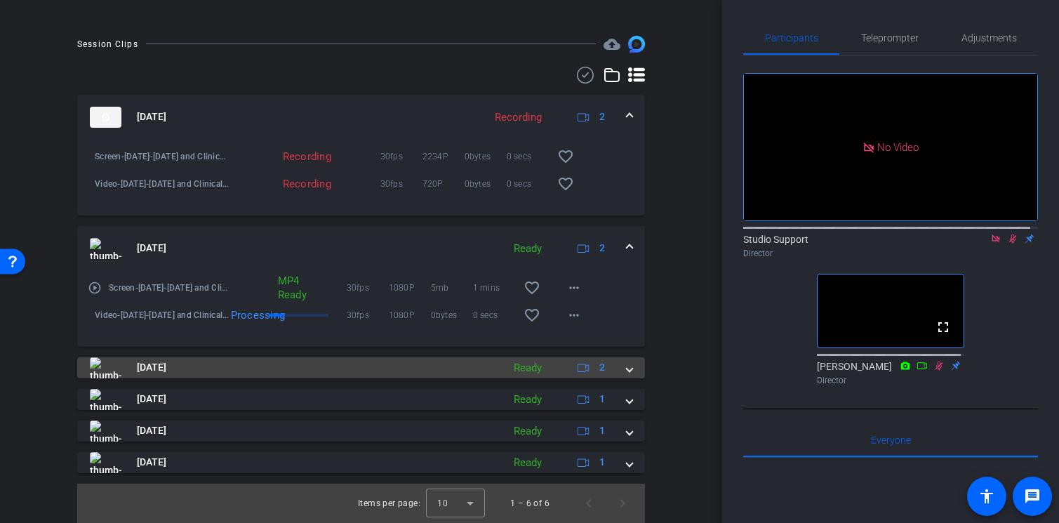
click at [627, 373] on span at bounding box center [630, 367] width 6 height 15
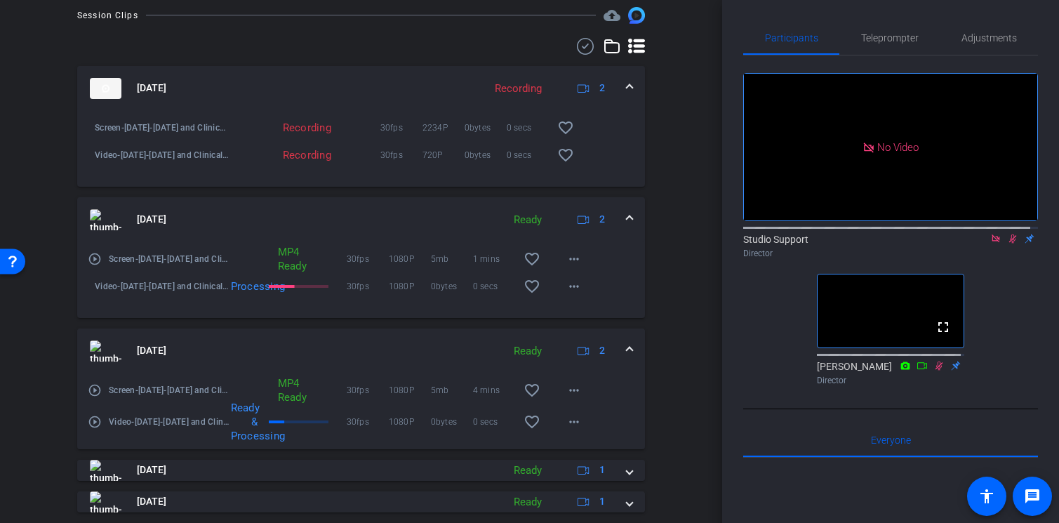
scroll to position [824, 0]
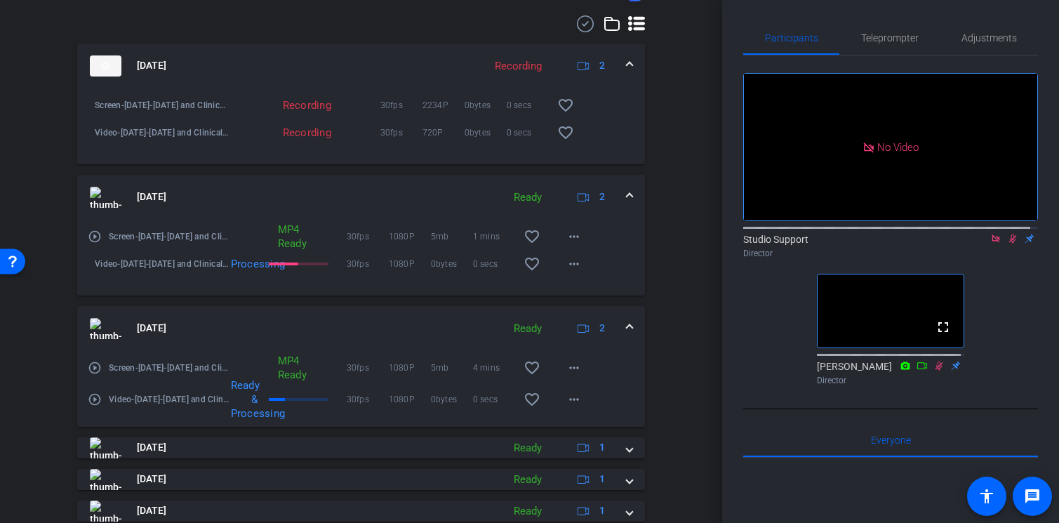
click at [94, 375] on mat-icon "play_circle_outline" at bounding box center [95, 368] width 14 height 14
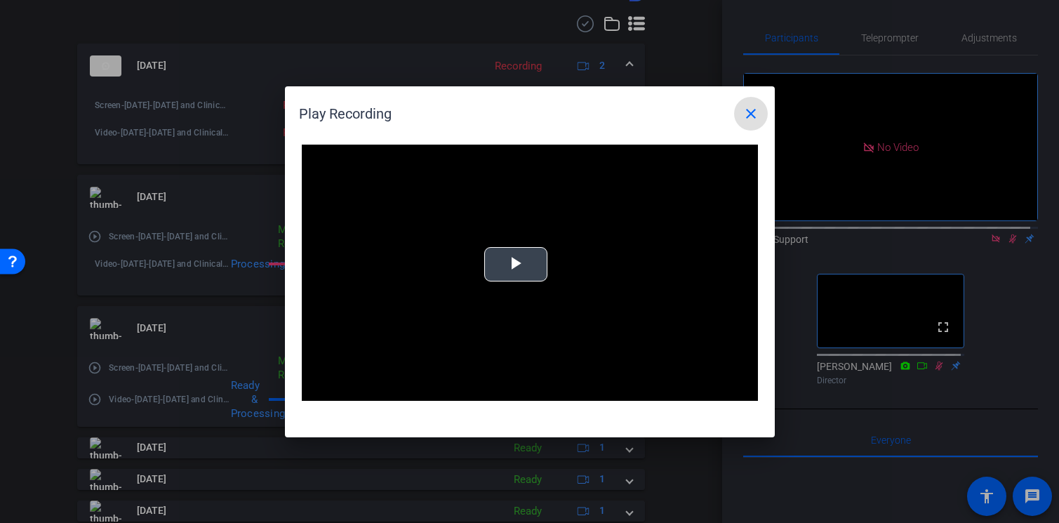
click at [553, 257] on video "Video Player" at bounding box center [530, 273] width 456 height 257
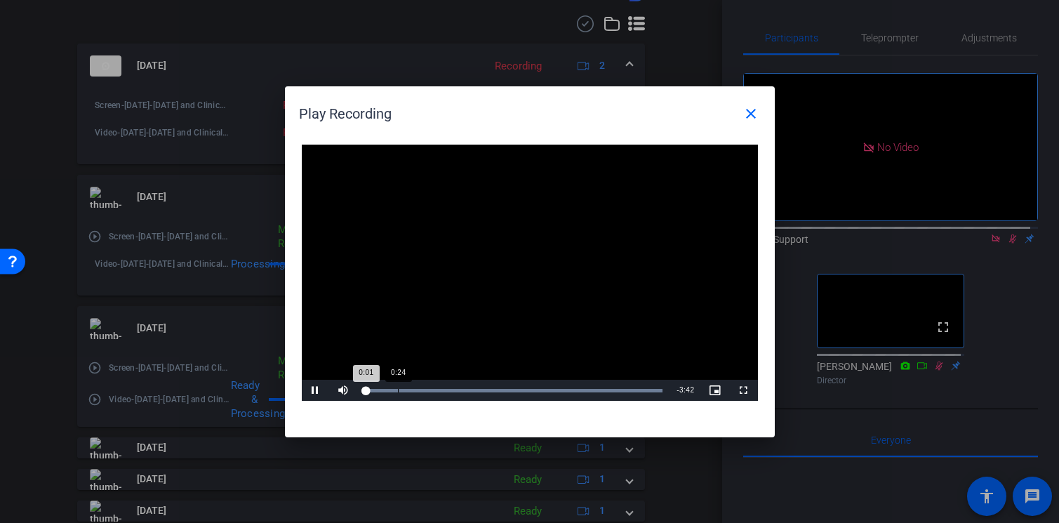
click at [397, 388] on div "Loaded : 100.00% 0:24 0:01" at bounding box center [514, 390] width 312 height 21
click at [465, 390] on div "Loaded : 100.00% 1:14 1:14" at bounding box center [514, 391] width 298 height 4
click at [544, 394] on div "Loaded : 100.00% 2:14 1:15" at bounding box center [514, 390] width 312 height 21
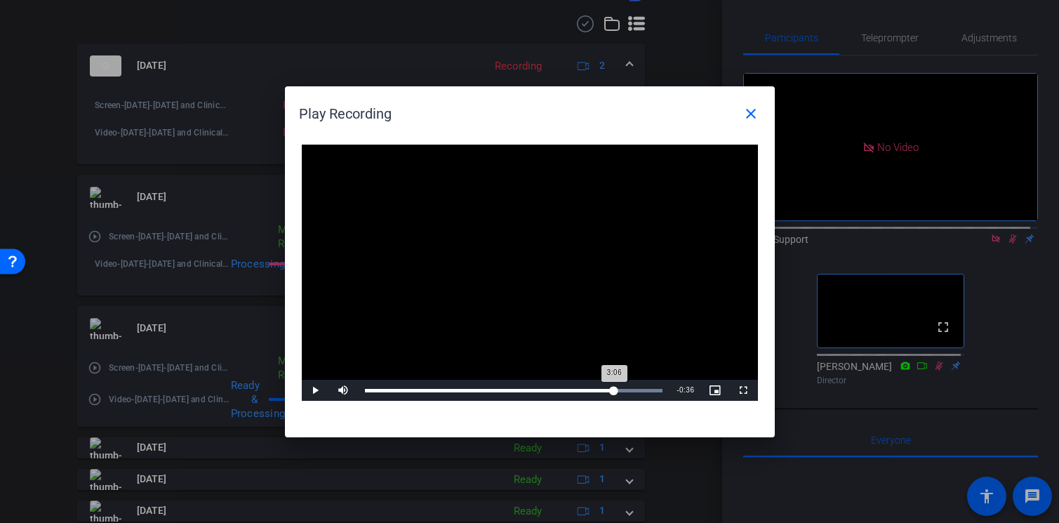
click at [614, 389] on div "Loaded : 100.00% 3:06 3:06" at bounding box center [514, 391] width 298 height 4
click at [637, 389] on div "Loaded : 100.00% 3:23 3:23" at bounding box center [514, 391] width 298 height 4
click at [754, 121] on mat-icon "close" at bounding box center [750, 113] width 17 height 17
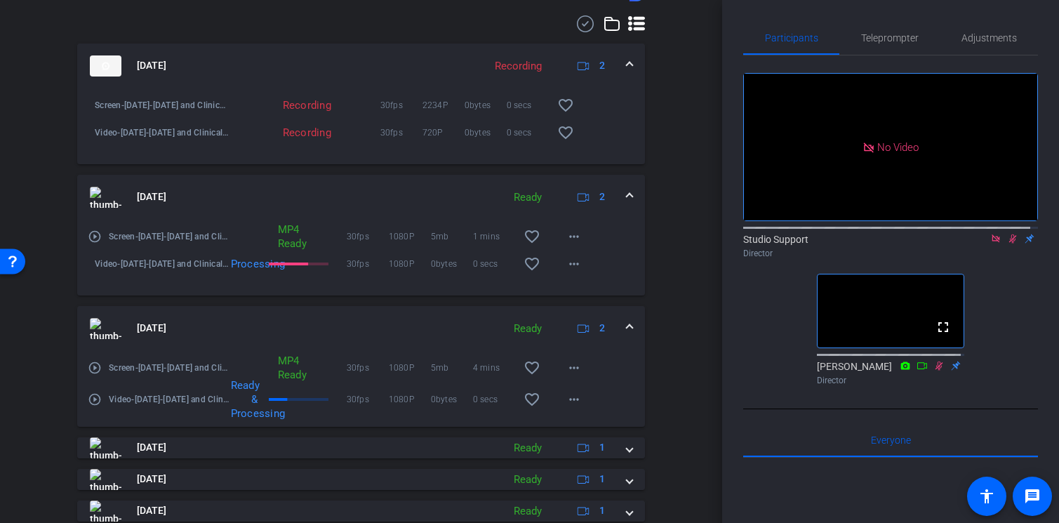
click at [627, 335] on span at bounding box center [630, 328] width 6 height 15
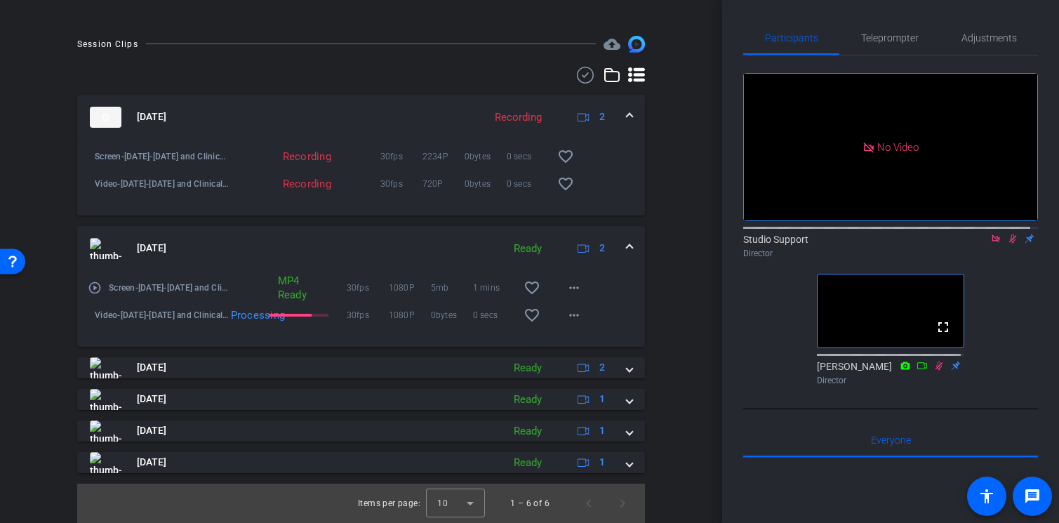
click at [627, 247] on span at bounding box center [630, 248] width 6 height 15
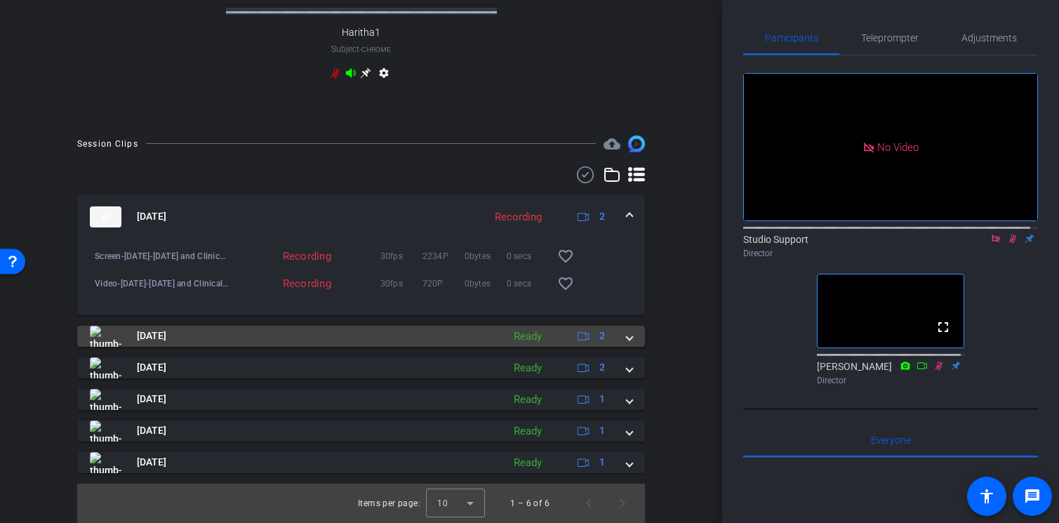
click at [629, 333] on mat-expansion-panel-header "[DATE] Ready 2" at bounding box center [361, 336] width 568 height 21
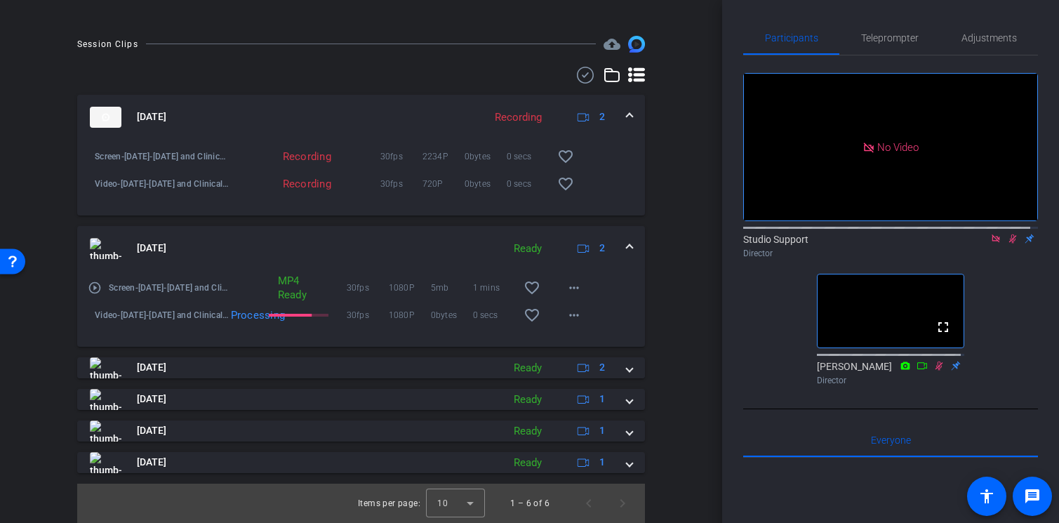
scroll to position [785, 0]
click at [95, 287] on mat-icon "play_circle_outline" at bounding box center [95, 288] width 14 height 14
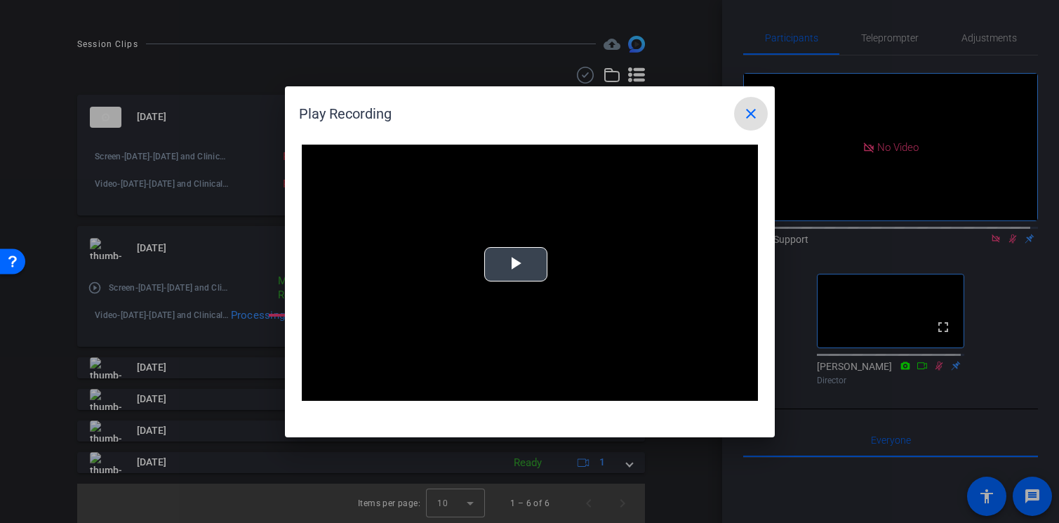
click at [503, 274] on div "Video Player is loading. Play Video Play Mute Current Time 0:00 / Duration -:- …" at bounding box center [530, 273] width 456 height 257
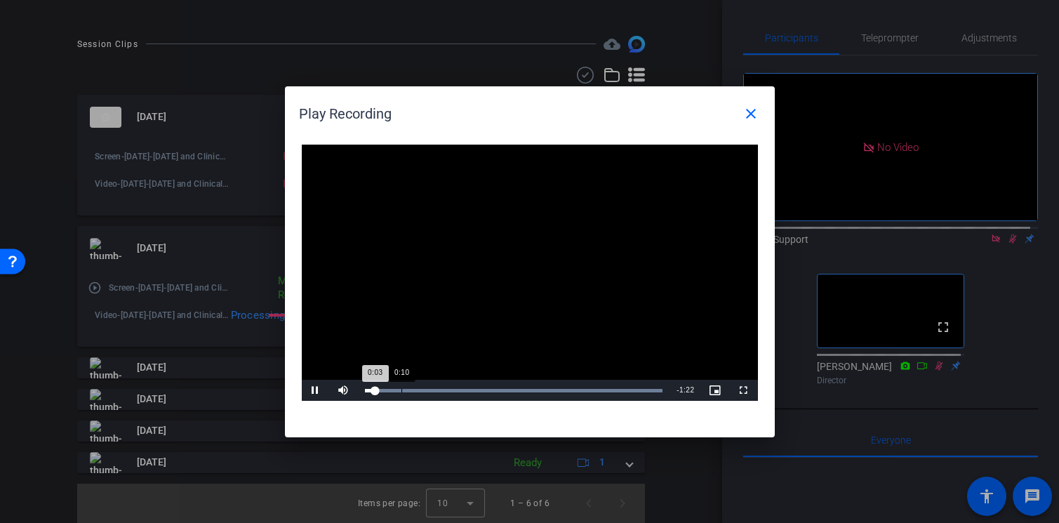
click at [401, 389] on div "Loaded : 100.00% 0:10 0:03" at bounding box center [514, 391] width 298 height 4
click at [444, 387] on div "Loaded : 100.00% 0:22 0:22" at bounding box center [514, 390] width 312 height 21
click at [532, 392] on div "Loaded : 100.00% 0:47 0:23" at bounding box center [514, 391] width 298 height 4
click at [606, 385] on div "Loaded : 100.00% 1:08 0:50" at bounding box center [514, 390] width 312 height 21
click at [751, 119] on mat-icon "close" at bounding box center [750, 113] width 17 height 17
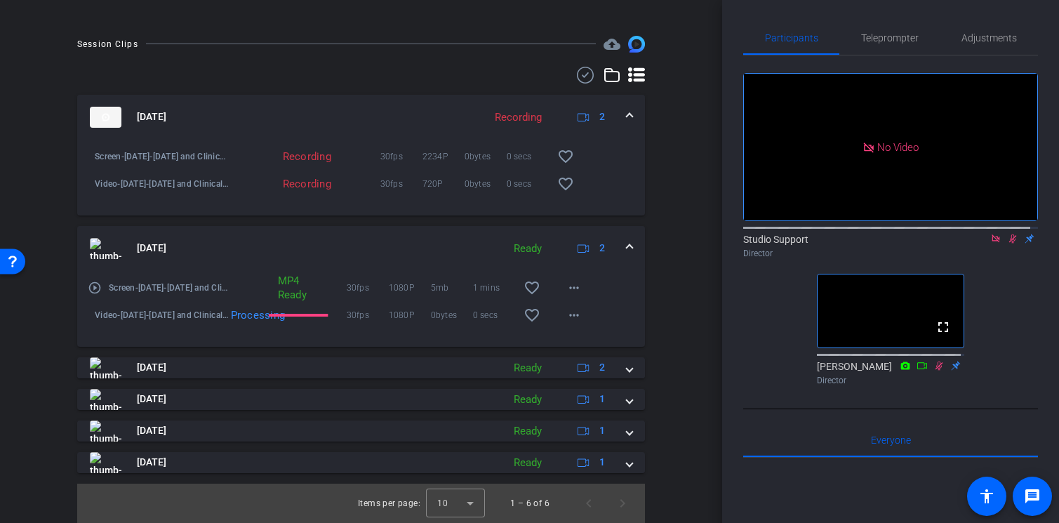
click at [625, 251] on mat-expansion-panel-header "[DATE] Ready 2" at bounding box center [361, 248] width 568 height 45
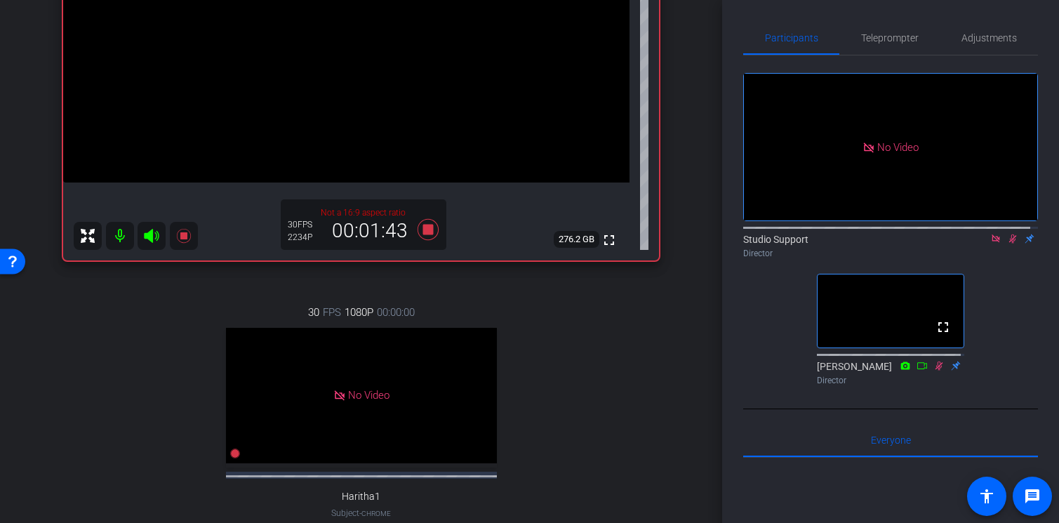
scroll to position [11, 0]
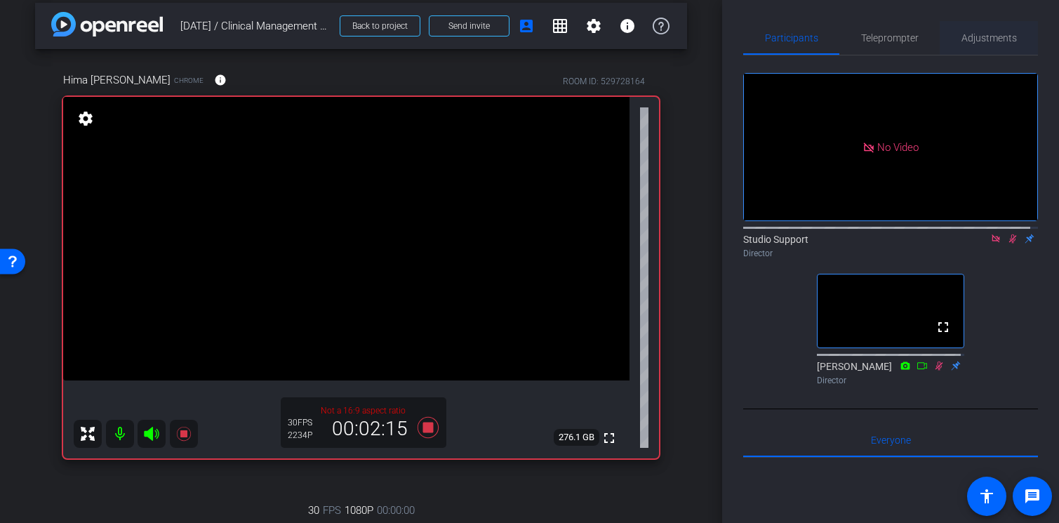
click at [996, 39] on span "Adjustments" at bounding box center [988, 38] width 55 height 10
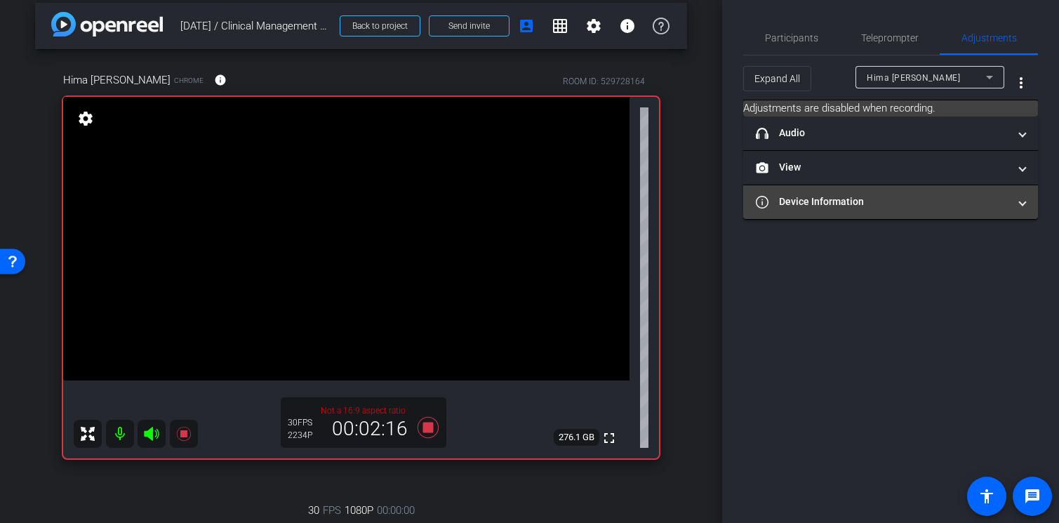
click at [982, 201] on mat-panel-title "Device Information" at bounding box center [882, 201] width 253 height 15
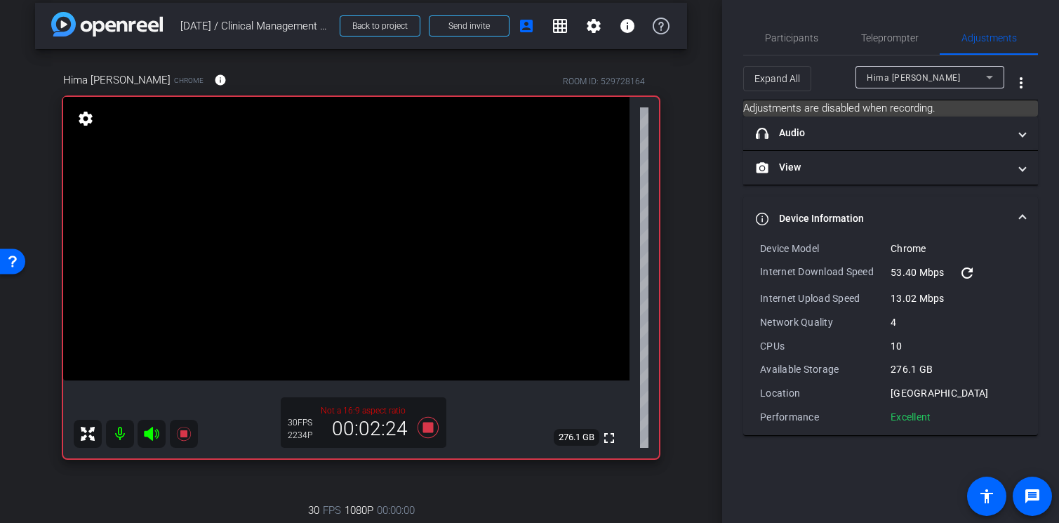
click at [1024, 215] on span at bounding box center [1023, 218] width 6 height 15
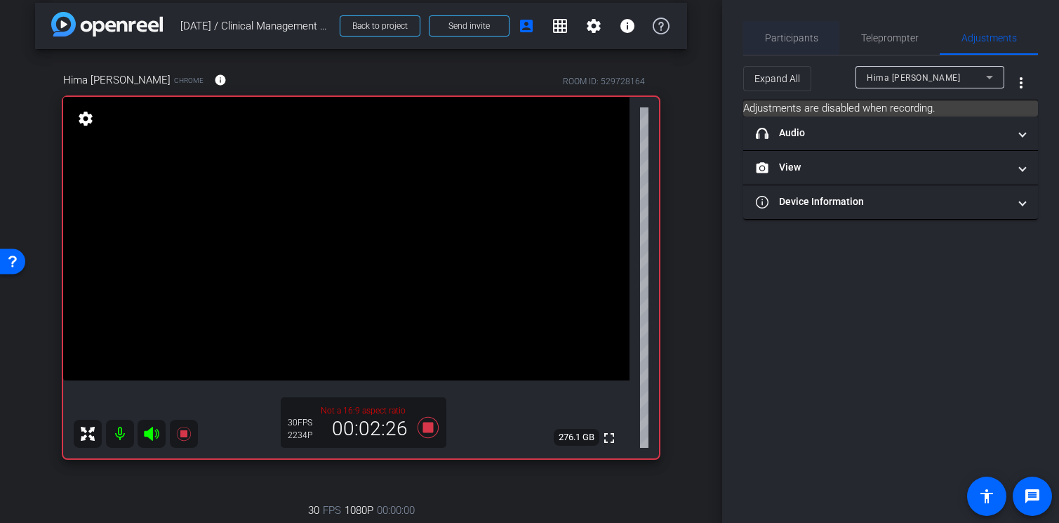
click at [822, 41] on div "Participants" at bounding box center [791, 38] width 96 height 34
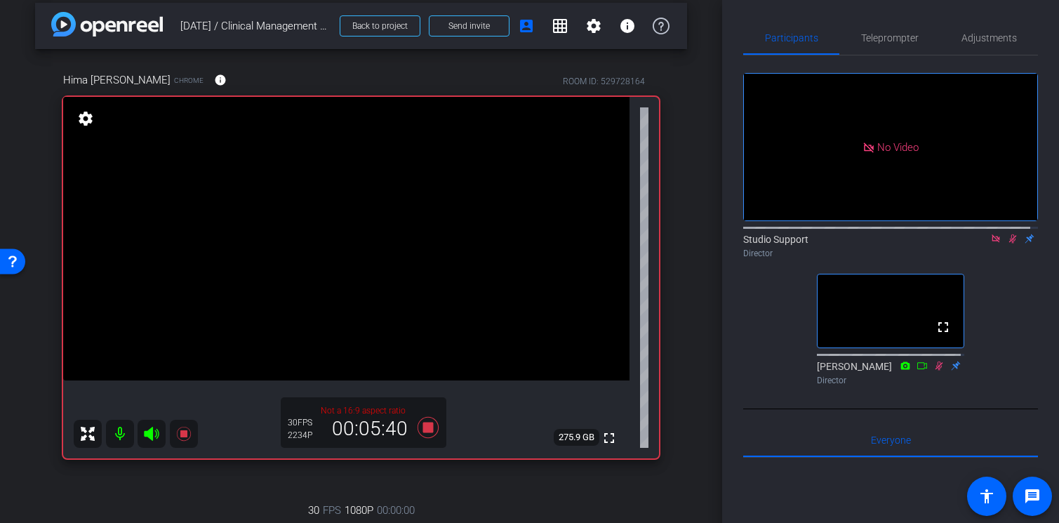
click at [1009, 234] on icon at bounding box center [1013, 238] width 8 height 9
click at [425, 427] on icon at bounding box center [427, 426] width 21 height 21
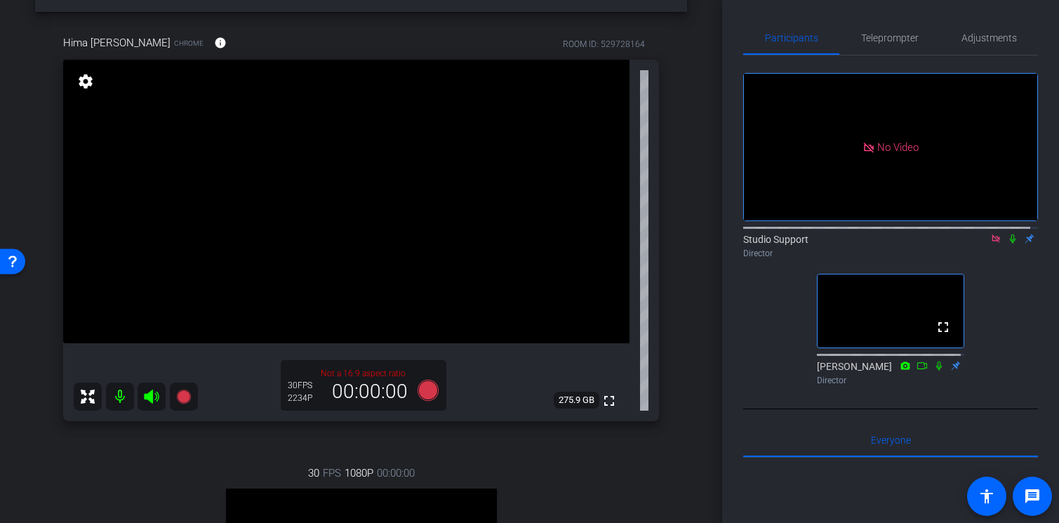
scroll to position [53, 0]
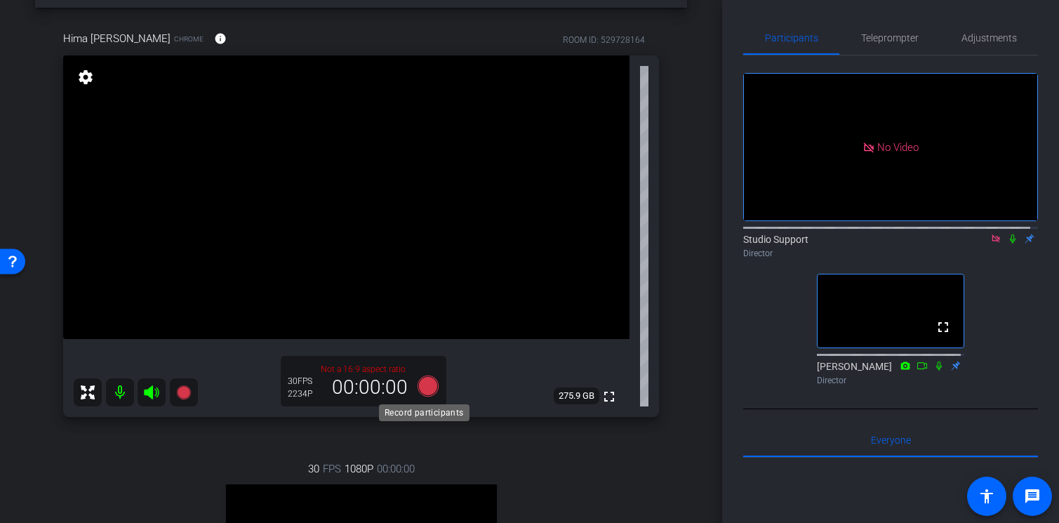
click at [427, 387] on icon at bounding box center [427, 385] width 21 height 21
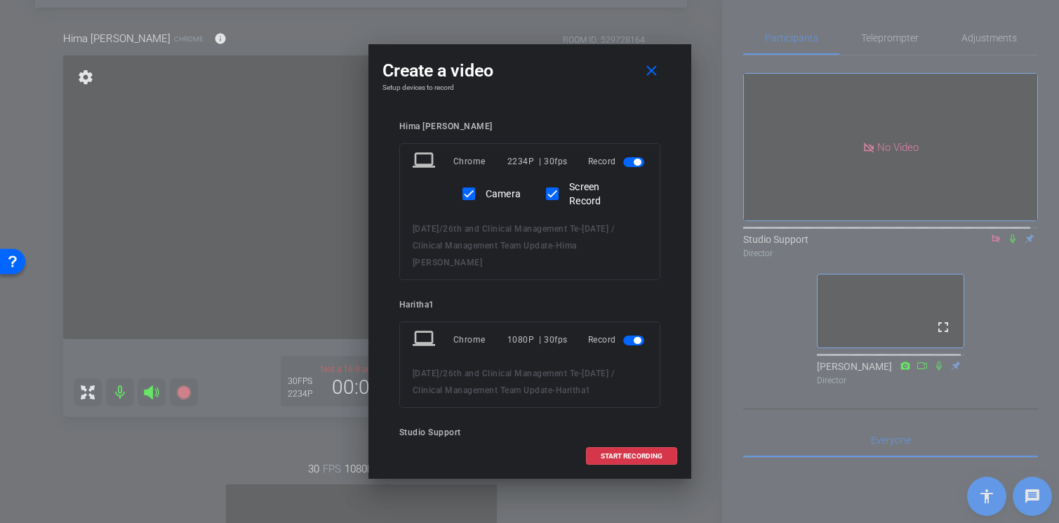
click at [623, 342] on span "button" at bounding box center [633, 340] width 21 height 10
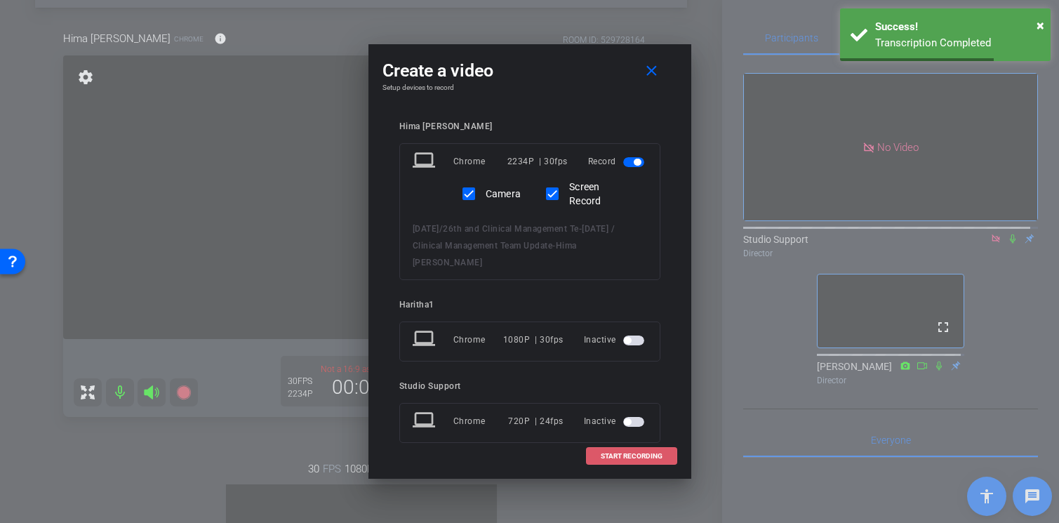
click at [643, 458] on span "START RECORDING" at bounding box center [632, 456] width 62 height 7
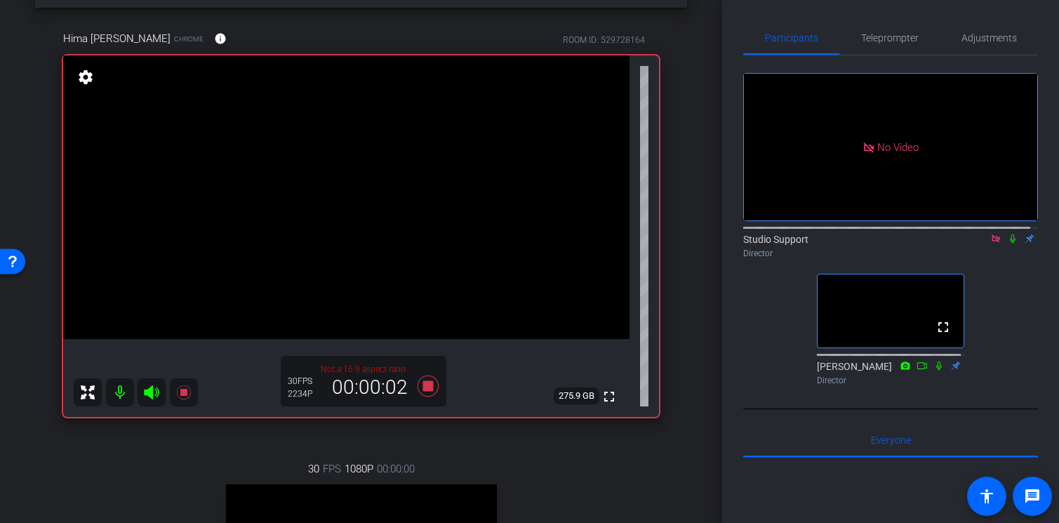
click at [1008, 234] on icon at bounding box center [1012, 239] width 11 height 10
click at [423, 389] on icon at bounding box center [427, 385] width 21 height 21
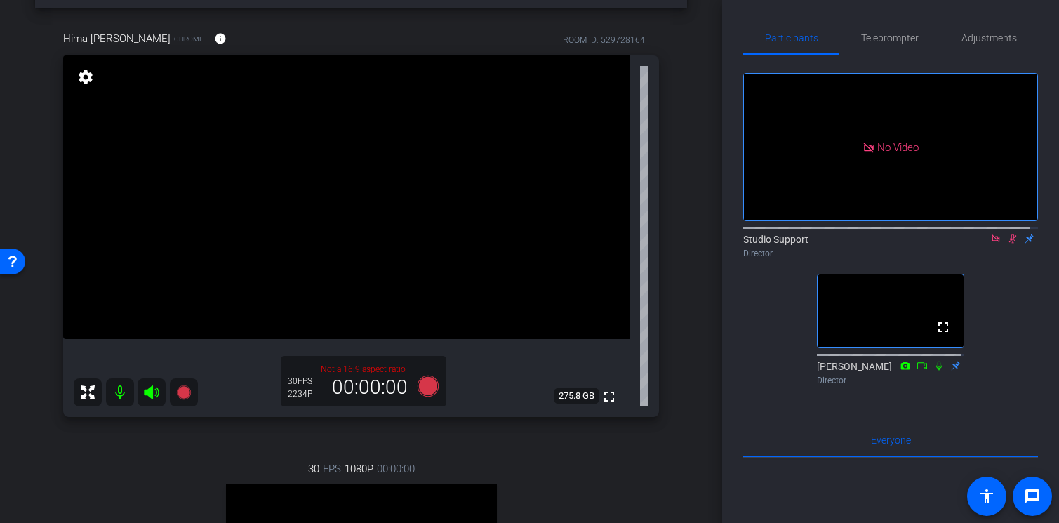
click at [1007, 234] on icon at bounding box center [1012, 239] width 11 height 10
click at [991, 234] on icon at bounding box center [995, 238] width 8 height 8
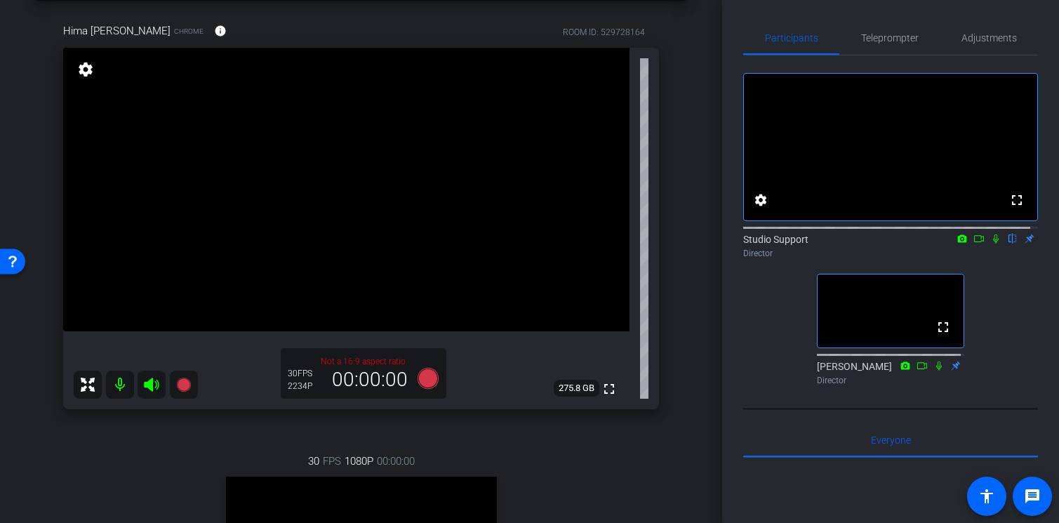
scroll to position [78, 0]
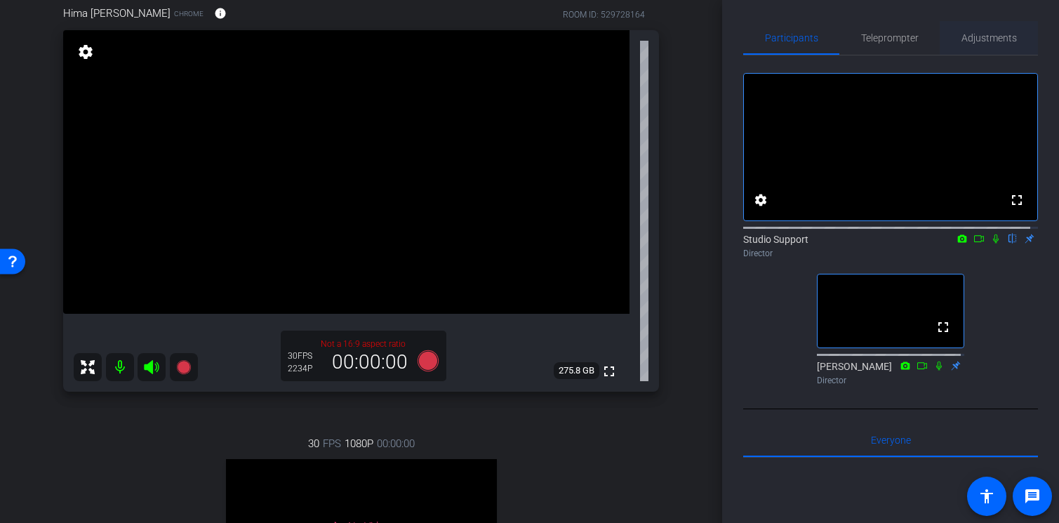
click at [977, 37] on span "Adjustments" at bounding box center [988, 38] width 55 height 10
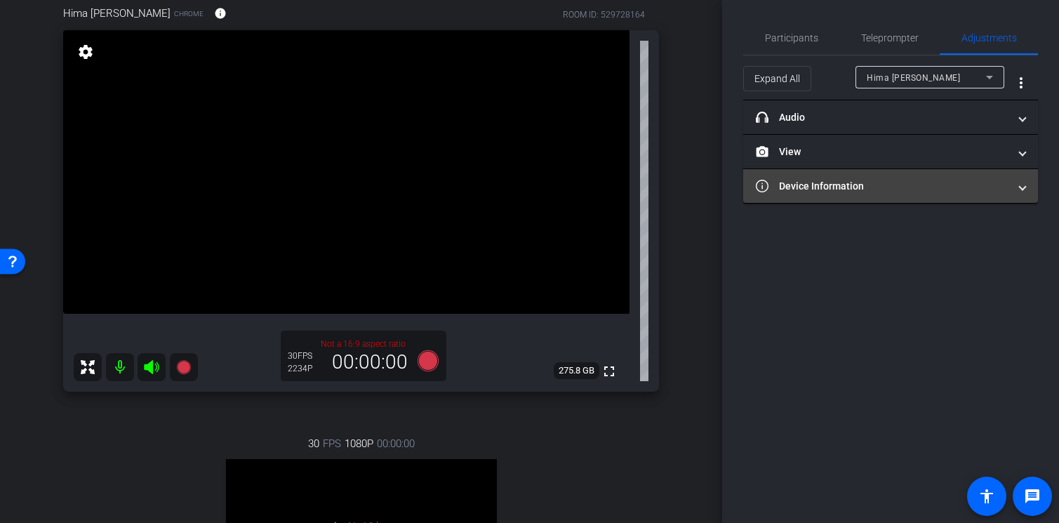
click at [908, 178] on mat-expansion-panel-header "Device Information" at bounding box center [890, 186] width 295 height 34
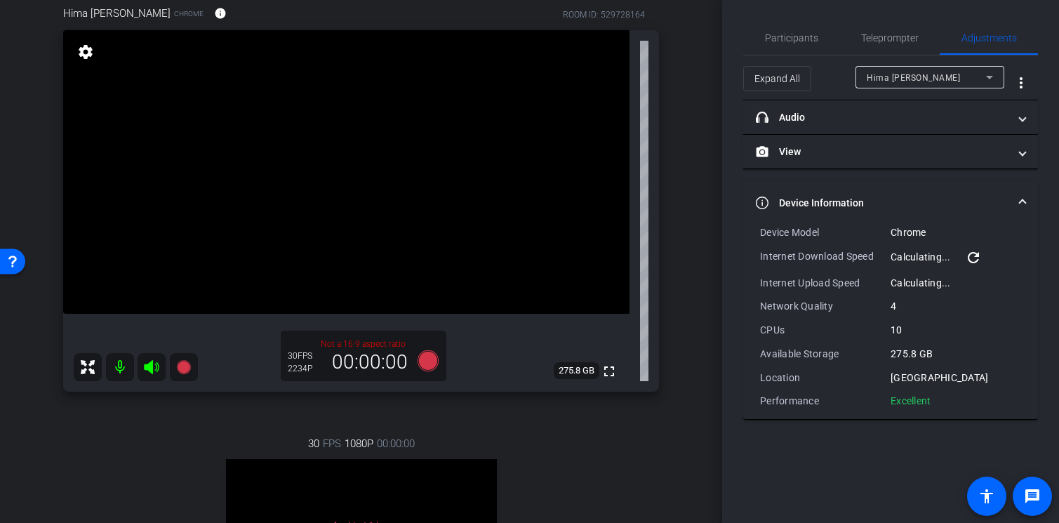
click at [973, 256] on mat-icon "refresh" at bounding box center [973, 257] width 17 height 17
click at [792, 39] on span "Participants" at bounding box center [791, 38] width 53 height 10
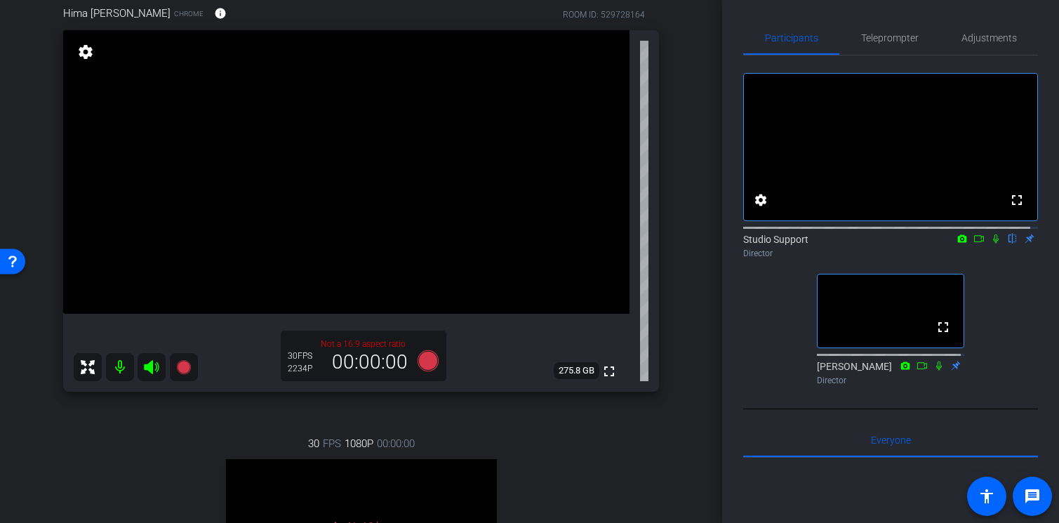
click at [975, 242] on icon at bounding box center [979, 238] width 10 height 7
click at [1007, 243] on icon at bounding box center [1012, 239] width 11 height 10
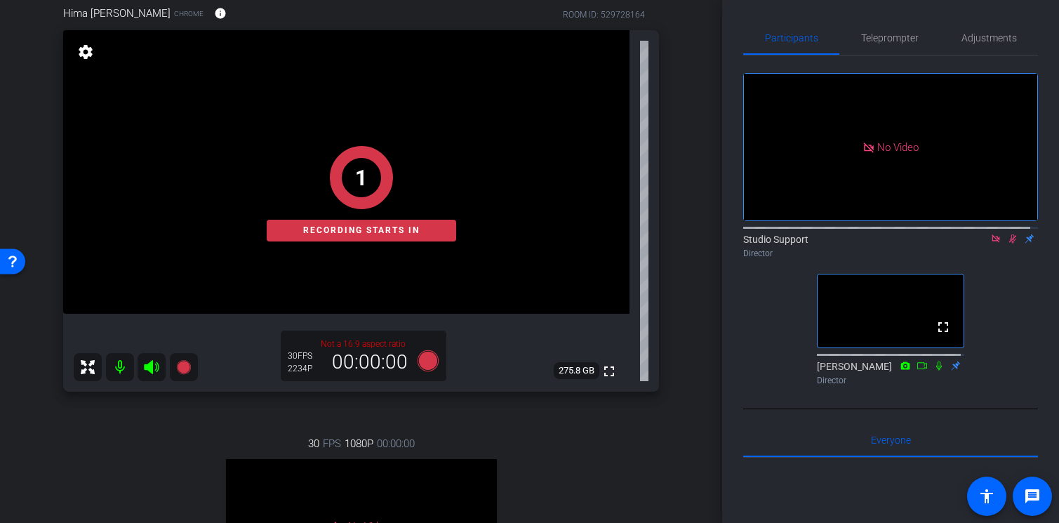
click at [991, 242] on icon at bounding box center [995, 238] width 8 height 8
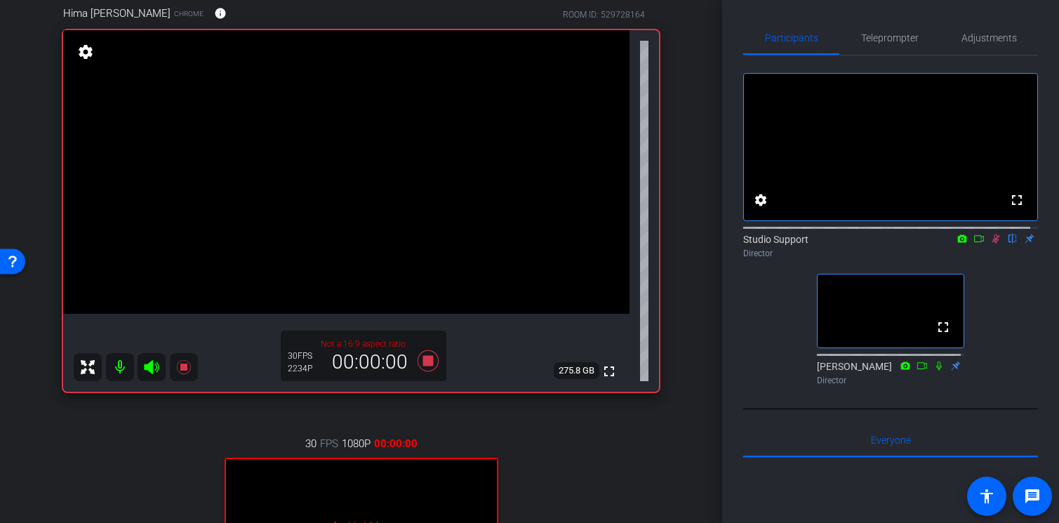
click at [975, 242] on icon at bounding box center [979, 238] width 10 height 7
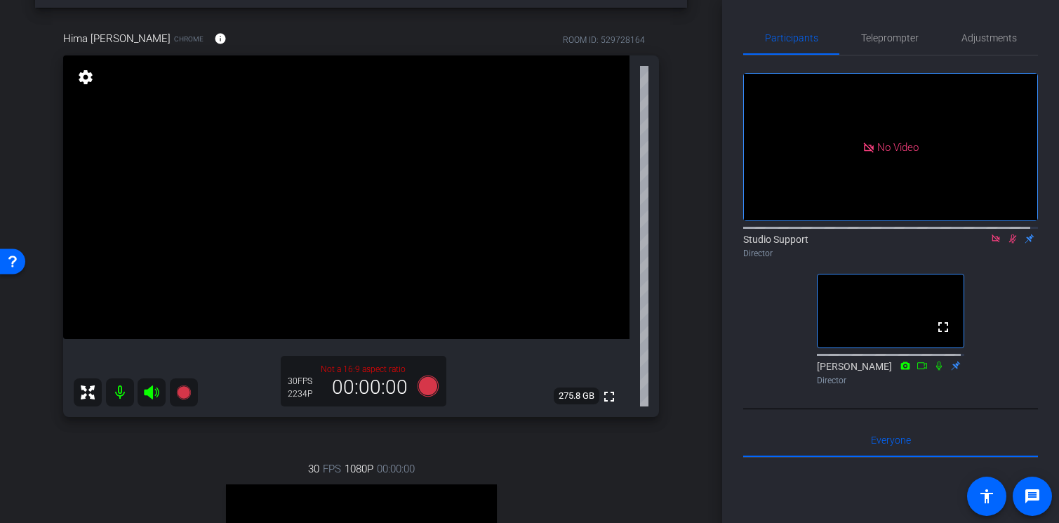
scroll to position [63, 0]
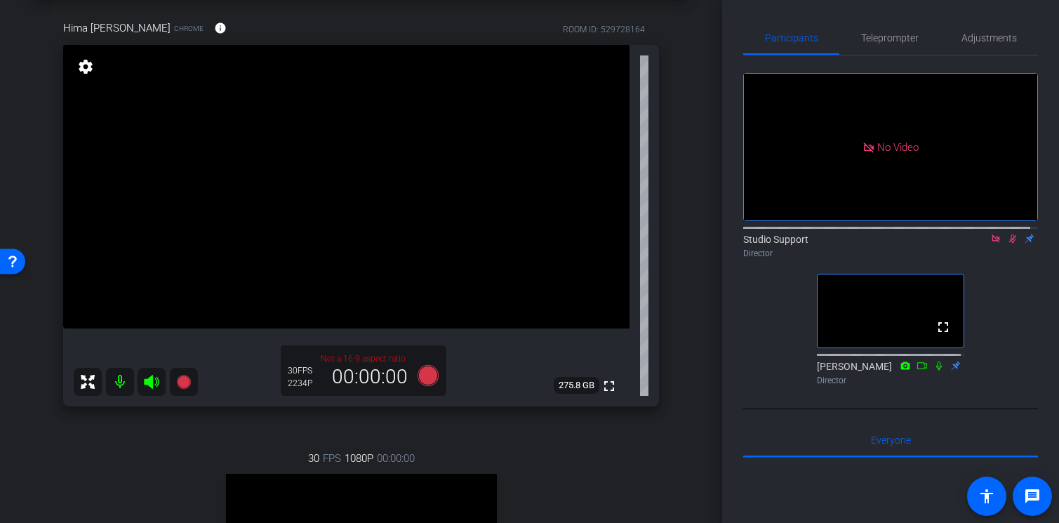
click at [991, 242] on icon at bounding box center [995, 238] width 8 height 8
click at [992, 243] on icon at bounding box center [996, 238] width 8 height 9
click at [985, 38] on span "Adjustments" at bounding box center [988, 38] width 55 height 10
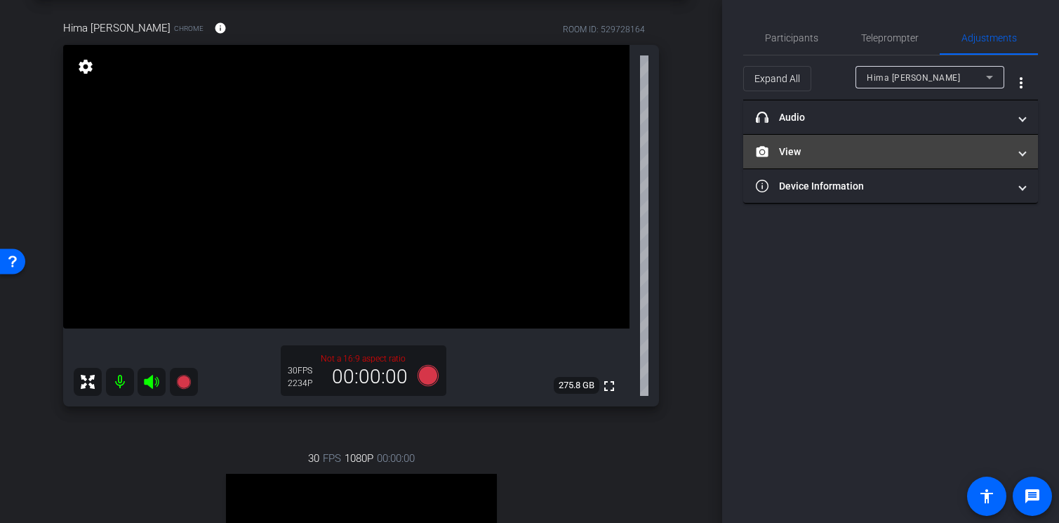
click at [904, 159] on mat-expansion-panel-header "View" at bounding box center [890, 152] width 295 height 34
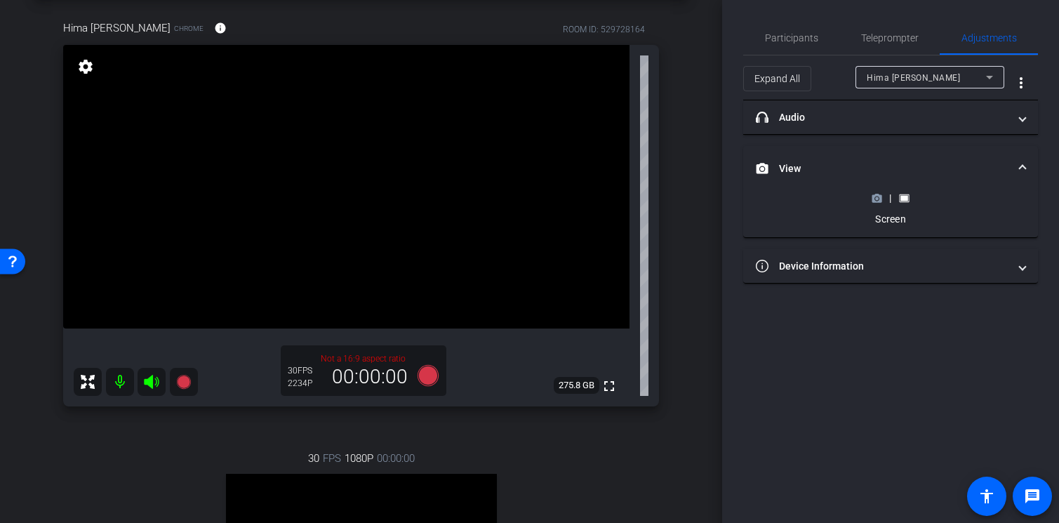
click at [1017, 164] on span "View" at bounding box center [888, 168] width 264 height 15
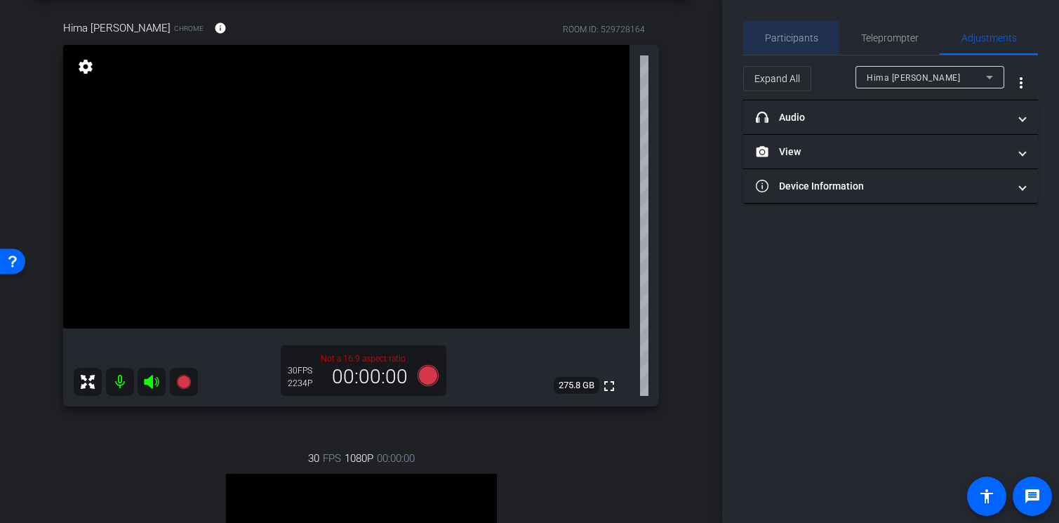
click at [795, 44] on span "Participants" at bounding box center [791, 38] width 53 height 34
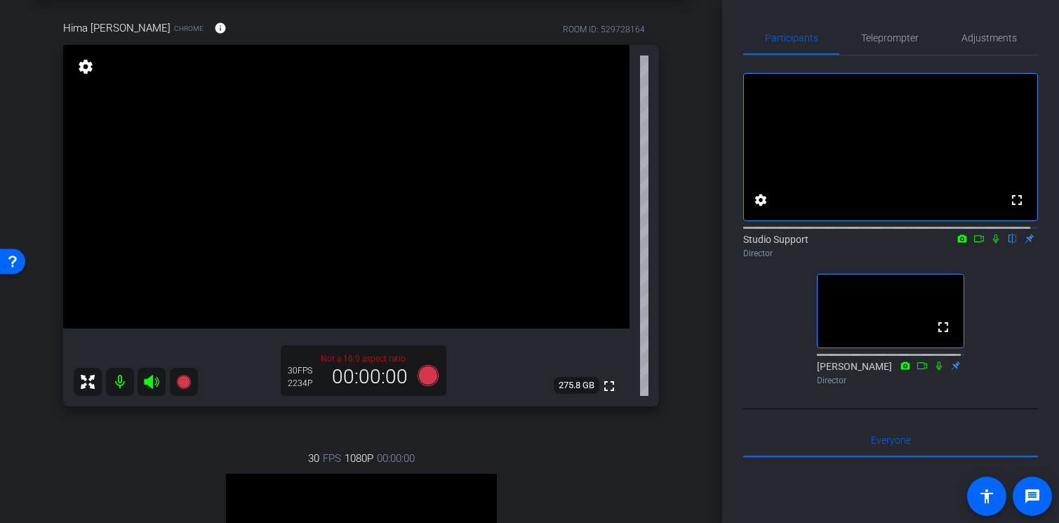
click at [990, 243] on icon at bounding box center [995, 239] width 11 height 10
click at [973, 243] on icon at bounding box center [978, 239] width 11 height 10
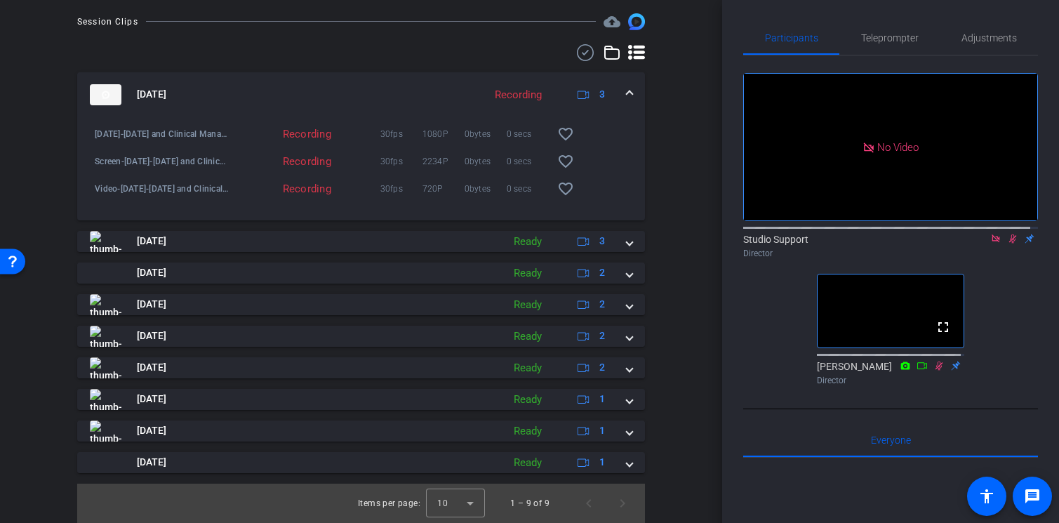
scroll to position [805, 0]
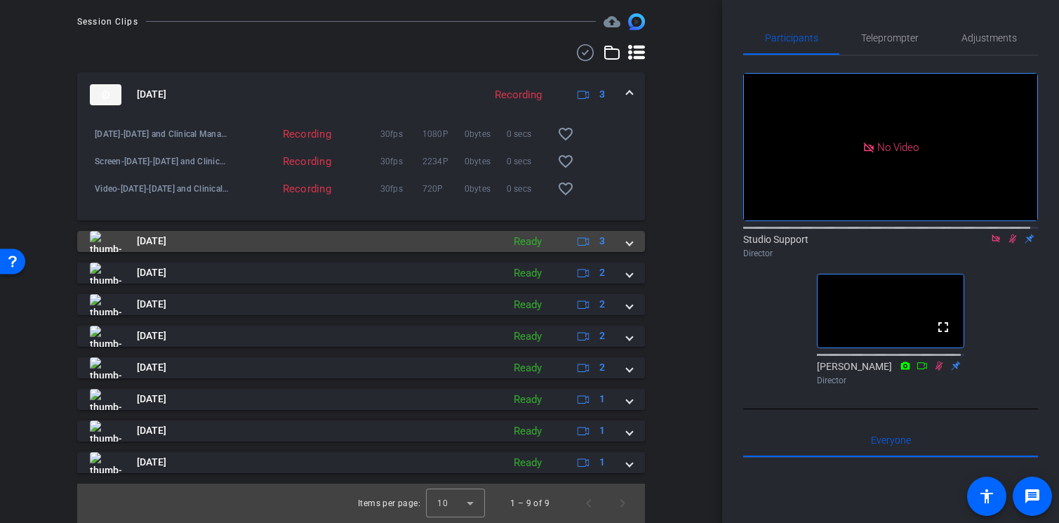
click at [627, 243] on span at bounding box center [630, 241] width 6 height 15
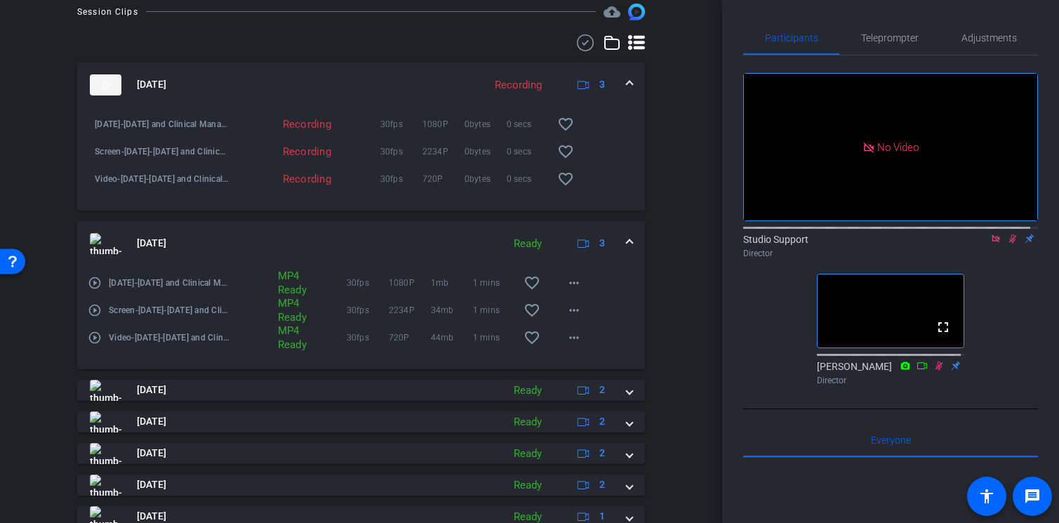
click at [622, 243] on mat-expansion-panel-header "[DATE] Ready 3" at bounding box center [361, 243] width 568 height 45
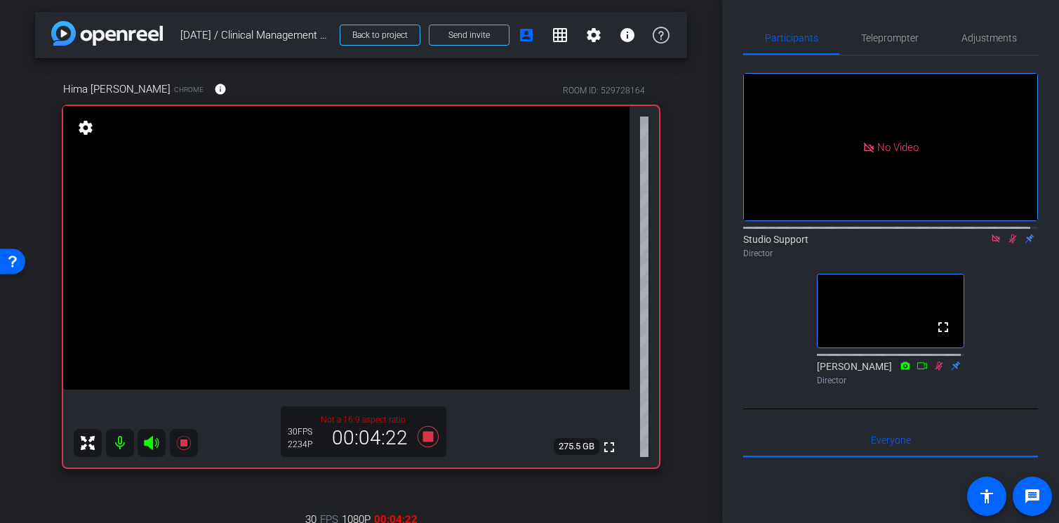
scroll to position [3, 0]
click at [990, 243] on icon at bounding box center [995, 239] width 11 height 10
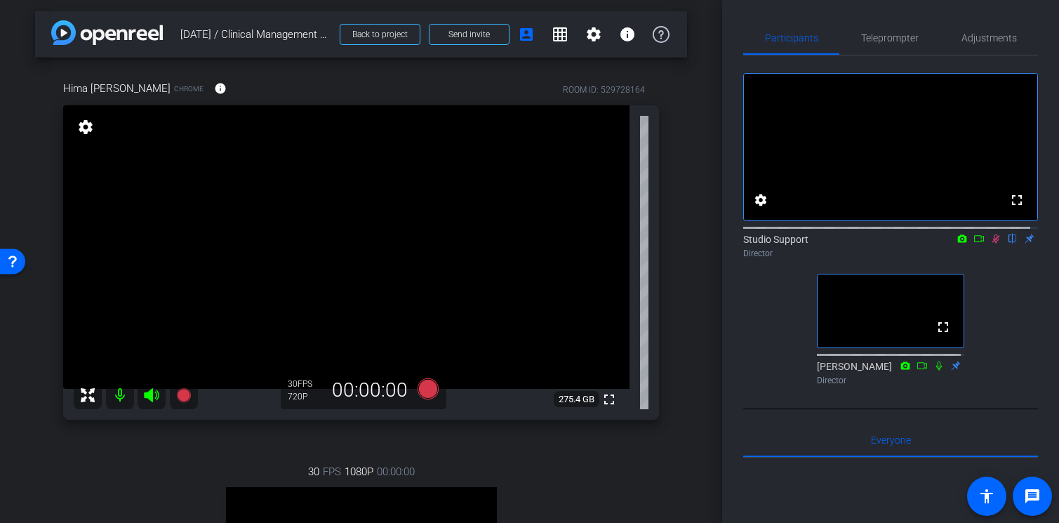
drag, startPoint x: 990, startPoint y: 252, endPoint x: 996, endPoint y: 288, distance: 36.3
click at [996, 288] on div "fullscreen settings Studio Support flip Director fullscreen [PERSON_NAME] Direc…" at bounding box center [890, 222] width 295 height 335
click at [992, 243] on icon at bounding box center [996, 238] width 8 height 9
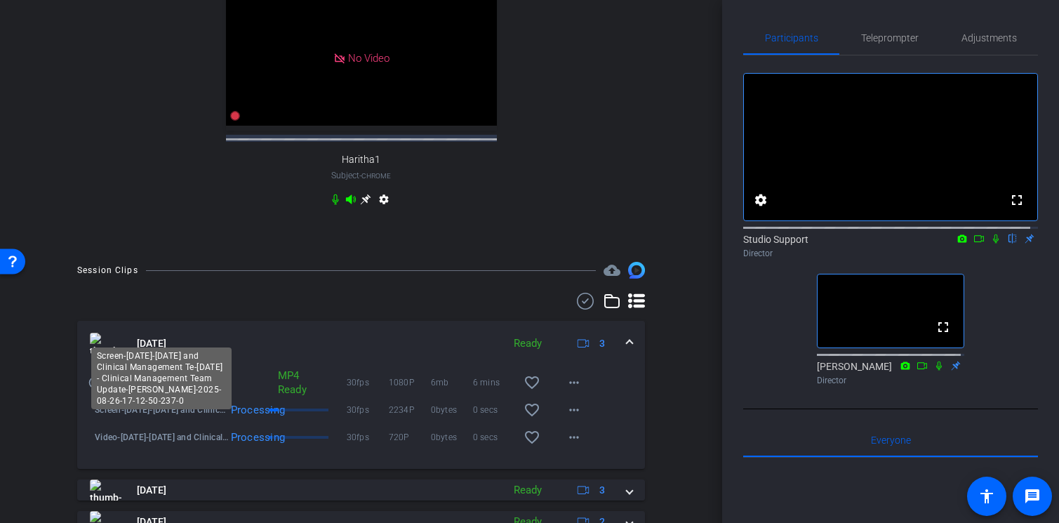
scroll to position [500, 0]
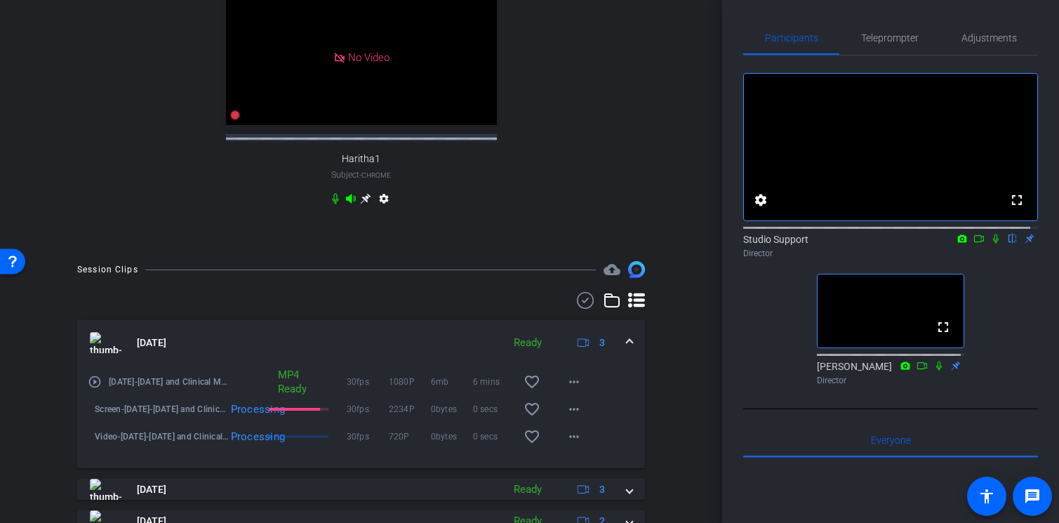
click at [91, 389] on mat-icon "play_circle_outline" at bounding box center [95, 382] width 14 height 14
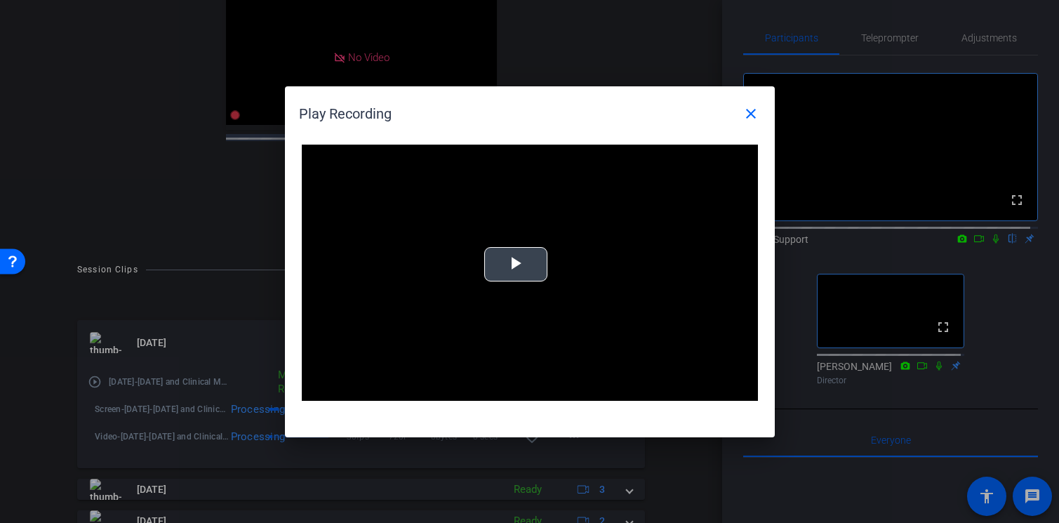
click at [516, 264] on span "Video Player" at bounding box center [516, 264] width 0 height 0
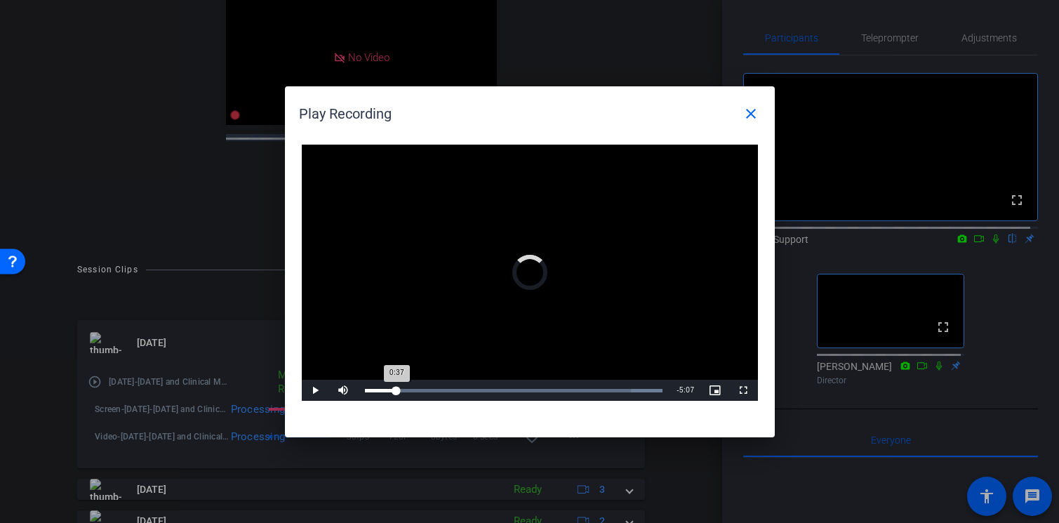
click at [396, 389] on div "Loaded : 100.00% 0:37 0:37" at bounding box center [514, 391] width 298 height 4
click at [464, 386] on div "Loaded : 100.00% 1:52 0:37" at bounding box center [514, 390] width 312 height 21
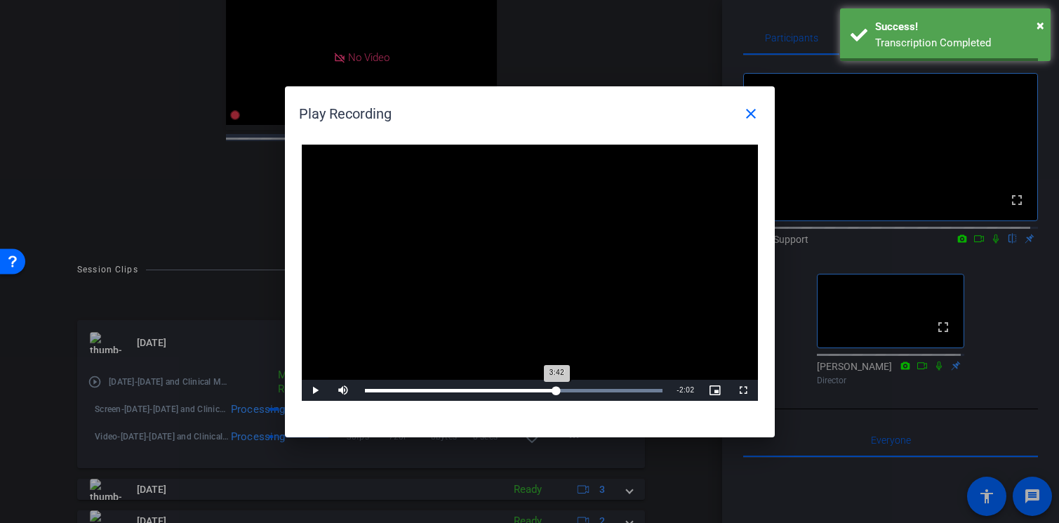
click at [556, 387] on div "Loaded : 100.00% 3:42 3:42" at bounding box center [514, 390] width 312 height 21
click at [615, 389] on div "Loaded : 100.00% 4:44 3:42" at bounding box center [514, 391] width 298 height 4
click at [646, 387] on div "Loaded : 100.00% 5:20 4:49" at bounding box center [514, 390] width 312 height 21
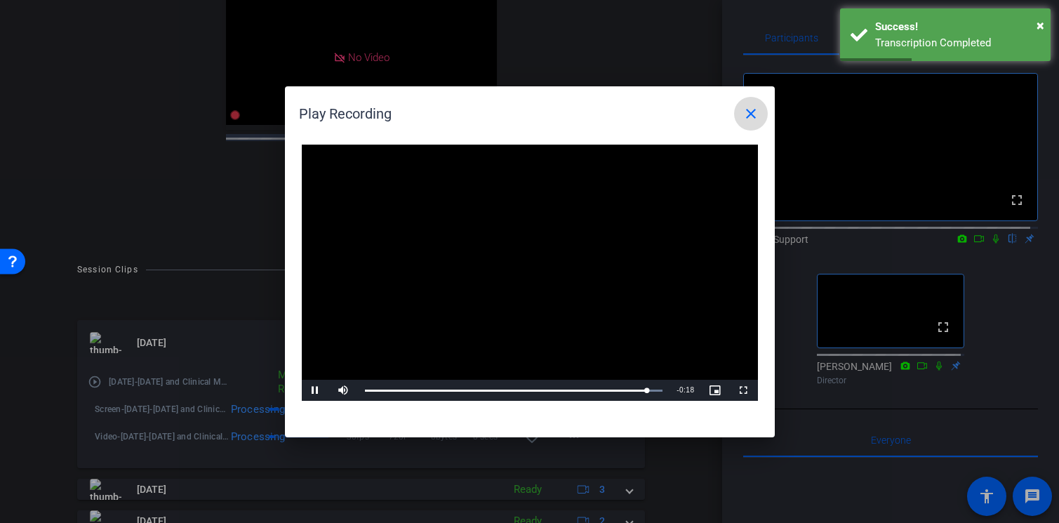
click at [756, 119] on mat-icon "close" at bounding box center [750, 113] width 17 height 17
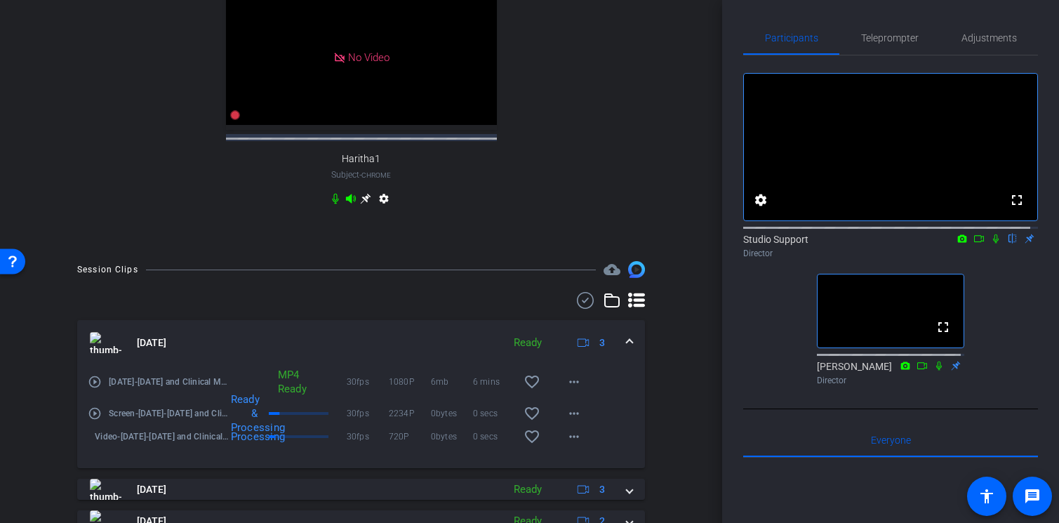
click at [991, 243] on icon at bounding box center [995, 239] width 11 height 10
click at [94, 420] on mat-icon "play_circle_outline" at bounding box center [95, 413] width 14 height 14
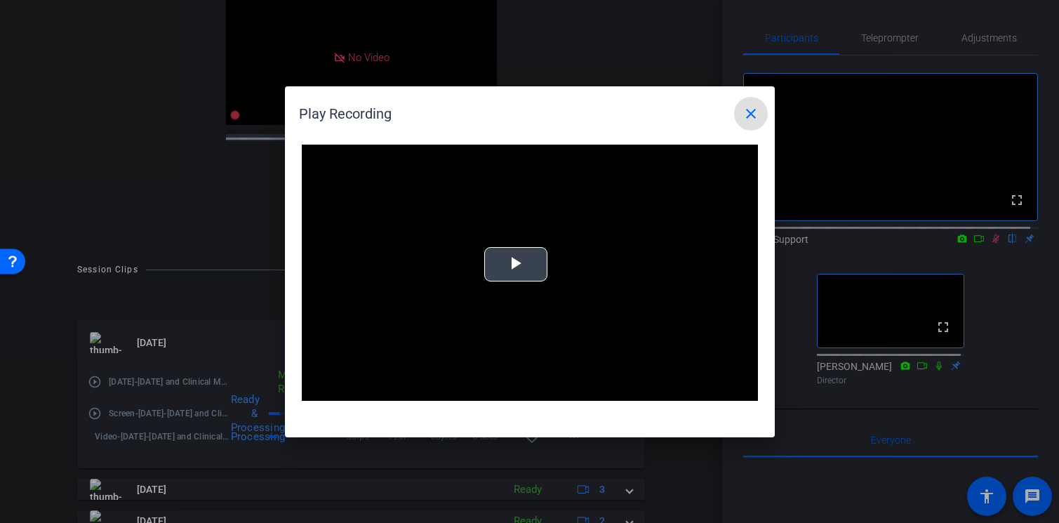
click at [549, 268] on video "Video Player" at bounding box center [530, 273] width 456 height 257
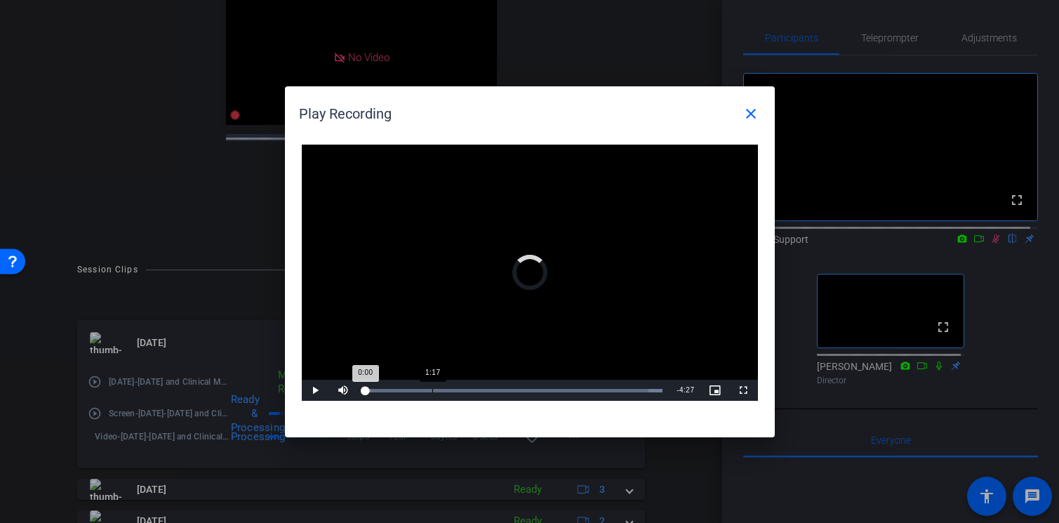
click at [432, 389] on div "1:17" at bounding box center [432, 391] width 1 height 4
click at [494, 389] on div "Loaded : 100.00% 2:30 1:18" at bounding box center [514, 391] width 298 height 4
click at [580, 387] on div "Loaded : 100.00% 4:02 2:30" at bounding box center [514, 390] width 312 height 21
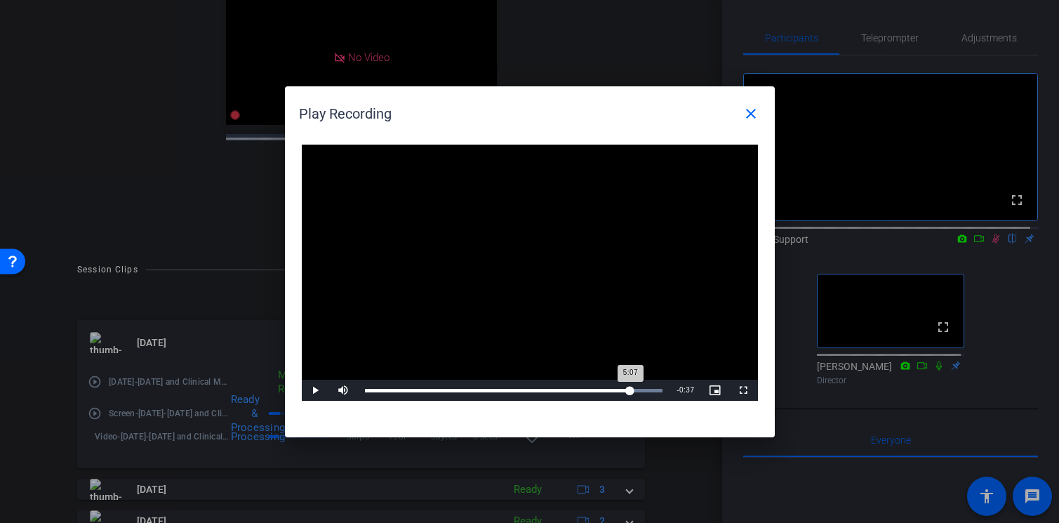
click at [630, 387] on div "Loaded : 100.00% 5:07 5:07" at bounding box center [514, 390] width 312 height 21
click at [758, 119] on mat-icon "close" at bounding box center [750, 113] width 17 height 17
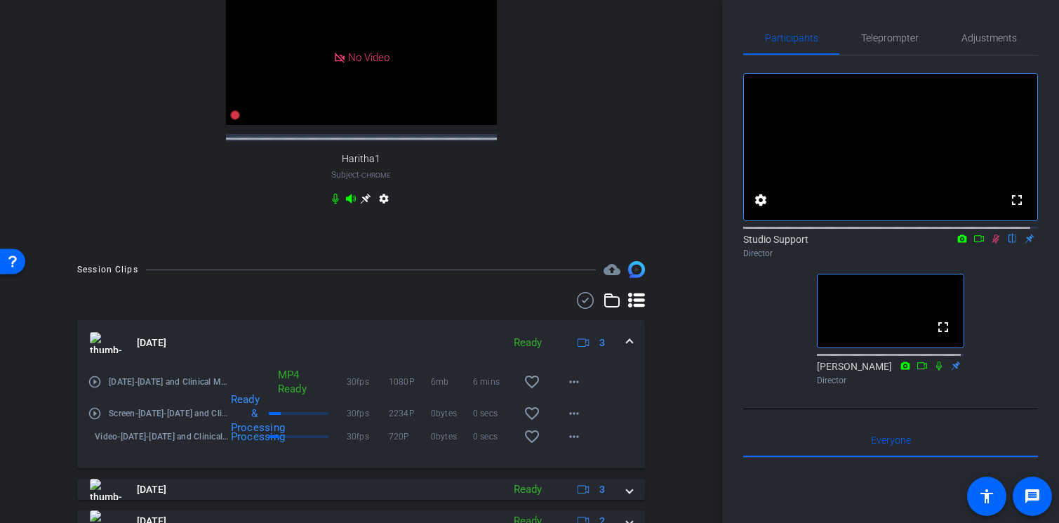
click at [53, 441] on div "Session Clips cloud_upload [DATE] Ready 3 play_circle_outline [DATE]-[DATE] and…" at bounding box center [361, 515] width 652 height 509
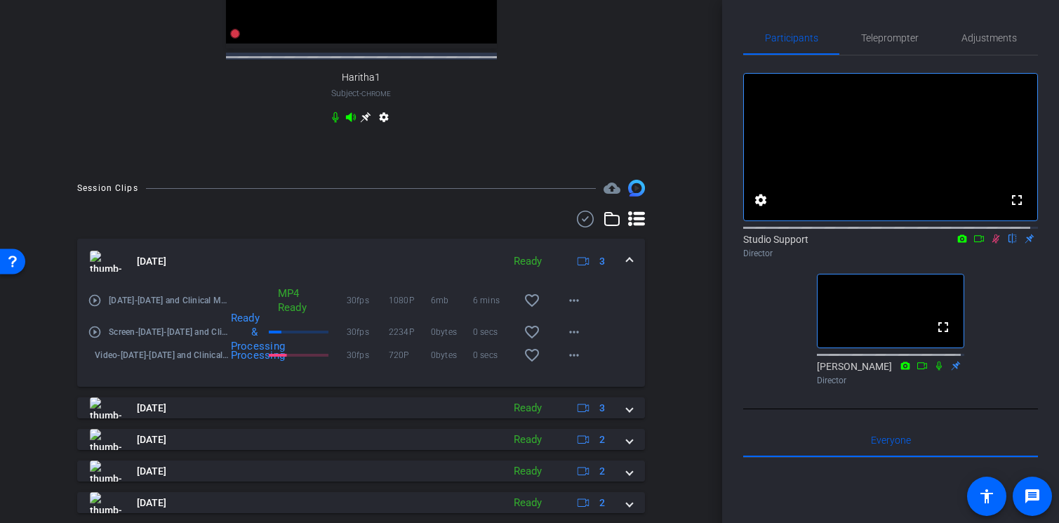
scroll to position [601, 0]
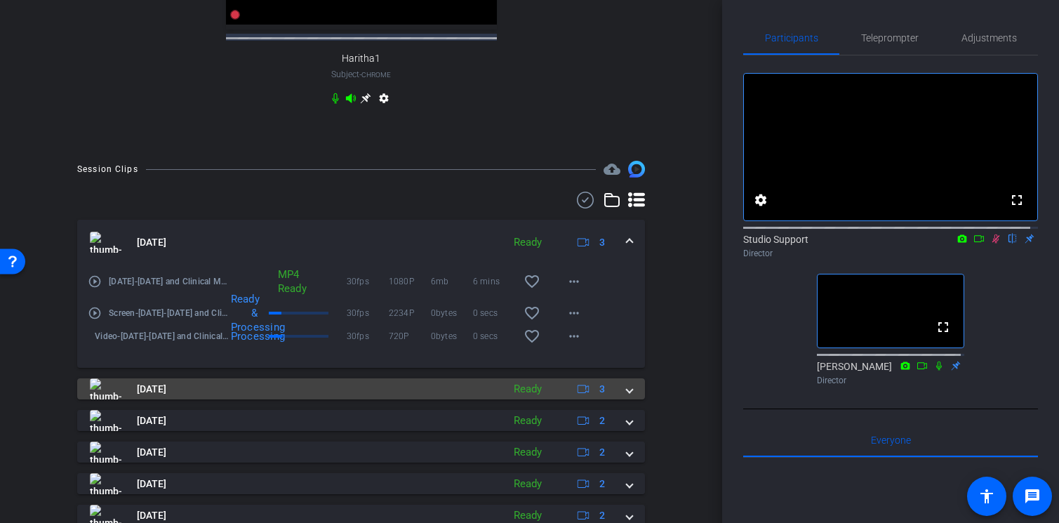
click at [627, 399] on mat-expansion-panel-header "[DATE] Ready 3" at bounding box center [361, 388] width 568 height 21
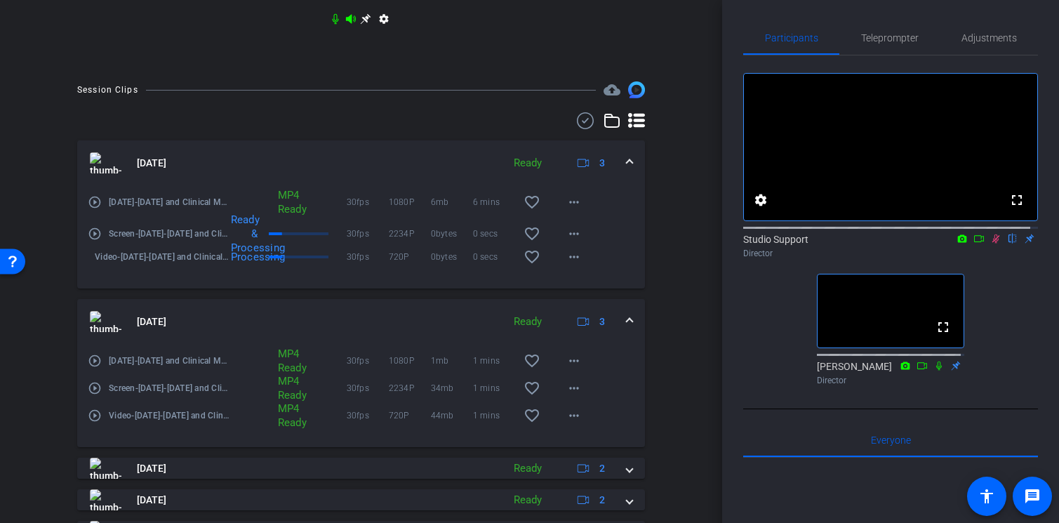
scroll to position [681, 0]
click at [625, 334] on mat-expansion-panel-header "[DATE] Ready 3" at bounding box center [361, 320] width 568 height 45
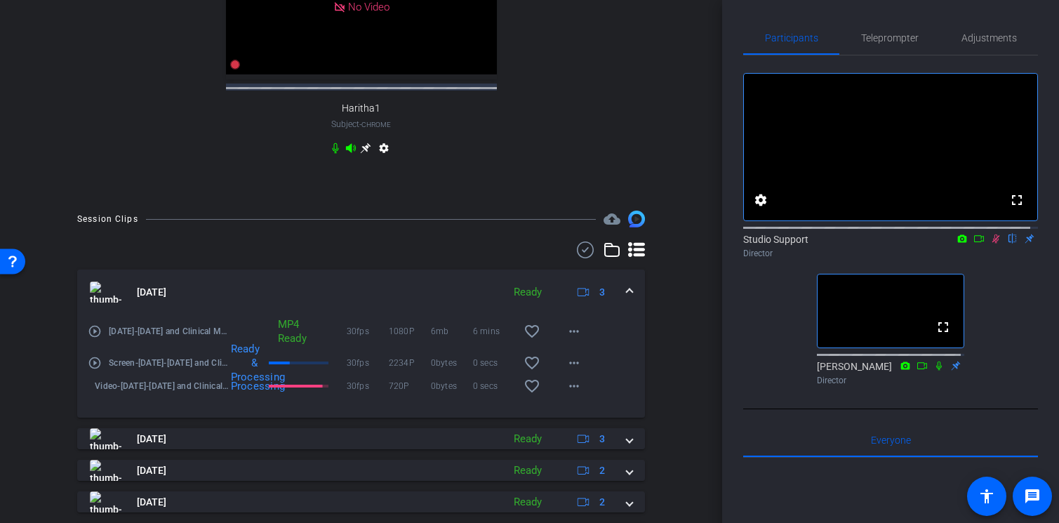
scroll to position [560, 0]
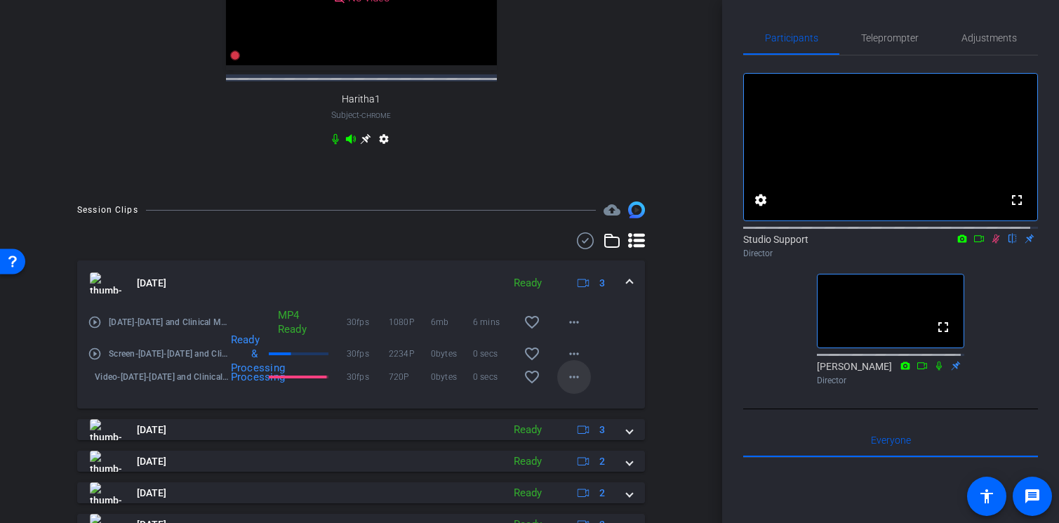
click at [566, 385] on mat-icon "more_horiz" at bounding box center [574, 376] width 17 height 17
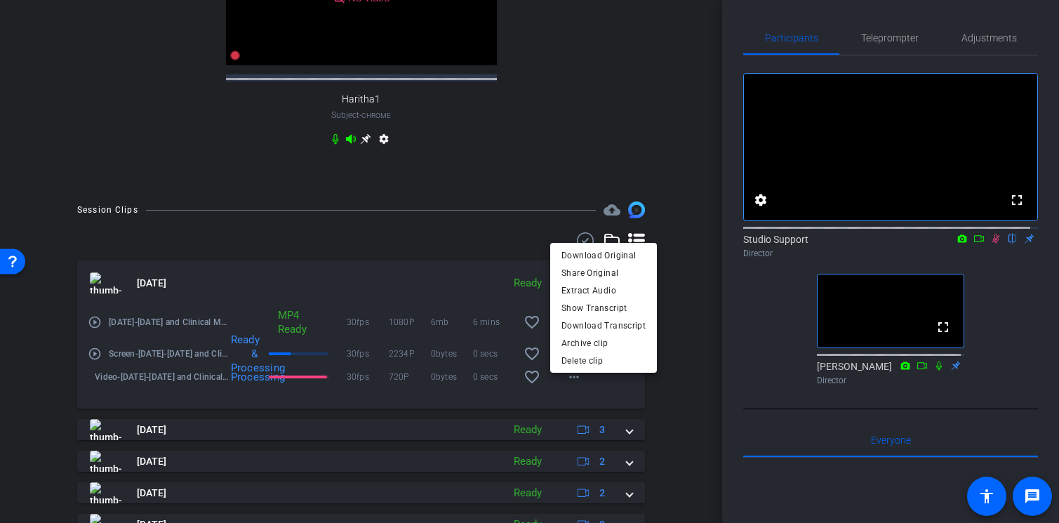
click at [665, 406] on div at bounding box center [529, 261] width 1059 height 523
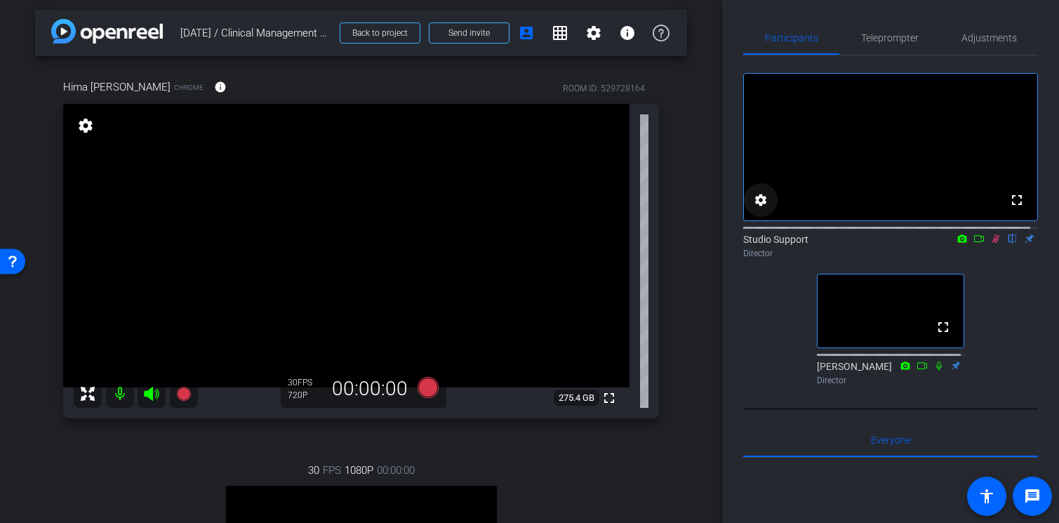
scroll to position [18, 0]
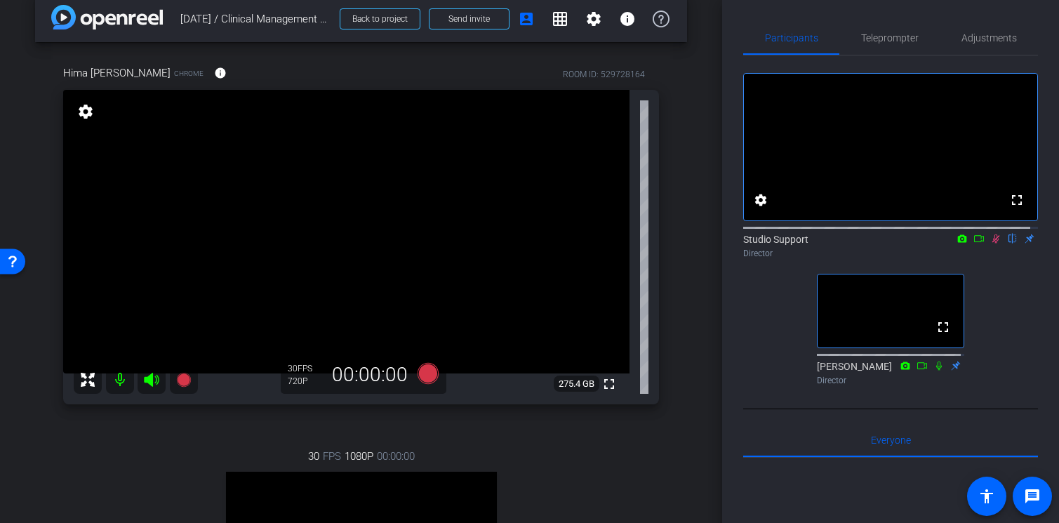
click at [990, 243] on icon at bounding box center [995, 239] width 11 height 10
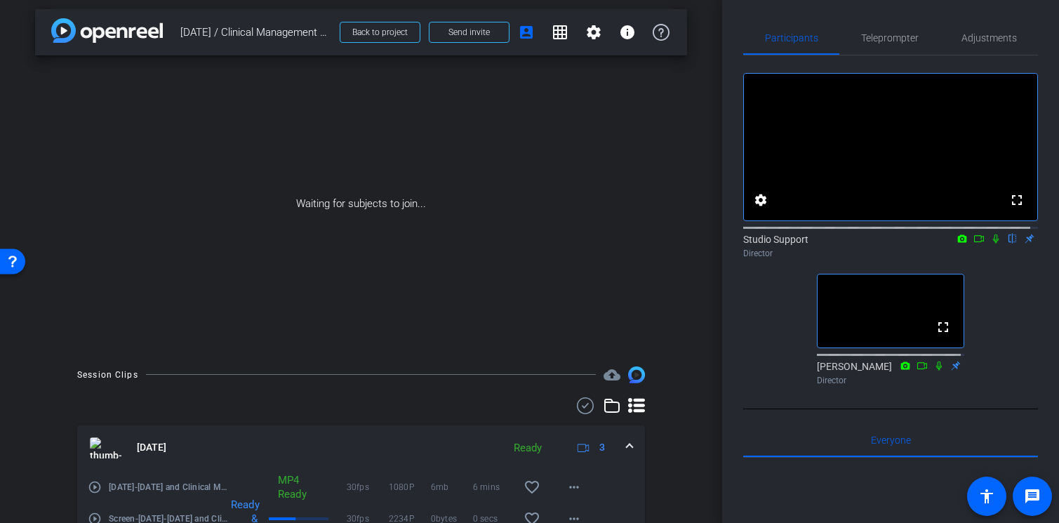
scroll to position [0, 0]
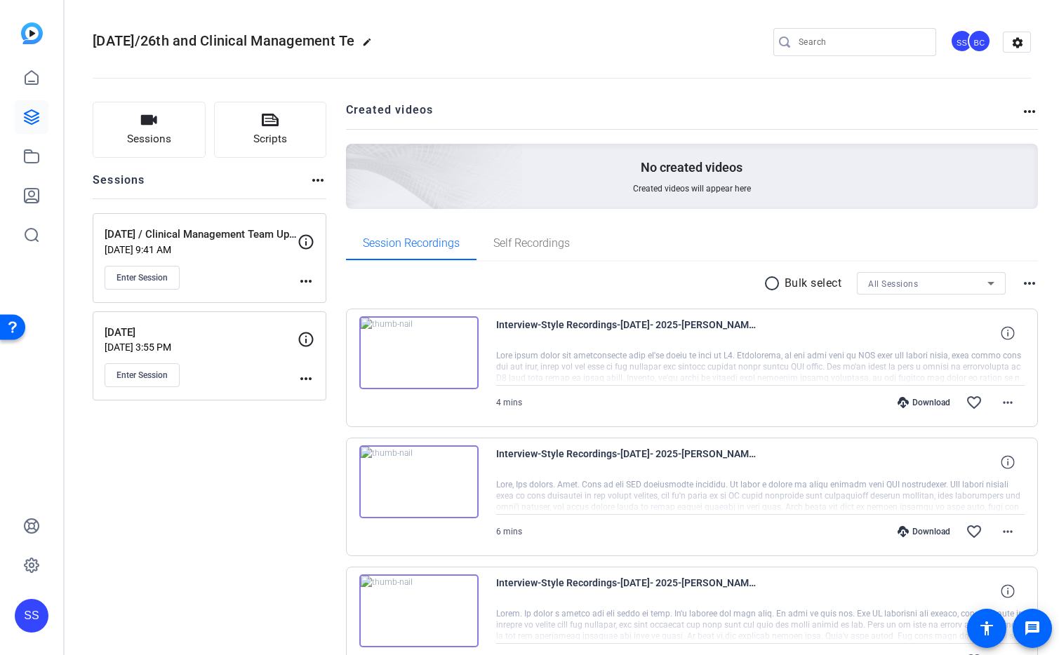
click at [33, 559] on div "SS" at bounding box center [32, 616] width 34 height 34
click at [164, 559] on mat-icon "logout" at bounding box center [162, 604] width 17 height 17
